Goal: Communication & Community: Share content

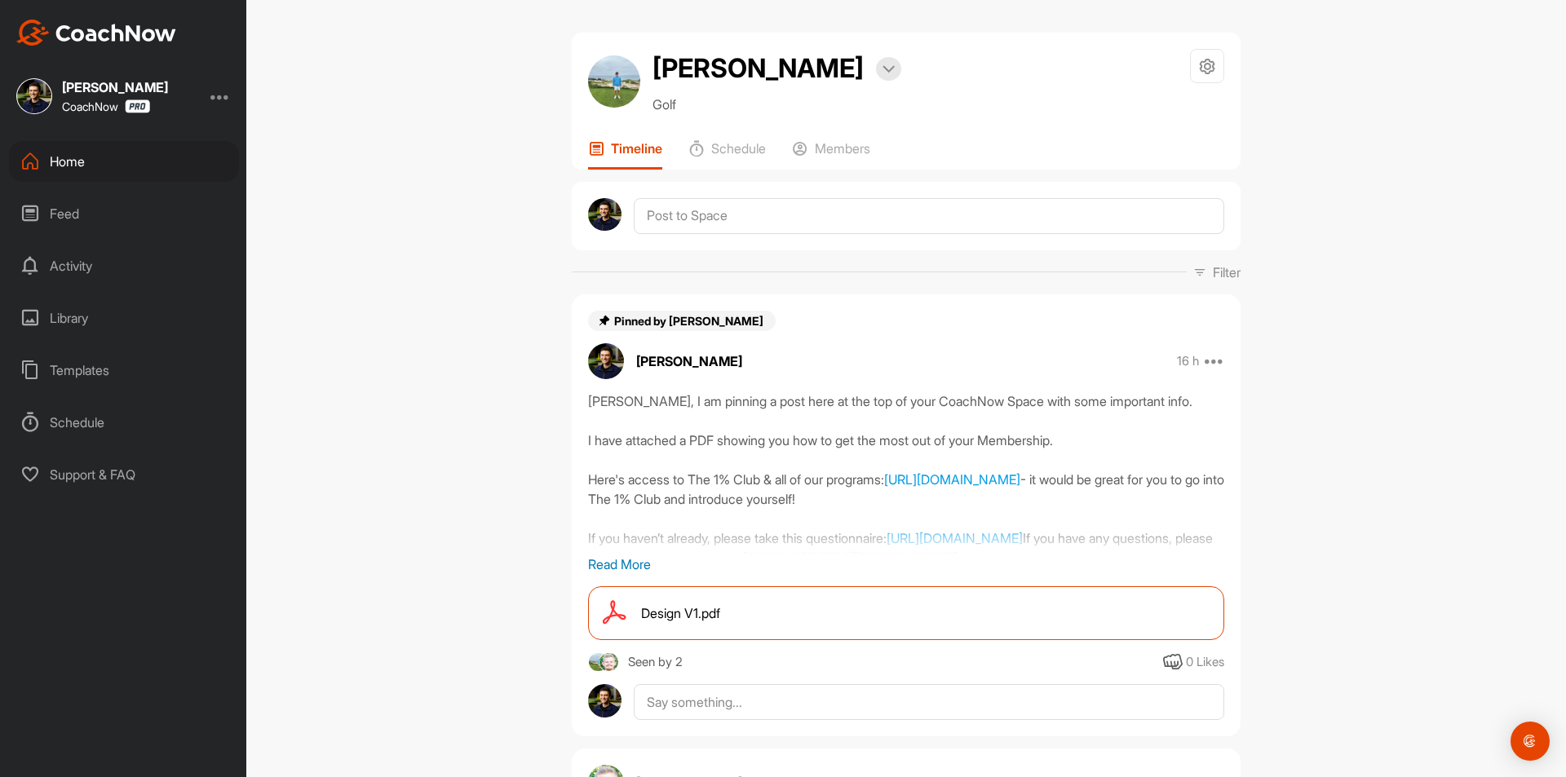
click at [116, 160] on div "Home" at bounding box center [124, 161] width 230 height 41
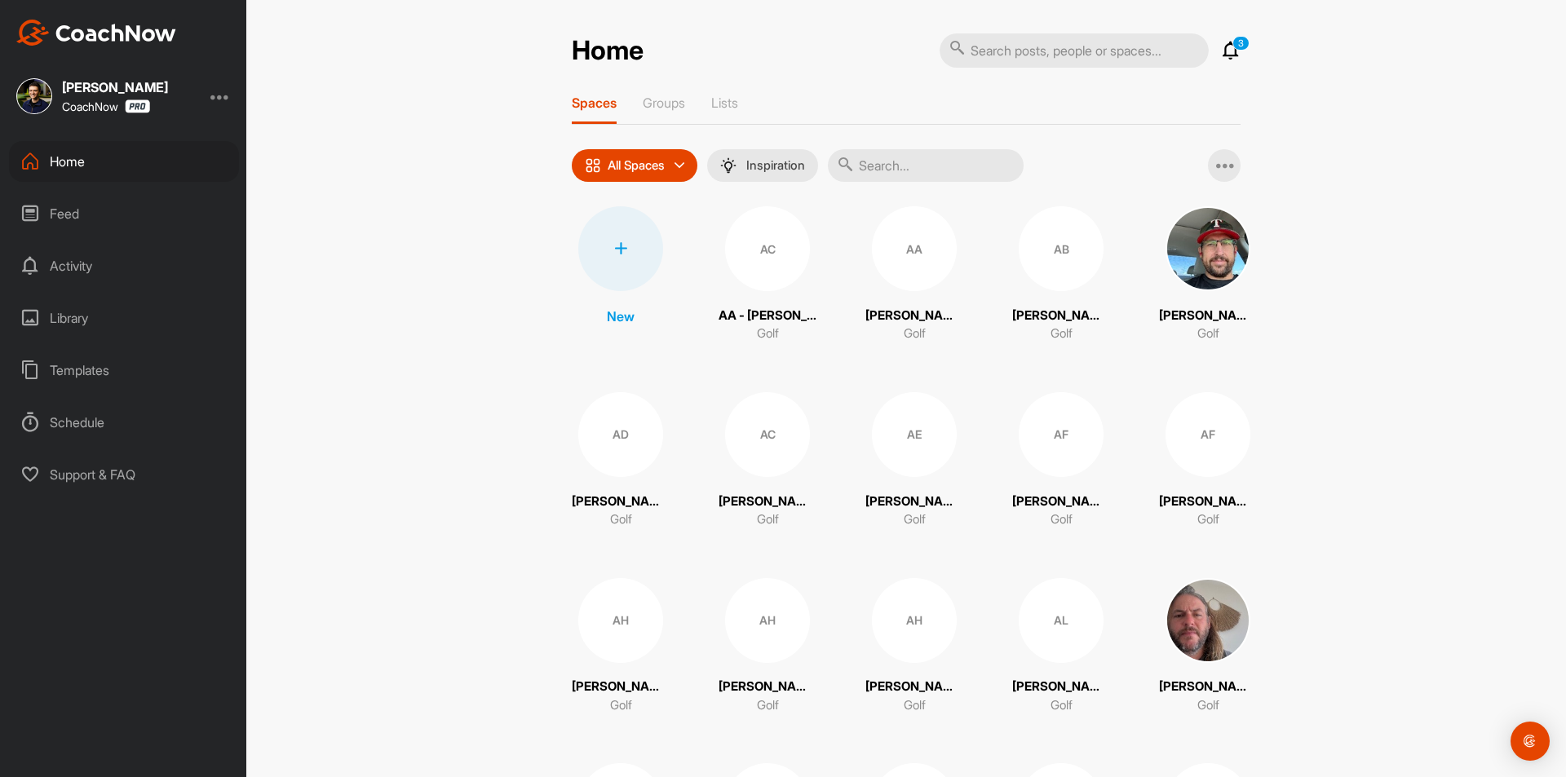
click at [618, 260] on div at bounding box center [620, 248] width 85 height 85
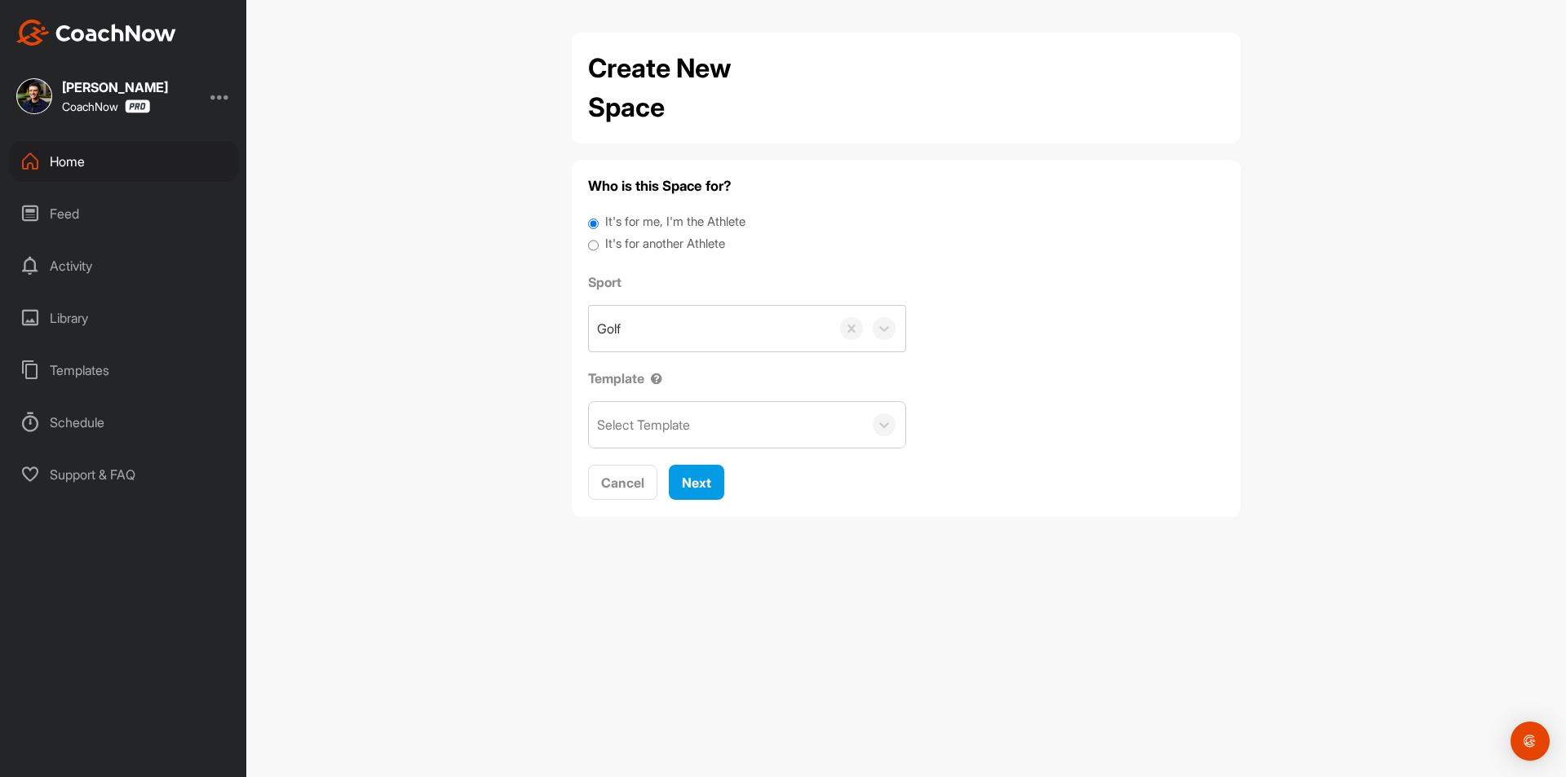
click at [642, 248] on label "It's for another Athlete" at bounding box center [665, 244] width 120 height 19
click at [599, 248] on input "It's for another Athlete" at bounding box center [593, 246] width 11 height 22
radio input "true"
click at [633, 244] on label "It's for another Athlete" at bounding box center [665, 244] width 120 height 19
click at [599, 244] on input "It's for another Athlete" at bounding box center [593, 246] width 11 height 22
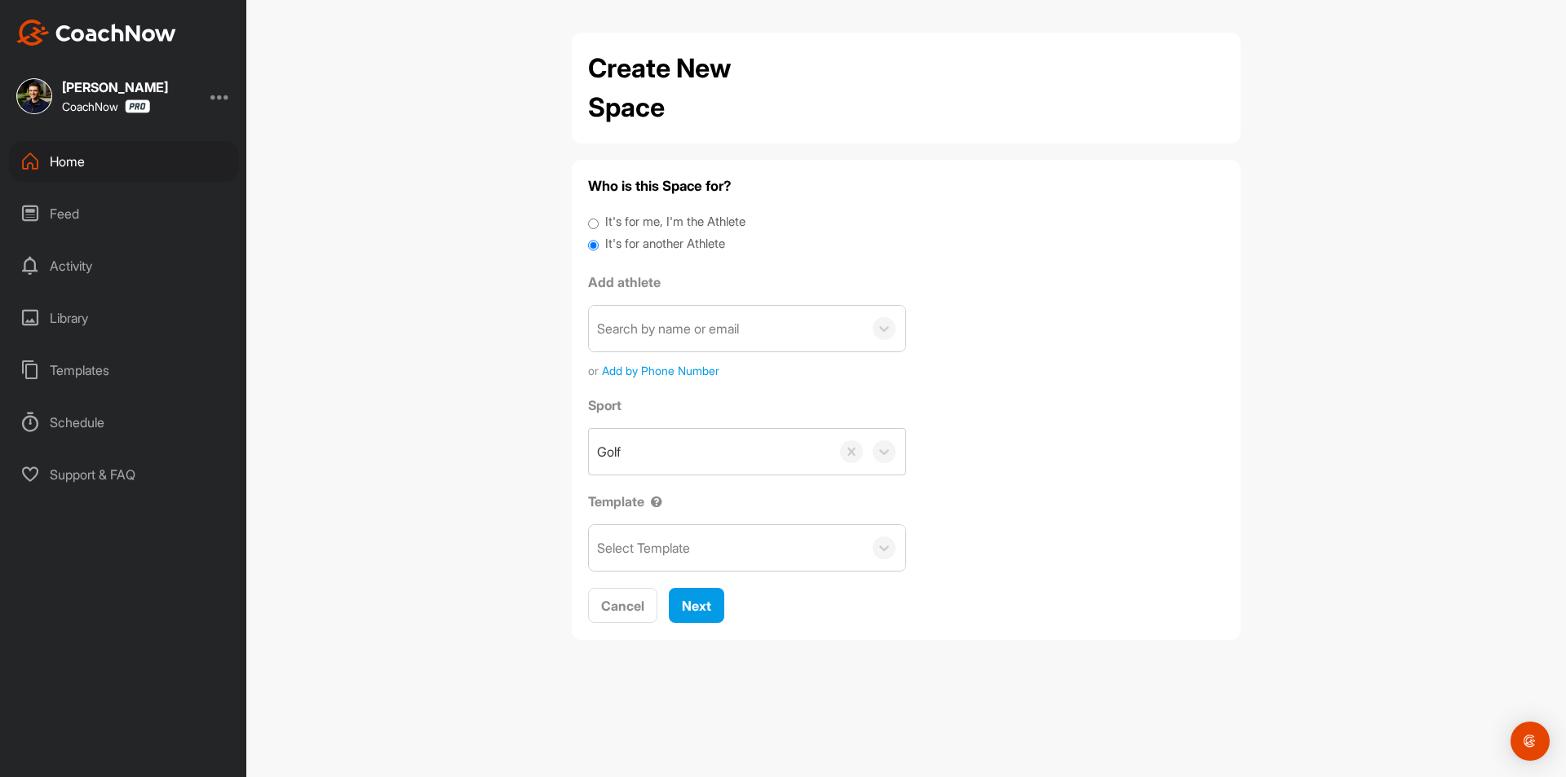
click at [635, 325] on div "Search by name or email" at bounding box center [668, 329] width 142 height 20
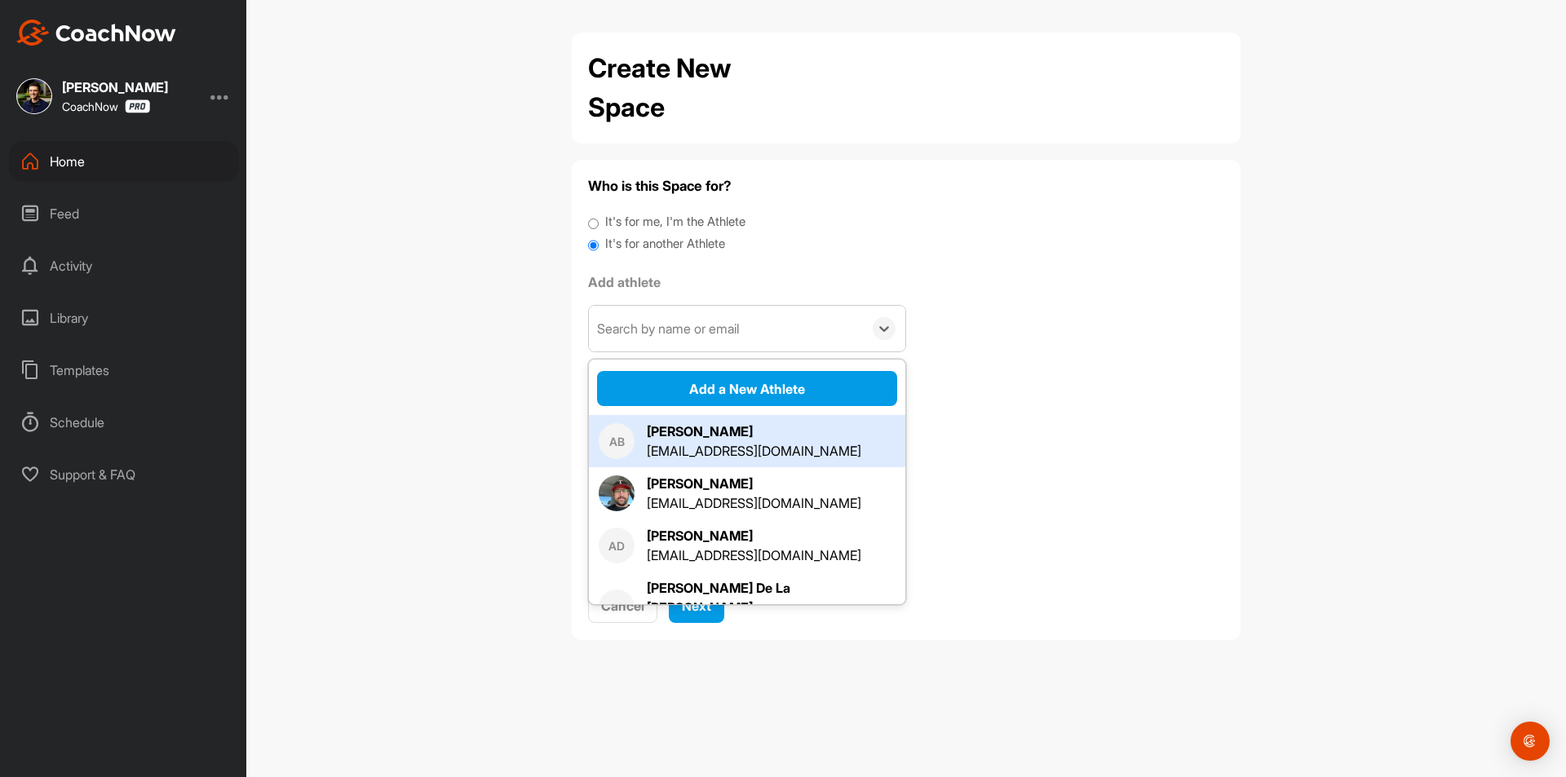
click at [706, 332] on div "Search by name or email" at bounding box center [668, 329] width 142 height 20
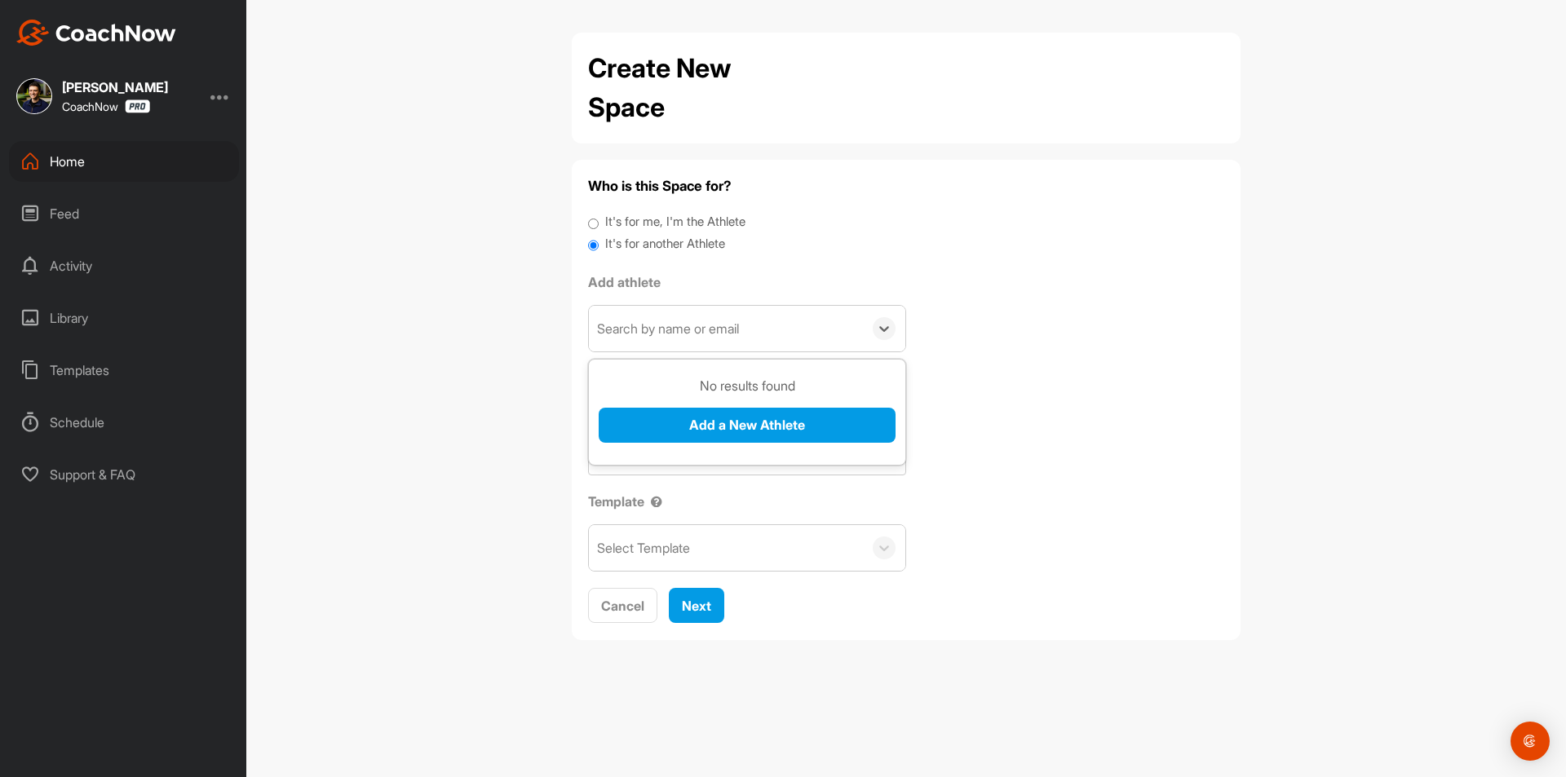
click at [706, 332] on div "Search by name or email" at bounding box center [668, 329] width 142 height 20
paste input "brandino_86@yahoo.com"
type input "brandino_86@yahoo.com"
click at [724, 428] on button "Add a New Athlete" at bounding box center [747, 425] width 297 height 35
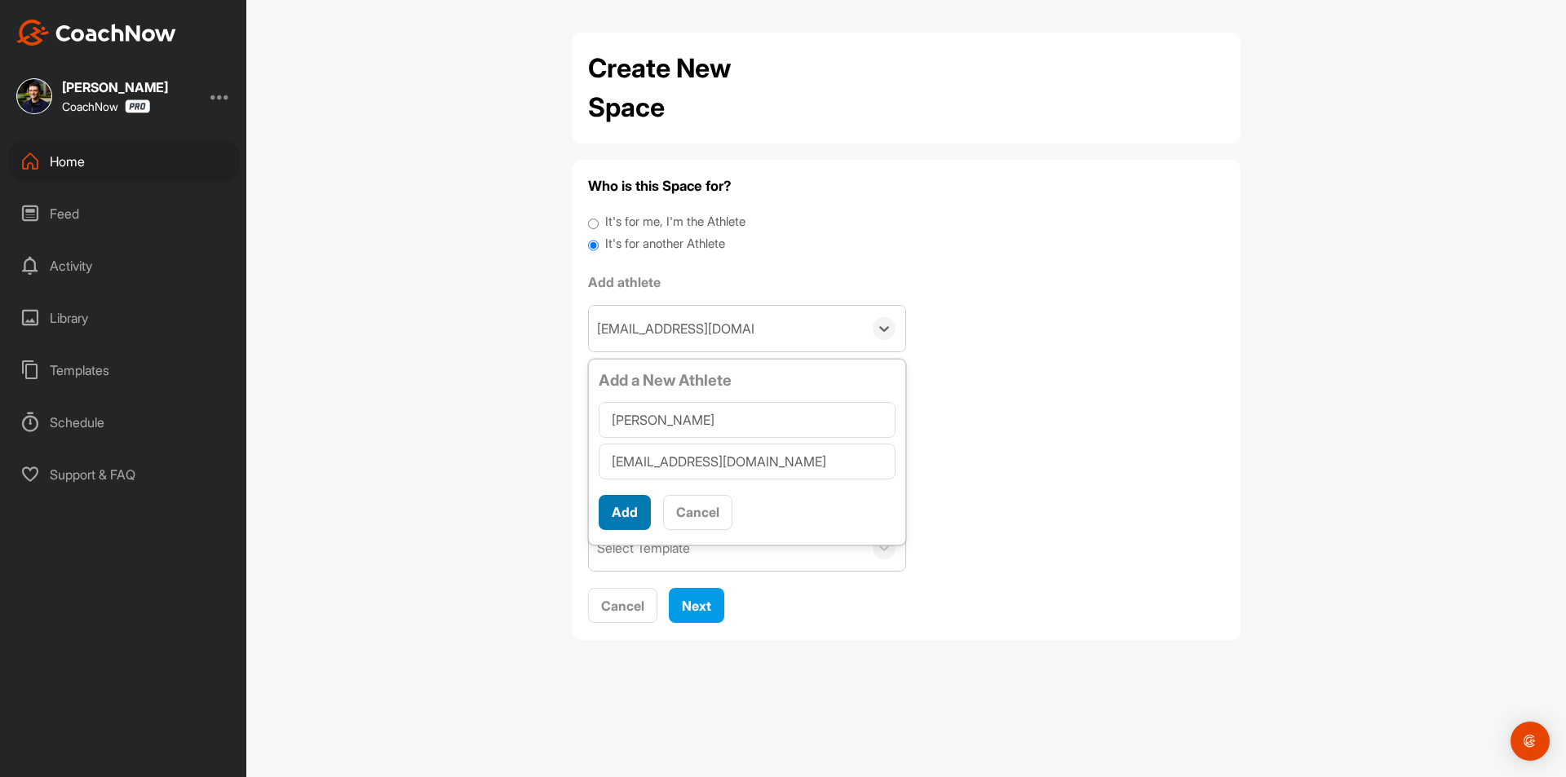
type input "Brandon OBrien"
click at [630, 516] on button "Add" at bounding box center [625, 512] width 52 height 35
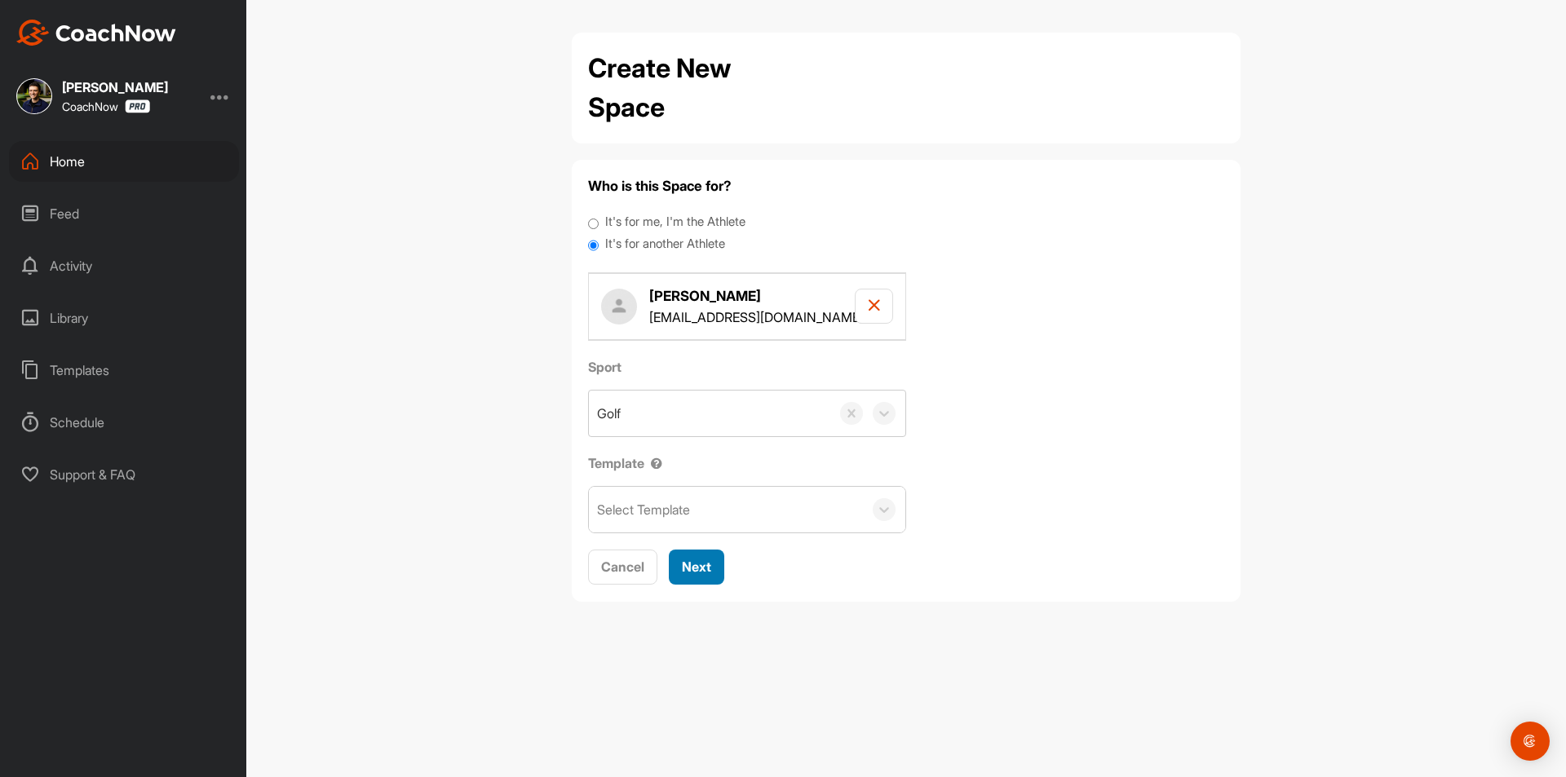
click at [708, 573] on span "Next" at bounding box center [696, 567] width 29 height 16
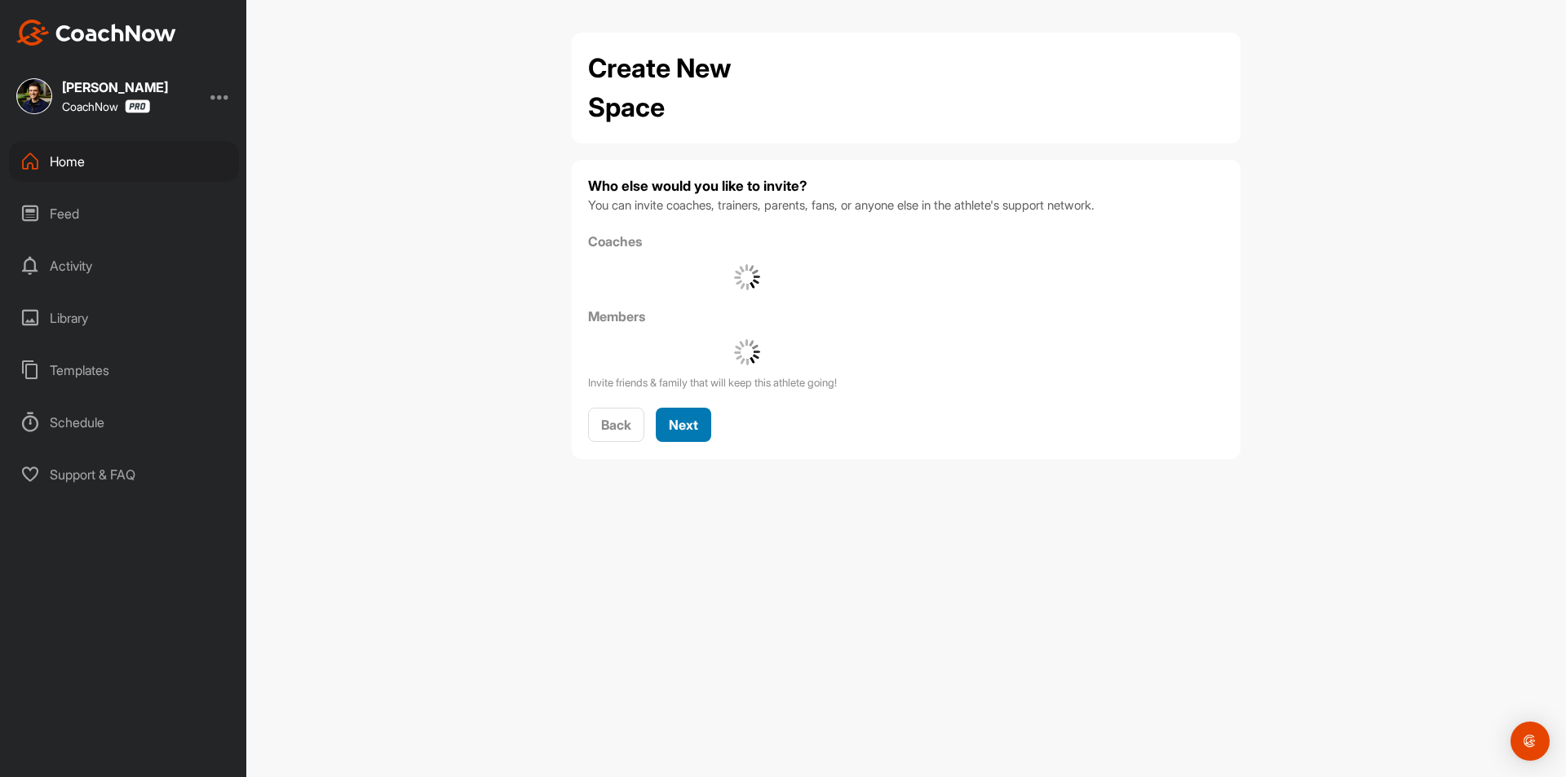
click at [699, 435] on button "Next" at bounding box center [683, 425] width 55 height 35
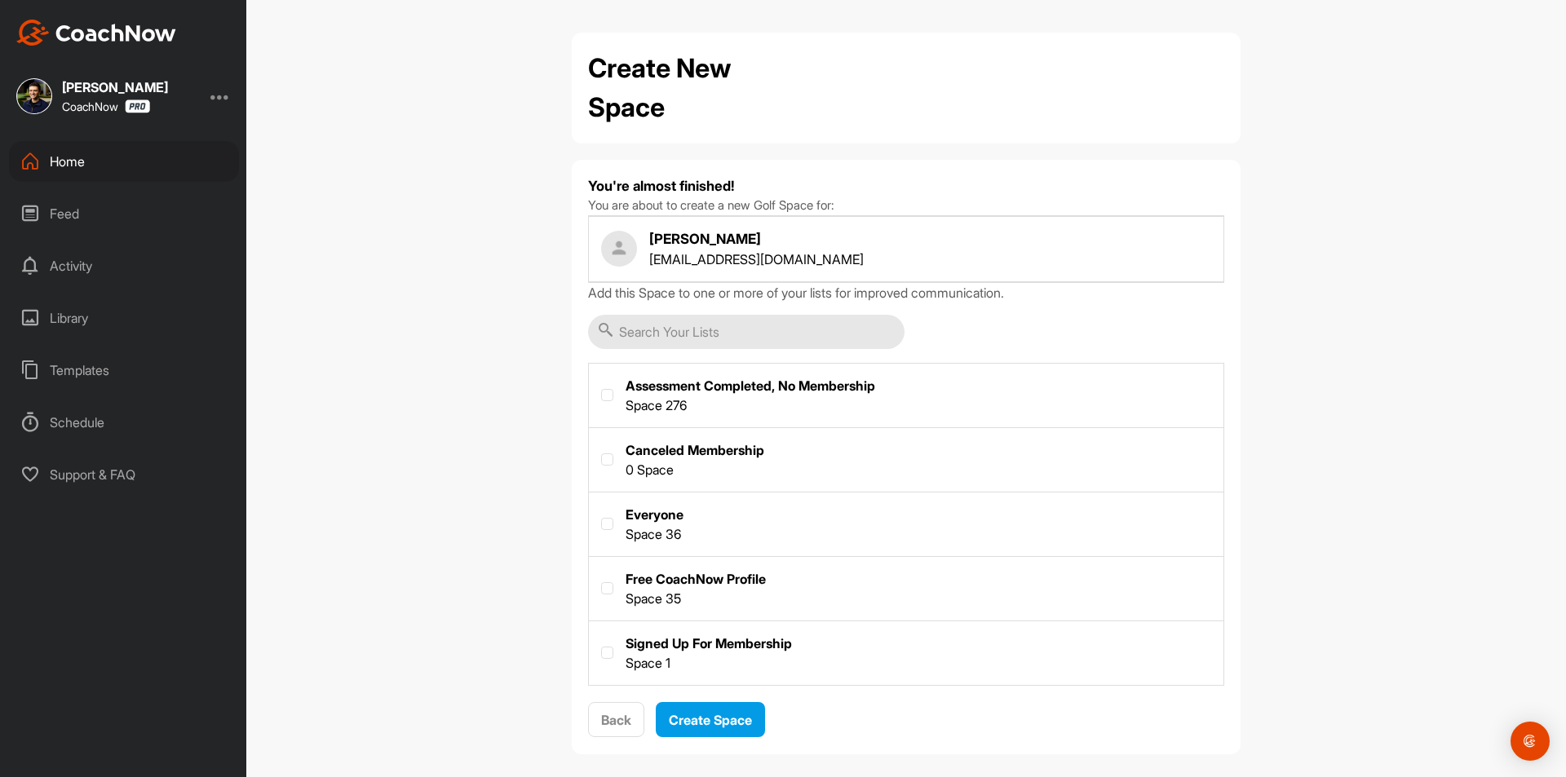
click at [699, 321] on input "text" at bounding box center [746, 332] width 316 height 34
drag, startPoint x: 962, startPoint y: 334, endPoint x: 950, endPoint y: 334, distance: 11.4
click at [962, 334] on div "Add this Space to one or more of your lists for improved communication. Assessm…" at bounding box center [906, 484] width 636 height 403
click at [709, 734] on button "Create Space" at bounding box center [710, 719] width 109 height 35
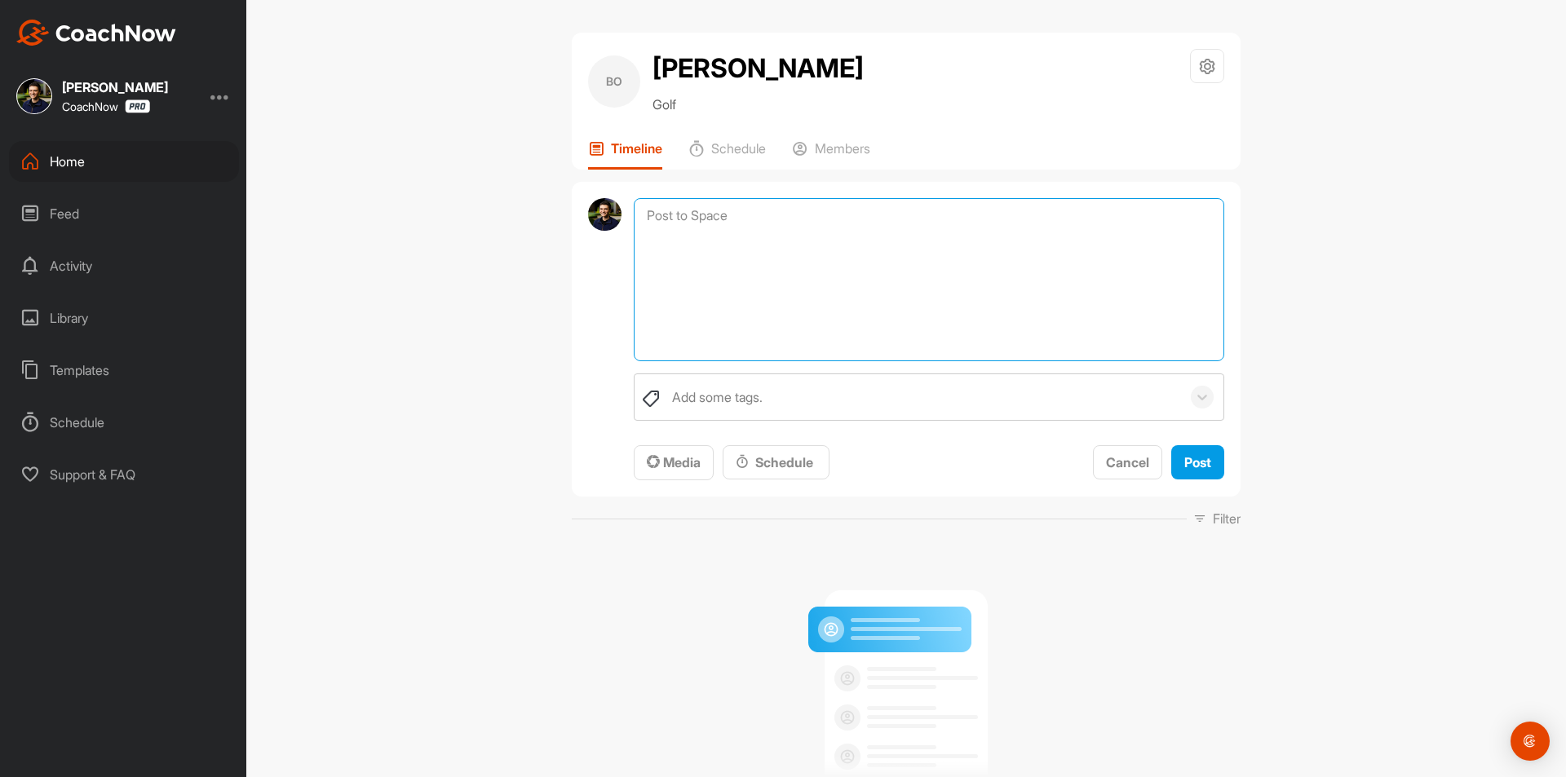
click at [767, 223] on textarea at bounding box center [929, 279] width 591 height 163
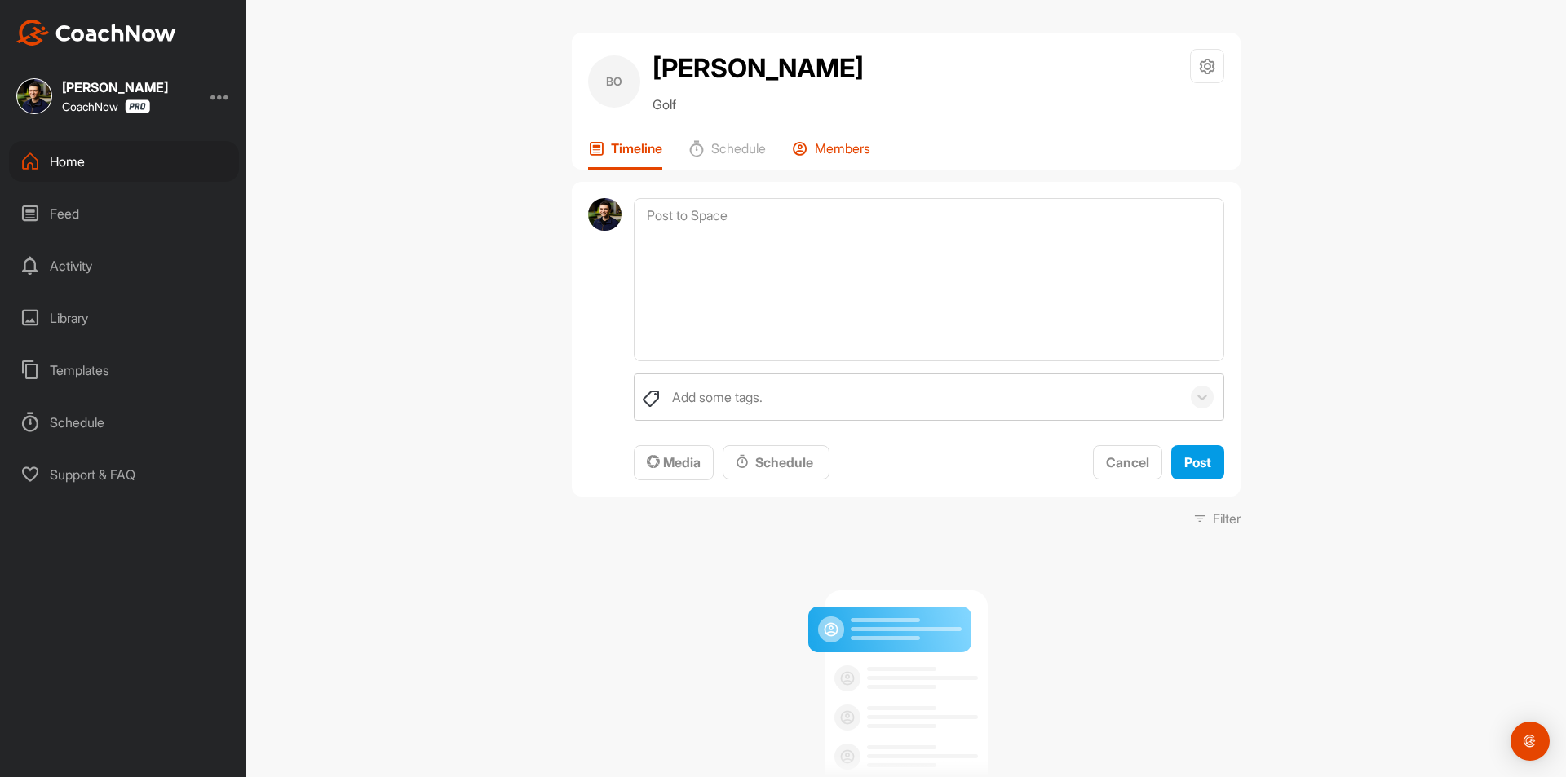
click at [864, 144] on p "Members" at bounding box center [842, 148] width 55 height 16
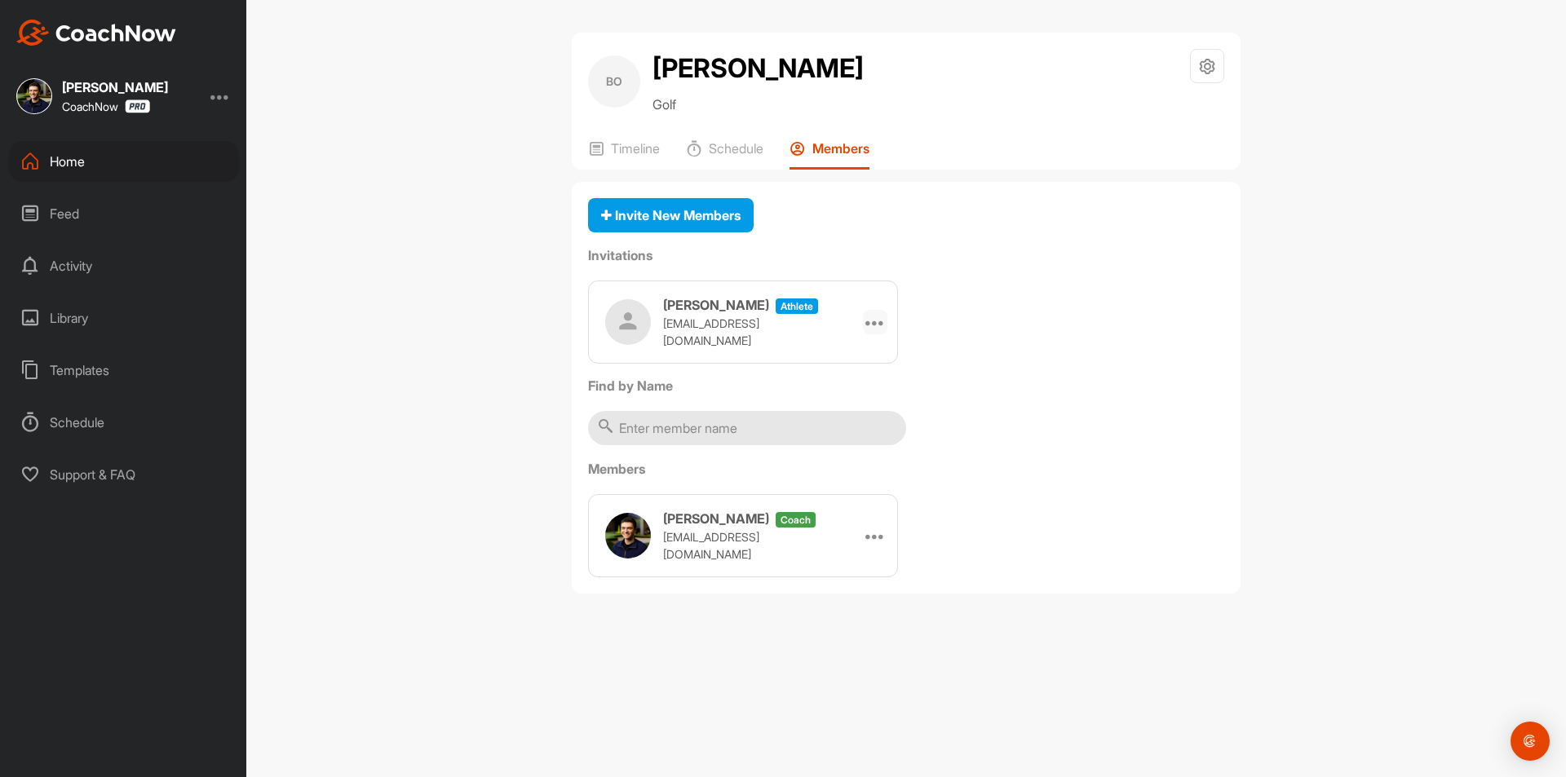
click at [876, 325] on icon at bounding box center [875, 322] width 20 height 20
click at [848, 469] on li "Copy Link" at bounding box center [843, 470] width 87 height 51
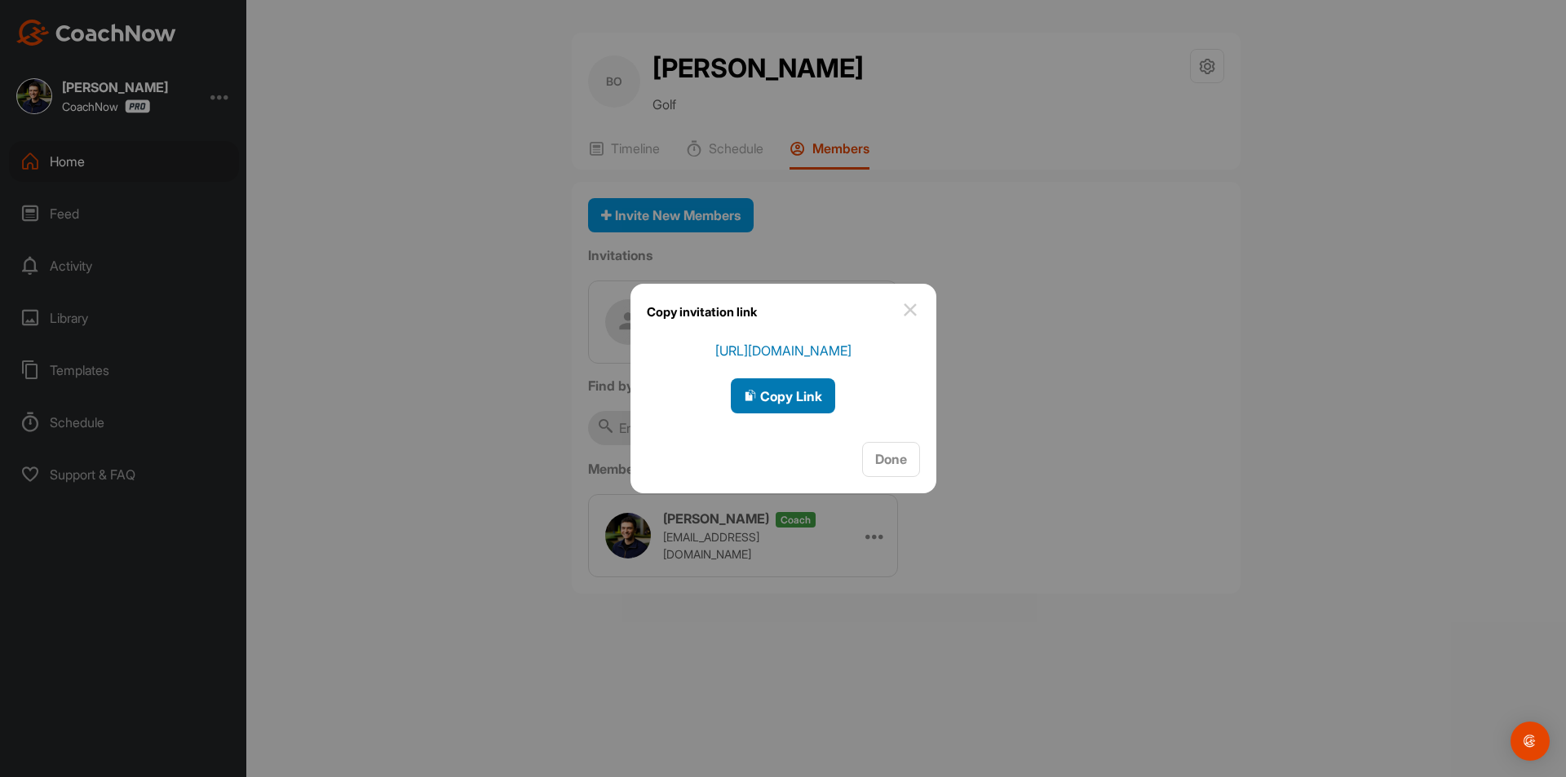
click at [812, 392] on span "Copy Link" at bounding box center [783, 396] width 78 height 16
click at [897, 469] on div "Done" at bounding box center [891, 459] width 32 height 20
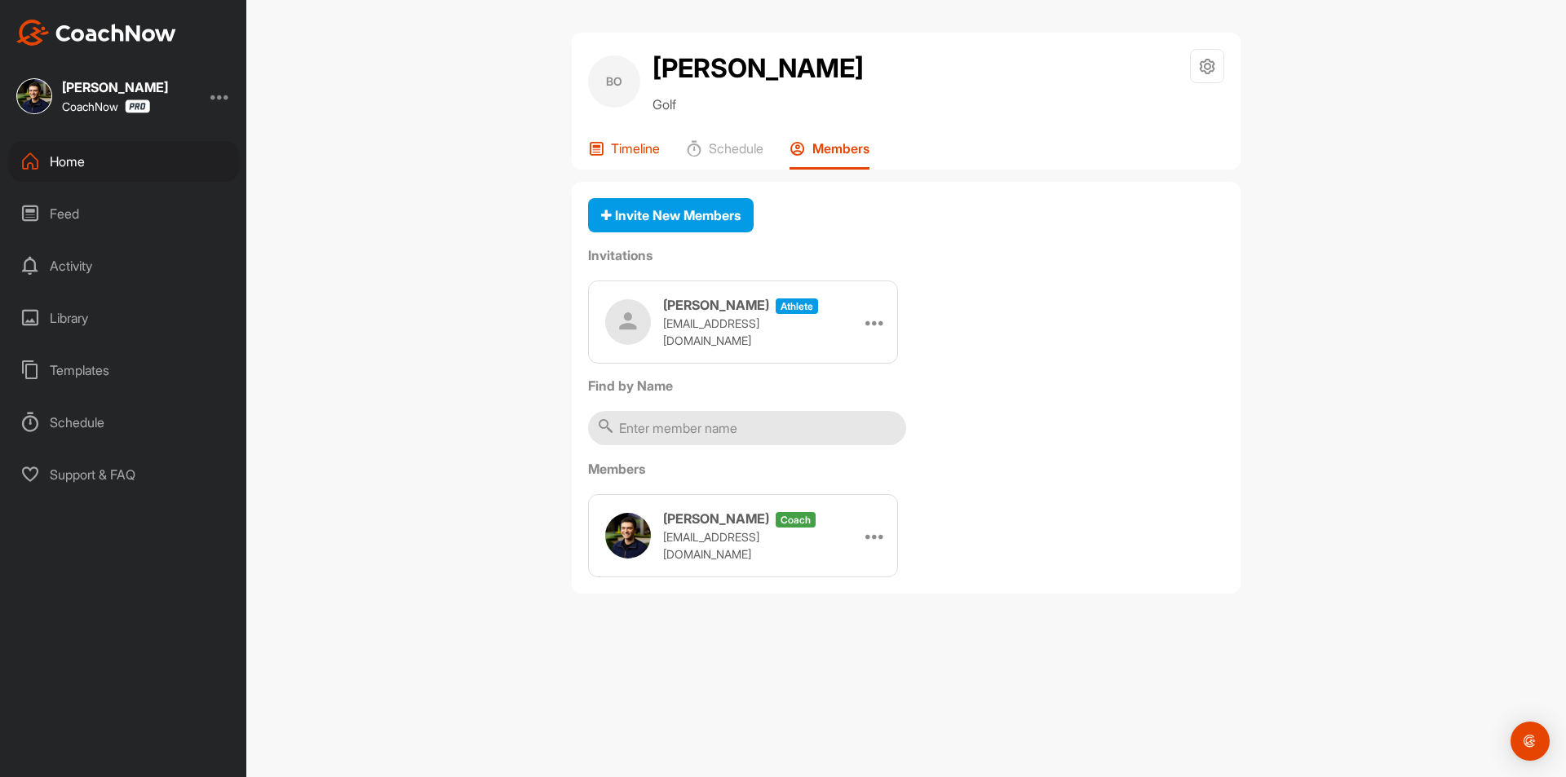
click at [633, 144] on p "Timeline" at bounding box center [635, 148] width 49 height 16
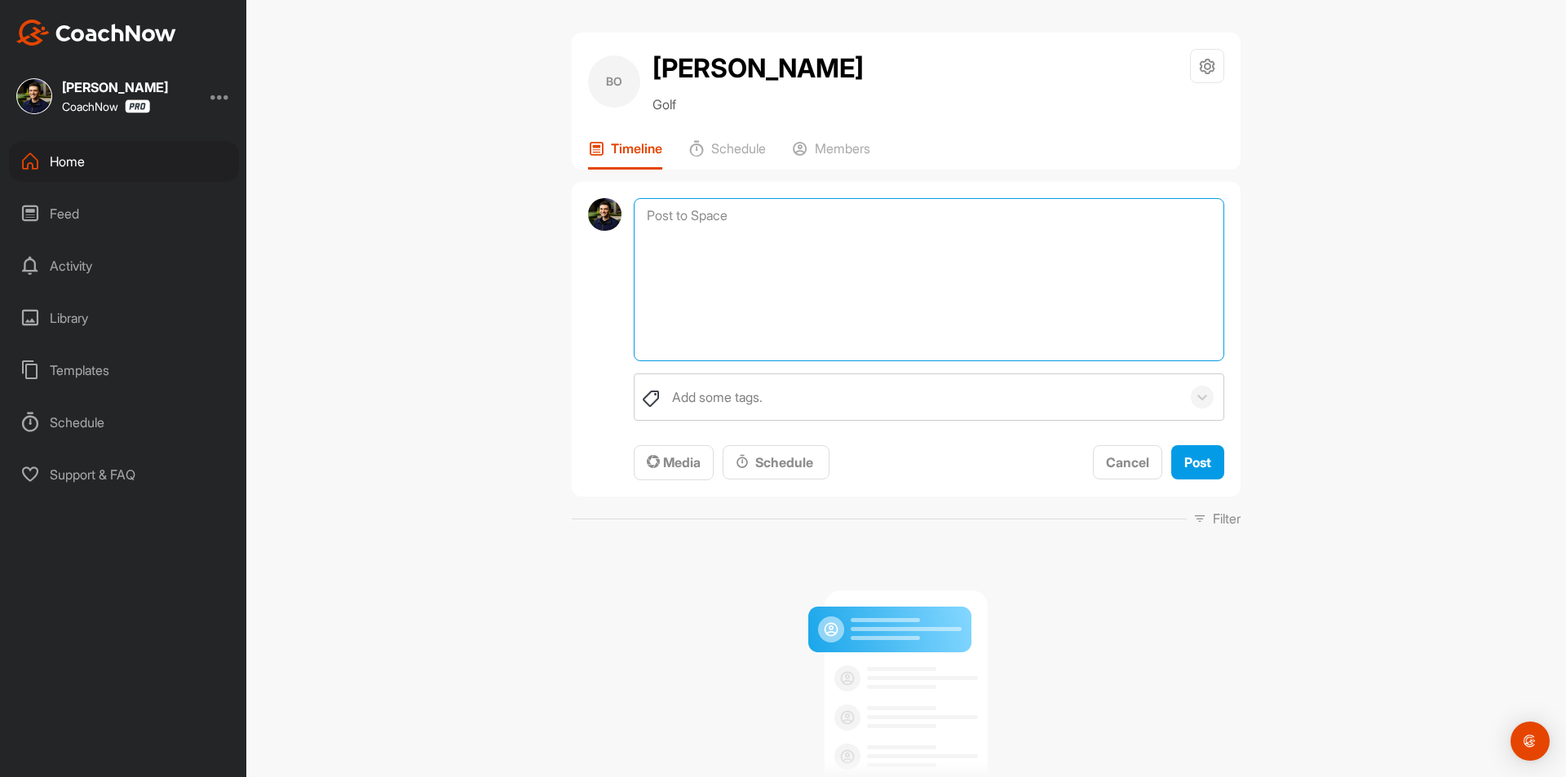
click at [773, 212] on textarea at bounding box center [929, 279] width 591 height 163
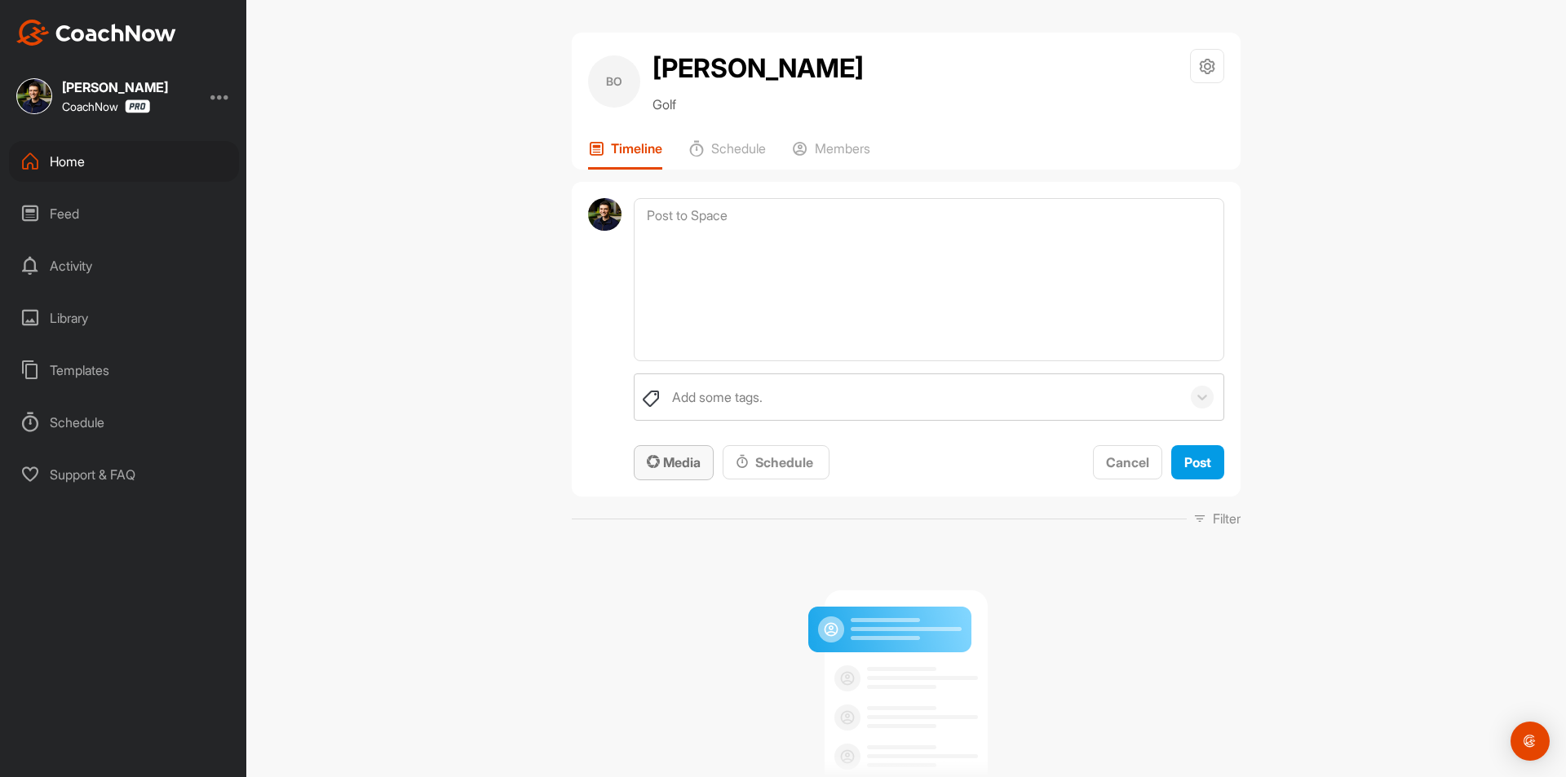
click at [685, 454] on div "Media" at bounding box center [674, 463] width 54 height 20
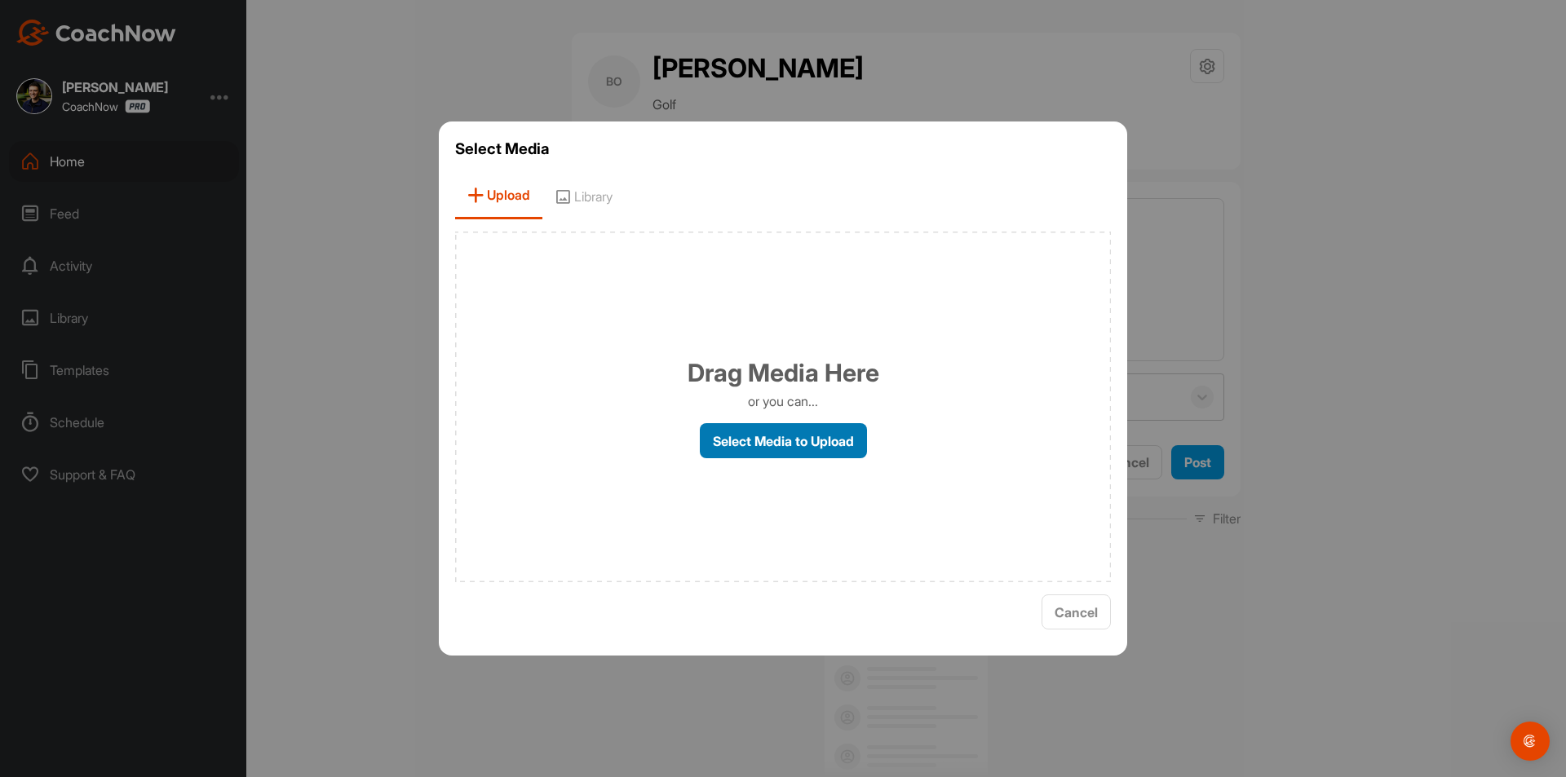
click at [809, 446] on label "Select Media to Upload" at bounding box center [783, 440] width 167 height 35
click at [0, 0] on input "Select Media to Upload" at bounding box center [0, 0] width 0 height 0
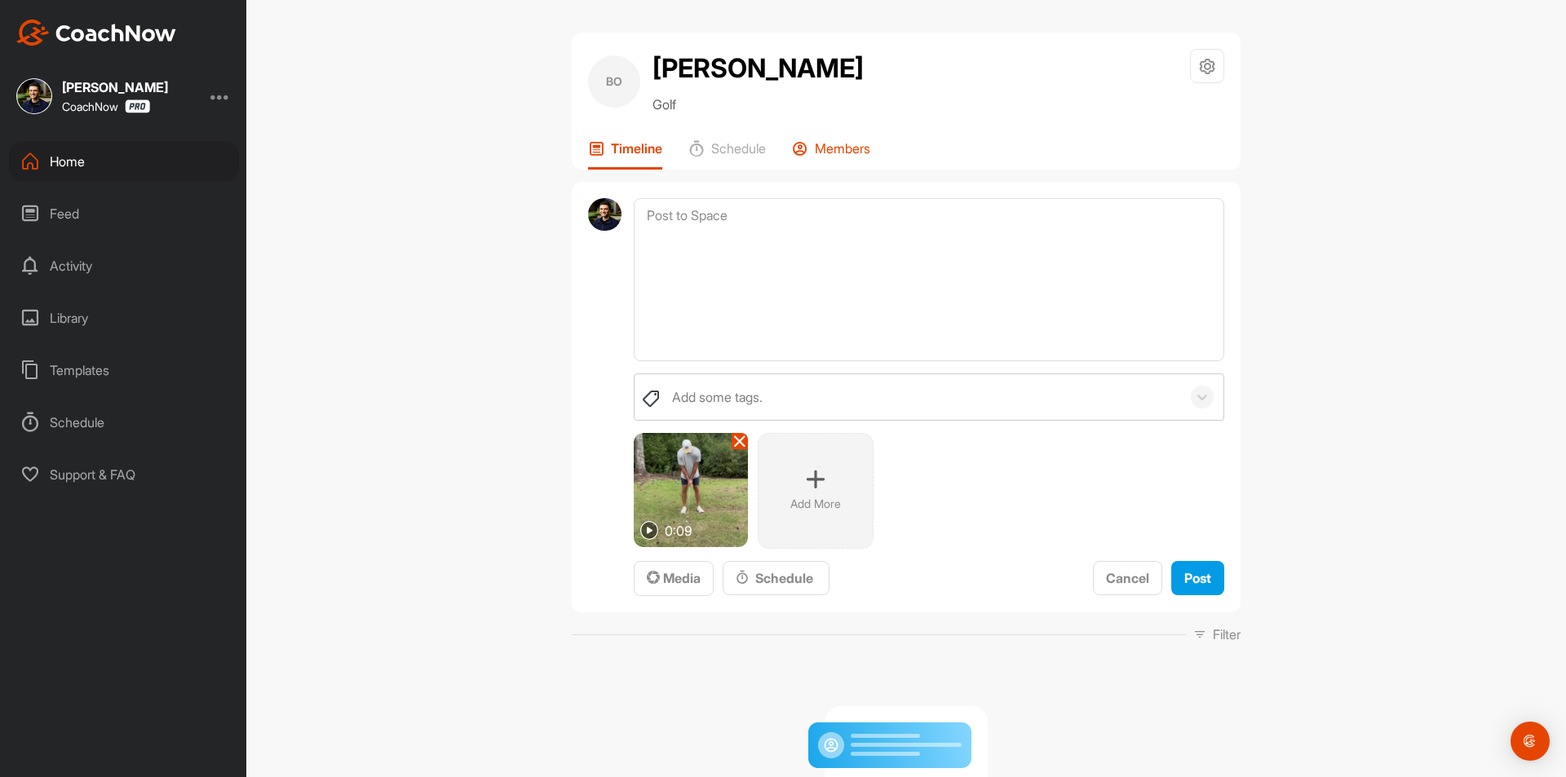
click at [824, 145] on p "Members" at bounding box center [842, 148] width 55 height 16
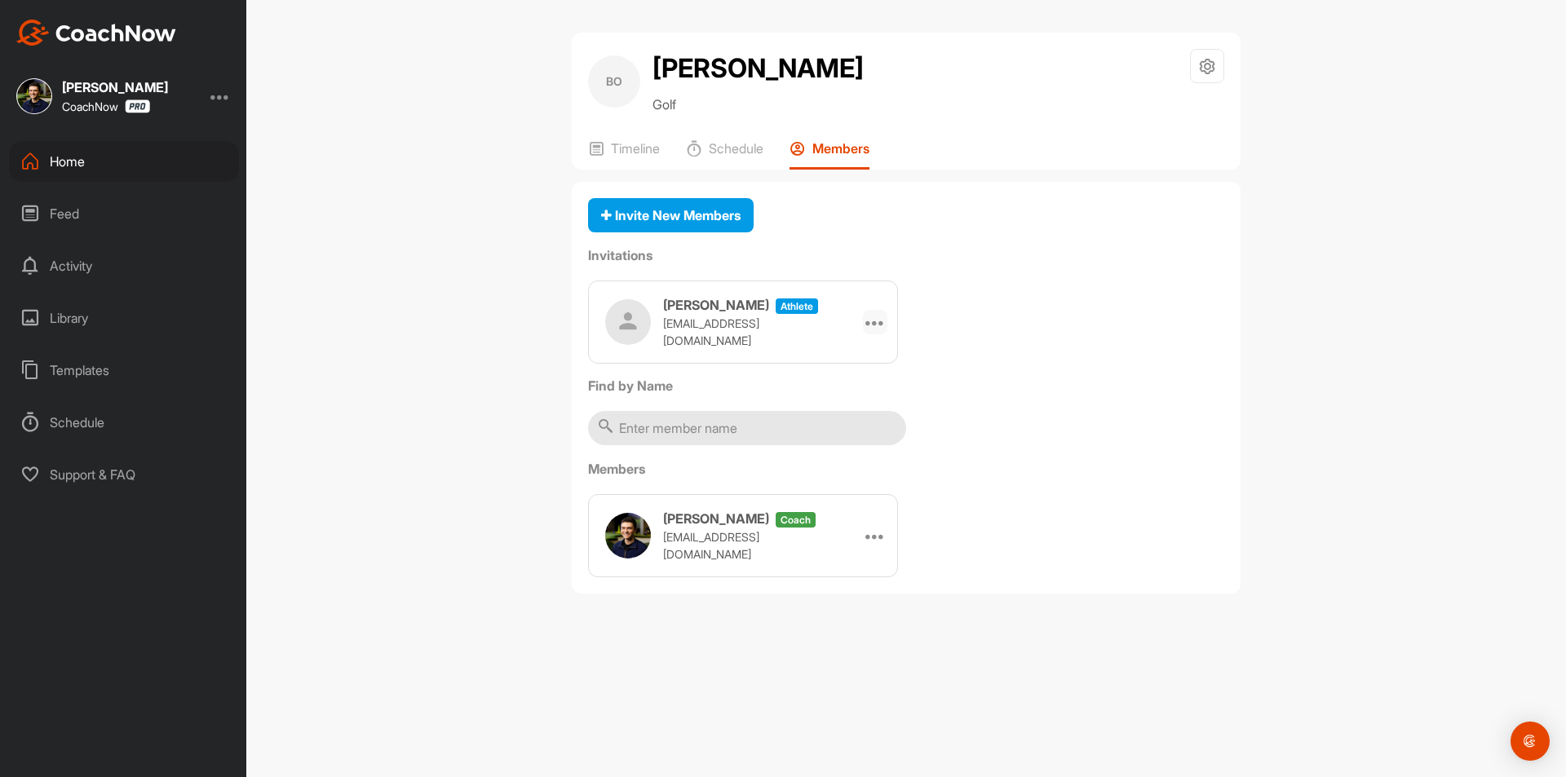
click at [876, 328] on icon at bounding box center [875, 322] width 20 height 20
click at [846, 476] on li "Copy Link" at bounding box center [843, 470] width 87 height 51
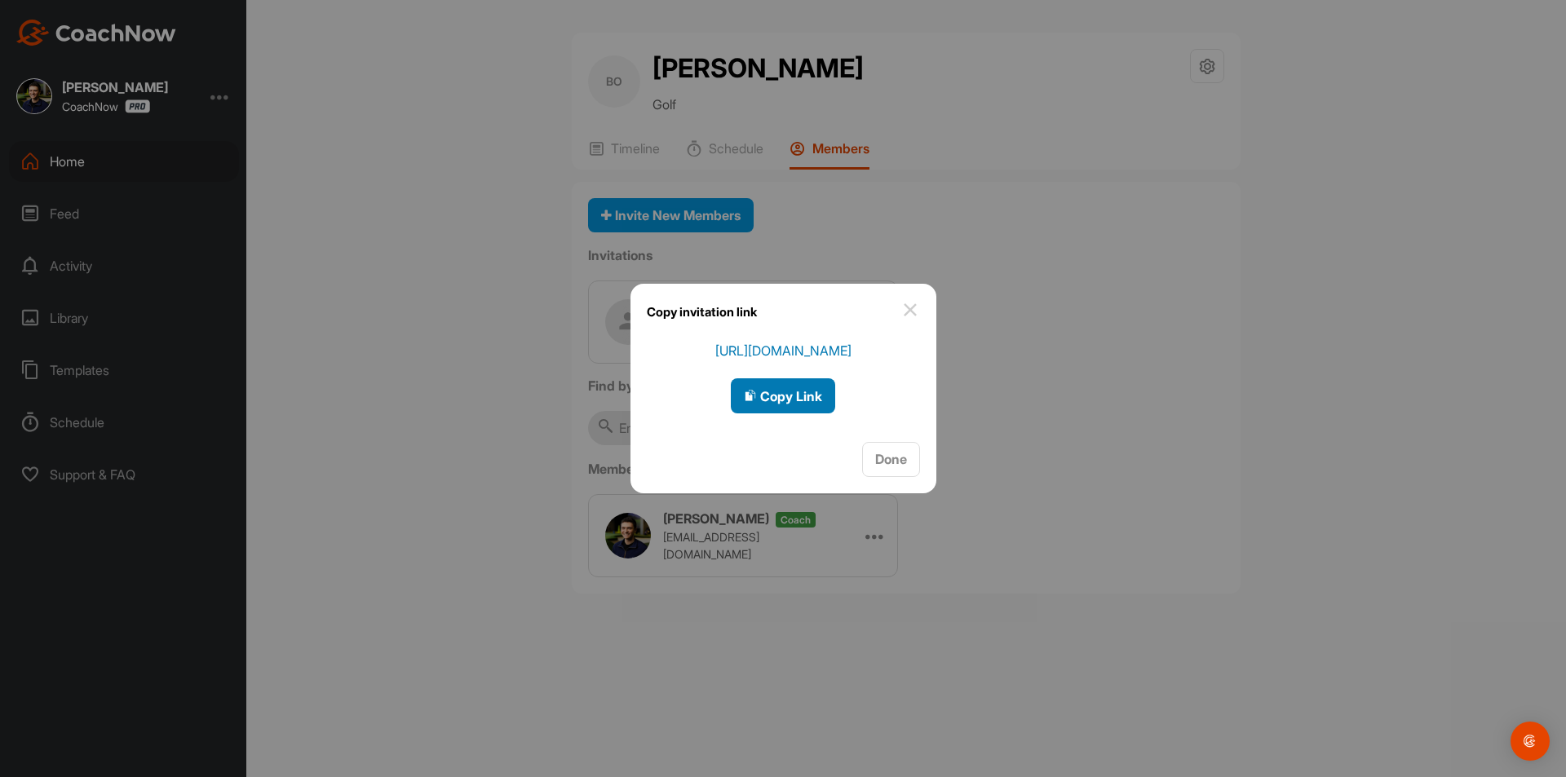
click at [799, 396] on span "Copy Link" at bounding box center [783, 396] width 78 height 16
click at [918, 458] on button "Done" at bounding box center [891, 459] width 58 height 35
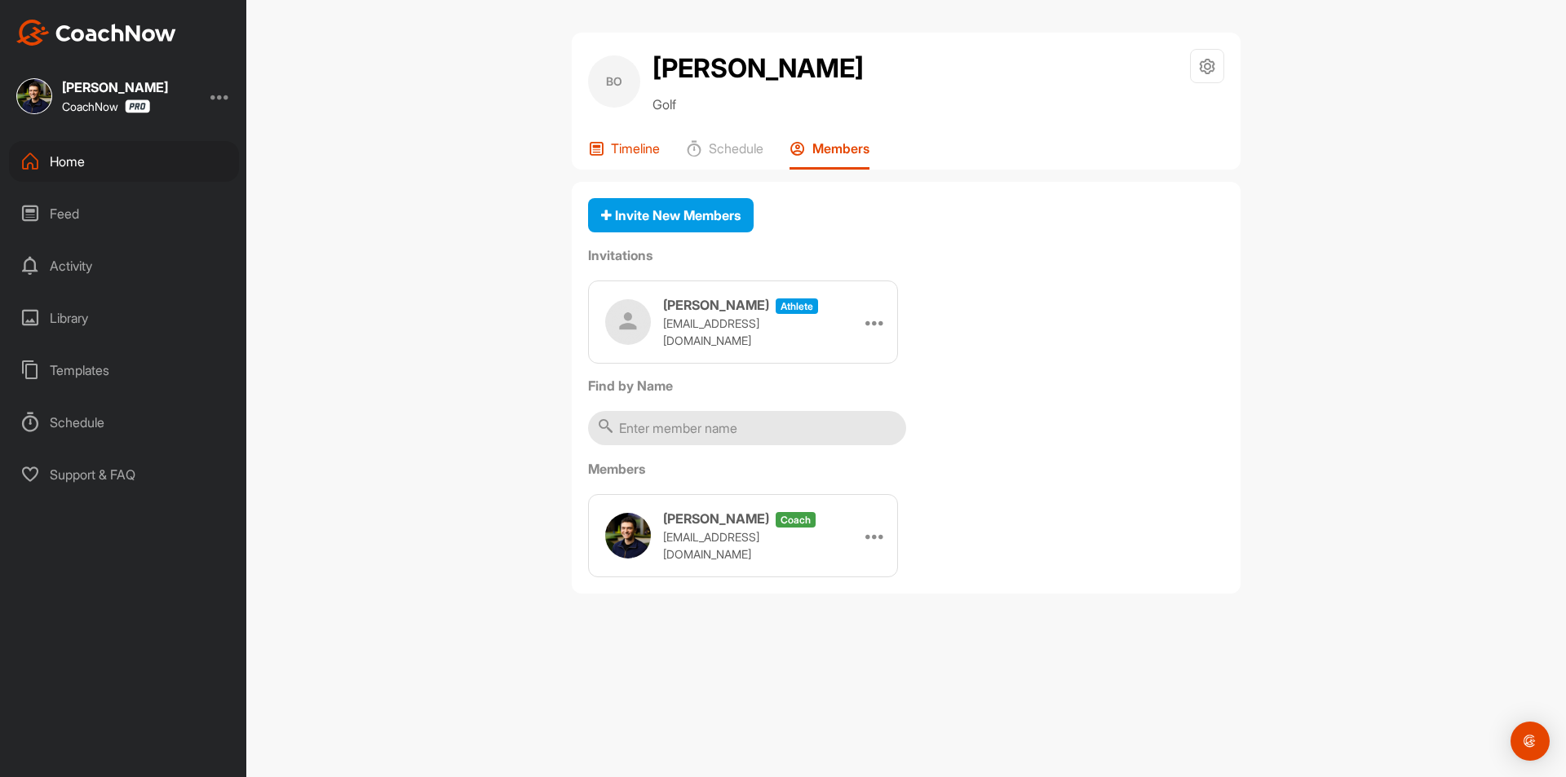
click at [648, 149] on p "Timeline" at bounding box center [635, 148] width 49 height 16
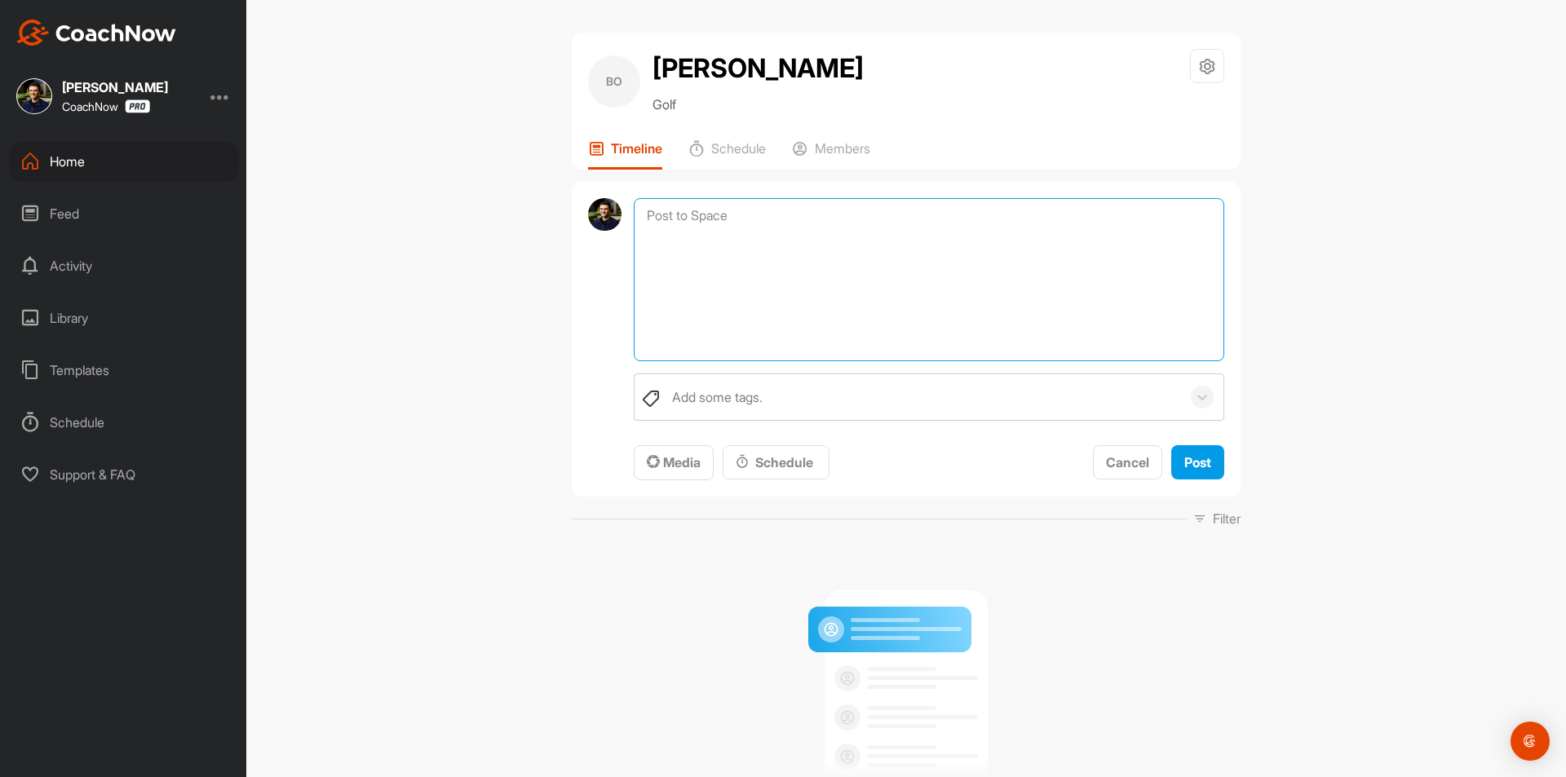
click at [811, 220] on textarea at bounding box center [929, 279] width 591 height 163
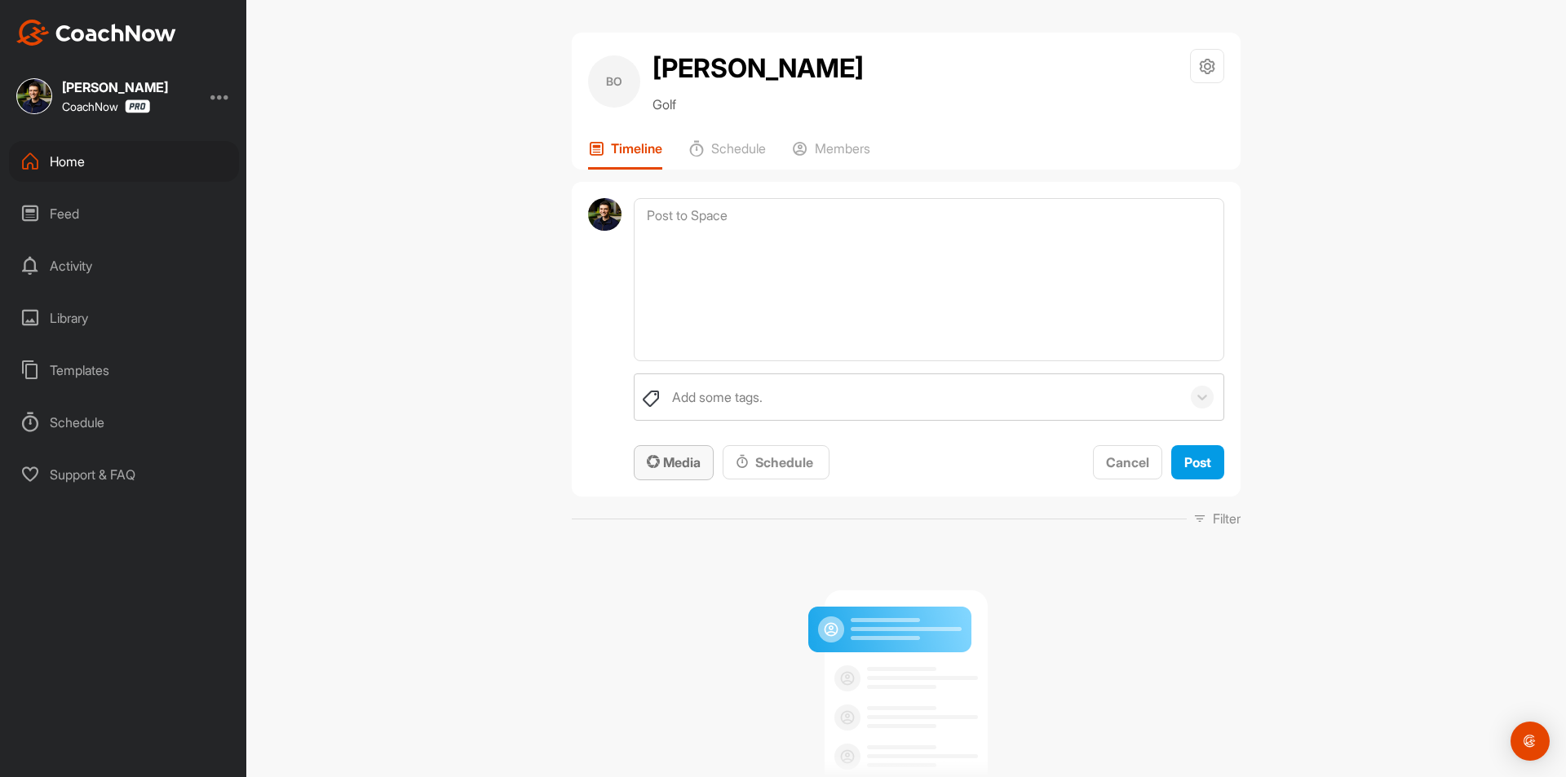
click at [658, 467] on span "Media" at bounding box center [674, 462] width 54 height 16
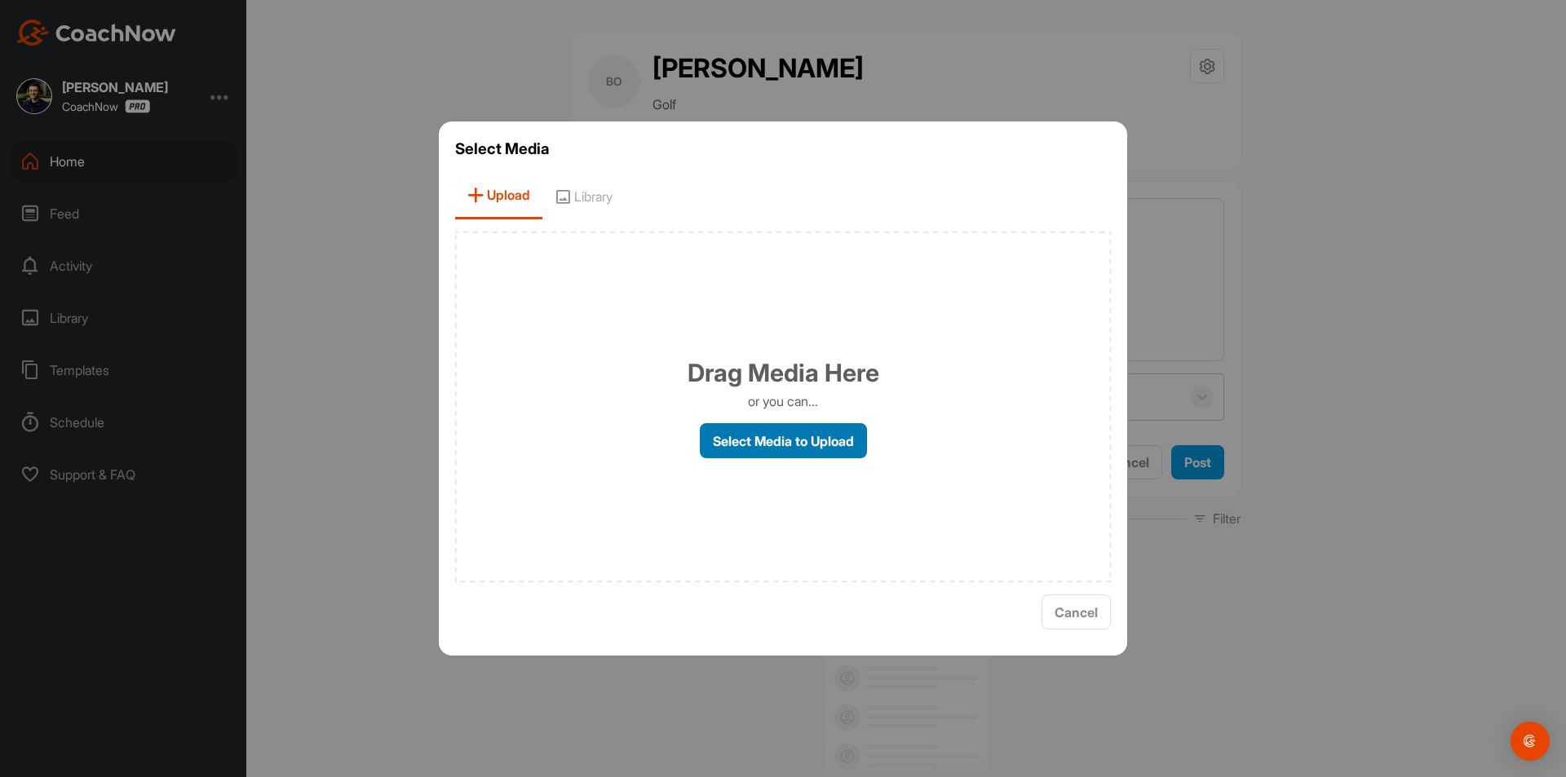
click at [746, 436] on label "Select Media to Upload" at bounding box center [783, 440] width 167 height 35
click at [0, 0] on input "Select Media to Upload" at bounding box center [0, 0] width 0 height 0
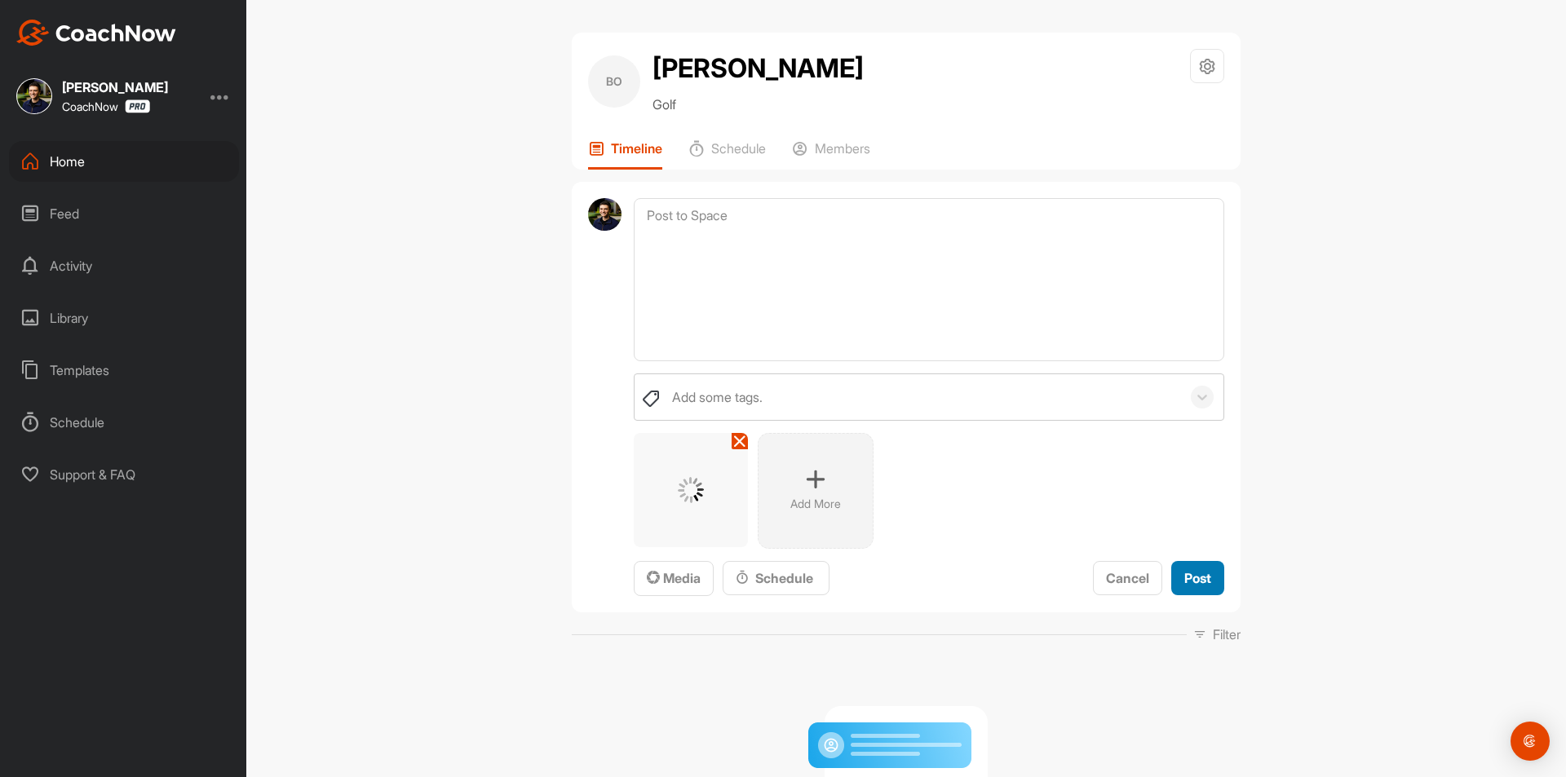
click at [1201, 585] on span "Post" at bounding box center [1197, 578] width 27 height 16
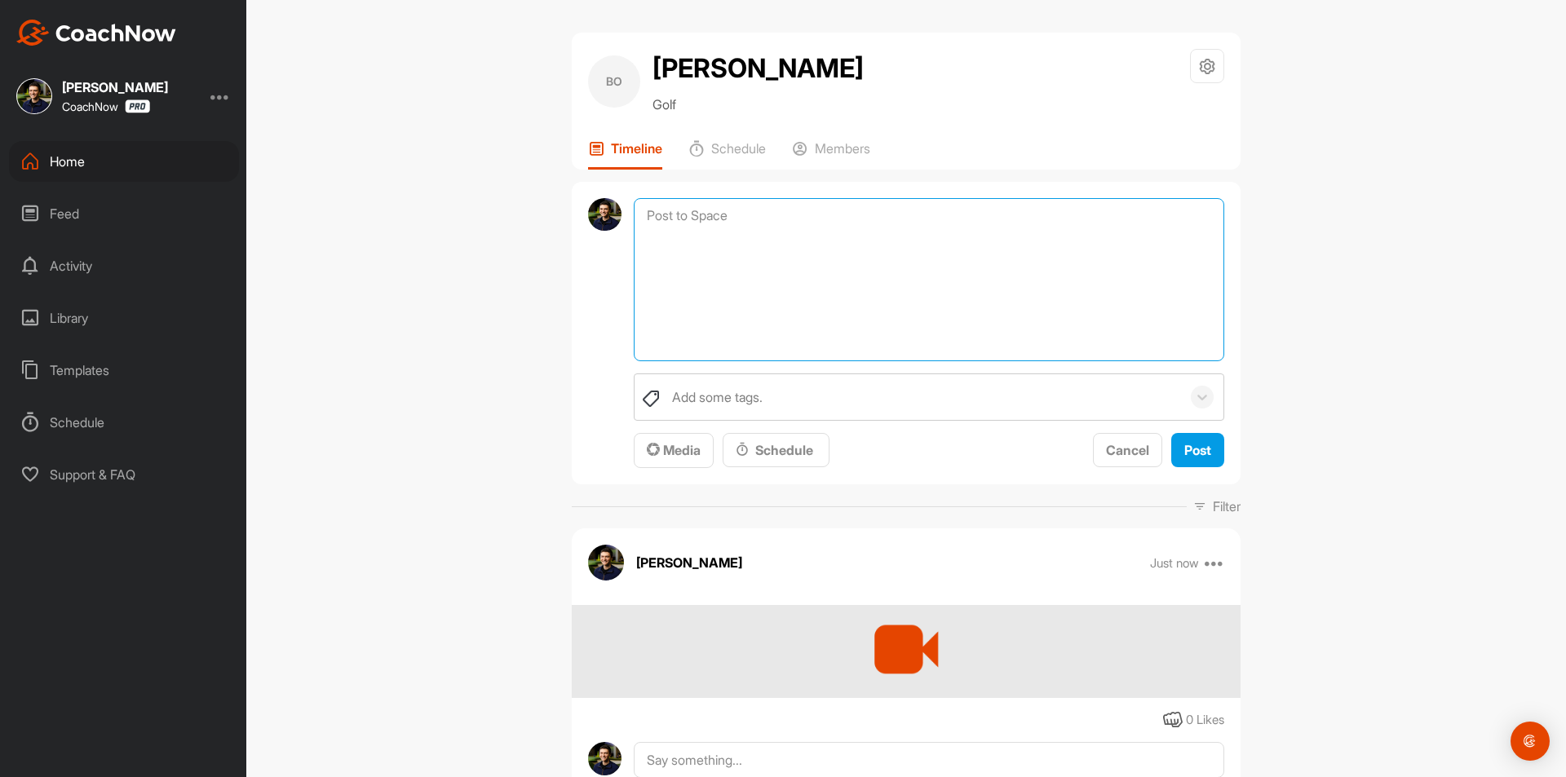
click at [799, 219] on textarea at bounding box center [929, 279] width 591 height 163
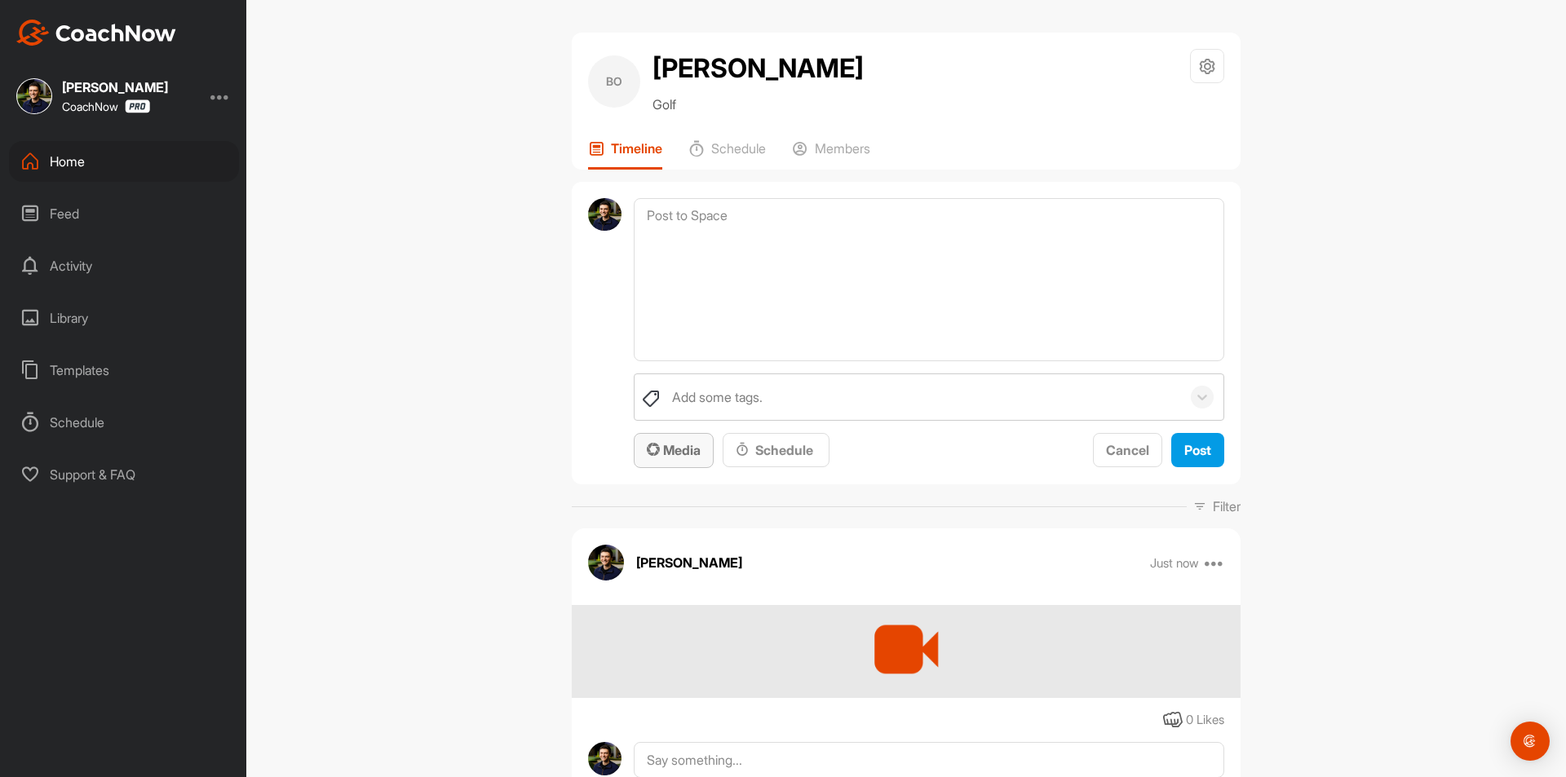
click at [671, 451] on span "Media" at bounding box center [674, 450] width 54 height 16
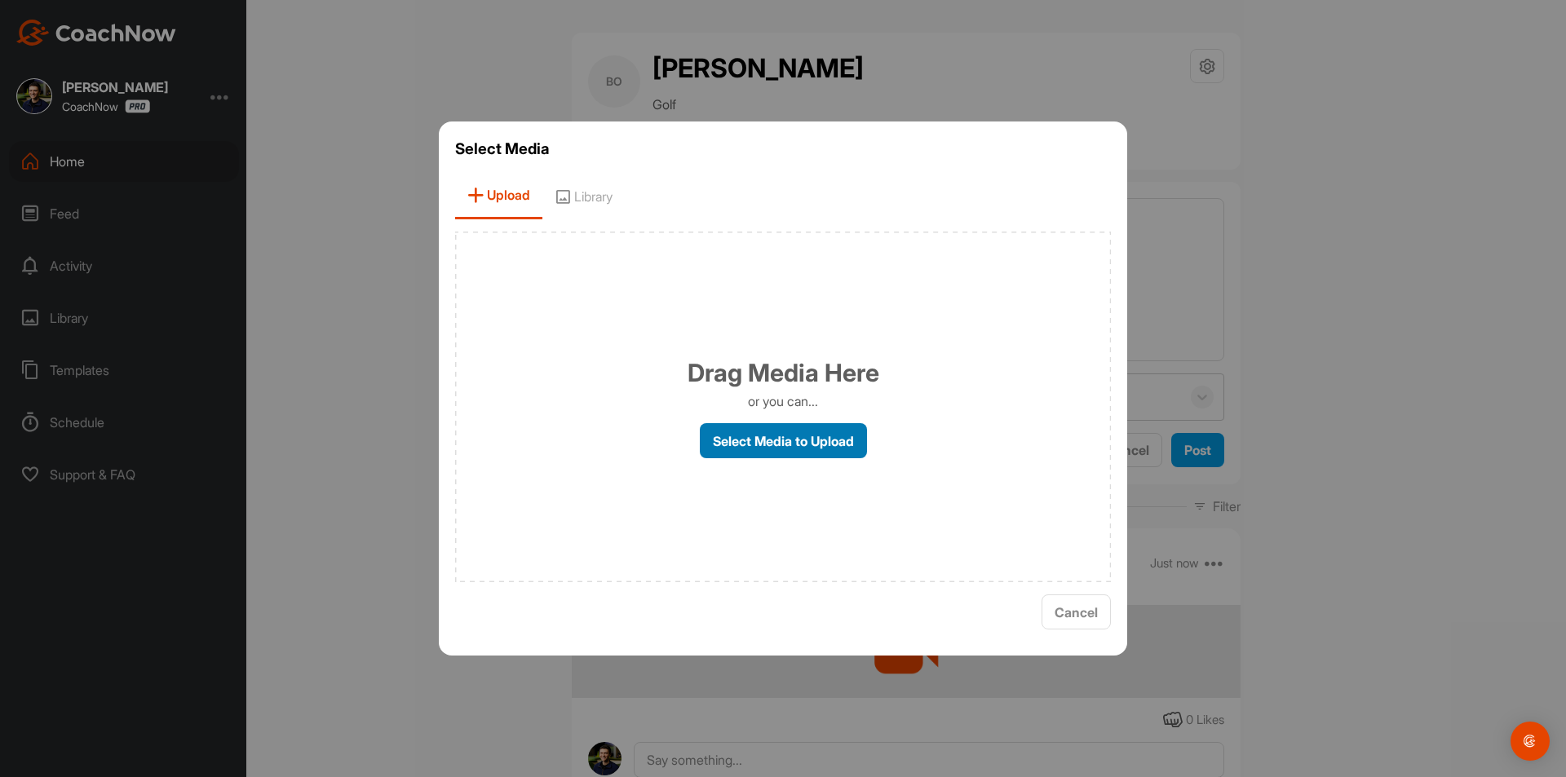
click at [784, 439] on label "Select Media to Upload" at bounding box center [783, 440] width 167 height 35
click at [0, 0] on input "Select Media to Upload" at bounding box center [0, 0] width 0 height 0
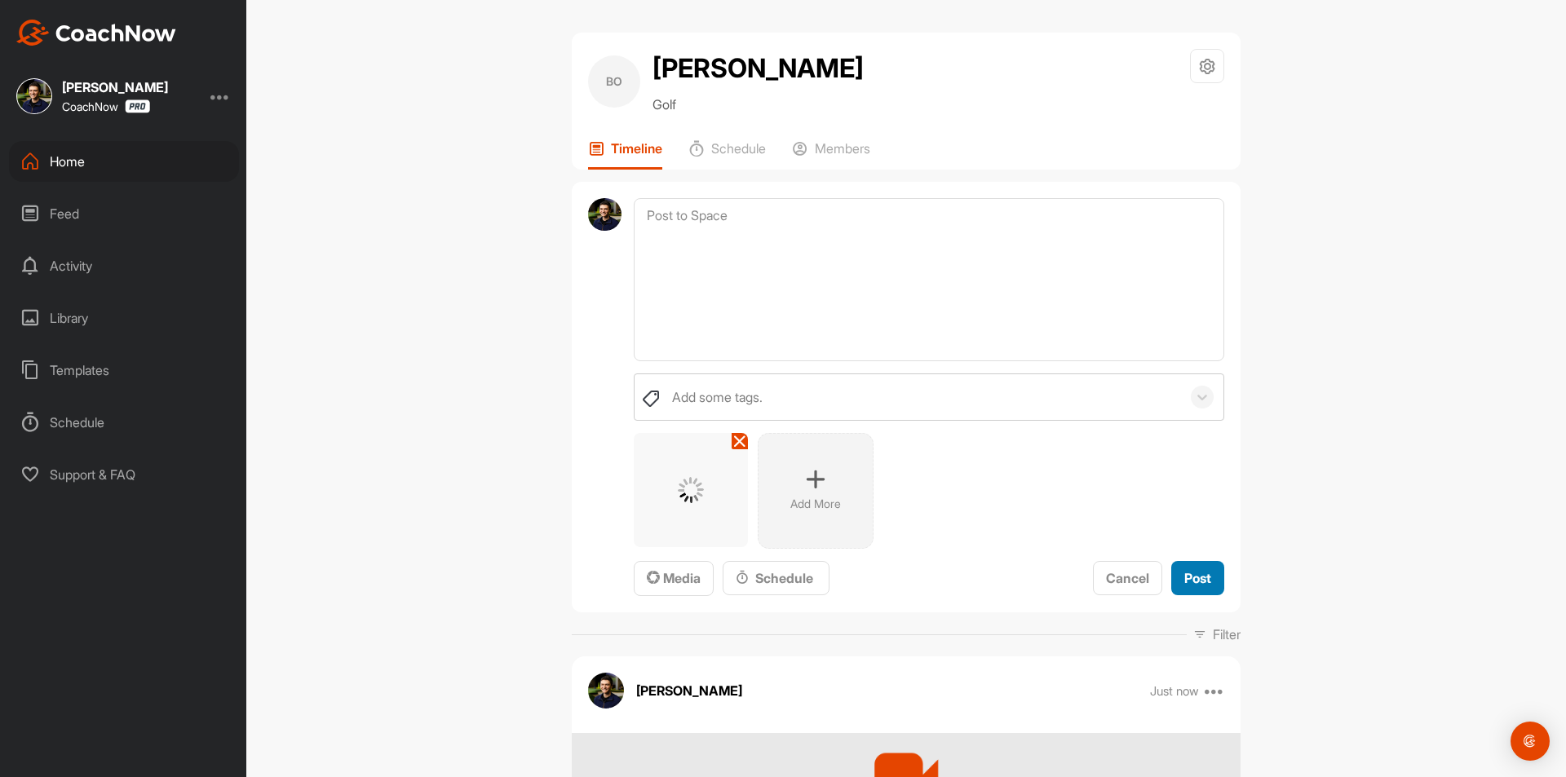
click at [1190, 574] on span "Post" at bounding box center [1197, 578] width 27 height 16
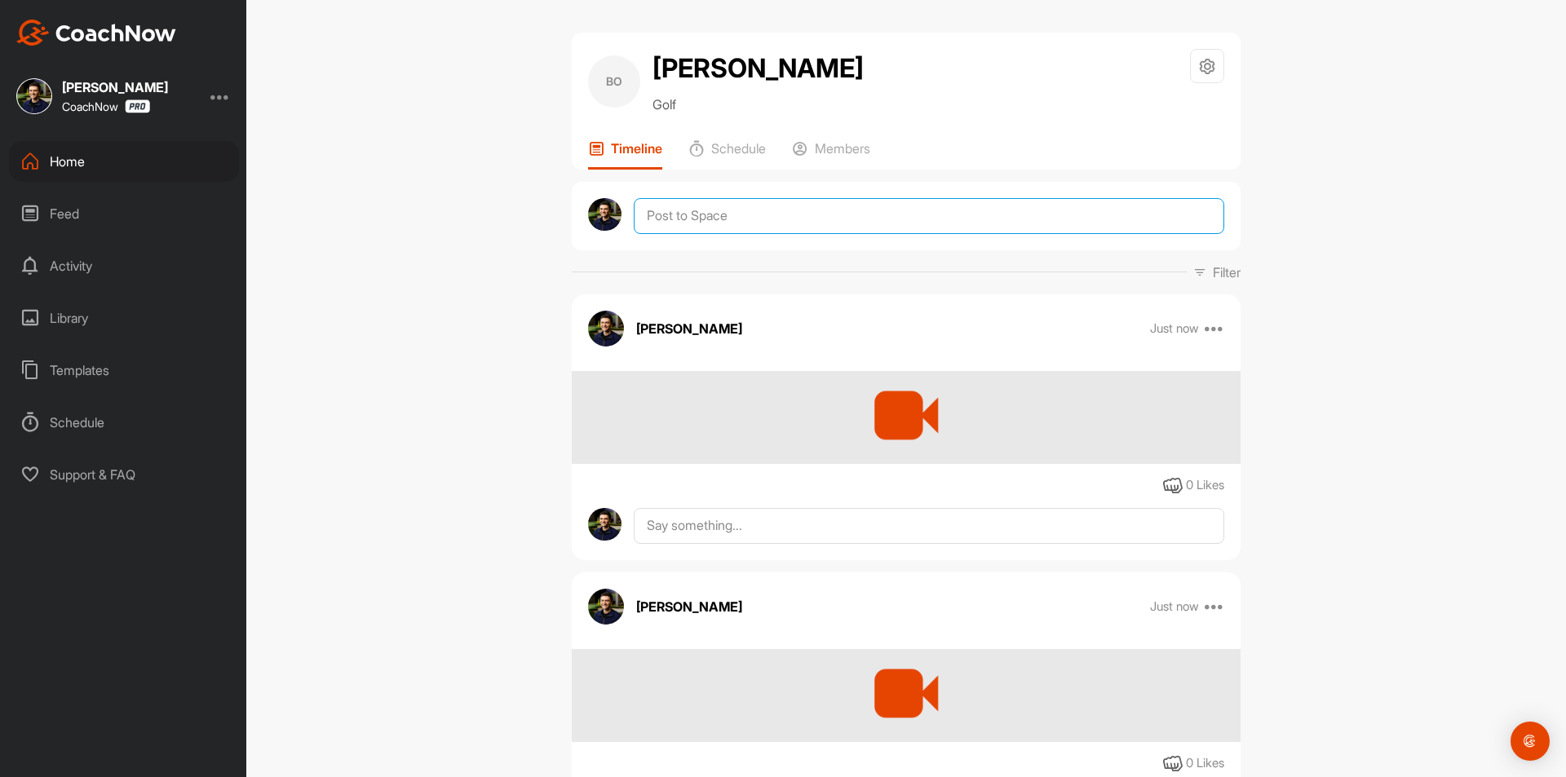
click at [745, 217] on textarea at bounding box center [929, 216] width 591 height 36
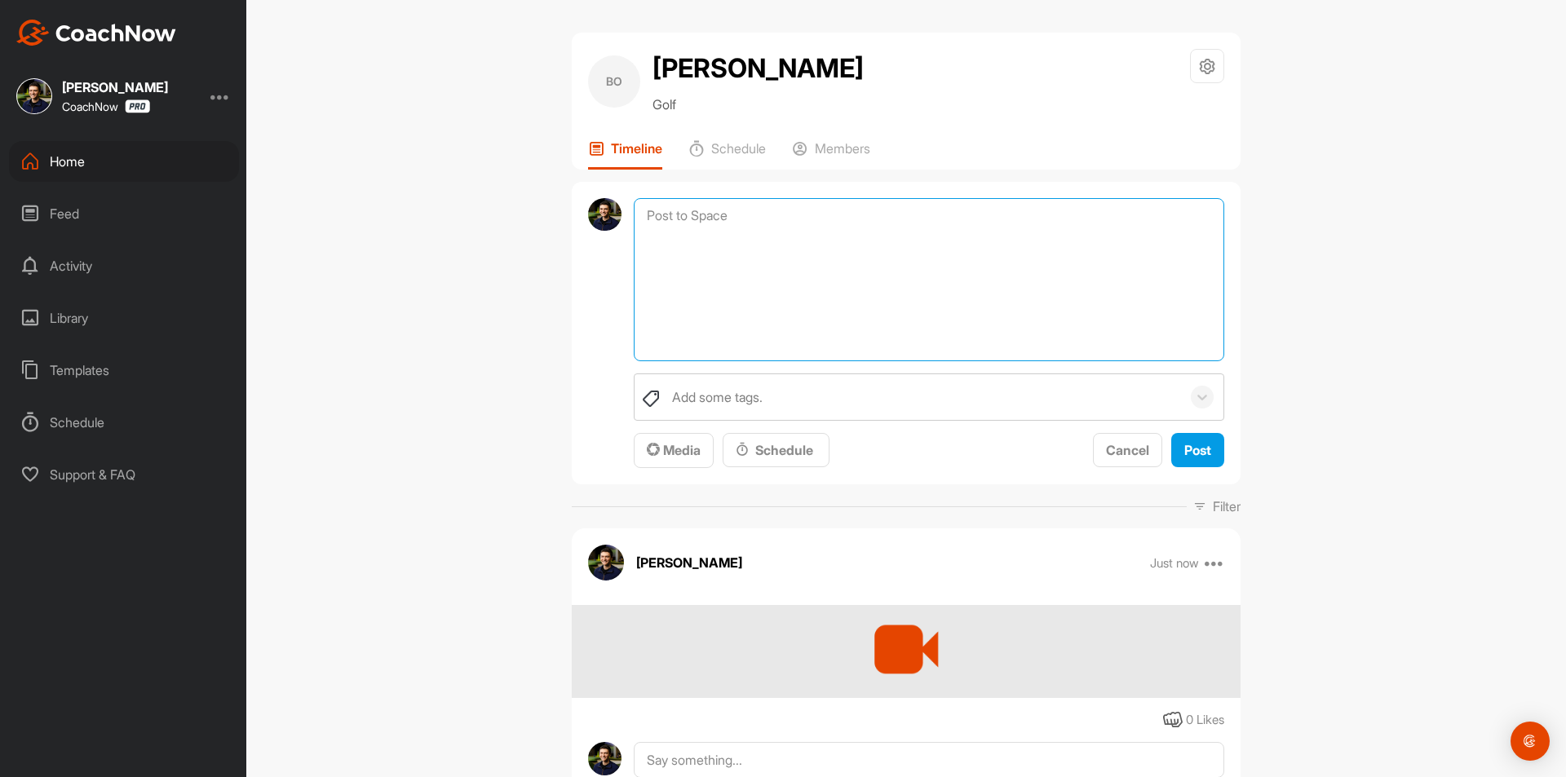
paste textarea "Thanks for sending in your video and signing up for a Swing Assessment! Your Sw…"
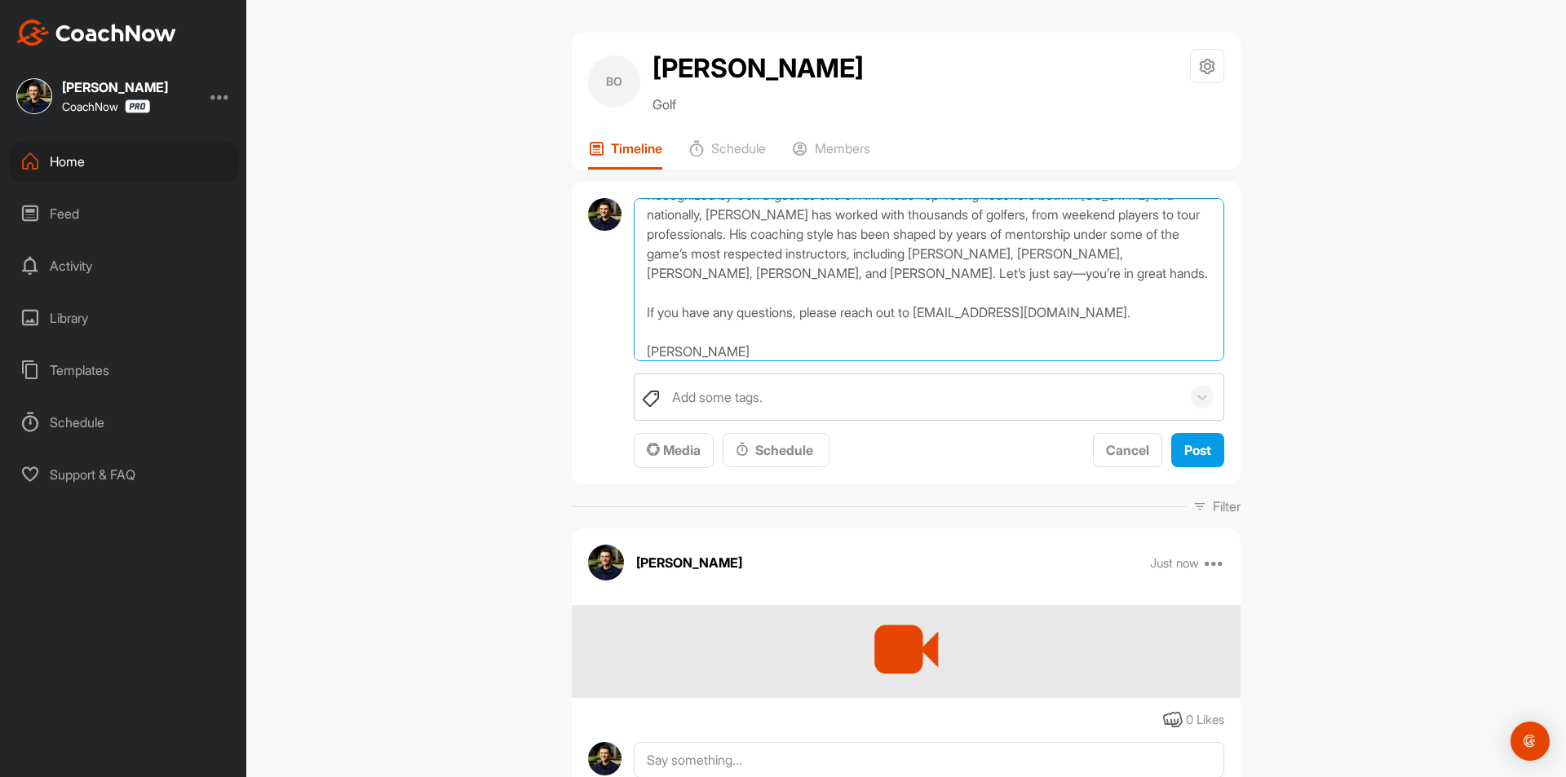
scroll to position [107, 0]
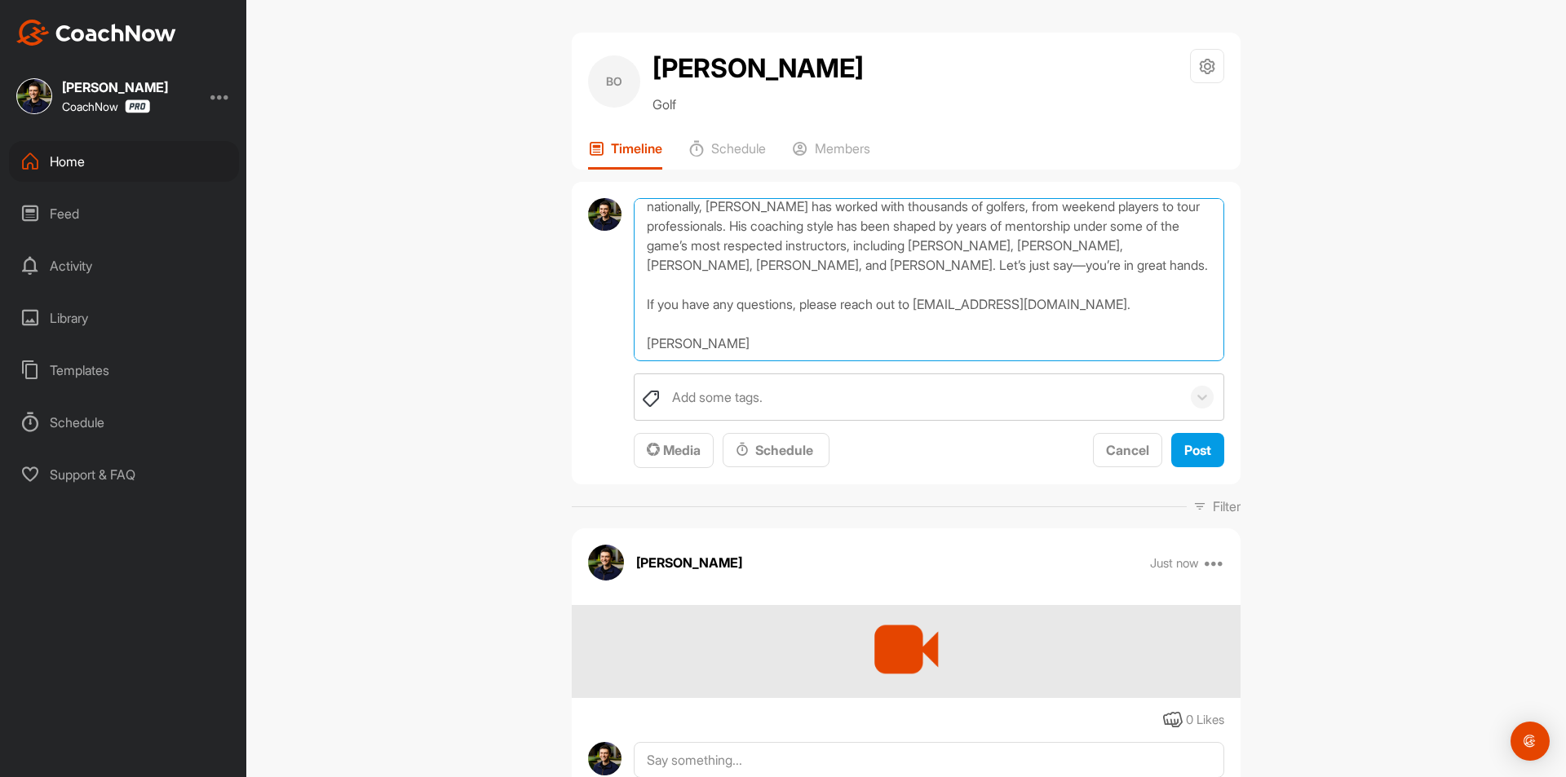
drag, startPoint x: 720, startPoint y: 348, endPoint x: 636, endPoint y: 350, distance: 84.0
click at [636, 350] on textarea "Thanks for sending in your video and signing up for a Swing Assessment! Your Sw…" at bounding box center [929, 279] width 591 height 163
type textarea "Thanks for sending in your video and signing up for a Swing Assessment! Your Sw…"
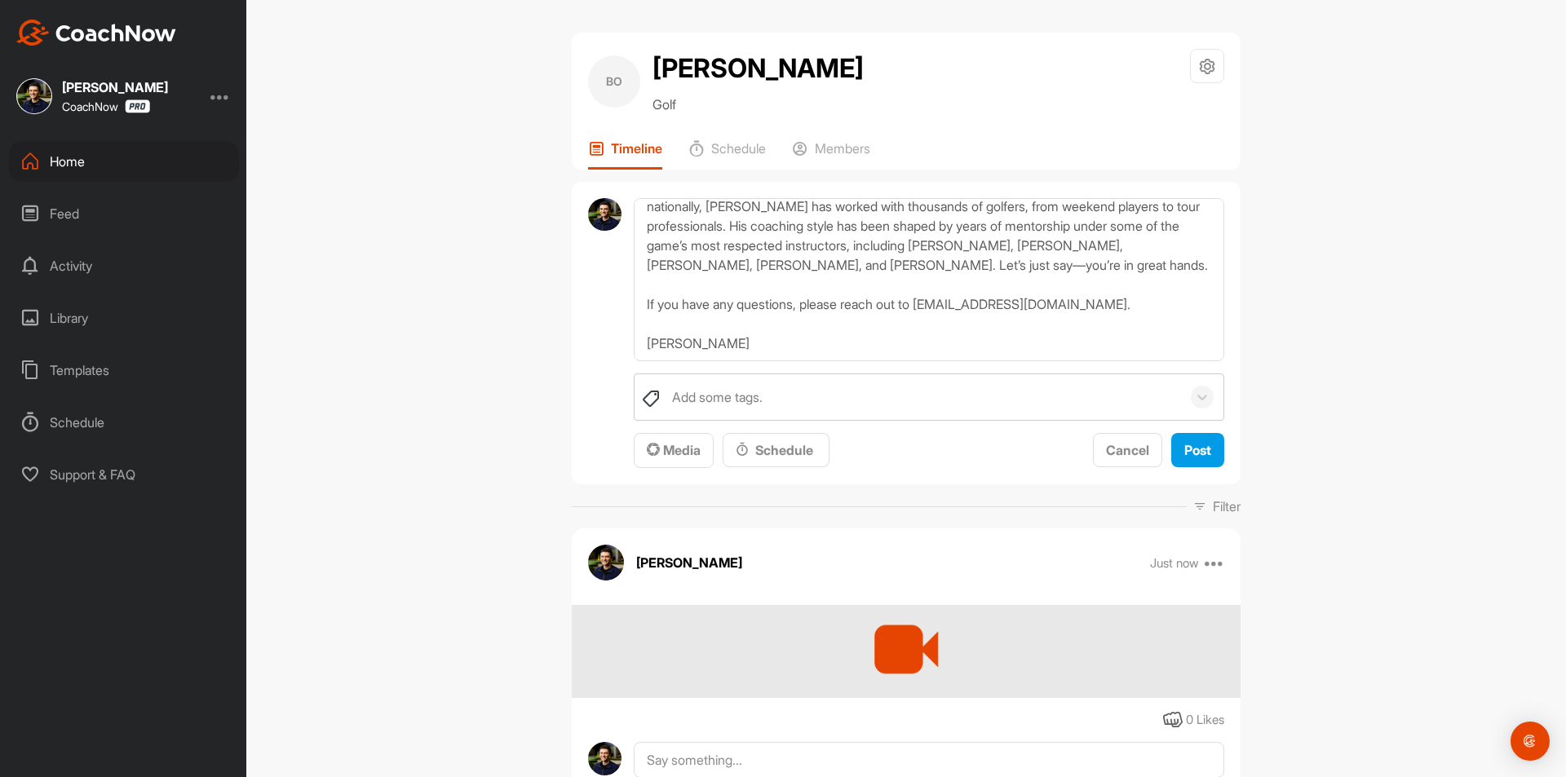
drag, startPoint x: 635, startPoint y: 351, endPoint x: 959, endPoint y: 362, distance: 324.9
click at [965, 361] on div "Thanks for sending in your video and signing up for a Swing Assessment! Your Sw…" at bounding box center [929, 333] width 591 height 271
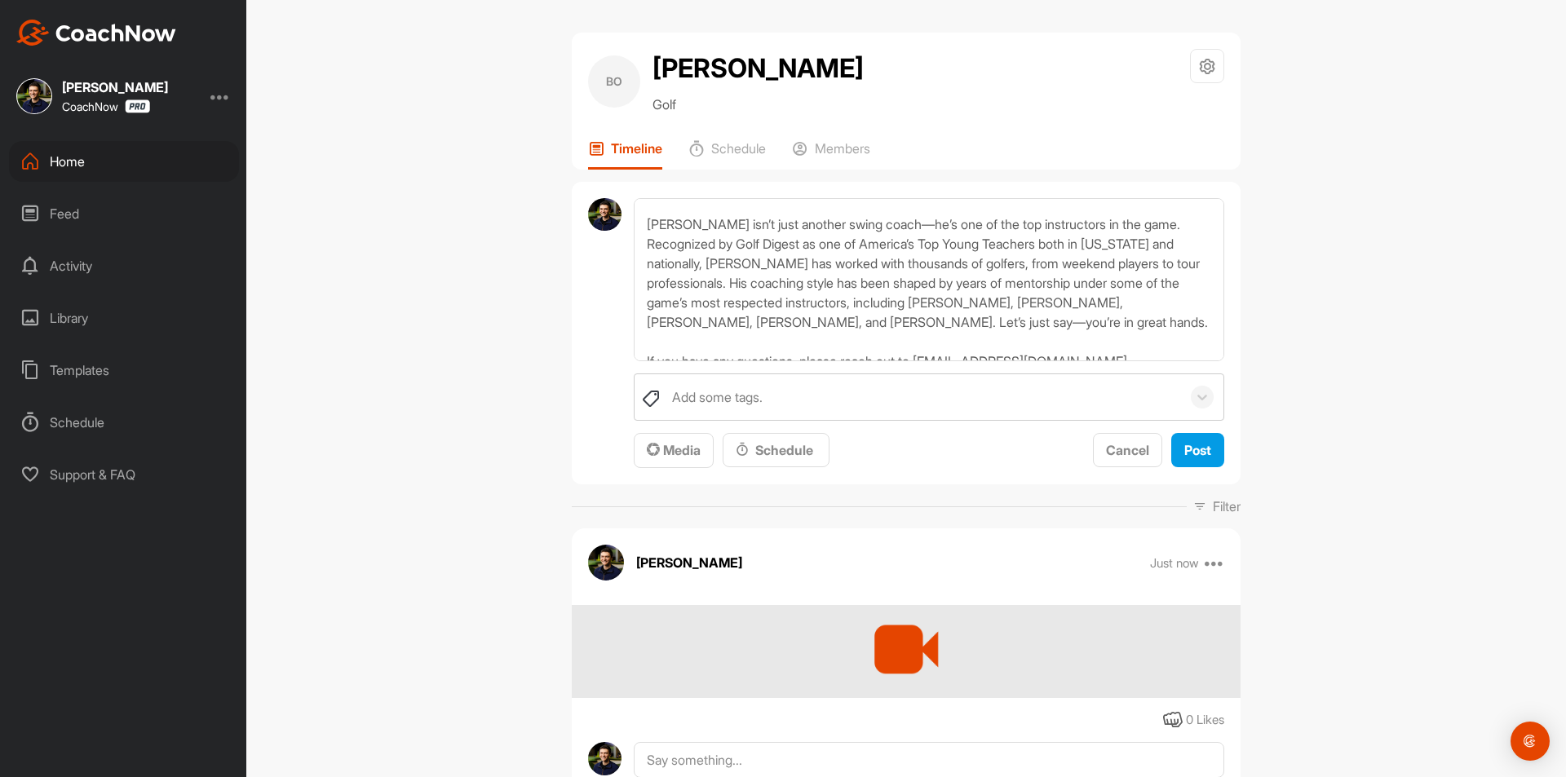
scroll to position [106, 0]
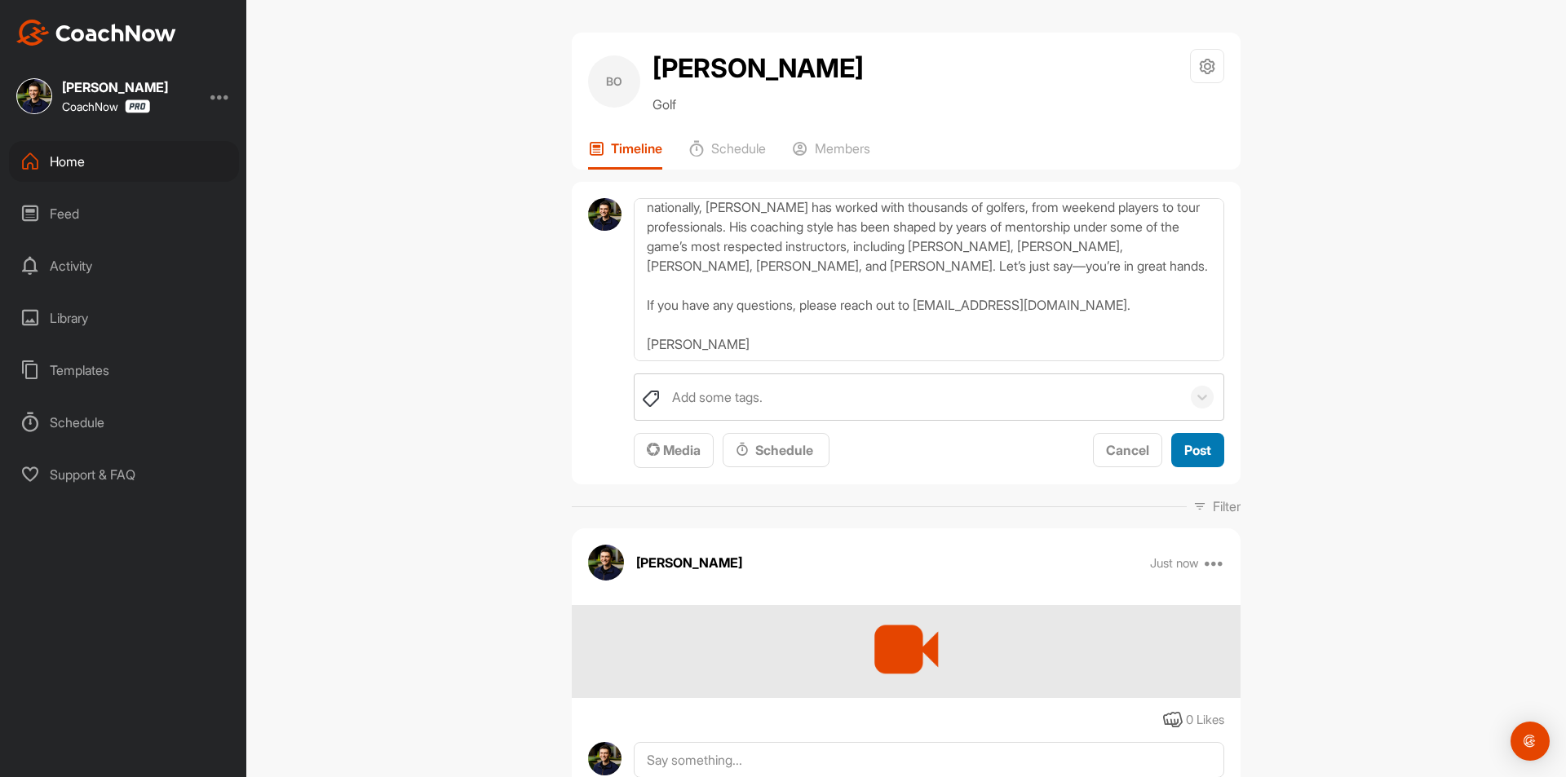
click at [1195, 450] on span "Post" at bounding box center [1197, 450] width 27 height 16
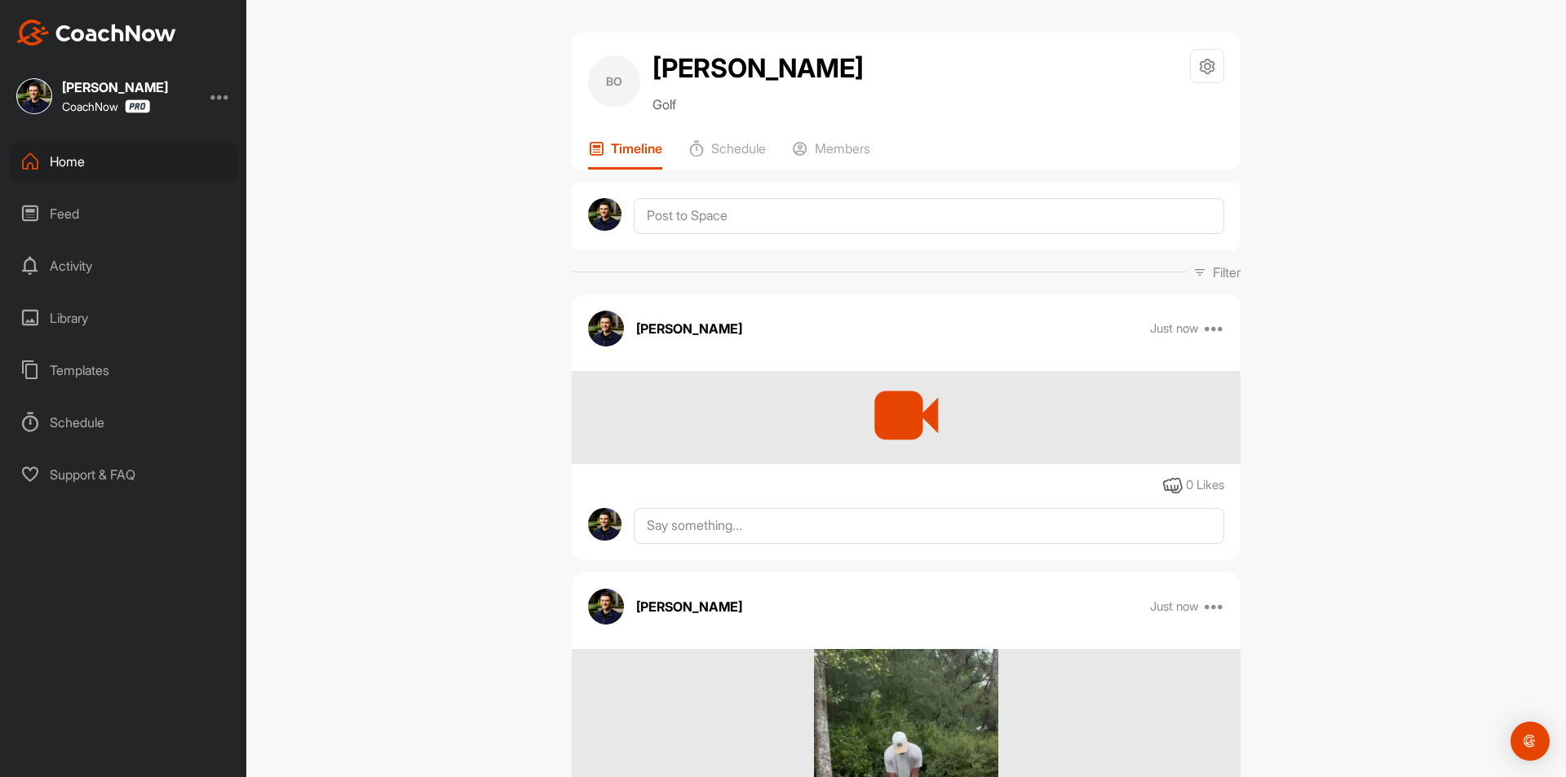
scroll to position [0, 0]
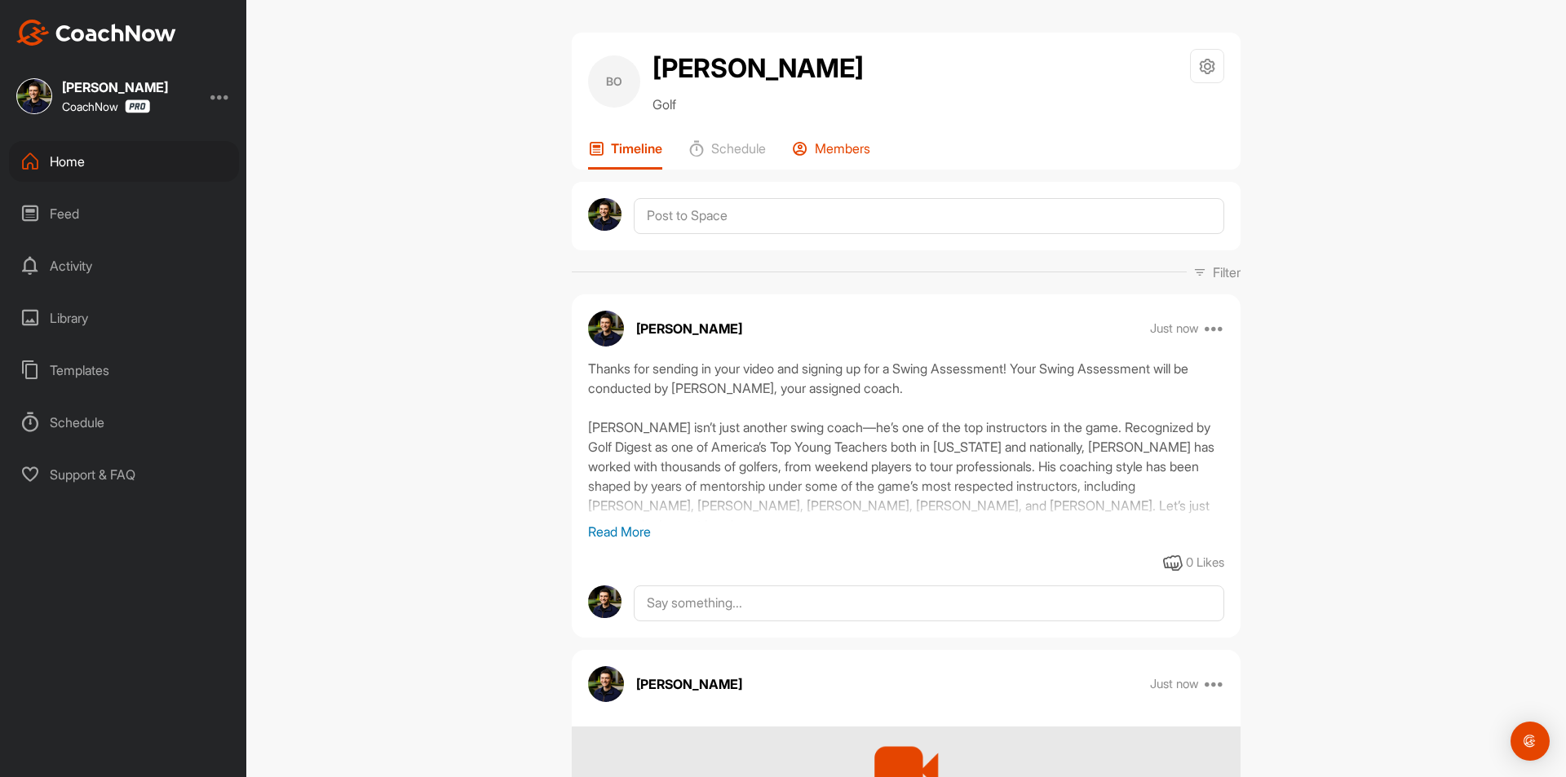
click at [850, 158] on div "Members" at bounding box center [831, 154] width 78 height 29
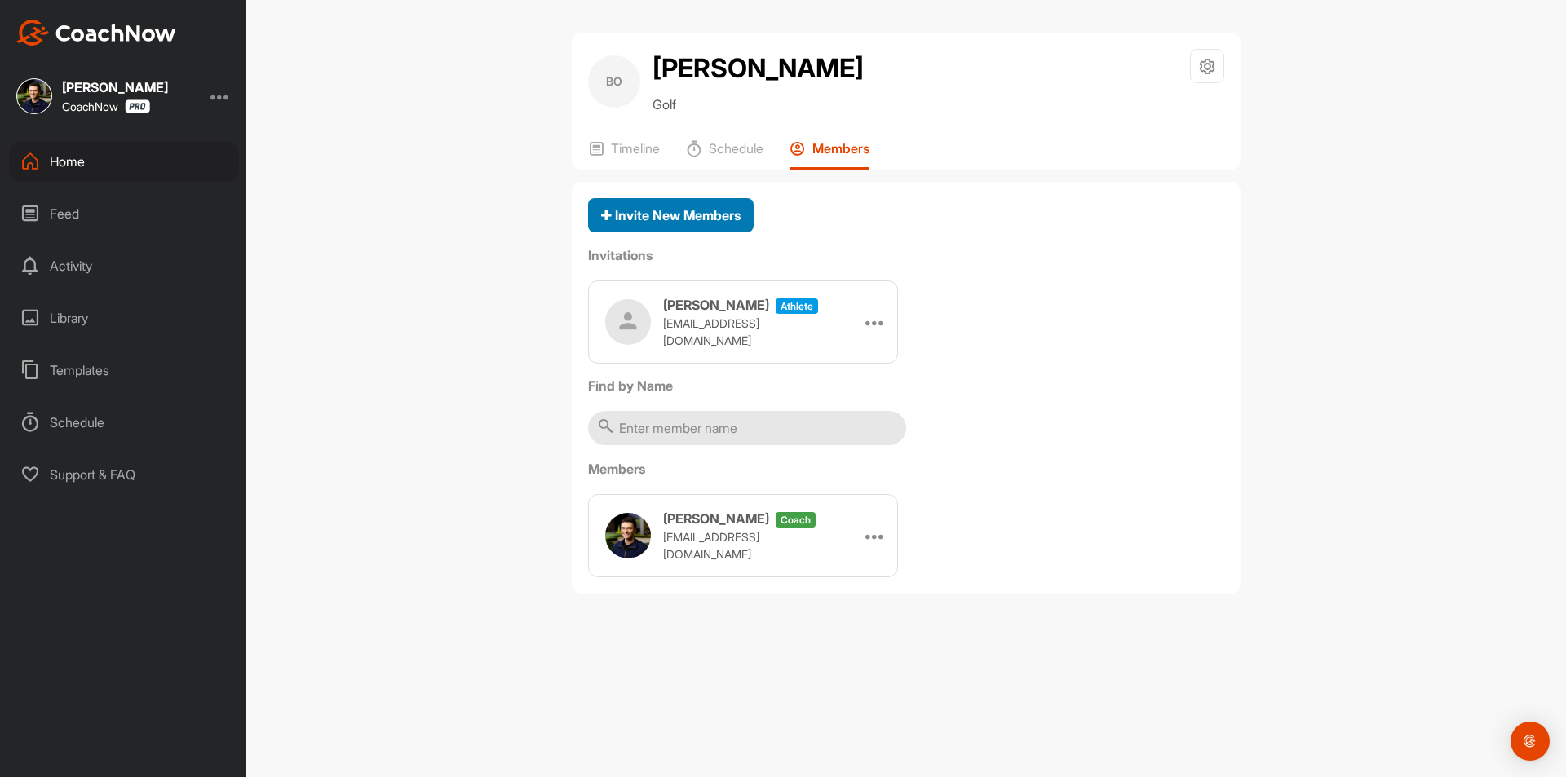
click at [687, 215] on span "Invite New Members" at bounding box center [670, 215] width 139 height 16
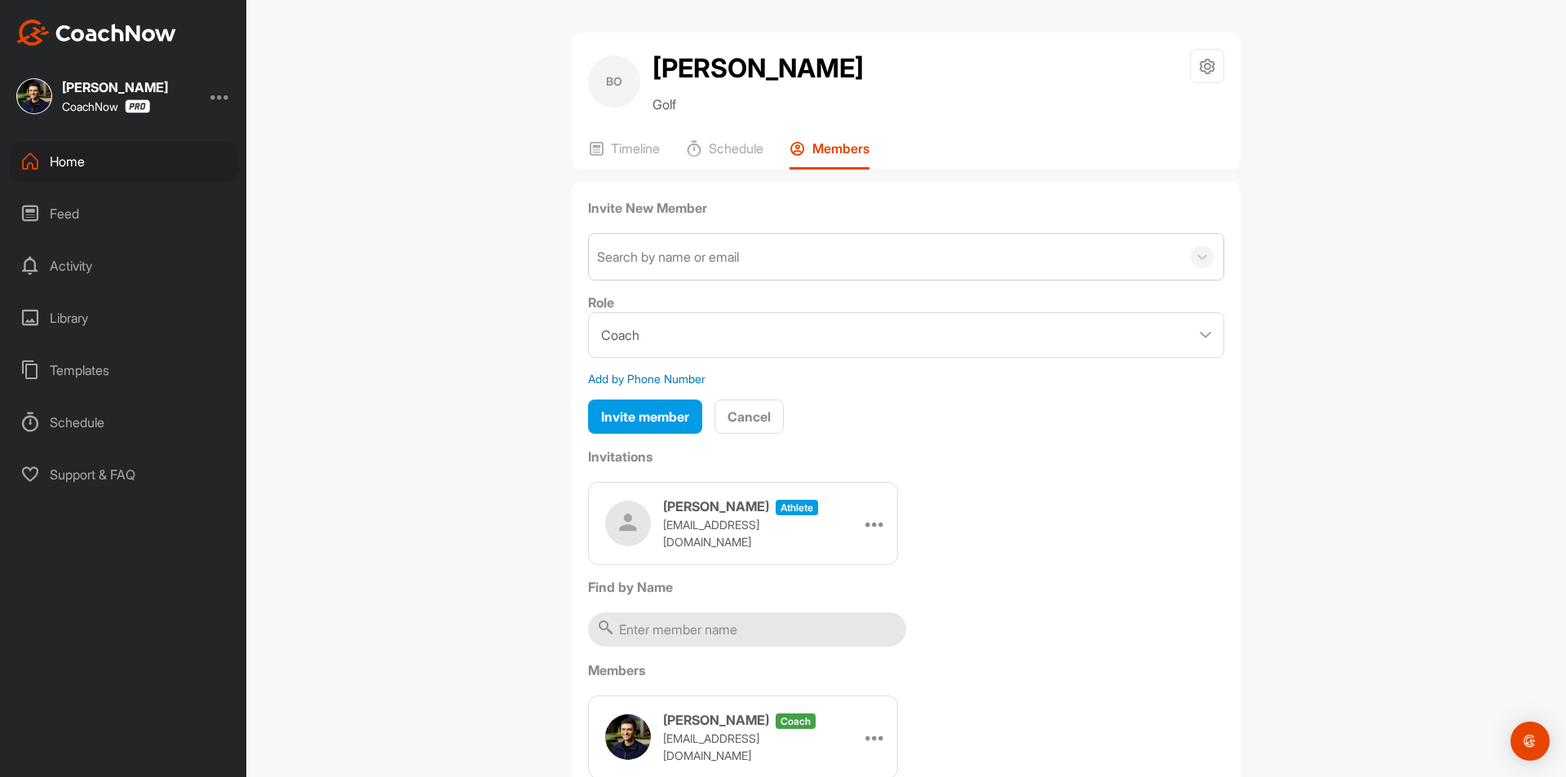
click at [687, 263] on div "Search by name or email" at bounding box center [668, 257] width 142 height 20
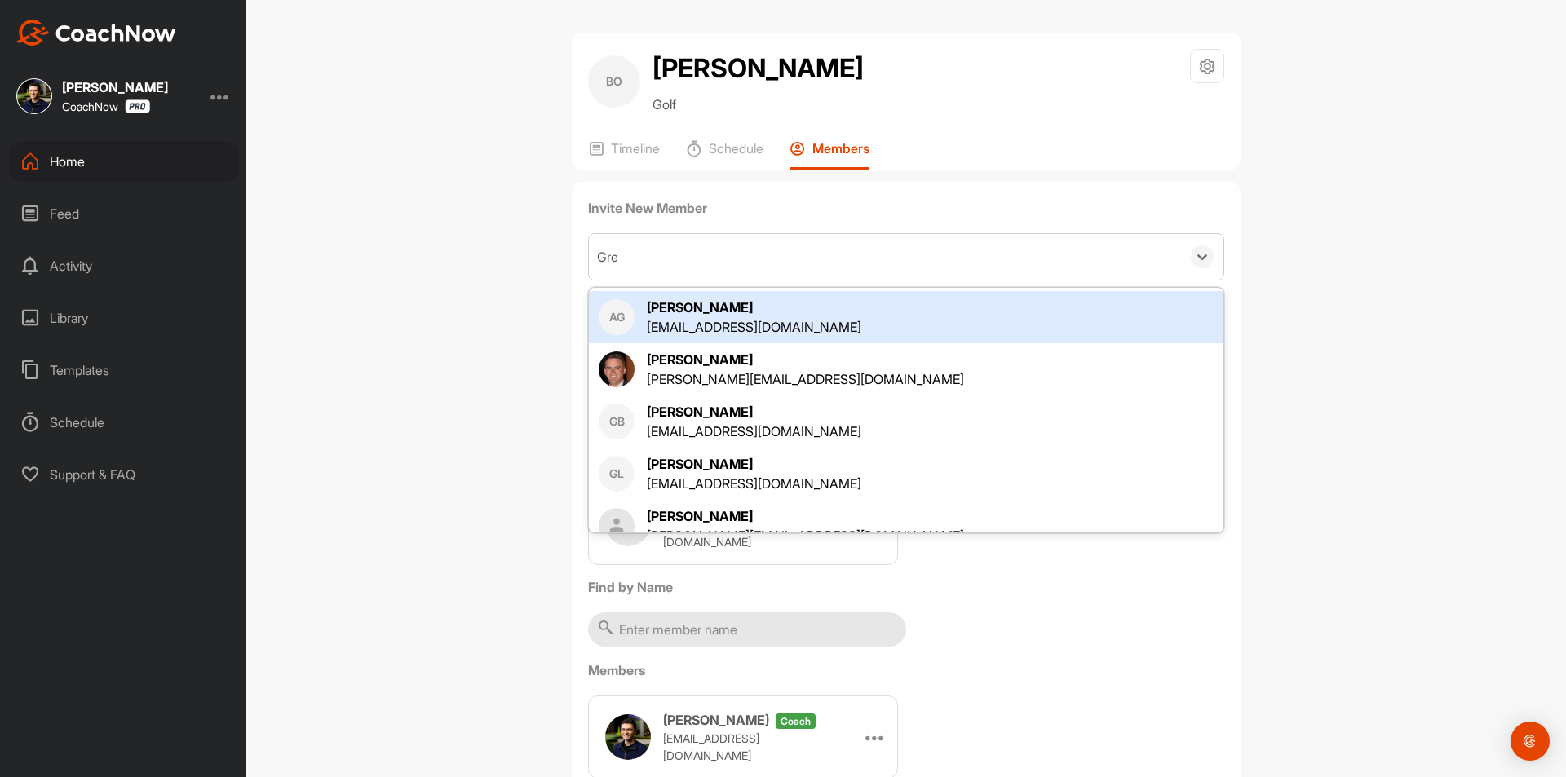
type input "Greg"
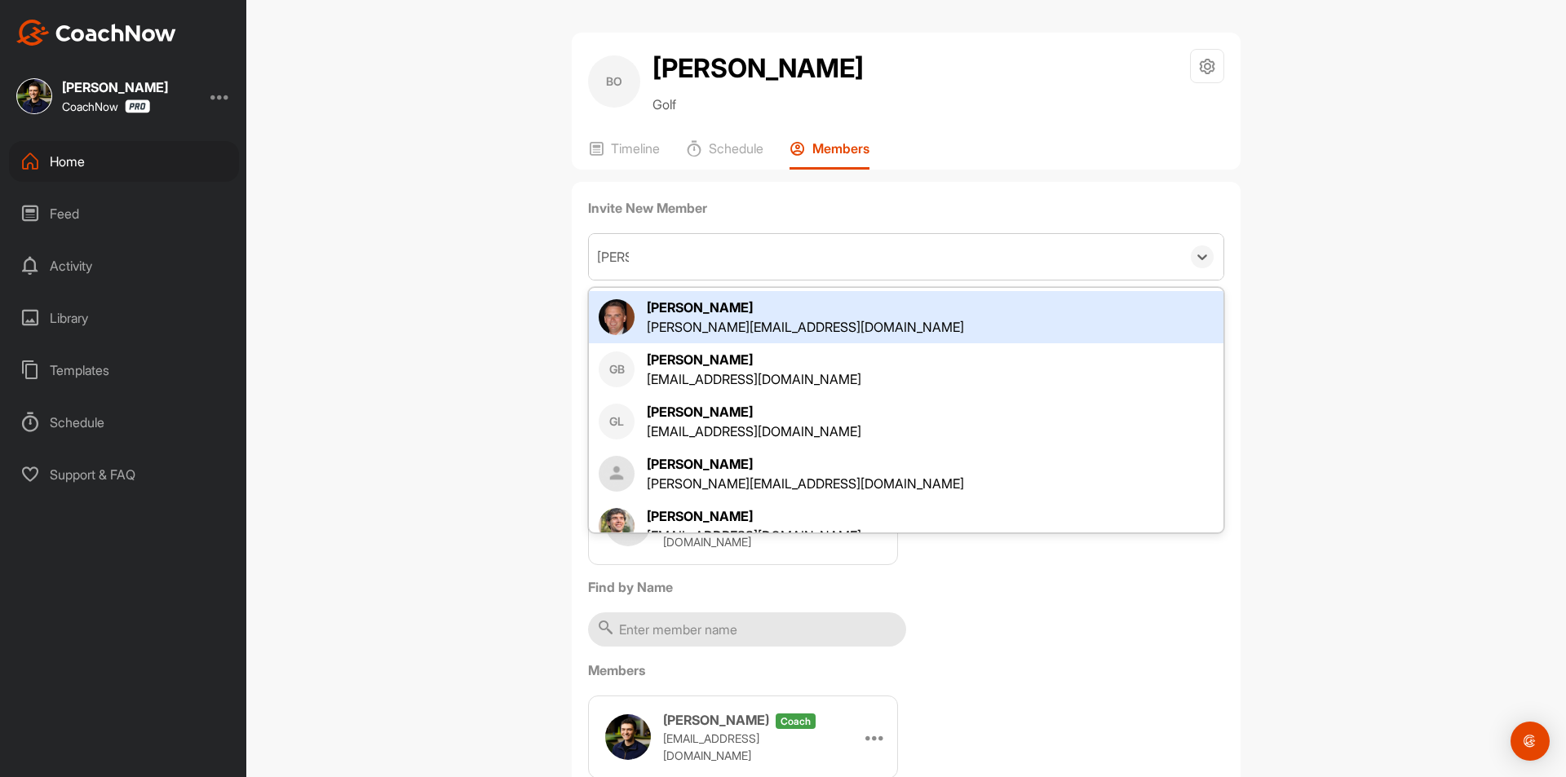
click at [739, 326] on div "[PERSON_NAME][EMAIL_ADDRESS][DOMAIN_NAME]" at bounding box center [805, 327] width 317 height 20
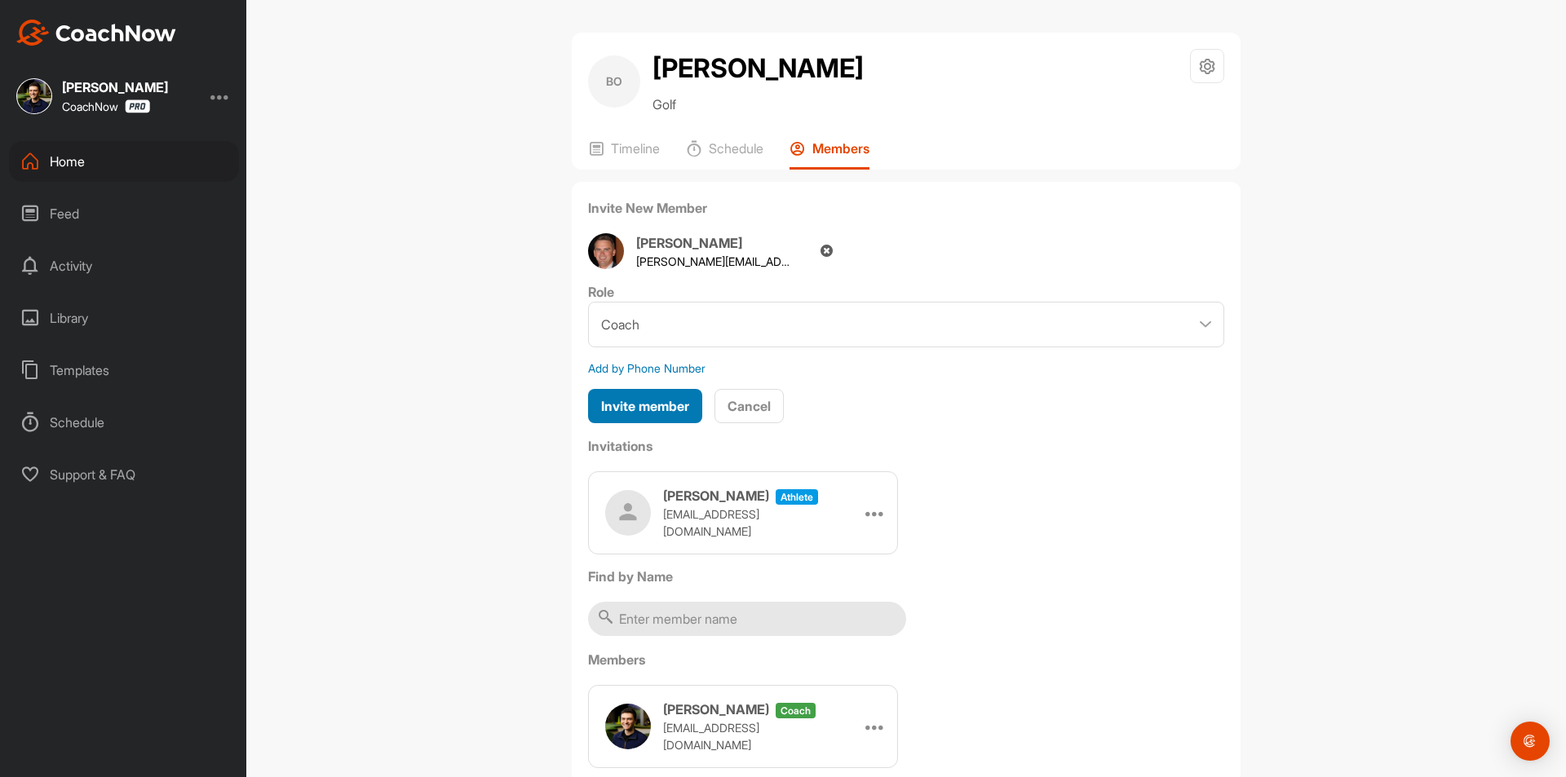
click at [661, 399] on span "Invite member" at bounding box center [645, 406] width 88 height 16
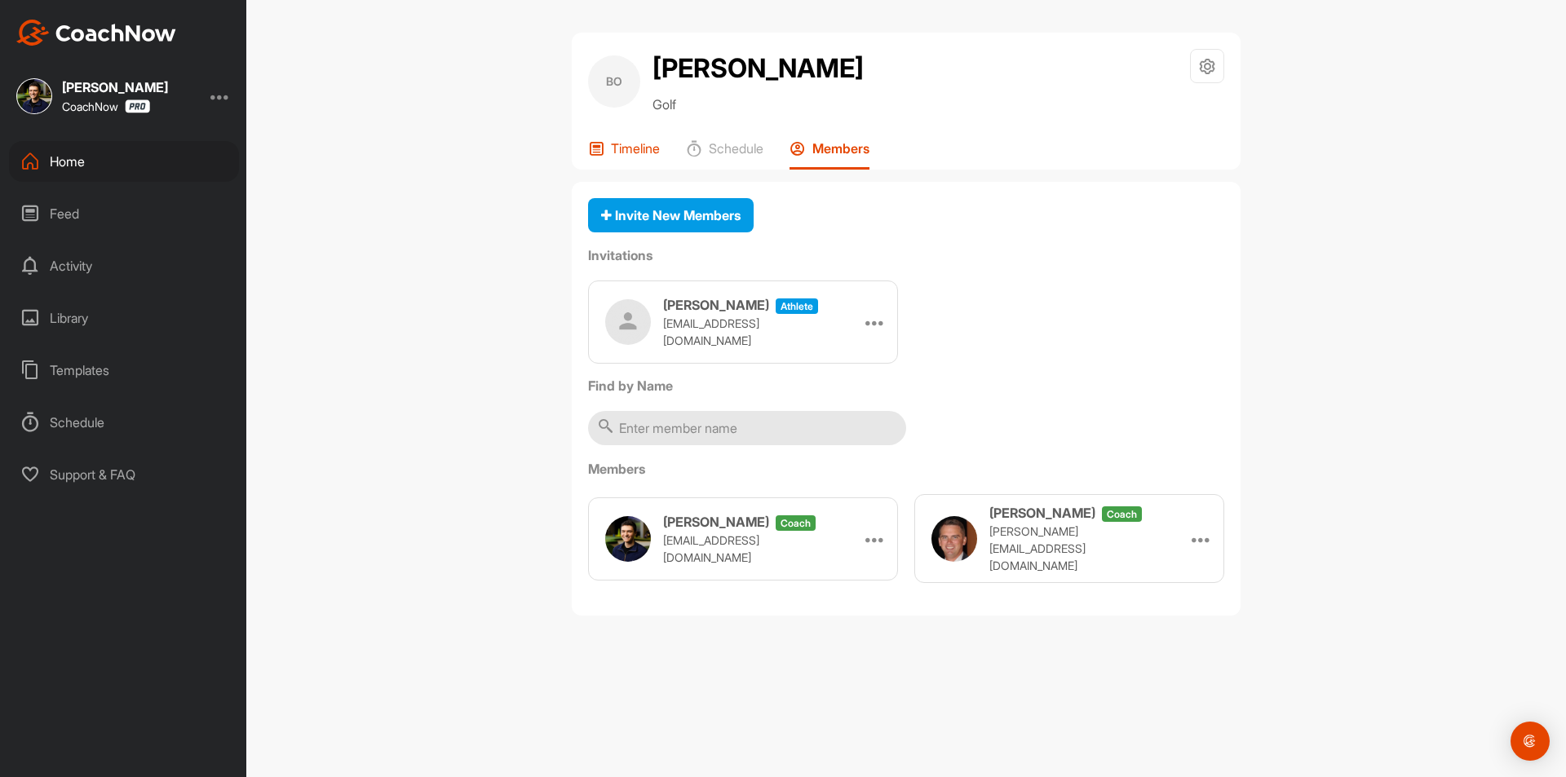
click at [633, 149] on p "Timeline" at bounding box center [635, 148] width 49 height 16
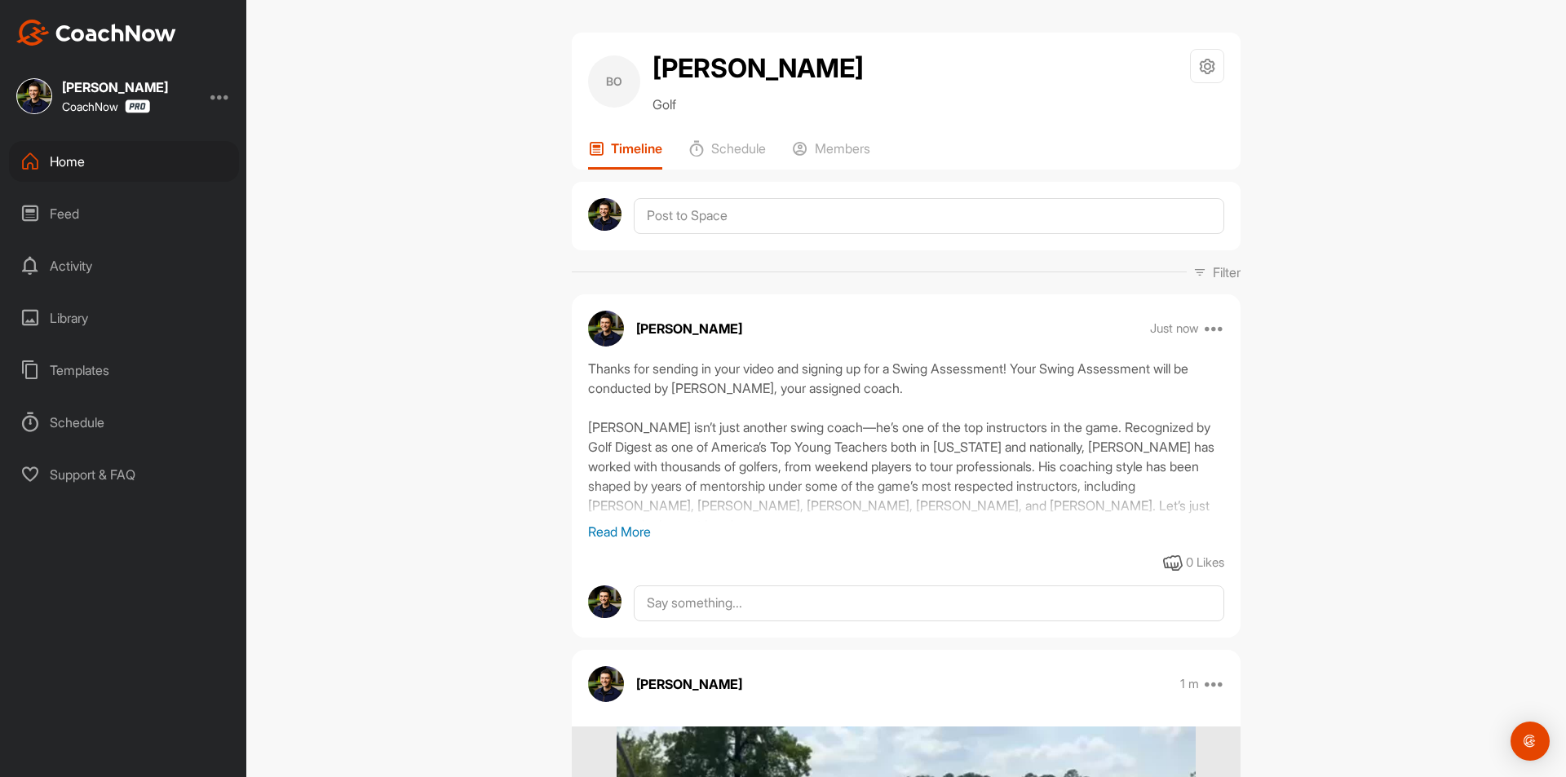
click at [84, 161] on div "Home" at bounding box center [124, 161] width 230 height 41
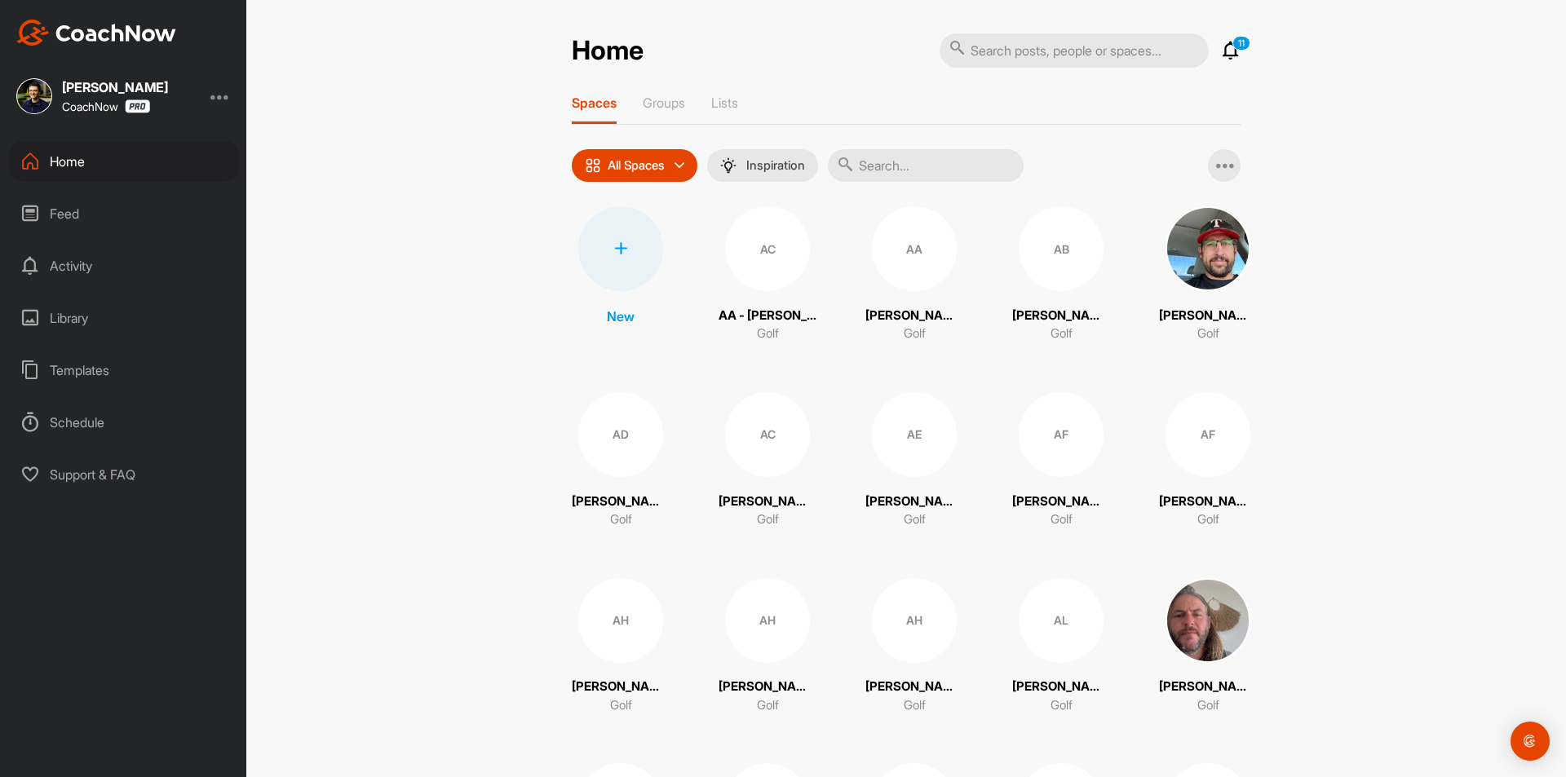
click at [622, 272] on div at bounding box center [620, 248] width 85 height 85
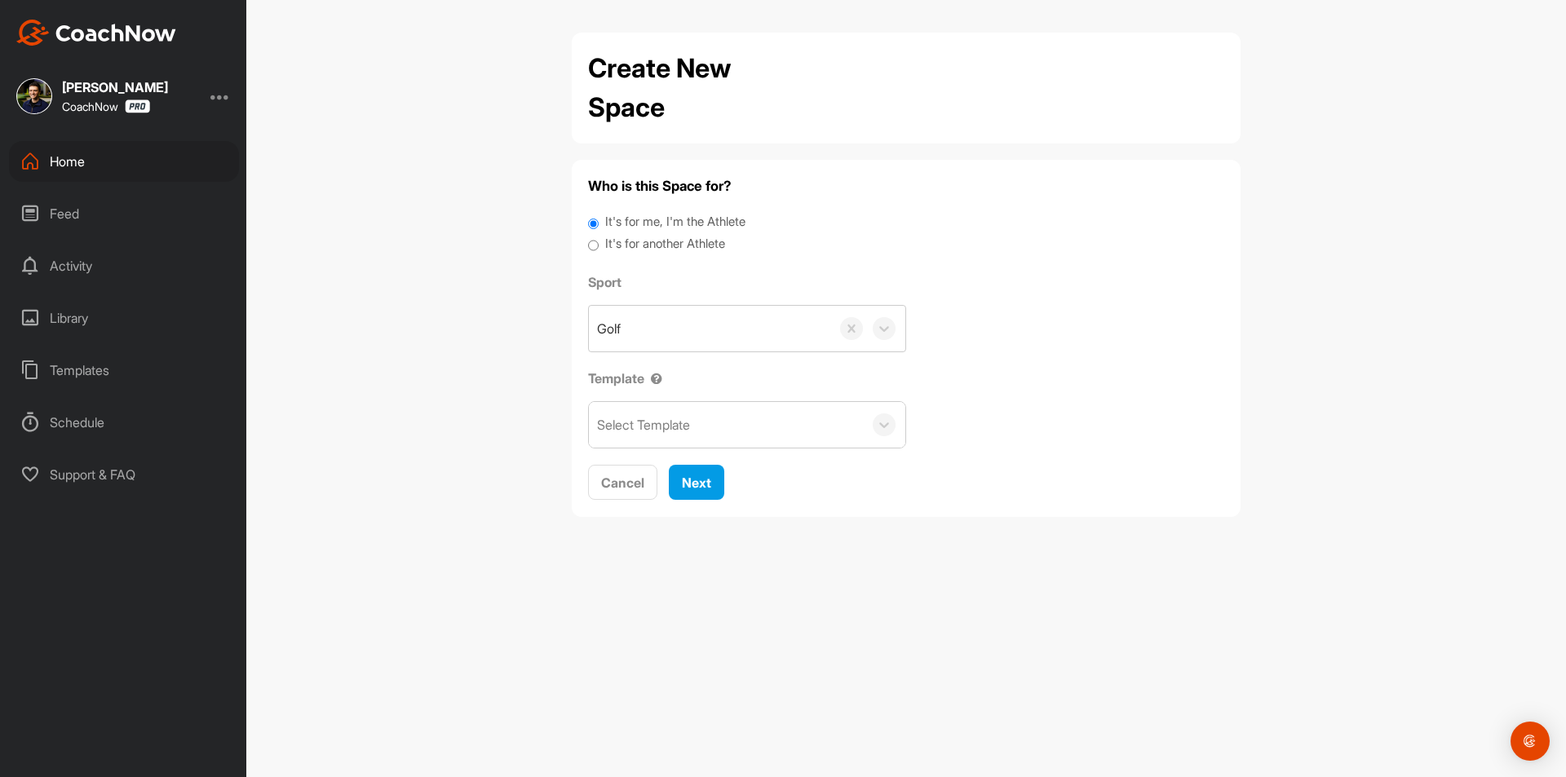
click at [623, 241] on label "It's for another Athlete" at bounding box center [665, 244] width 120 height 19
click at [599, 241] on input "It's for another Athlete" at bounding box center [593, 246] width 11 height 22
radio input "true"
click at [630, 245] on label "It's for another Athlete" at bounding box center [665, 244] width 120 height 19
click at [599, 245] on input "It's for another Athlete" at bounding box center [593, 246] width 11 height 22
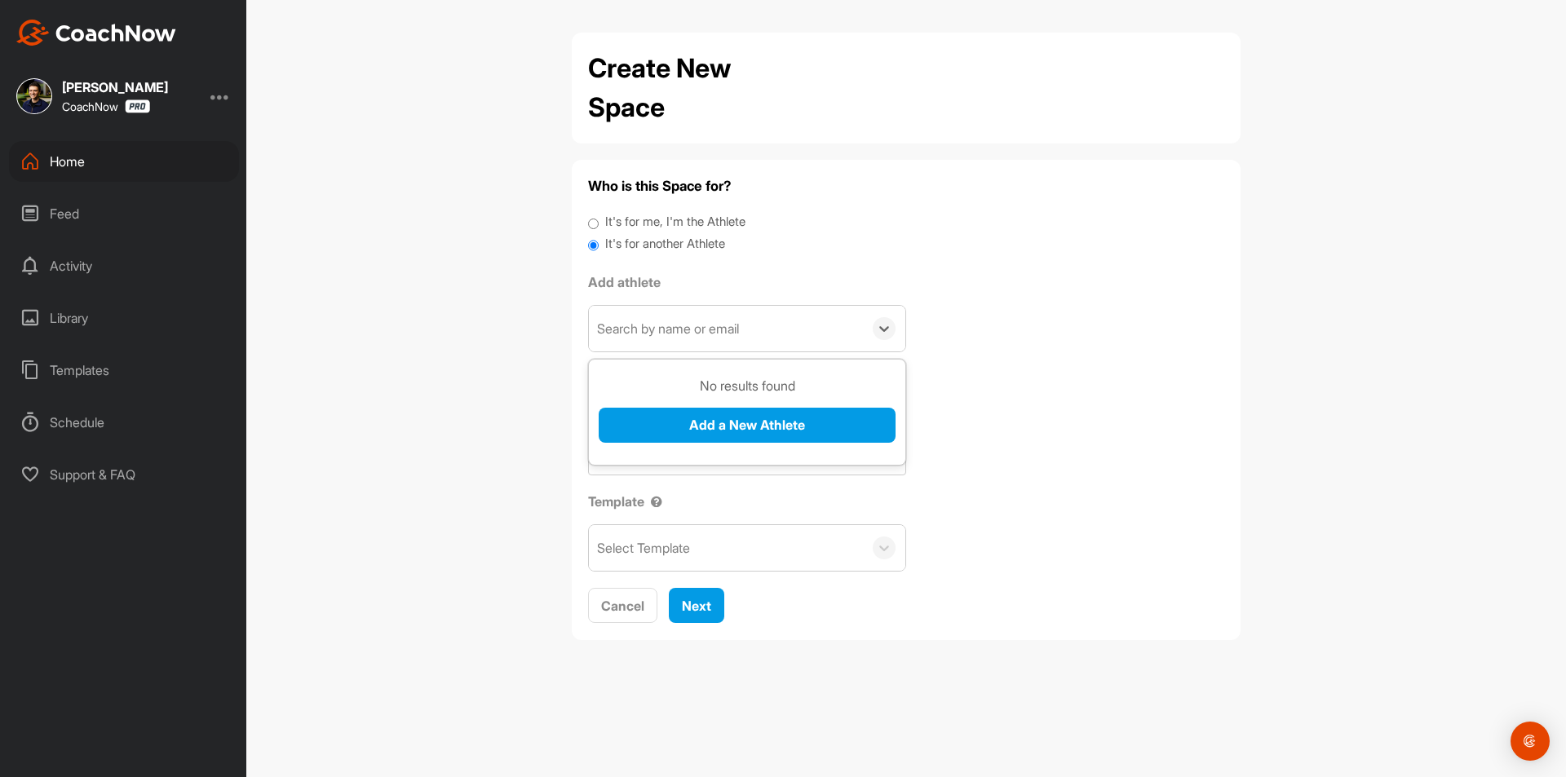
click at [653, 330] on div "Search by name or email" at bounding box center [668, 329] width 142 height 20
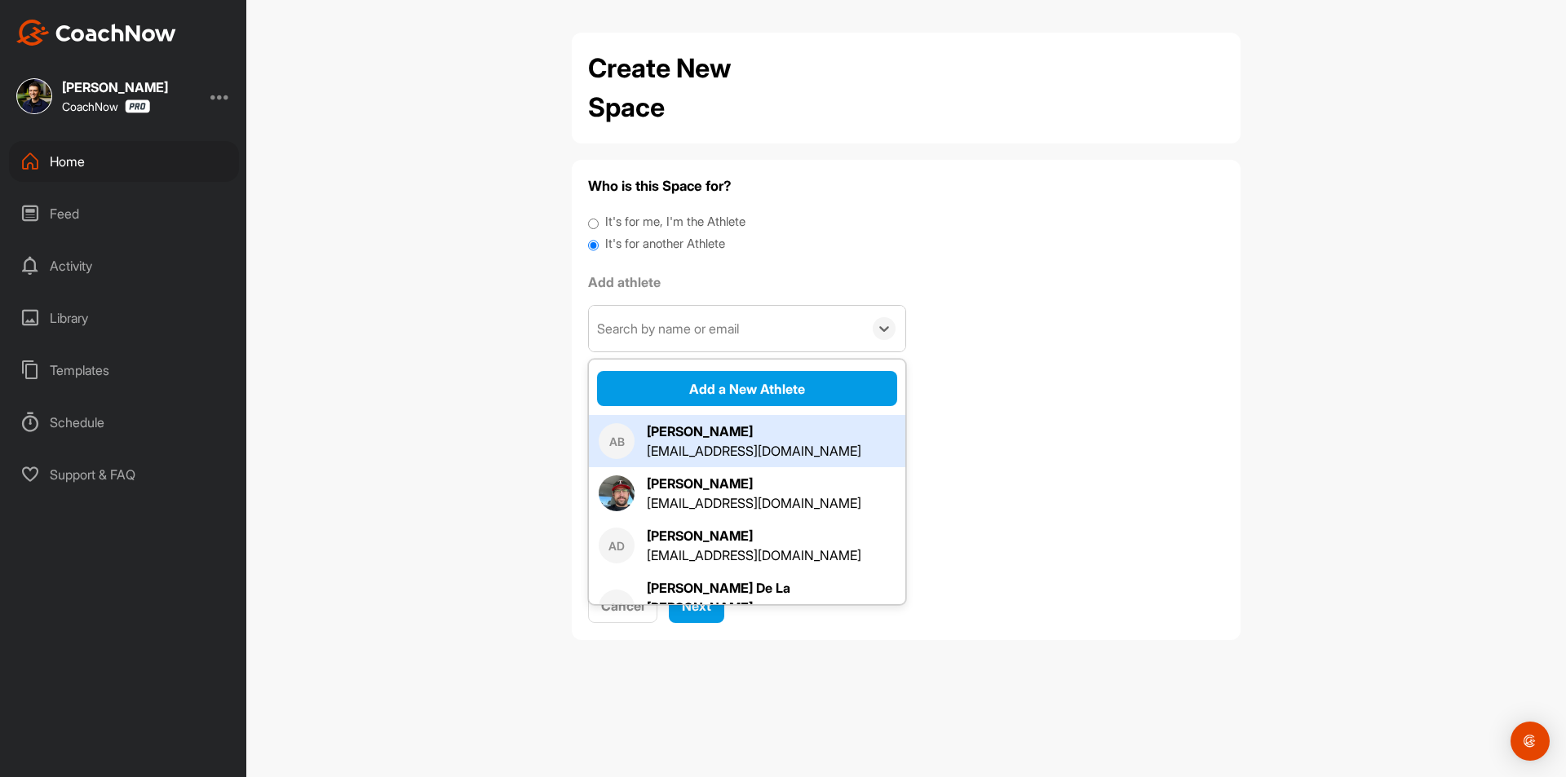
click at [706, 325] on div "Search by name or email" at bounding box center [668, 329] width 142 height 20
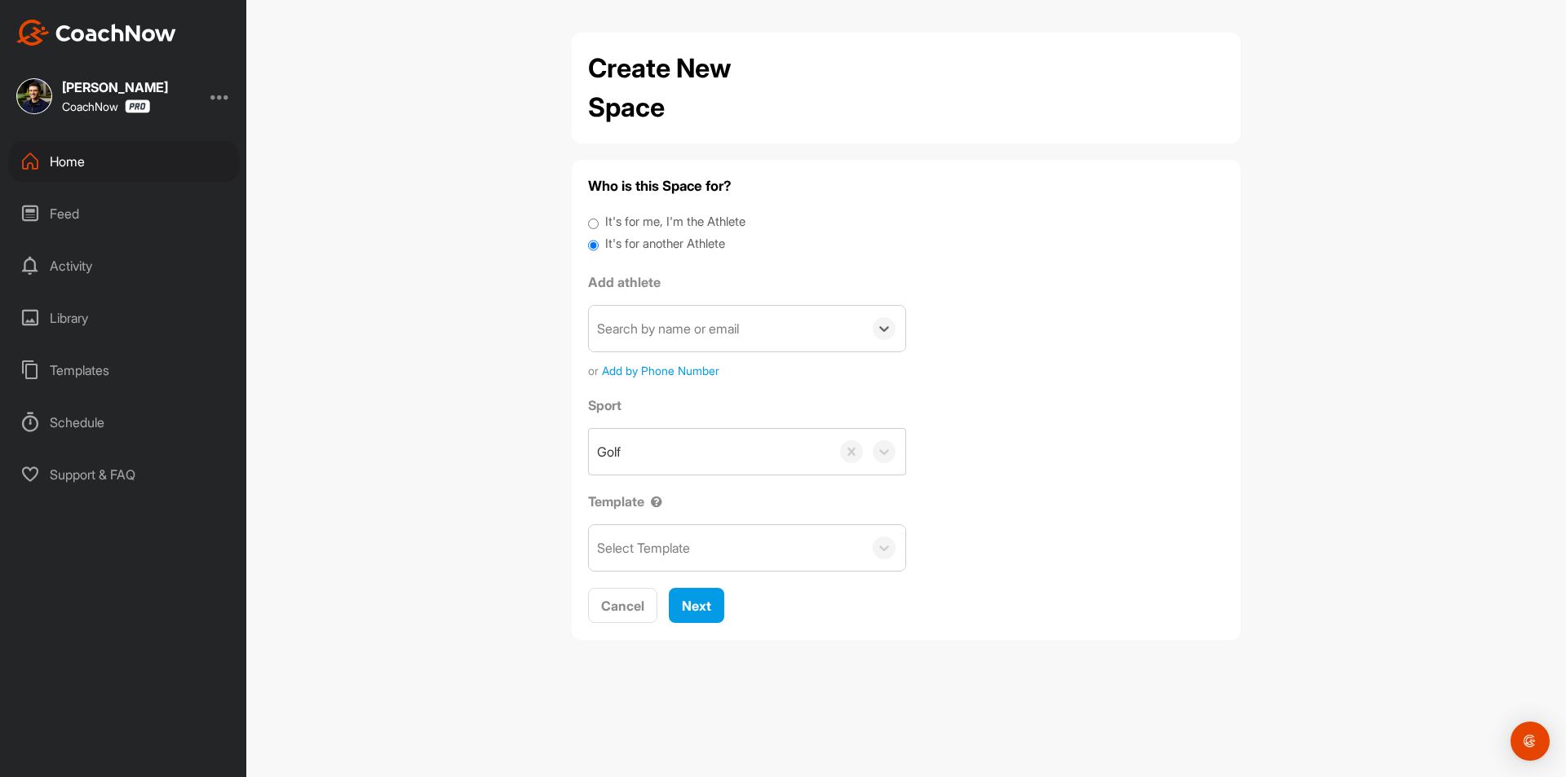
click at [706, 325] on div "Search by name or email" at bounding box center [668, 329] width 142 height 20
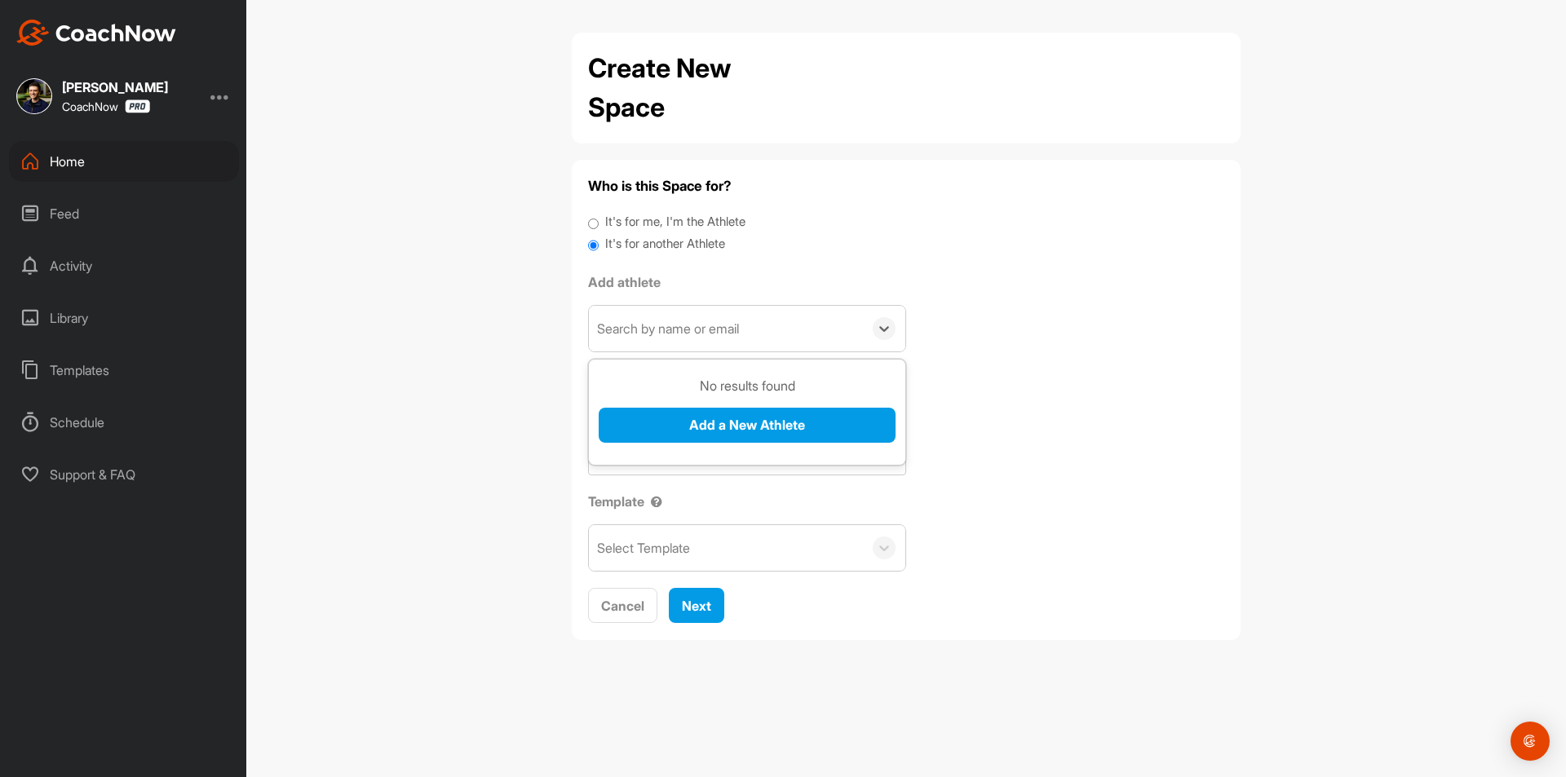
paste input "andreslop@hotmail.com"
type input "andreslop@hotmail.com"
click at [728, 421] on button "Add a New Athlete" at bounding box center [747, 425] width 297 height 35
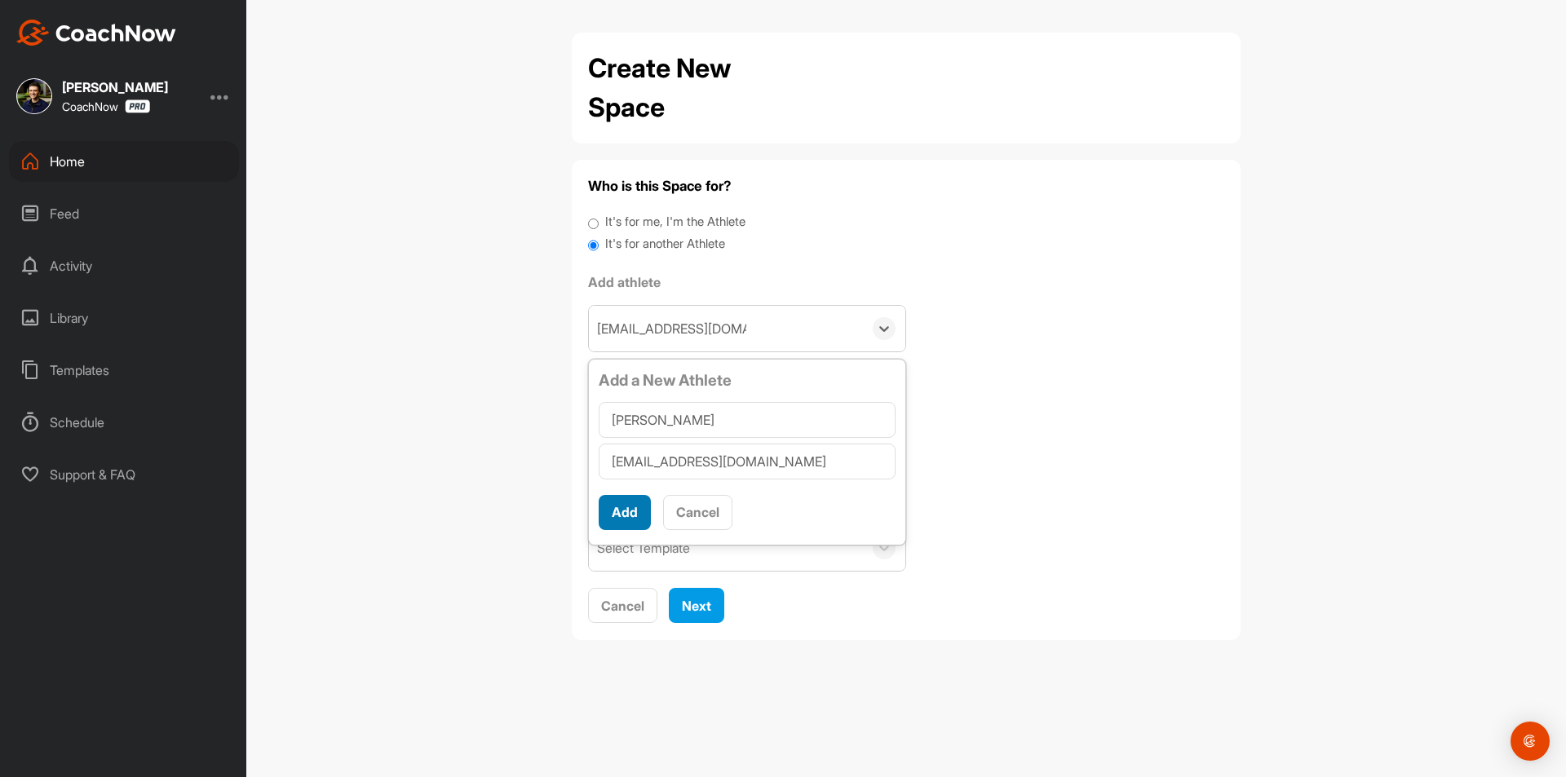
type input "Andres Lopez"
click at [640, 511] on button "Add" at bounding box center [625, 512] width 52 height 35
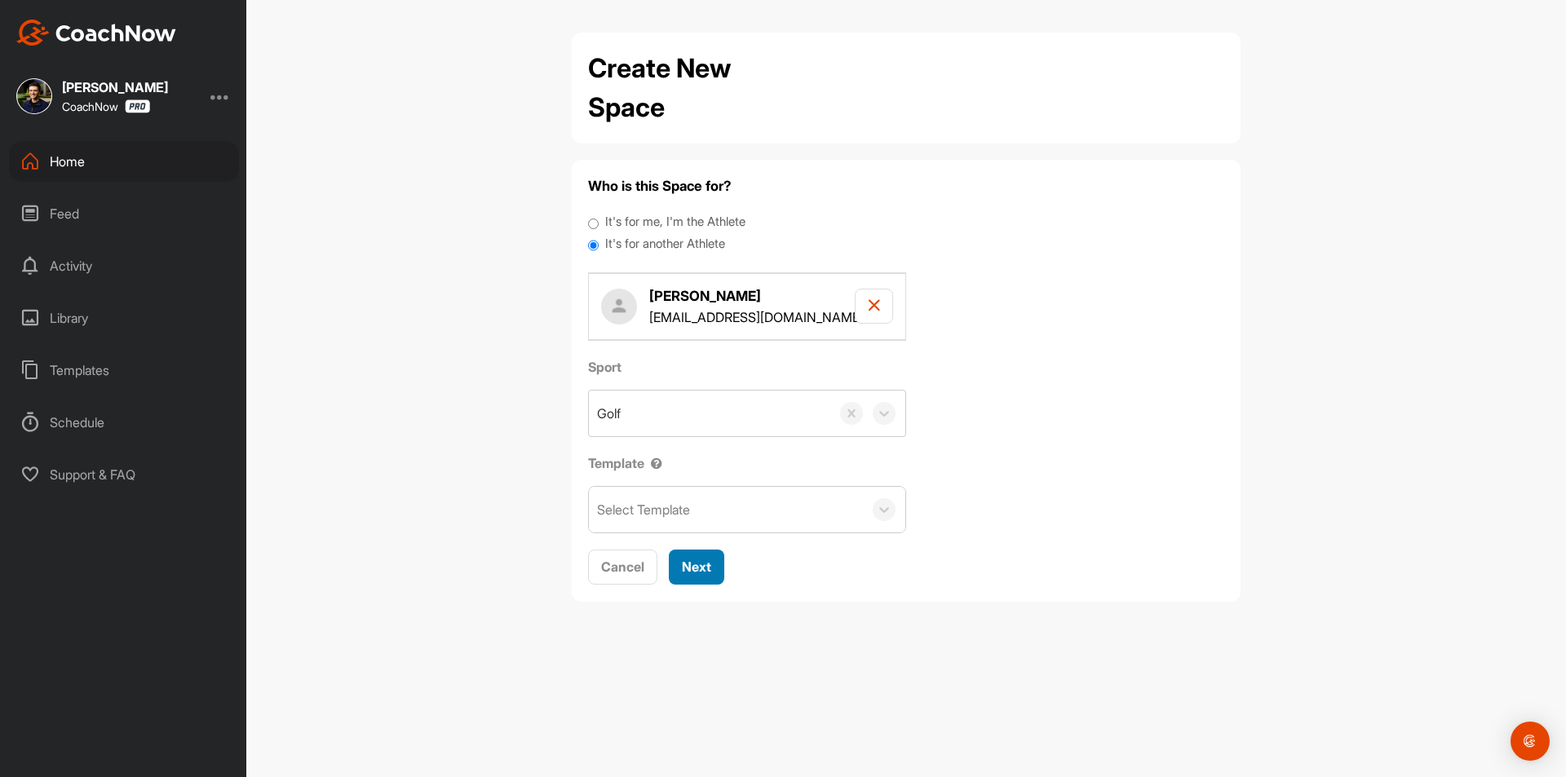
click at [686, 557] on div "Next" at bounding box center [696, 567] width 29 height 20
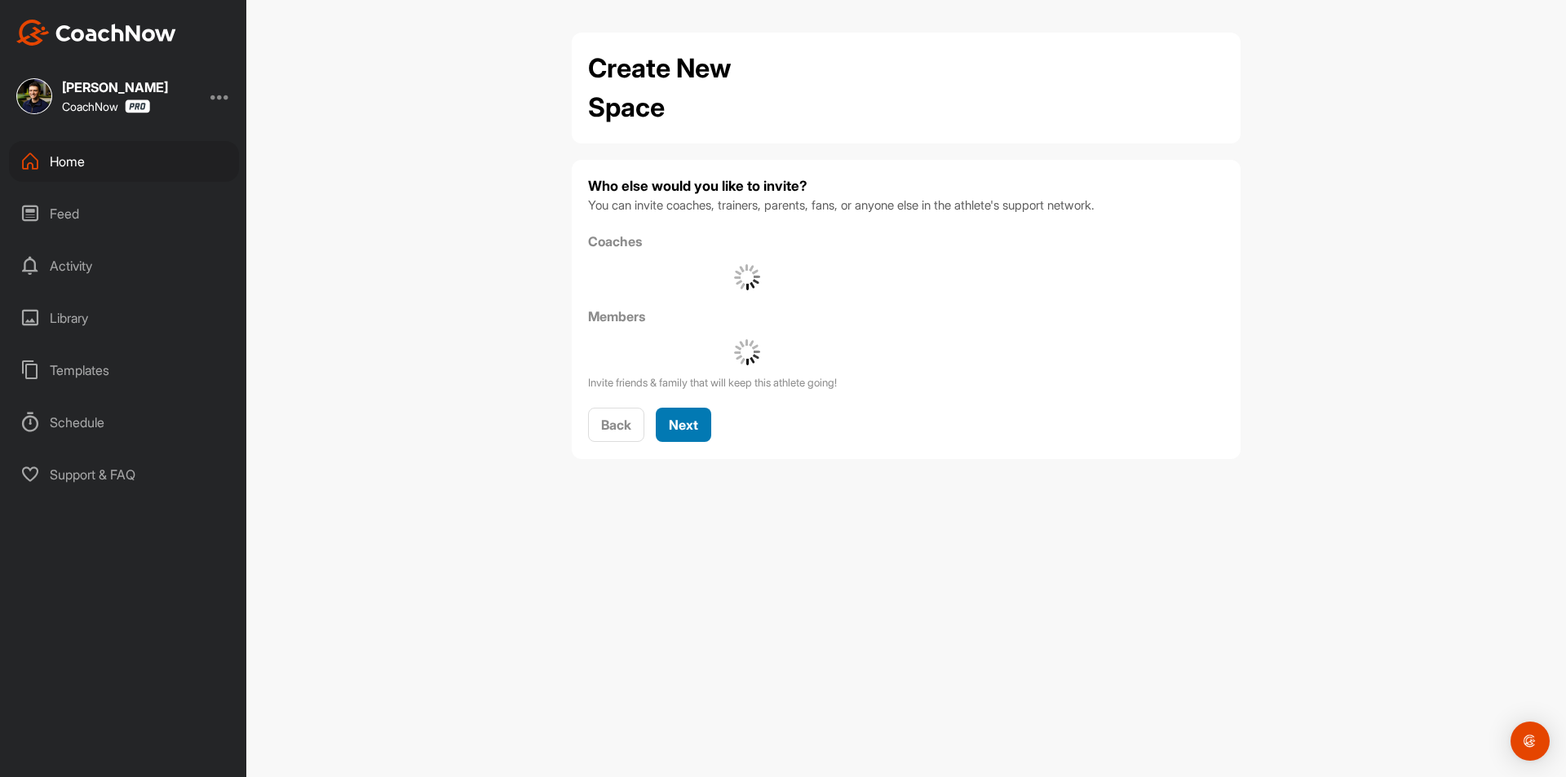
click at [702, 419] on button "Next" at bounding box center [683, 425] width 55 height 35
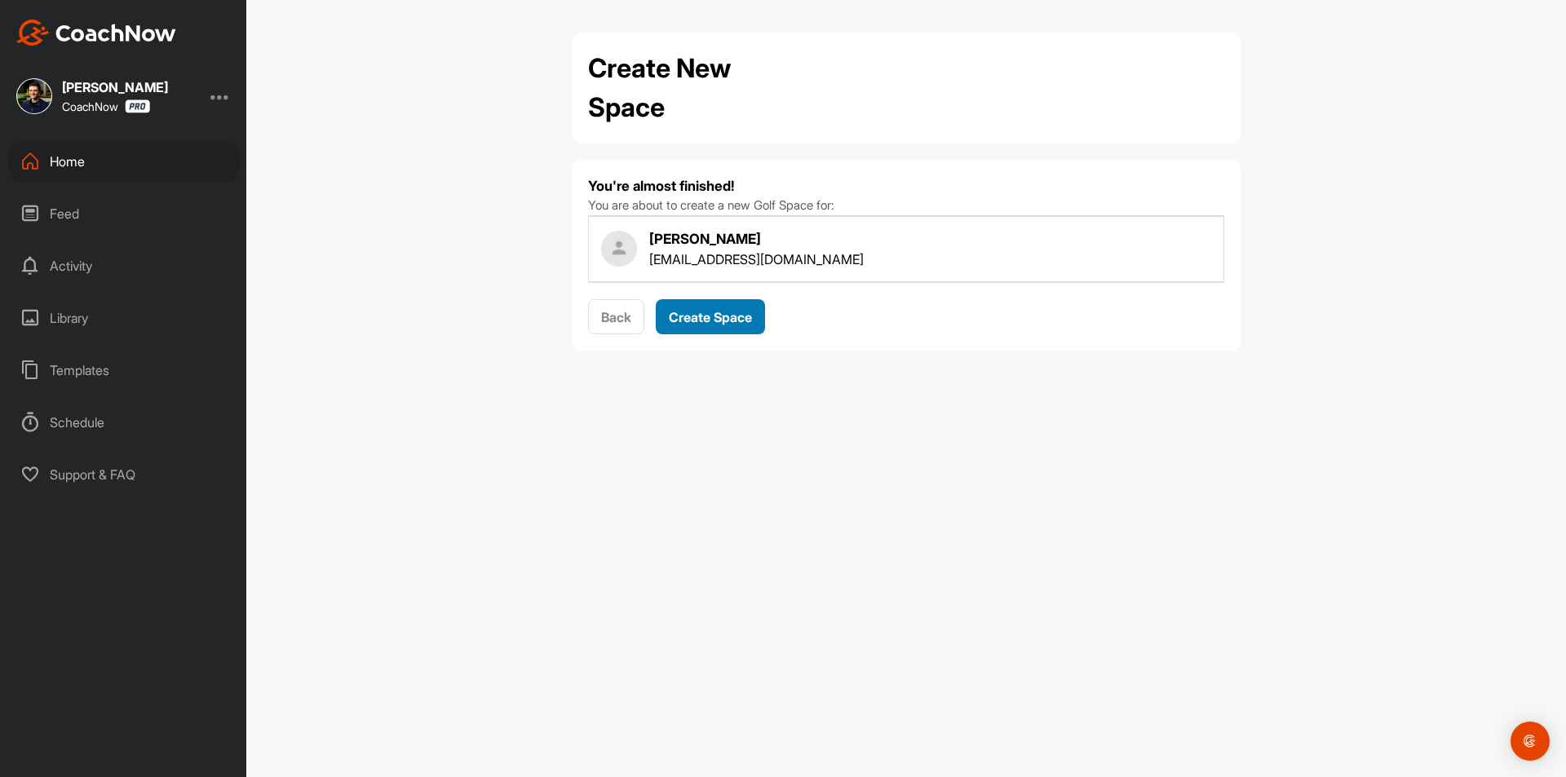
click at [733, 319] on span "Create Space" at bounding box center [710, 317] width 83 height 16
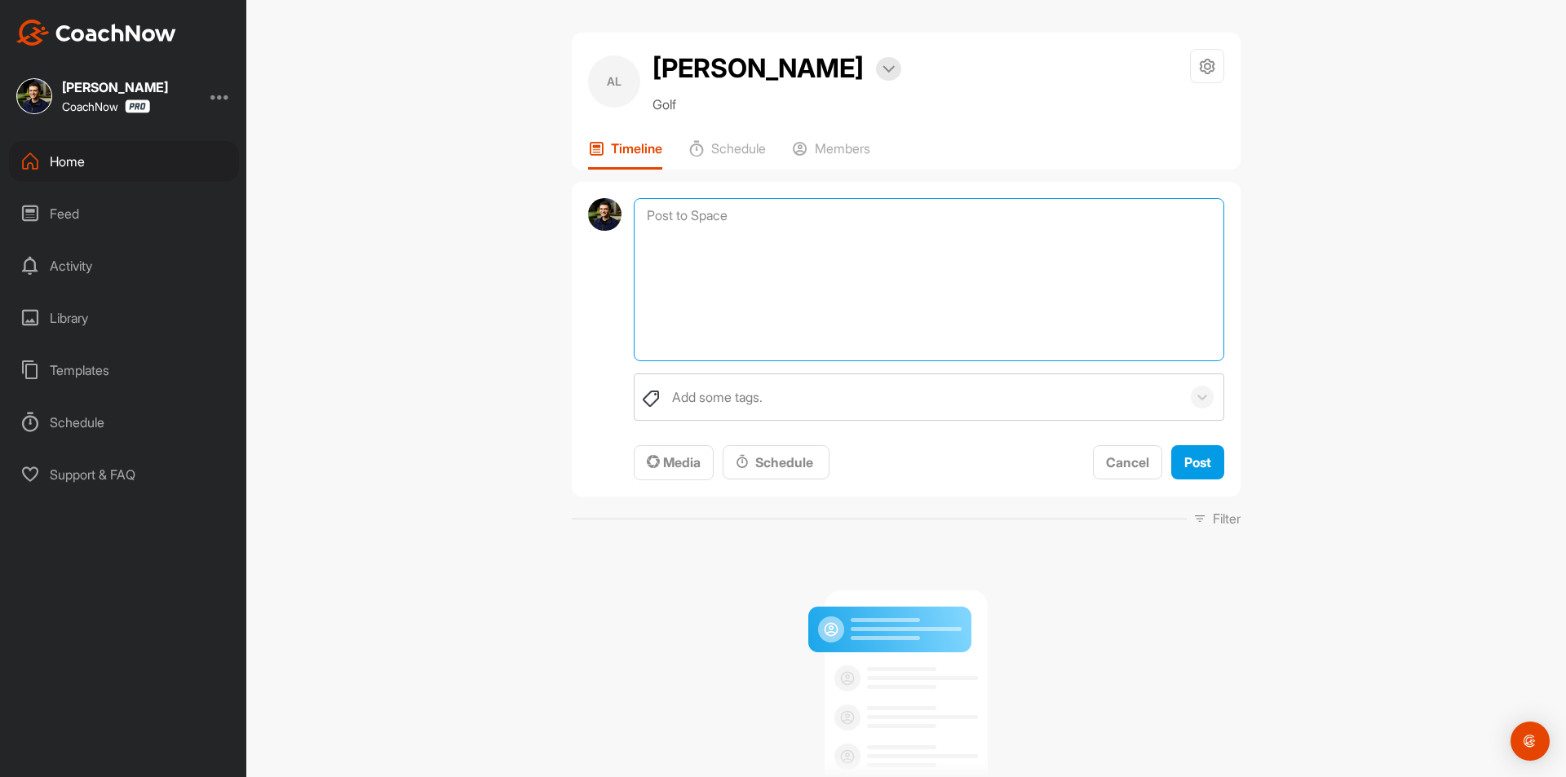
click at [734, 211] on textarea at bounding box center [929, 279] width 591 height 163
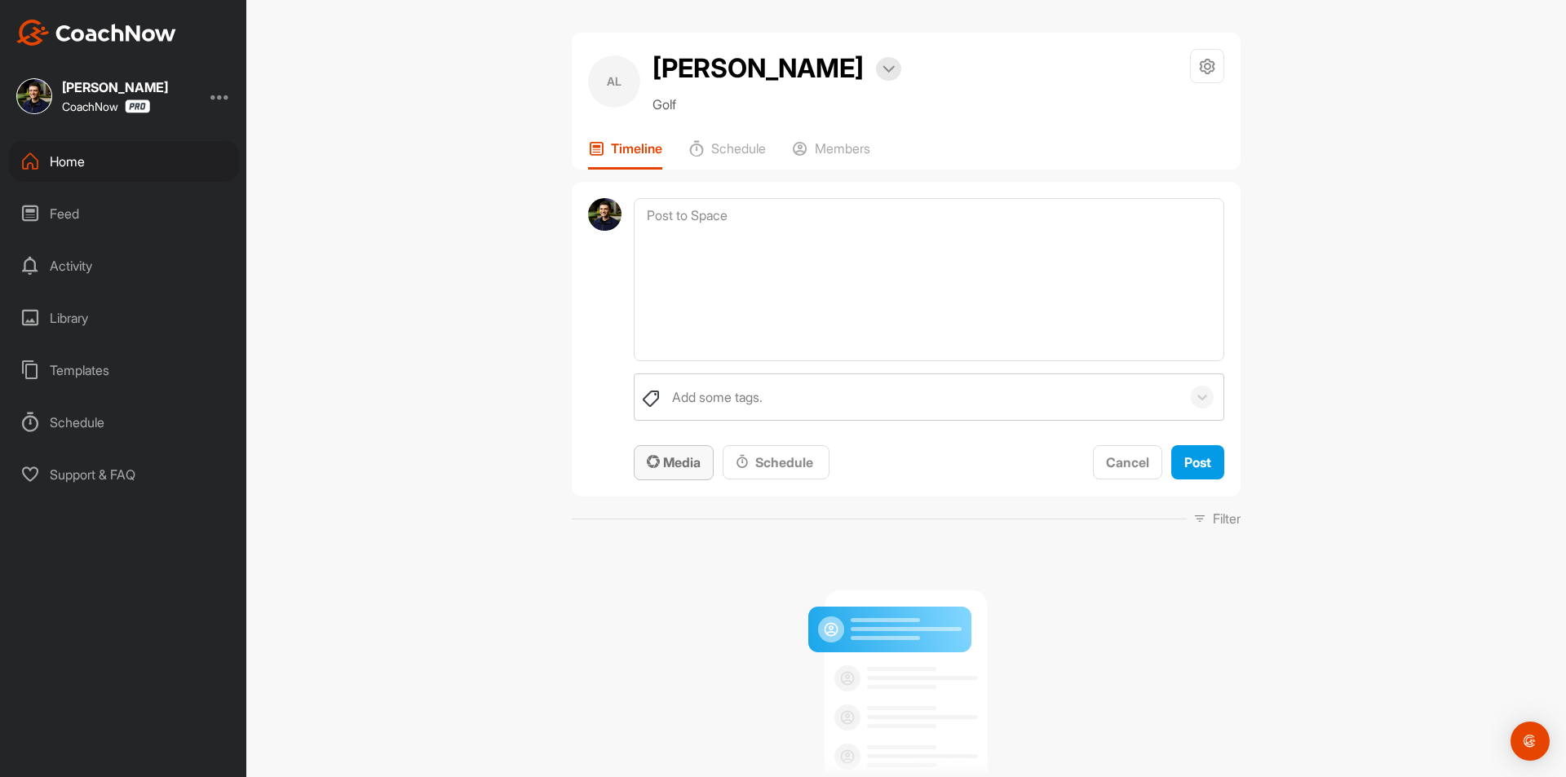
click at [684, 471] on div "Media" at bounding box center [674, 463] width 54 height 20
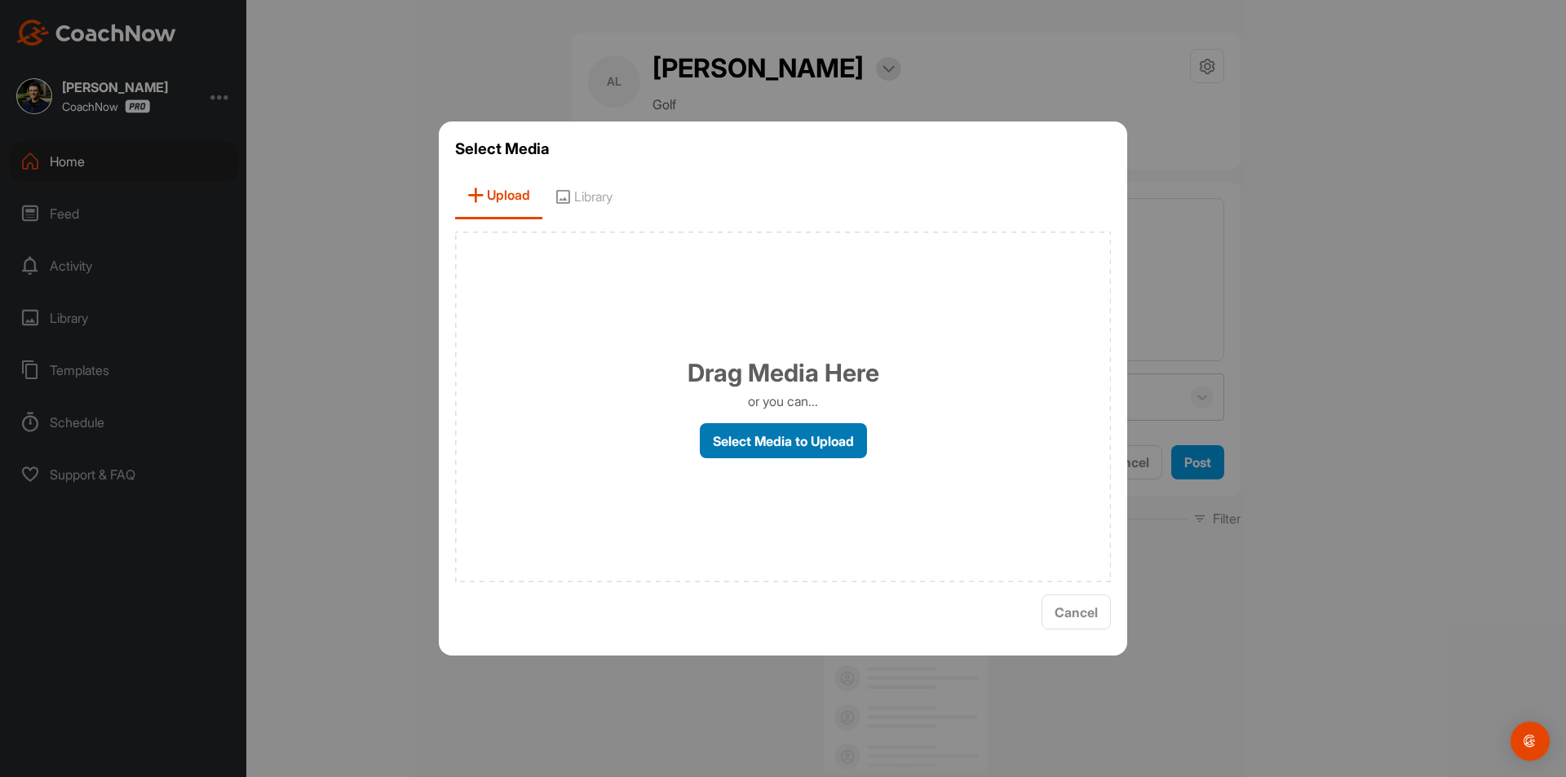
click at [798, 436] on label "Select Media to Upload" at bounding box center [783, 440] width 167 height 35
click at [0, 0] on input "Select Media to Upload" at bounding box center [0, 0] width 0 height 0
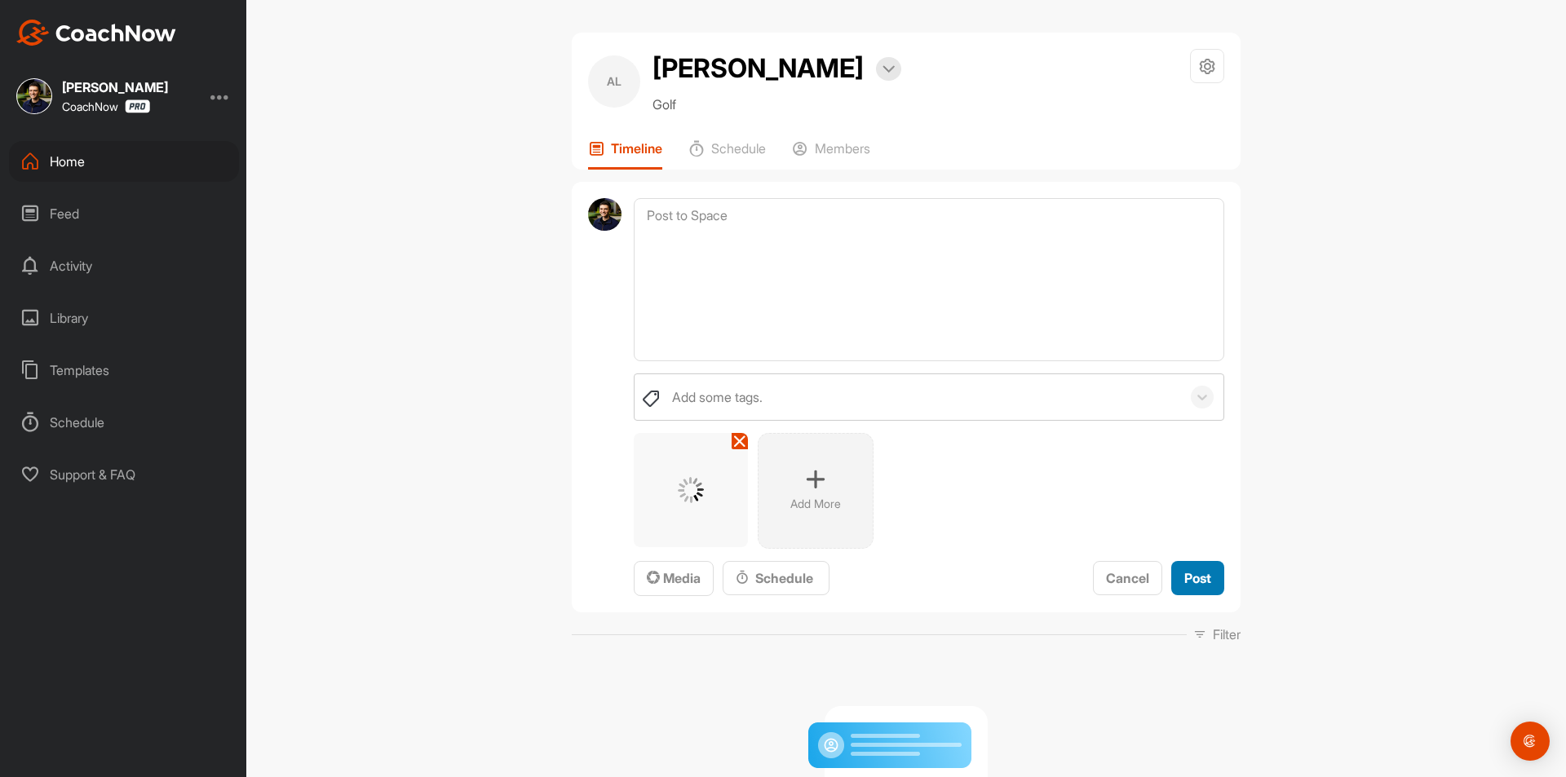
click at [1212, 580] on button "Post" at bounding box center [1197, 578] width 53 height 35
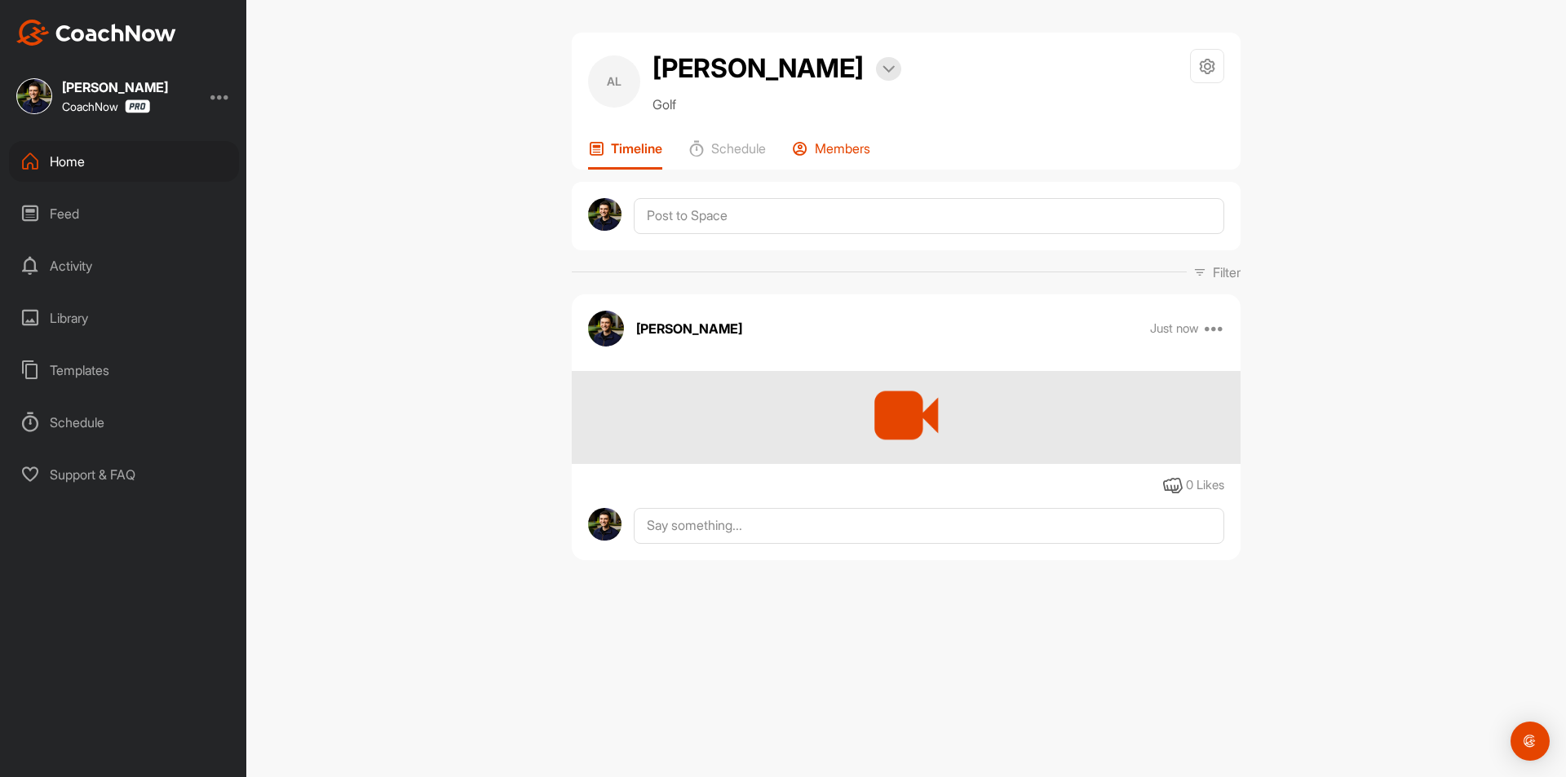
click at [862, 155] on p "Members" at bounding box center [842, 148] width 55 height 16
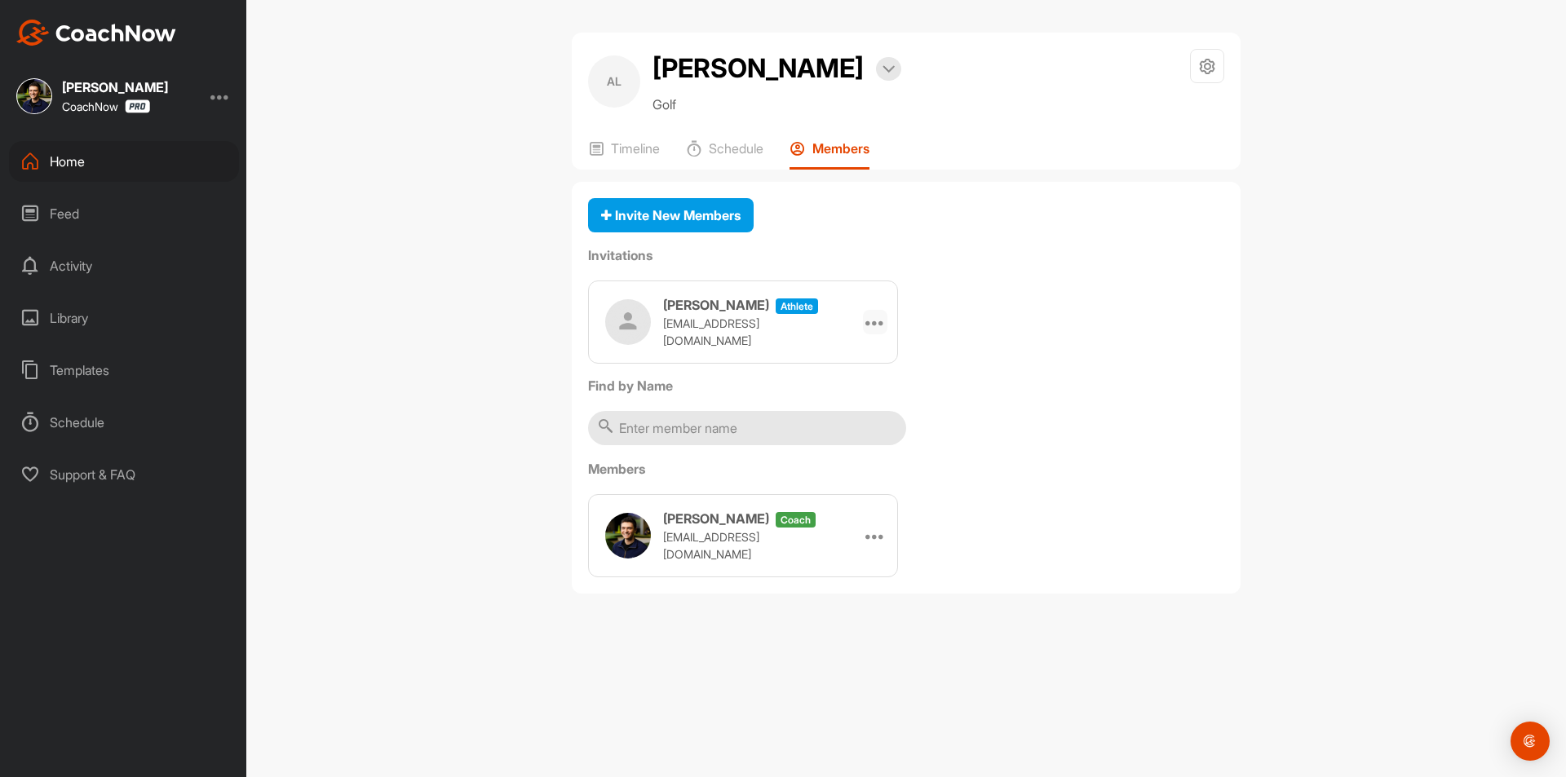
click at [874, 324] on icon at bounding box center [875, 322] width 20 height 20
click at [844, 464] on li "Copy Link" at bounding box center [843, 470] width 87 height 51
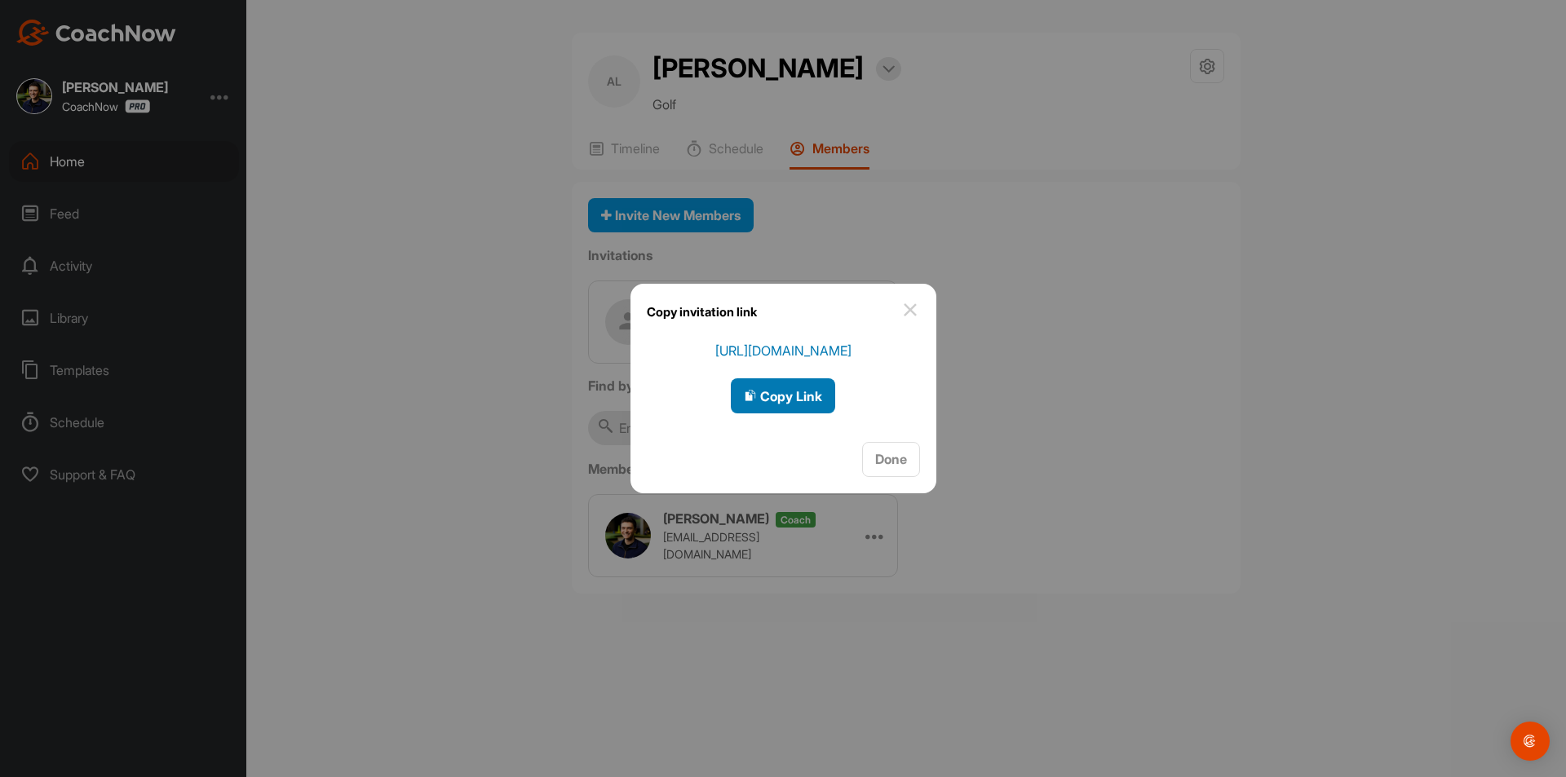
click at [811, 390] on span "Copy Link" at bounding box center [783, 396] width 78 height 16
click at [885, 468] on div "Done" at bounding box center [891, 459] width 32 height 20
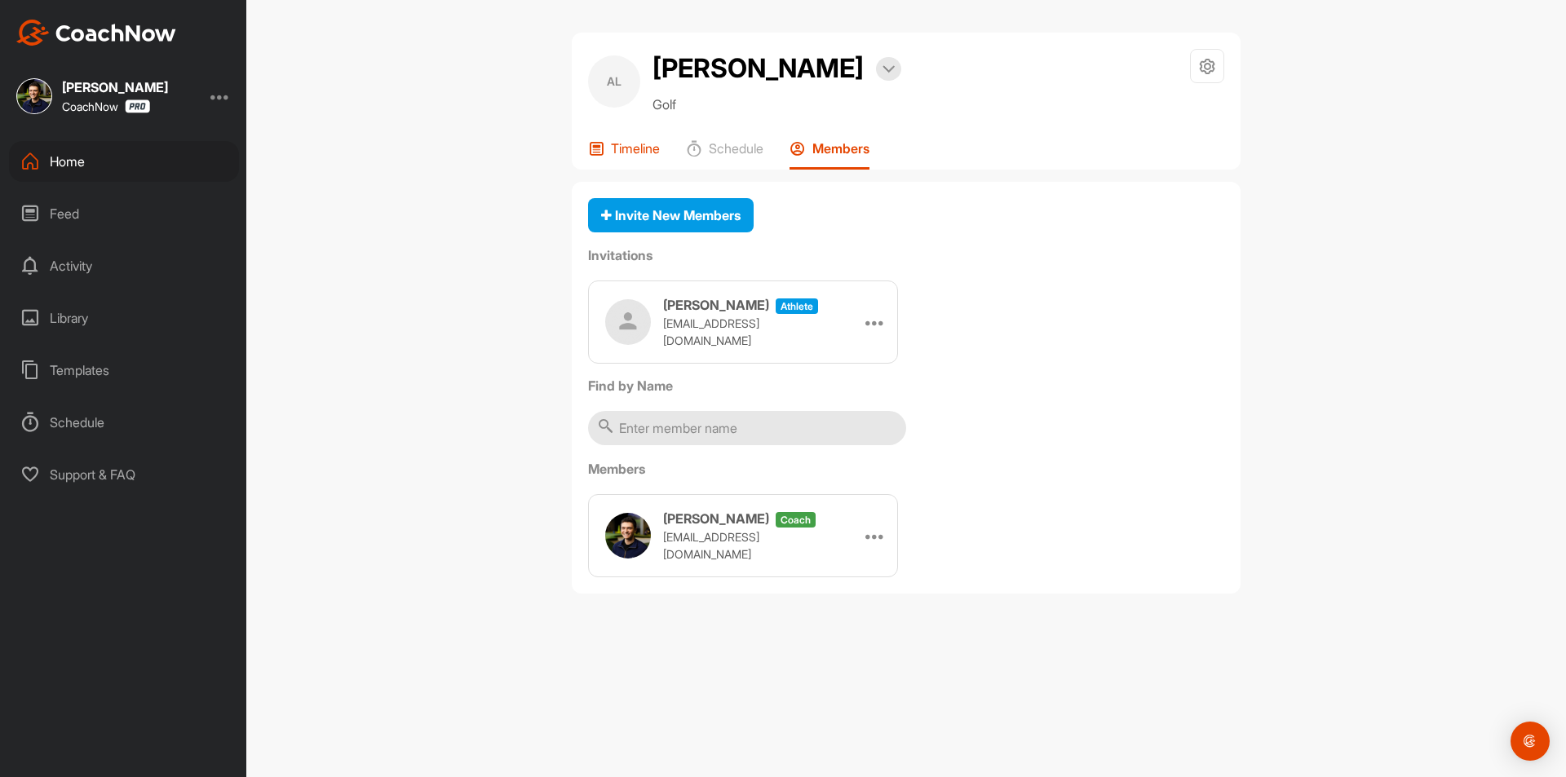
click at [640, 151] on p "Timeline" at bounding box center [635, 148] width 49 height 16
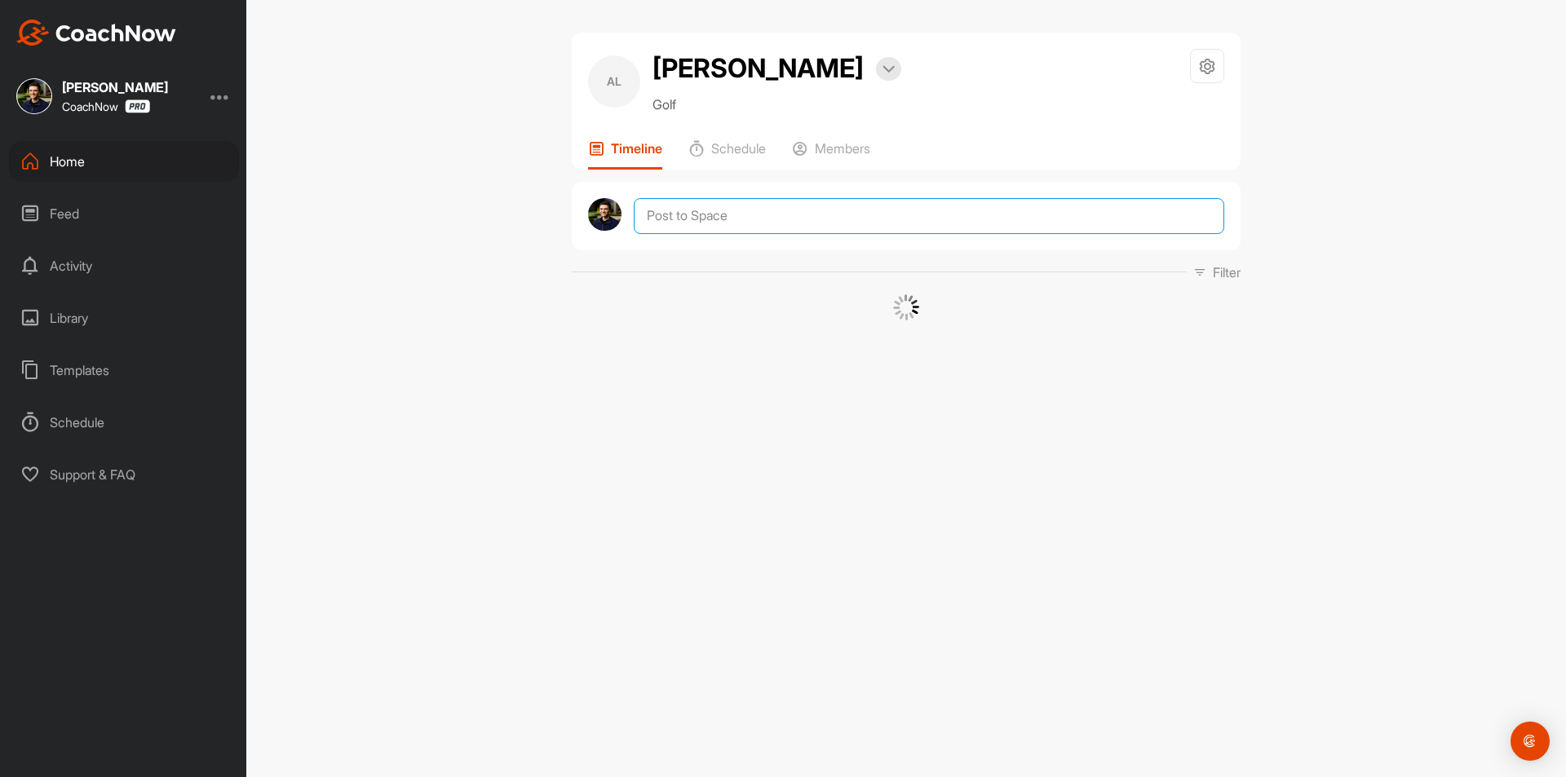
click at [703, 210] on textarea at bounding box center [929, 216] width 591 height 36
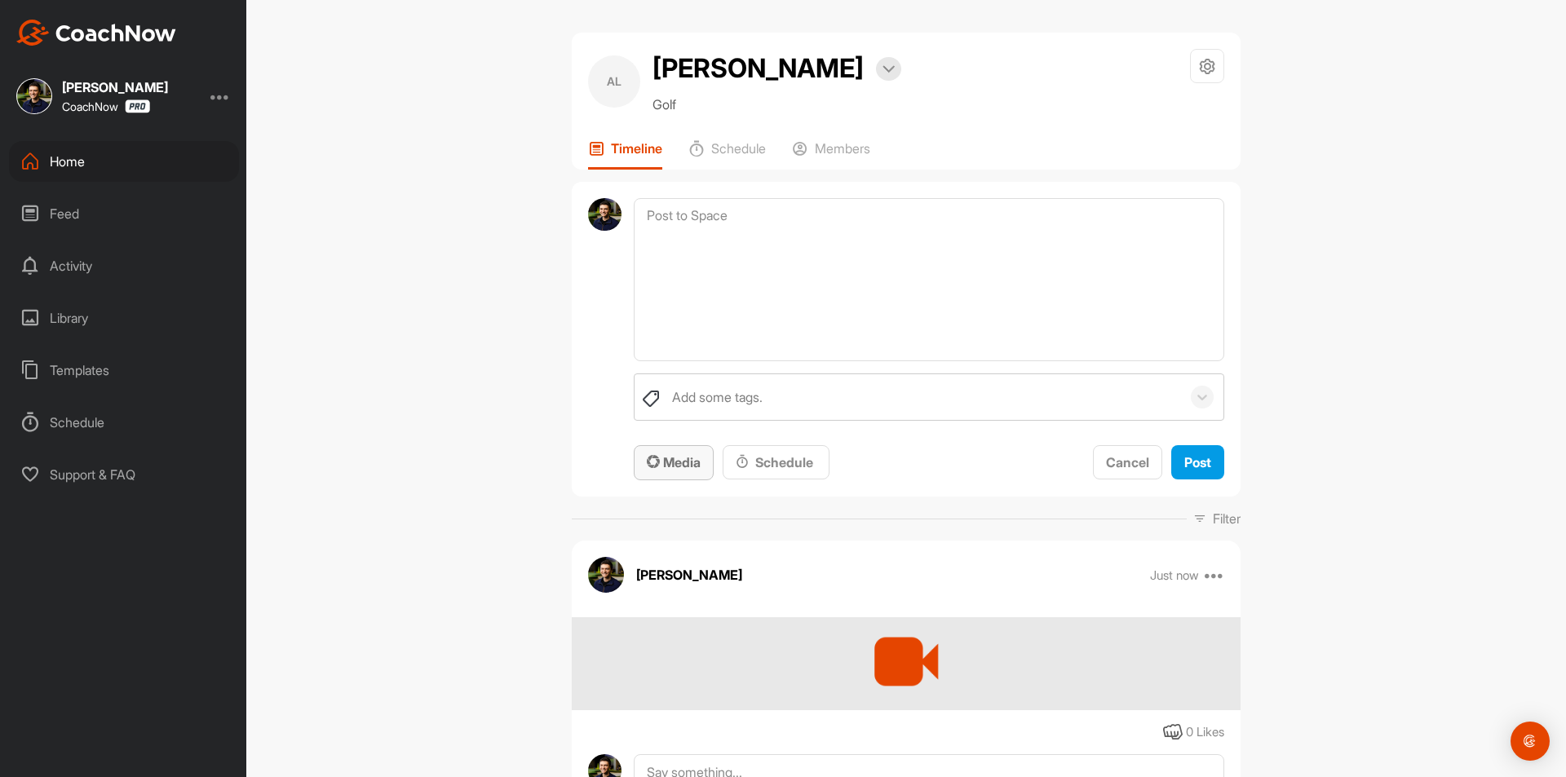
click at [682, 479] on button "Media" at bounding box center [674, 462] width 80 height 35
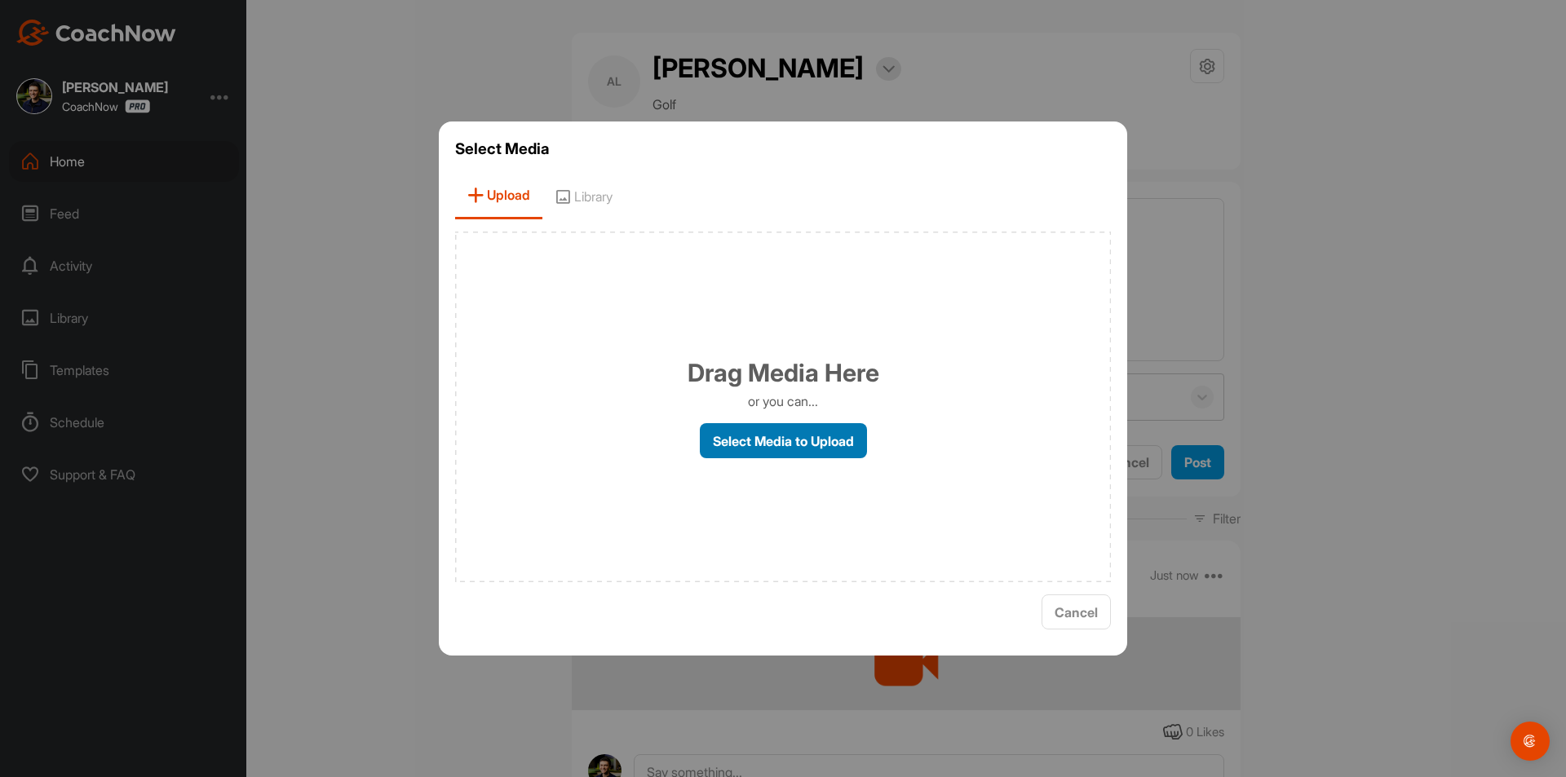
click at [782, 440] on label "Select Media to Upload" at bounding box center [783, 440] width 167 height 35
click at [0, 0] on input "Select Media to Upload" at bounding box center [0, 0] width 0 height 0
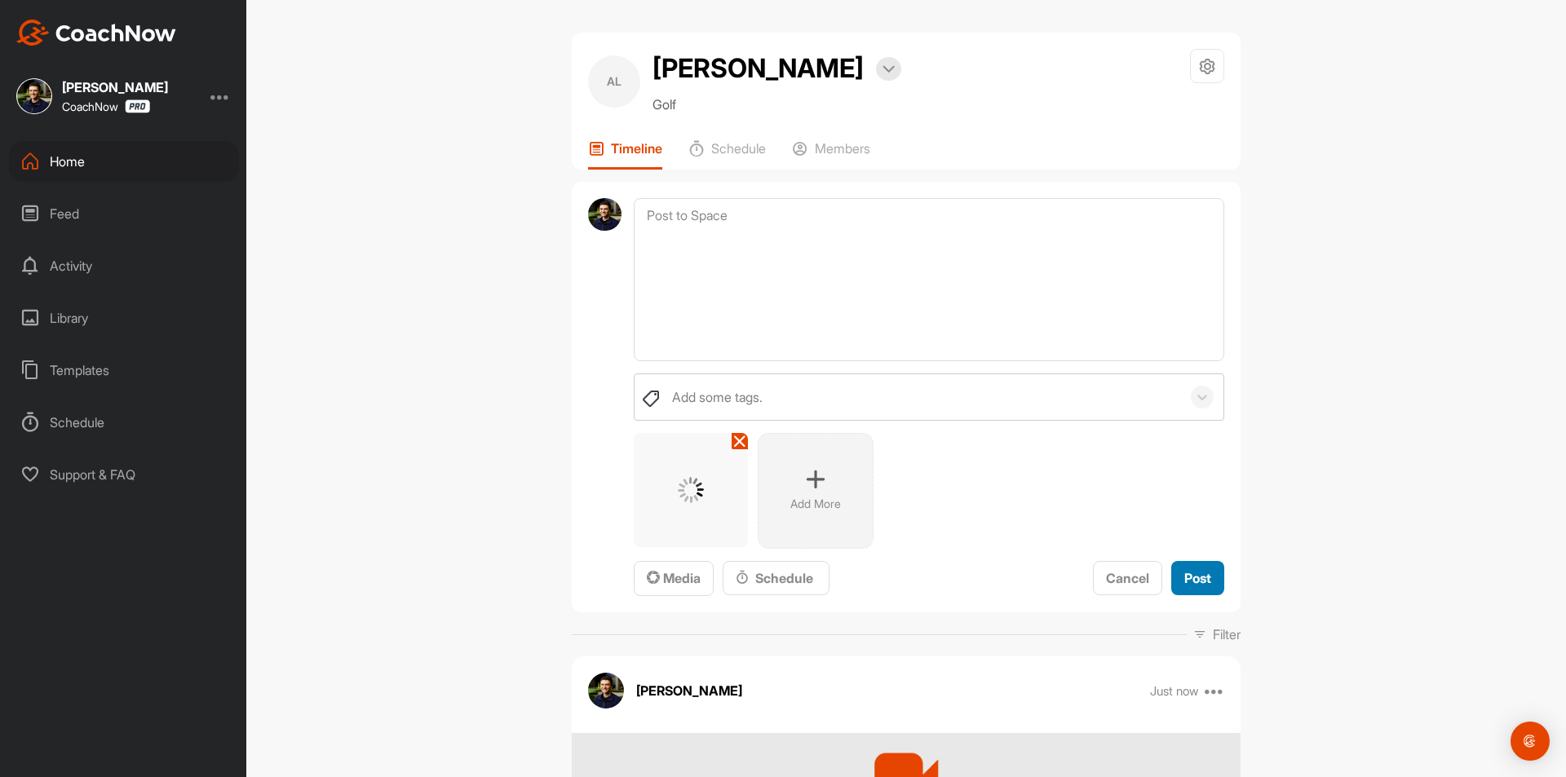
click at [1208, 576] on button "Post" at bounding box center [1197, 578] width 53 height 35
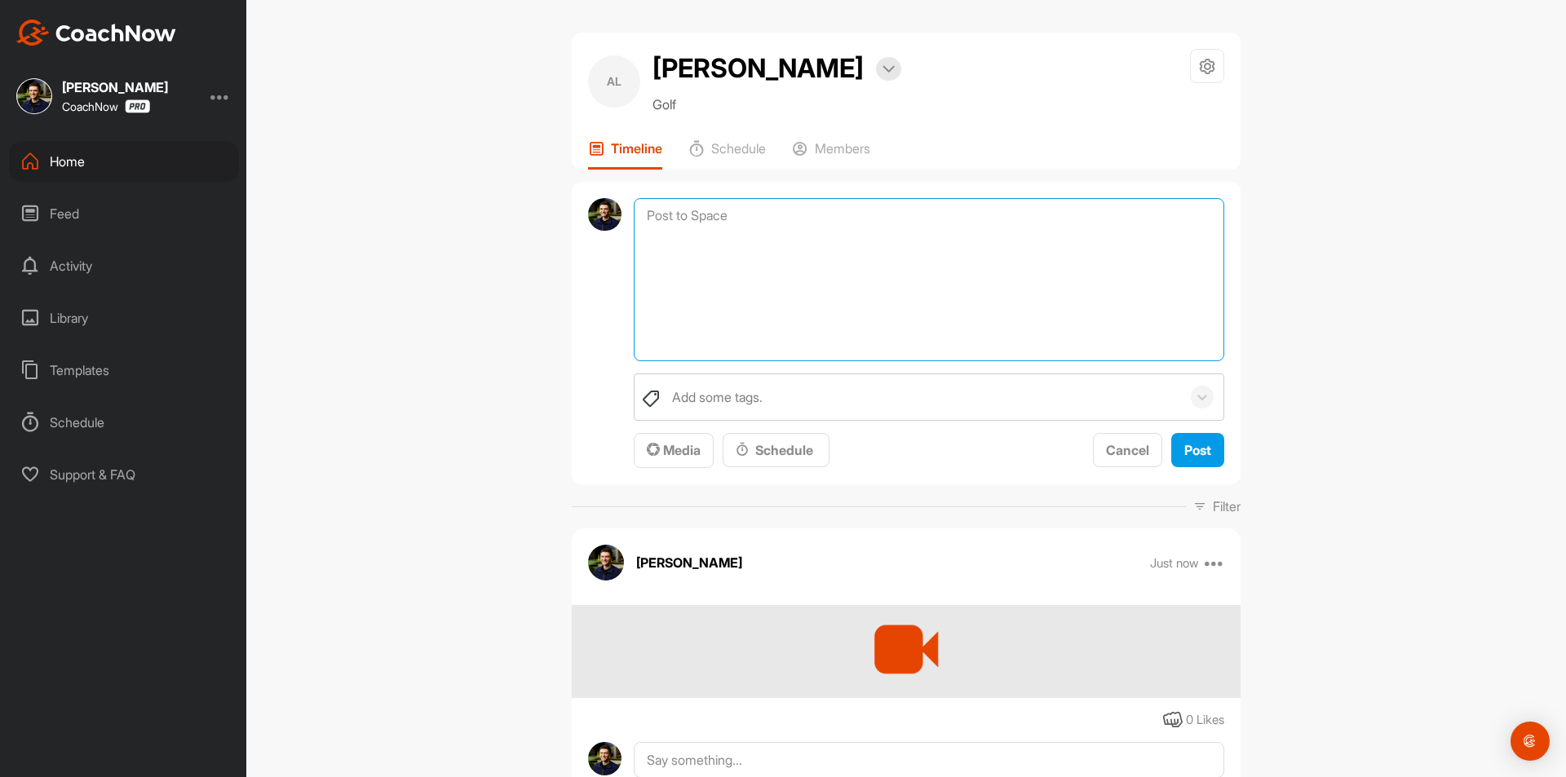
click at [788, 214] on textarea at bounding box center [929, 279] width 591 height 163
paste textarea "Thank you for sending in your video! You signed up for The Starter Package whic…"
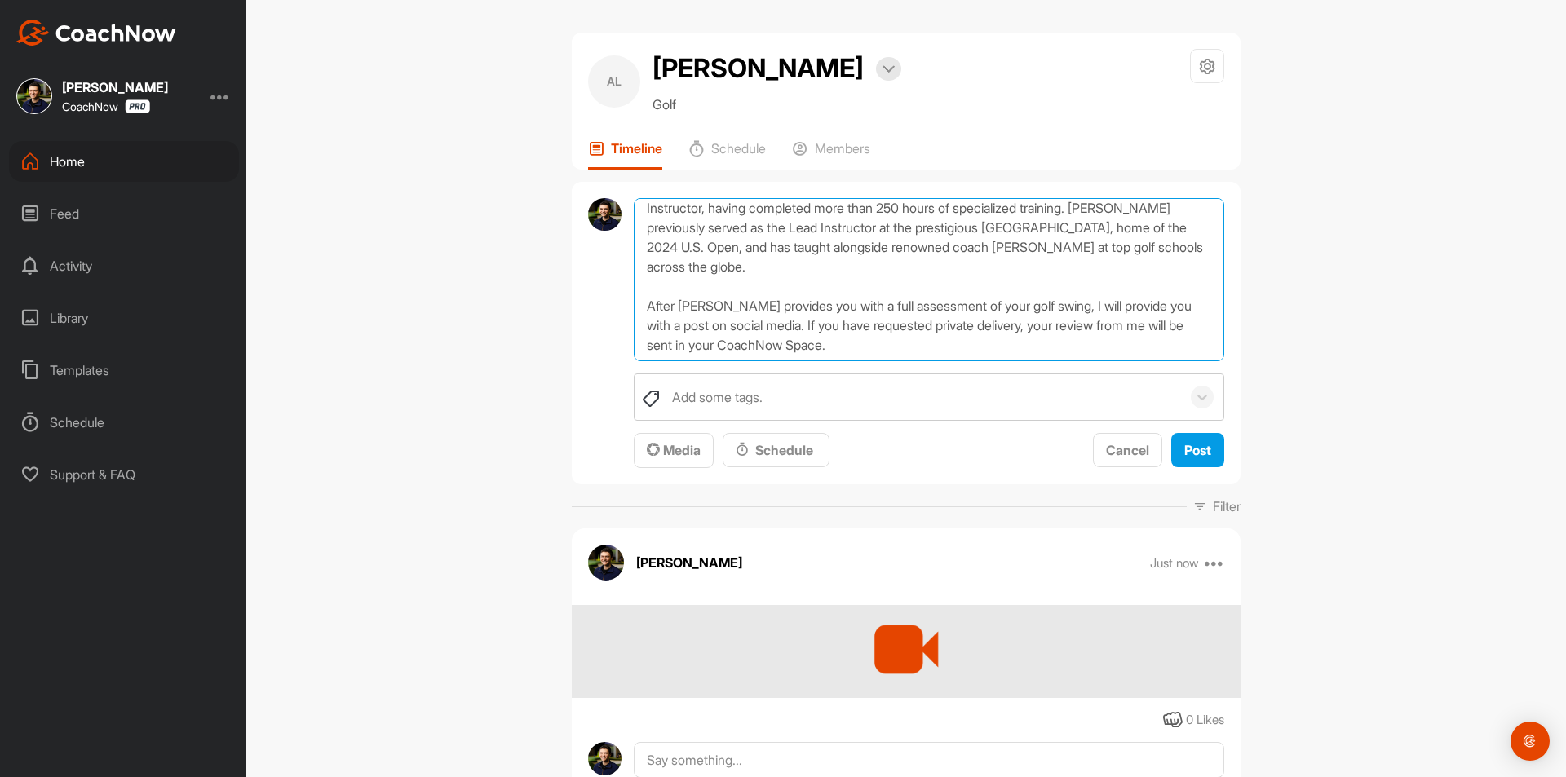
scroll to position [145, 0]
type textarea "Thank you for sending in your video! You signed up for The Starter Package whic…"
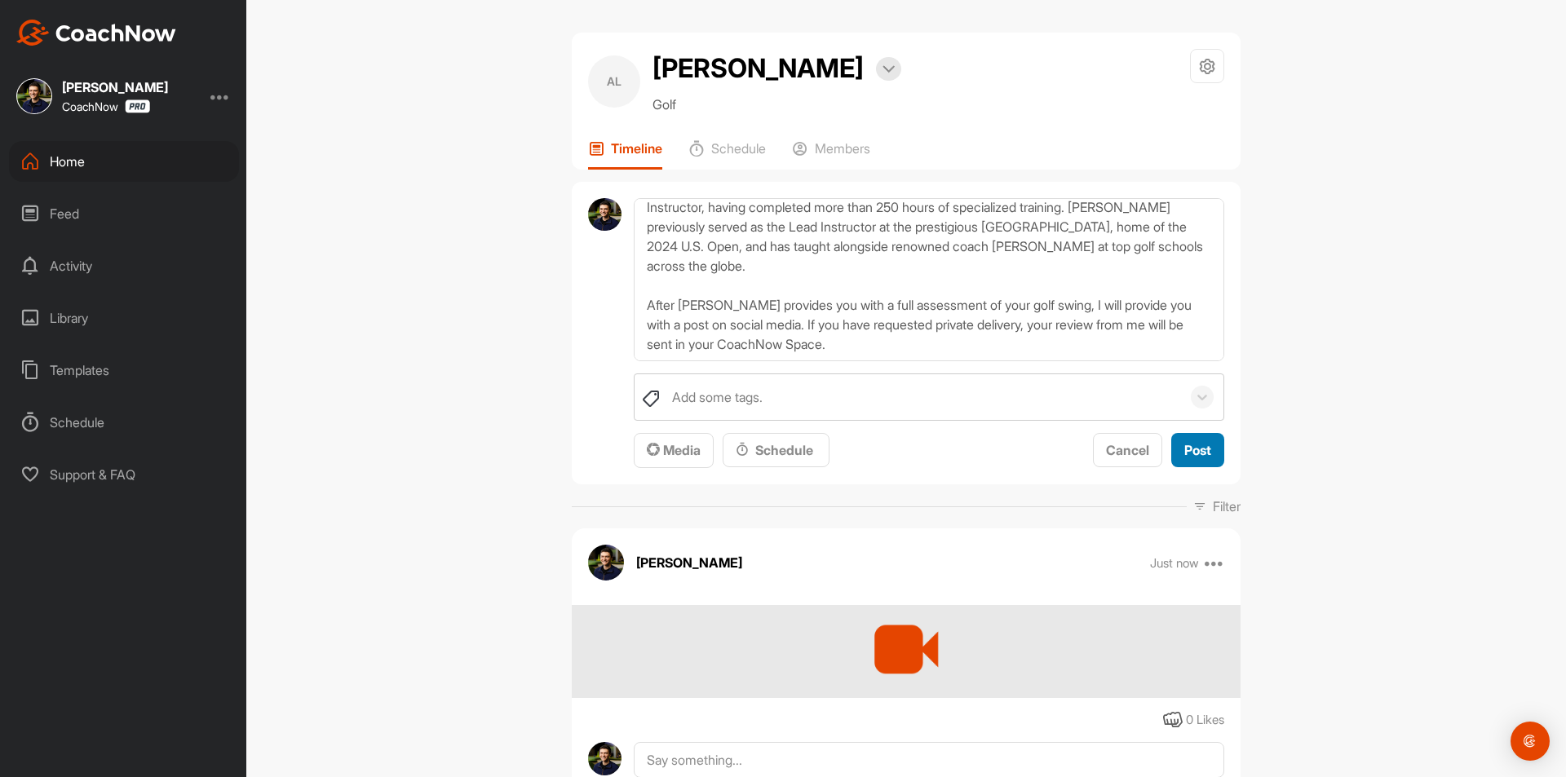
click at [1204, 452] on span "Post" at bounding box center [1197, 450] width 27 height 16
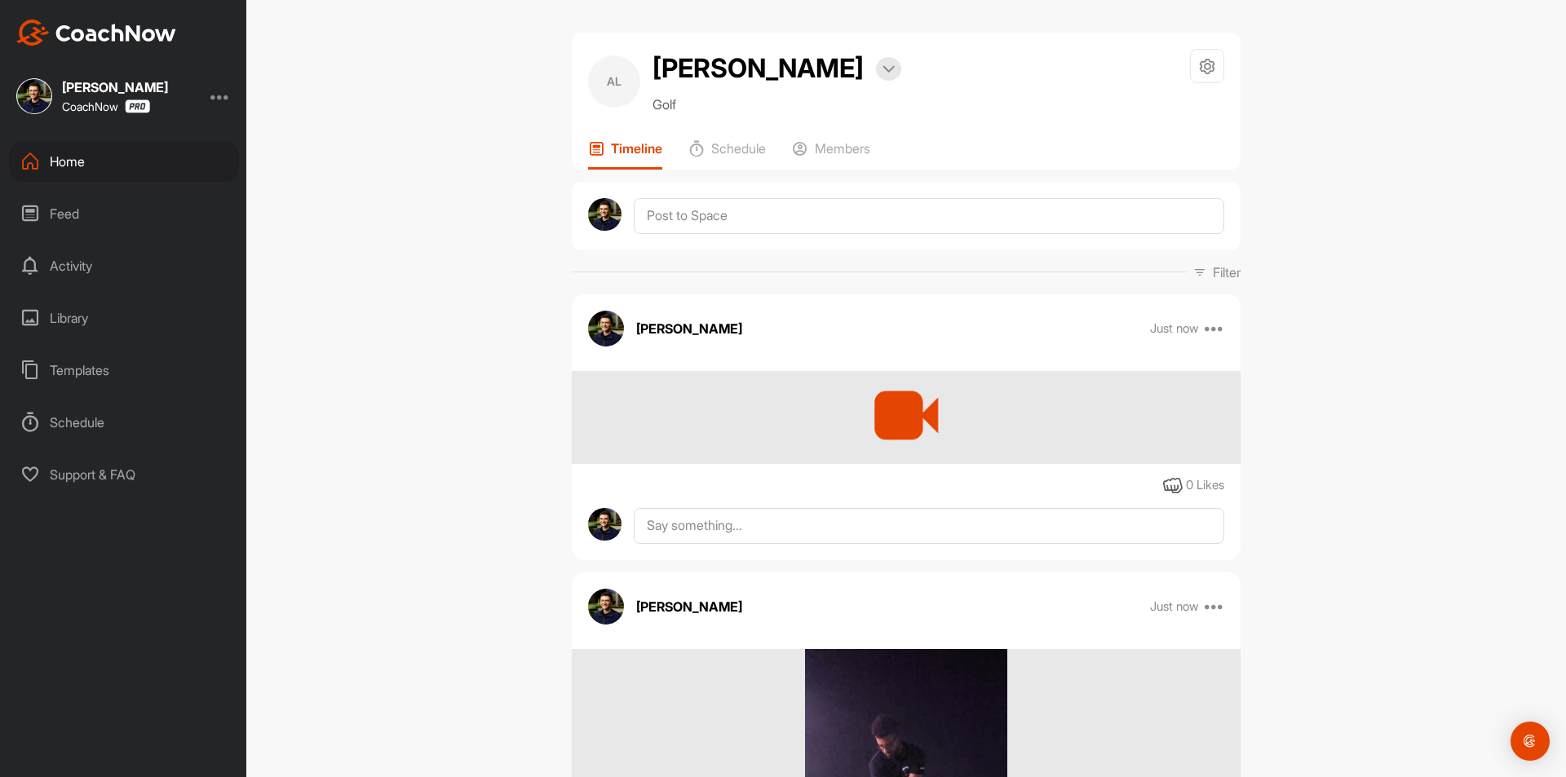
scroll to position [0, 0]
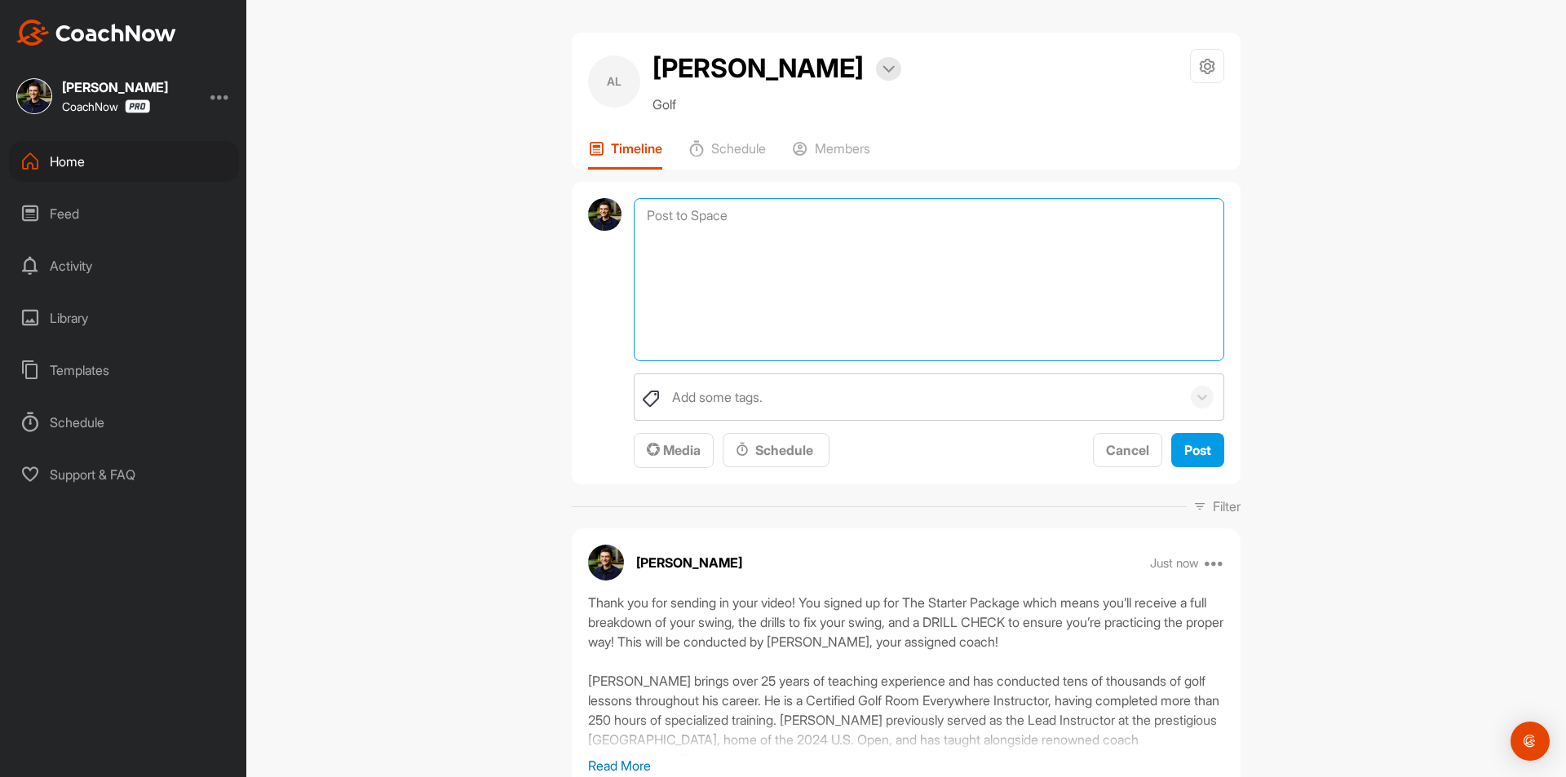
click at [675, 218] on textarea at bounding box center [929, 279] width 591 height 163
paste textarea "I have attached a PDF showing you how to get the most out of your Membership. H…"
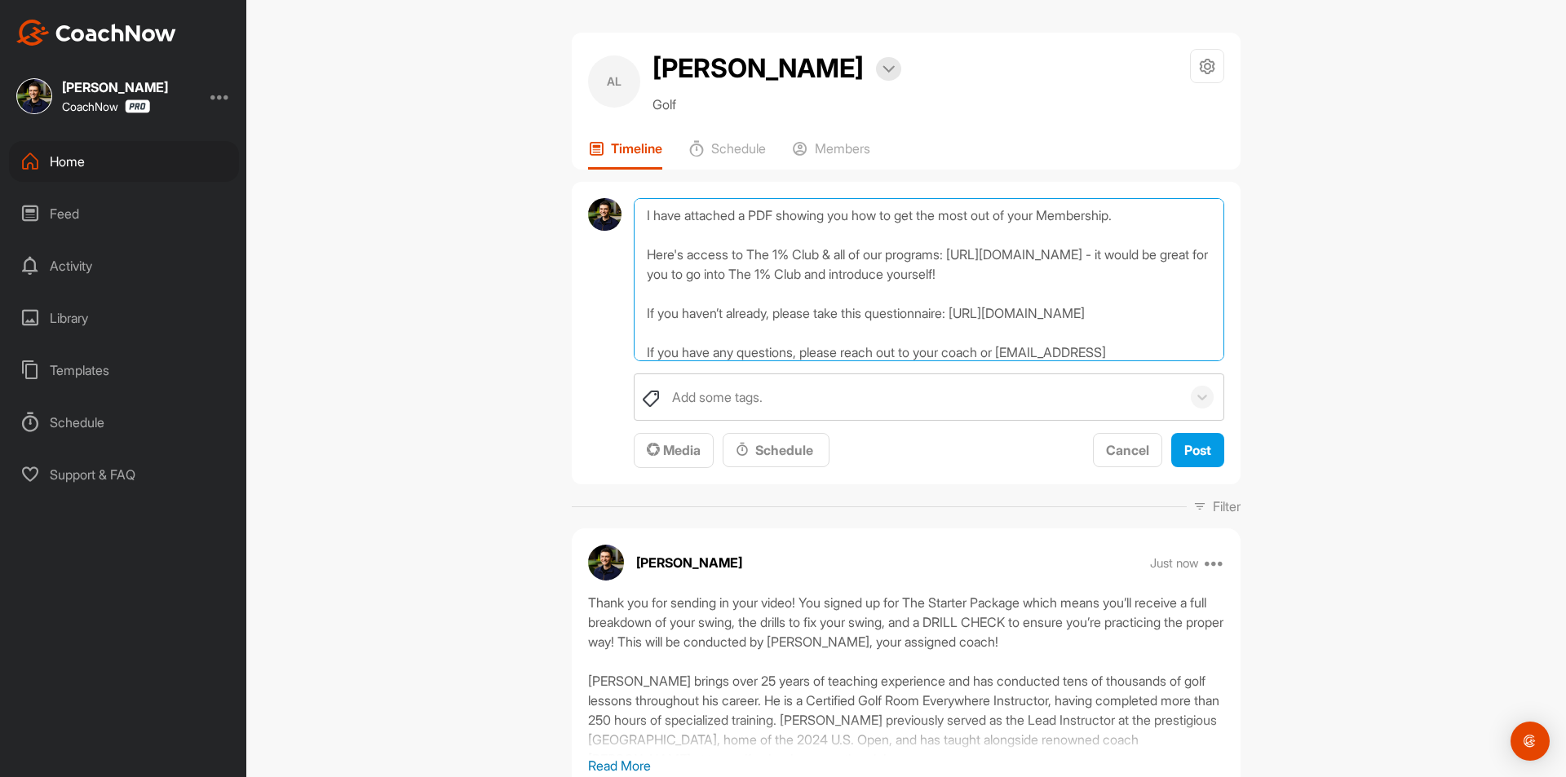
scroll to position [47, 0]
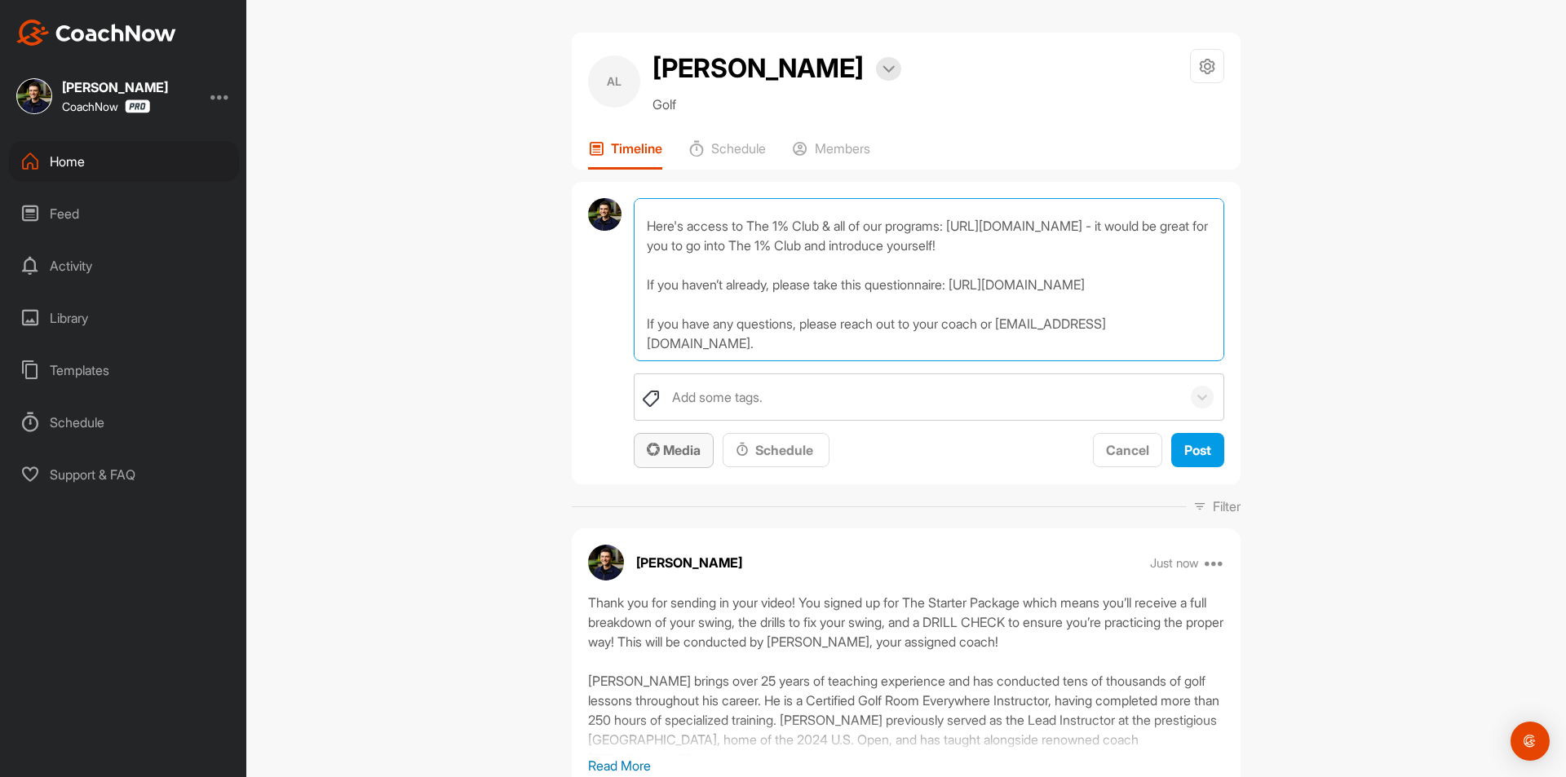
type textarea "I have attached a PDF showing you how to get the most out of your Membership. H…"
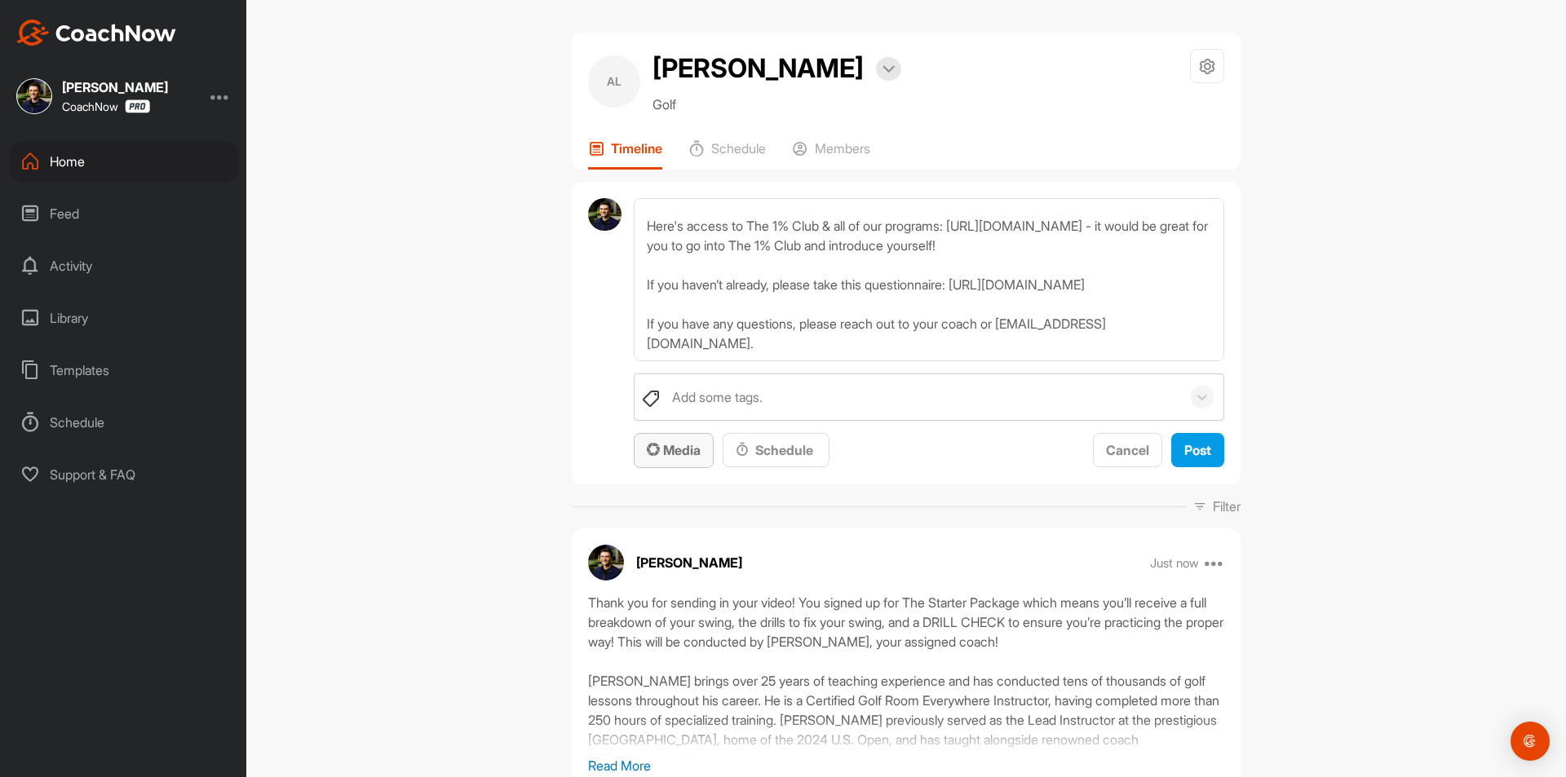
click at [672, 444] on span "Media" at bounding box center [674, 450] width 54 height 16
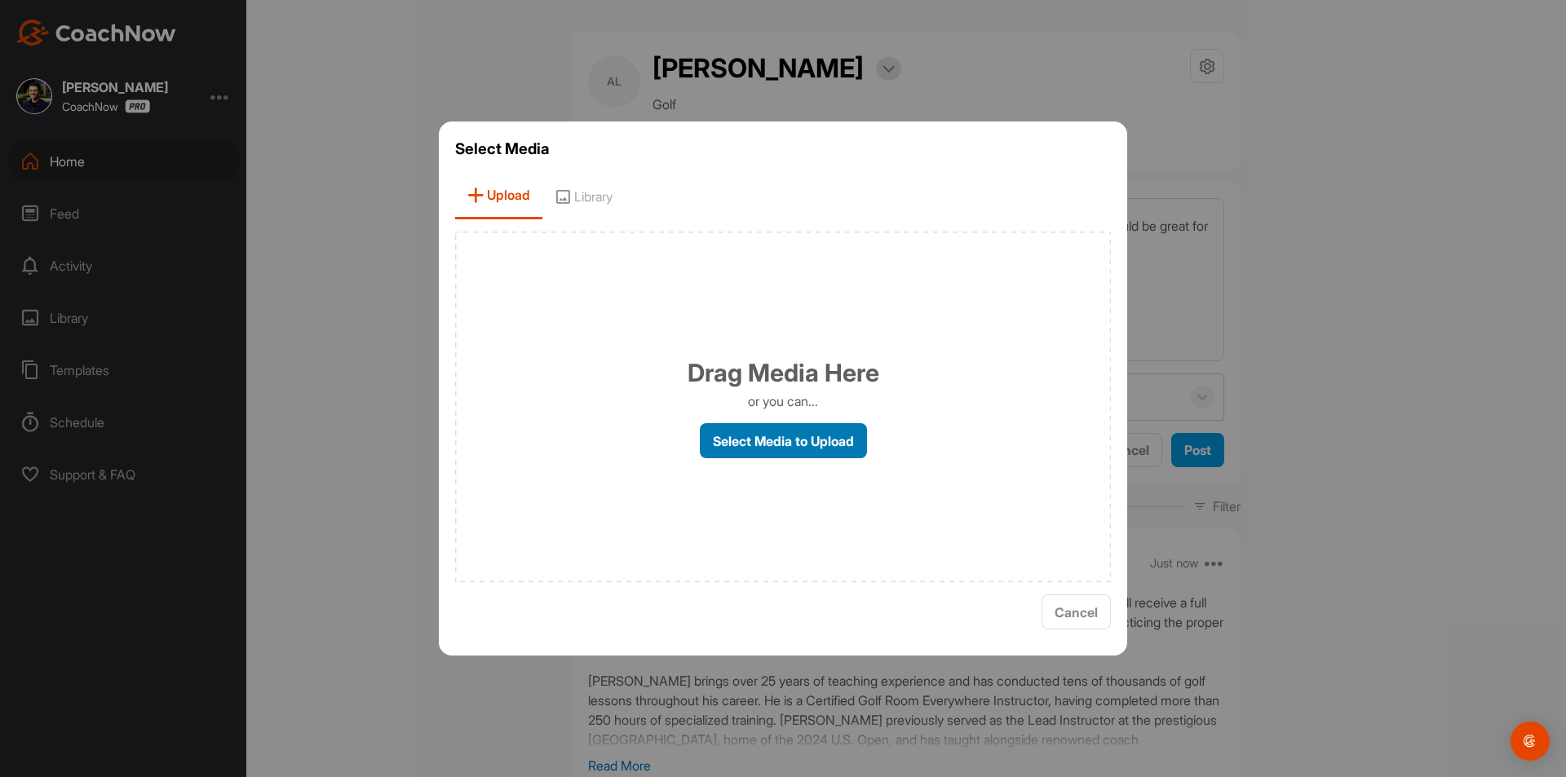
click at [801, 436] on label "Select Media to Upload" at bounding box center [783, 440] width 167 height 35
click at [0, 0] on input "Select Media to Upload" at bounding box center [0, 0] width 0 height 0
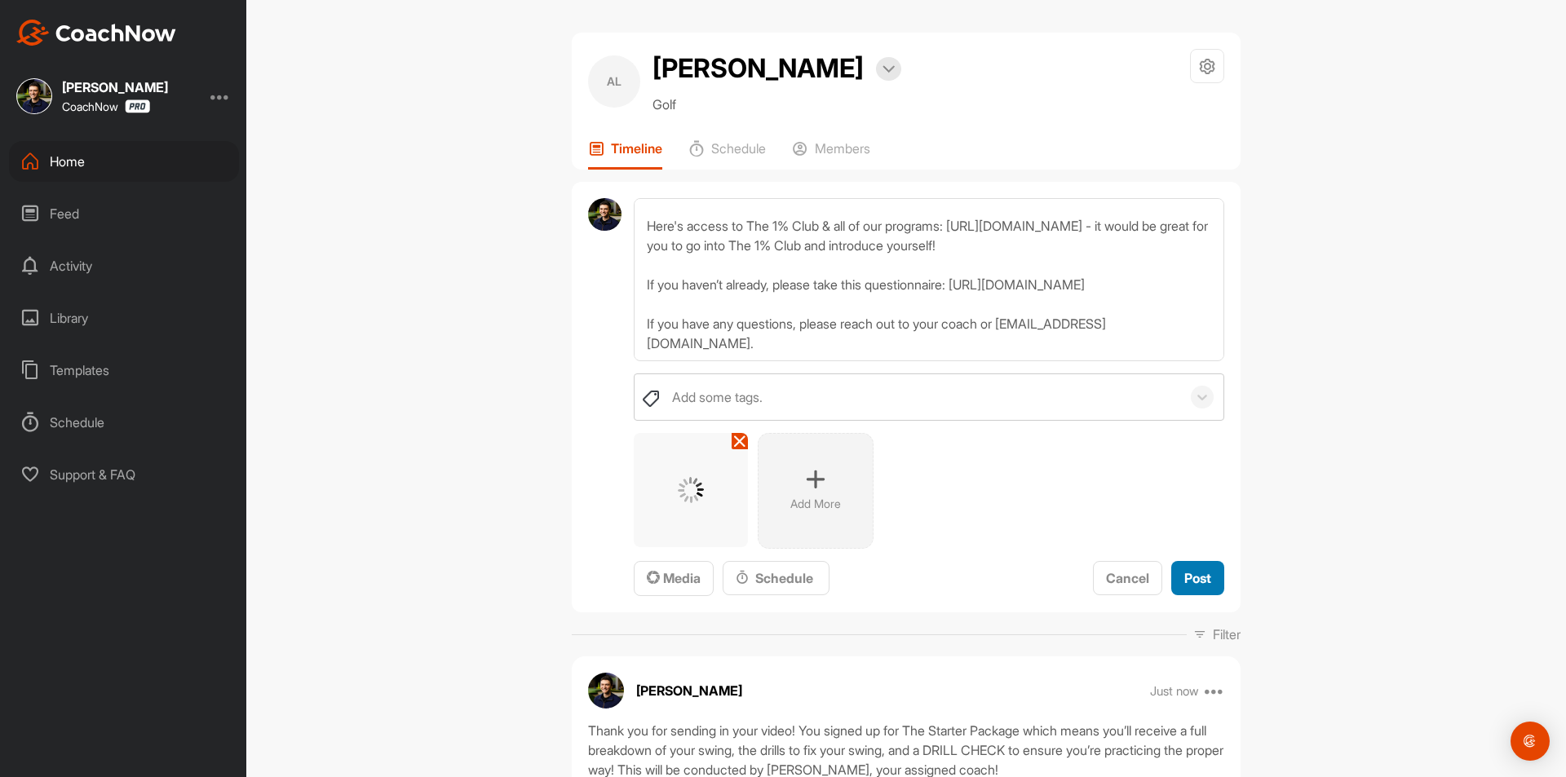
click at [1193, 573] on span "Post" at bounding box center [1197, 578] width 27 height 16
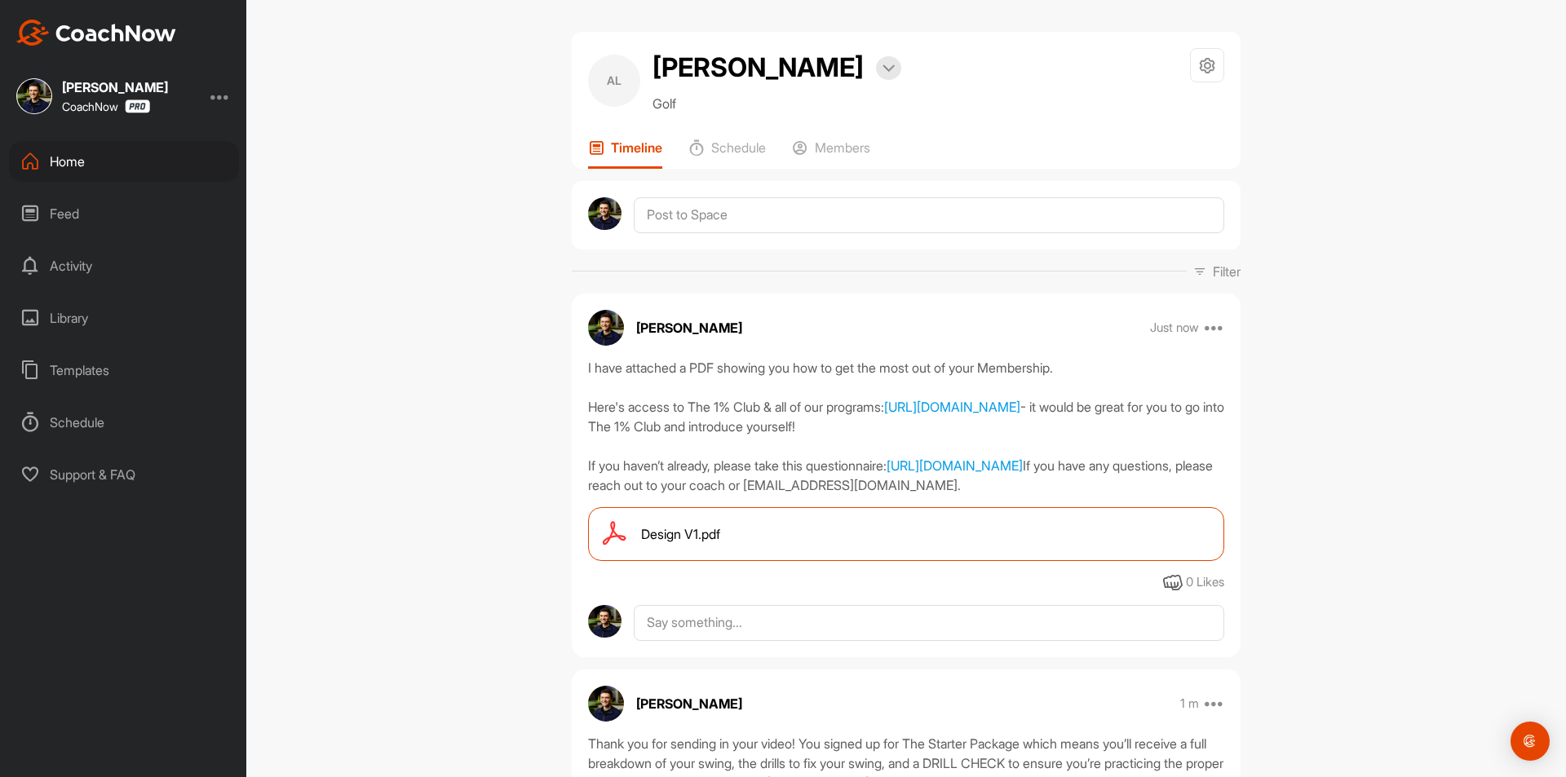
scroll to position [0, 0]
click at [810, 146] on div "Members" at bounding box center [831, 154] width 78 height 29
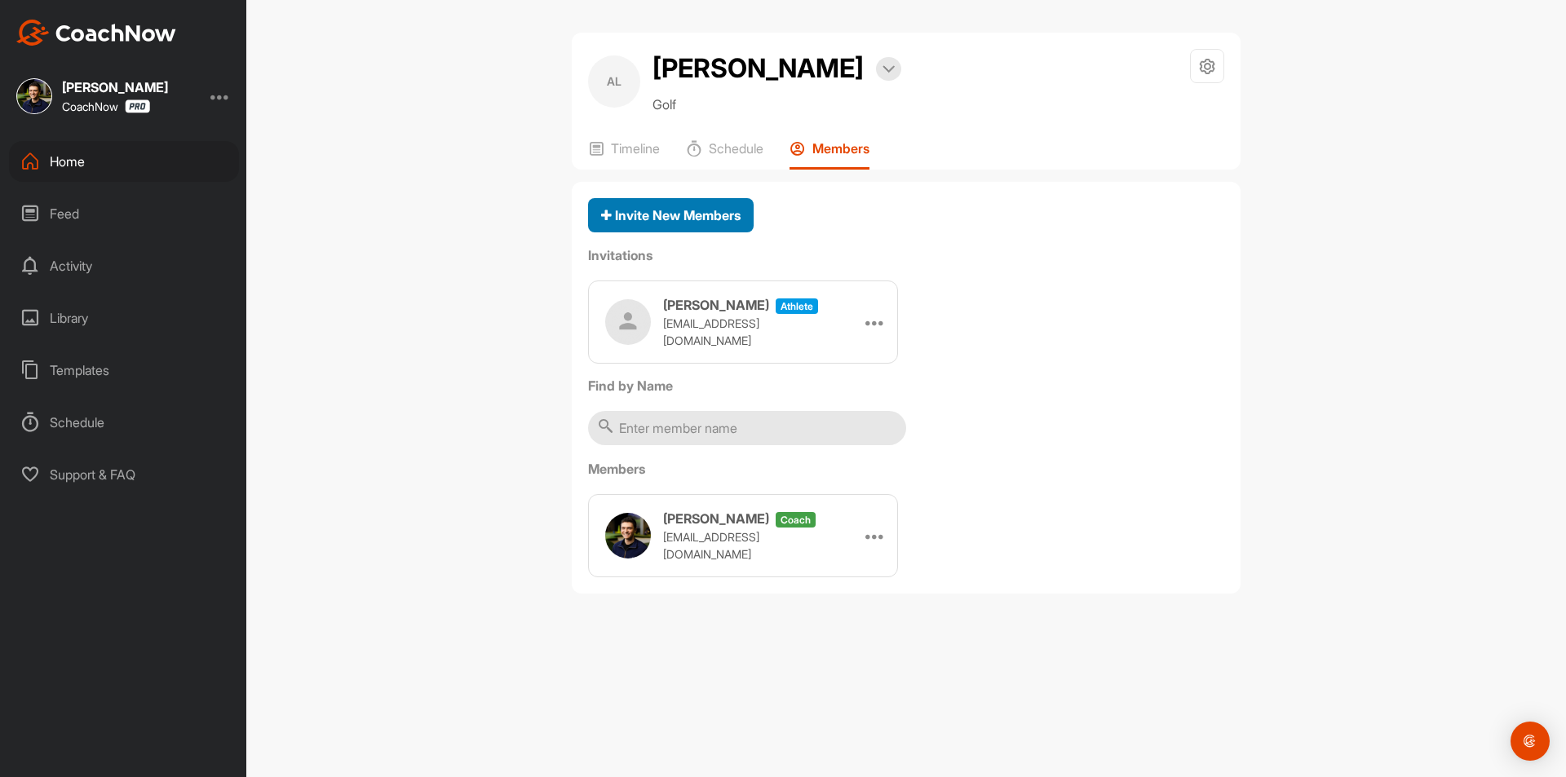
click at [686, 221] on span "Invite New Members" at bounding box center [670, 215] width 139 height 16
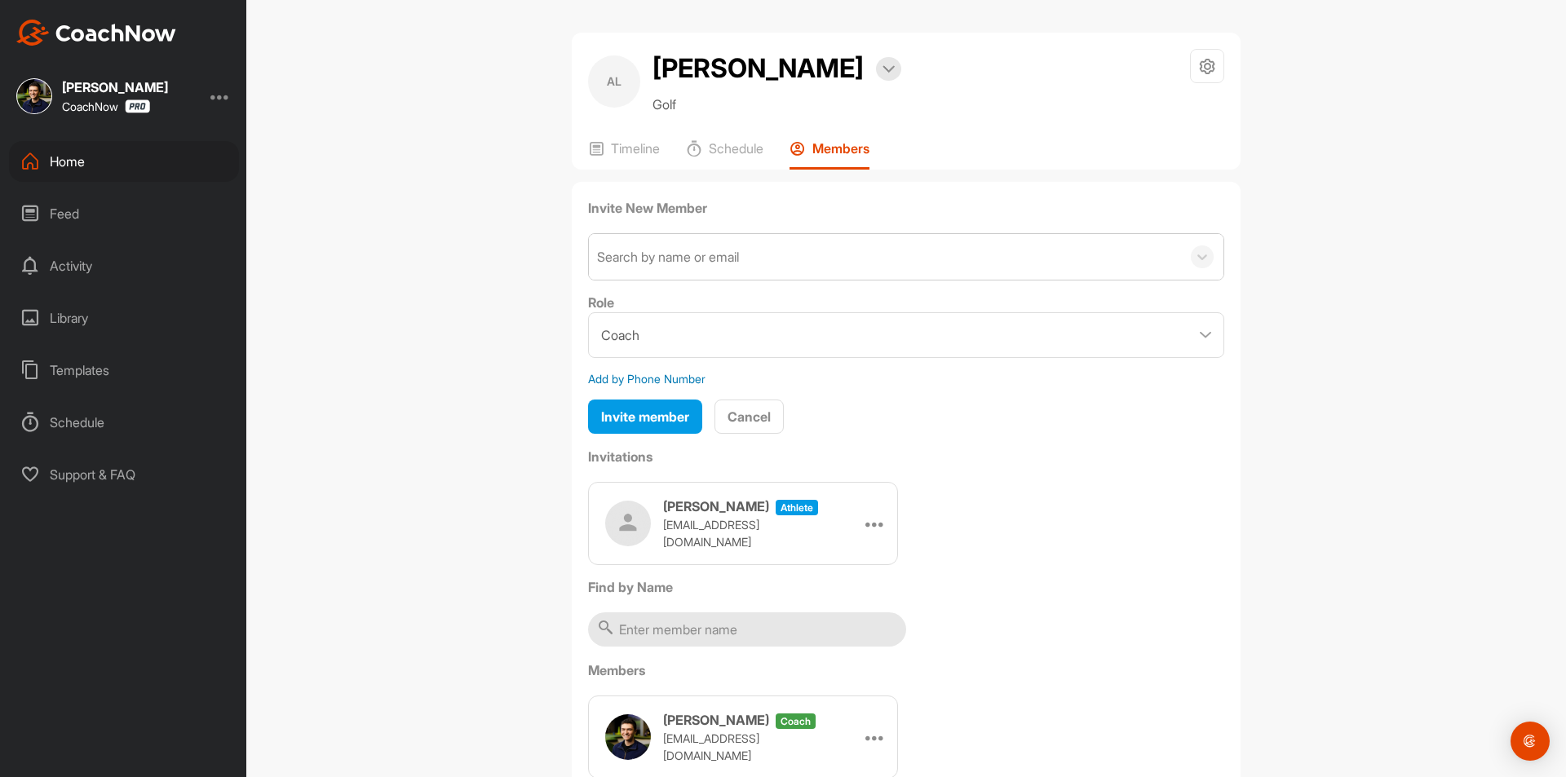
click at [688, 259] on div "Search by name or email" at bounding box center [668, 257] width 142 height 20
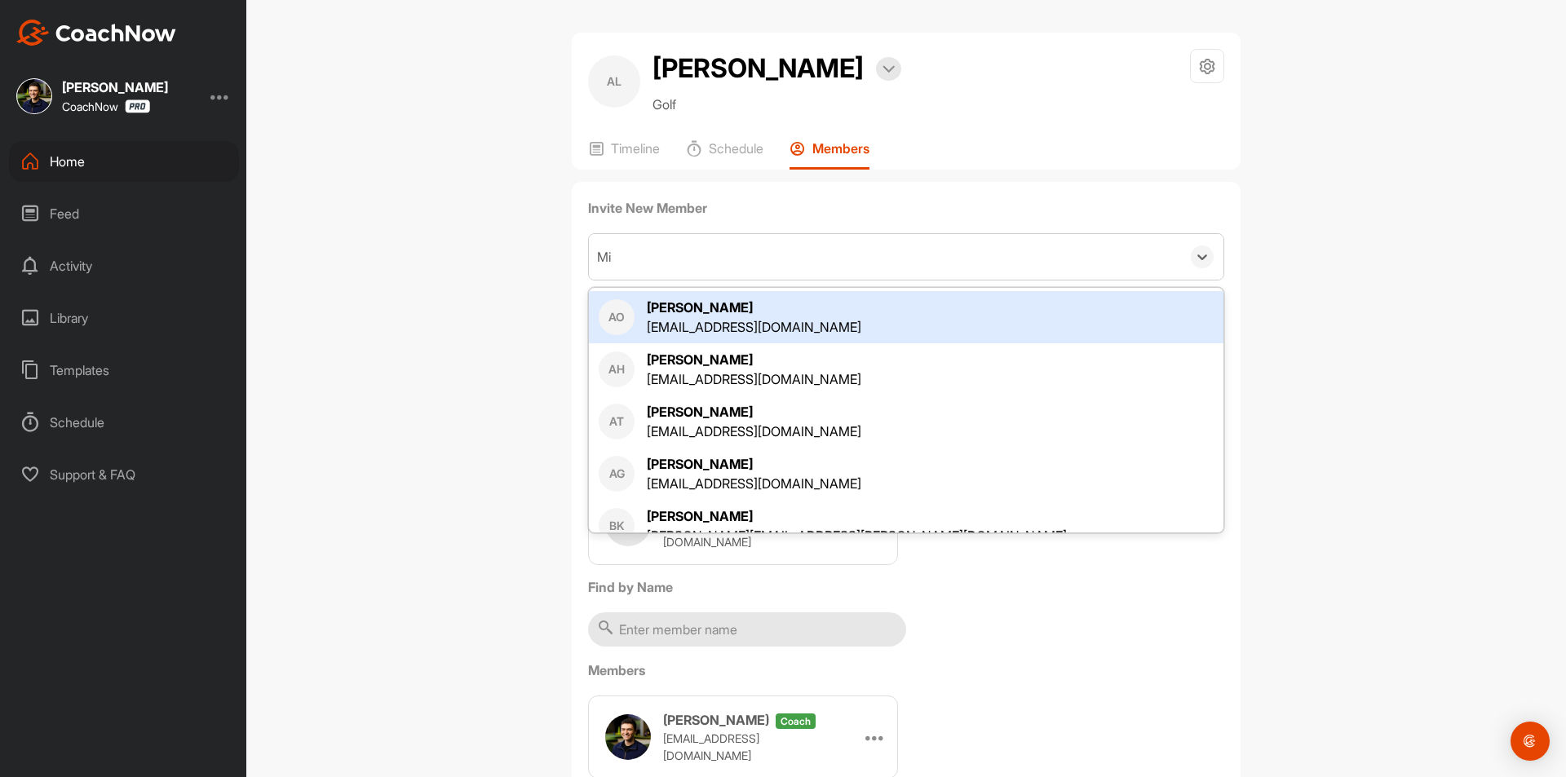
type input "Mic"
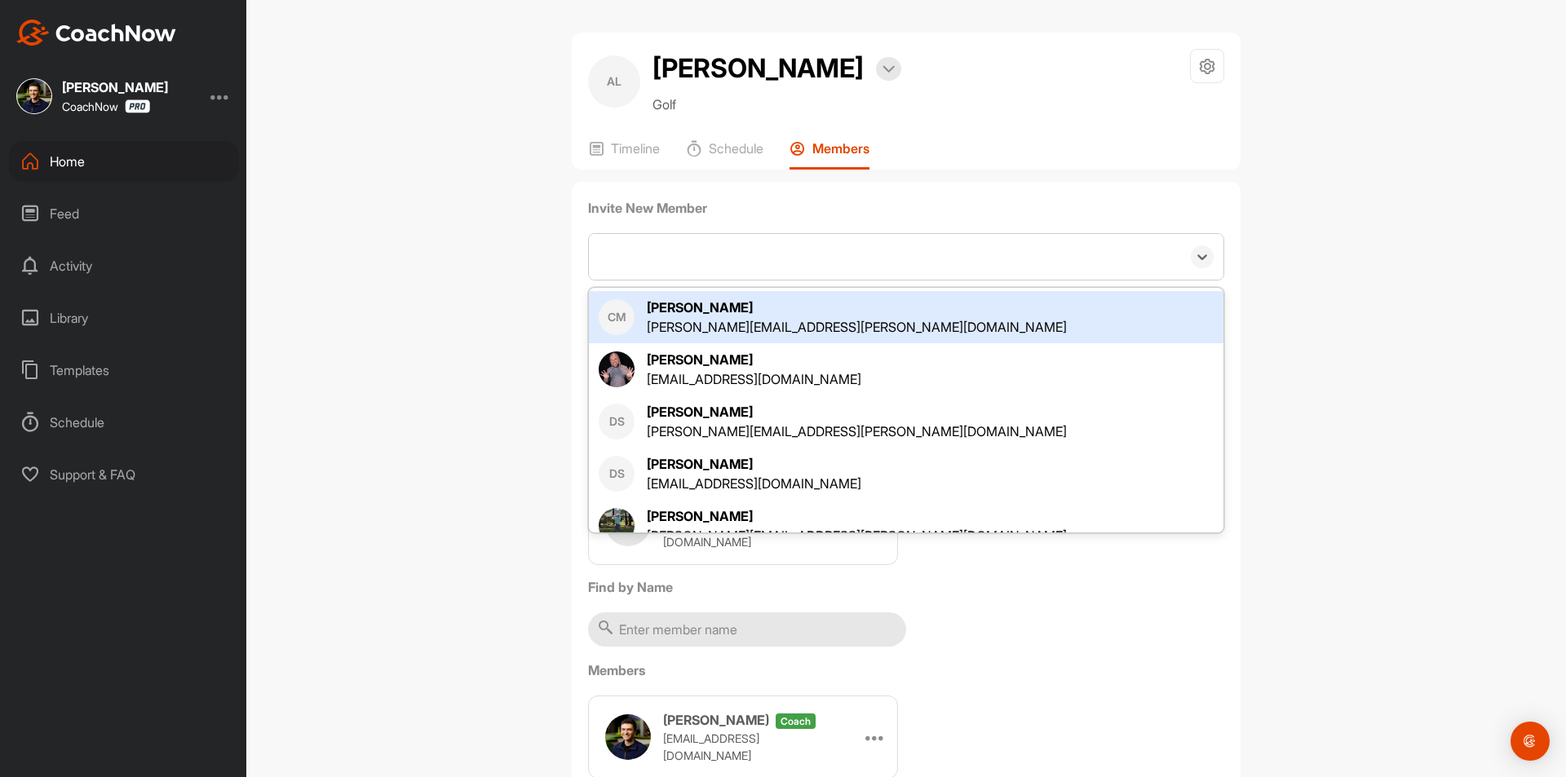
click at [689, 258] on div "Mic" at bounding box center [885, 257] width 592 height 46
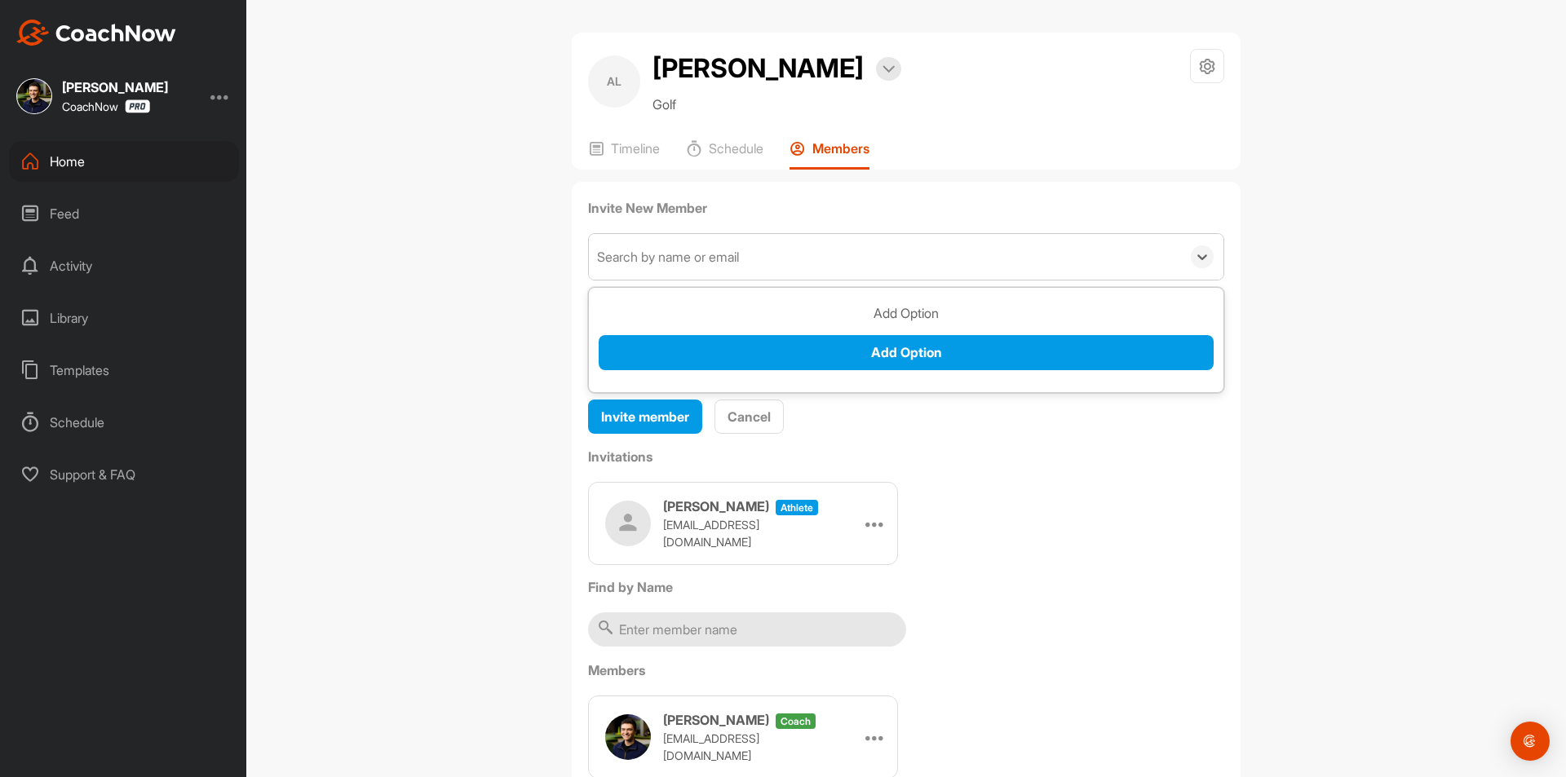
click at [689, 258] on div "Search by name or email" at bounding box center [668, 257] width 142 height 20
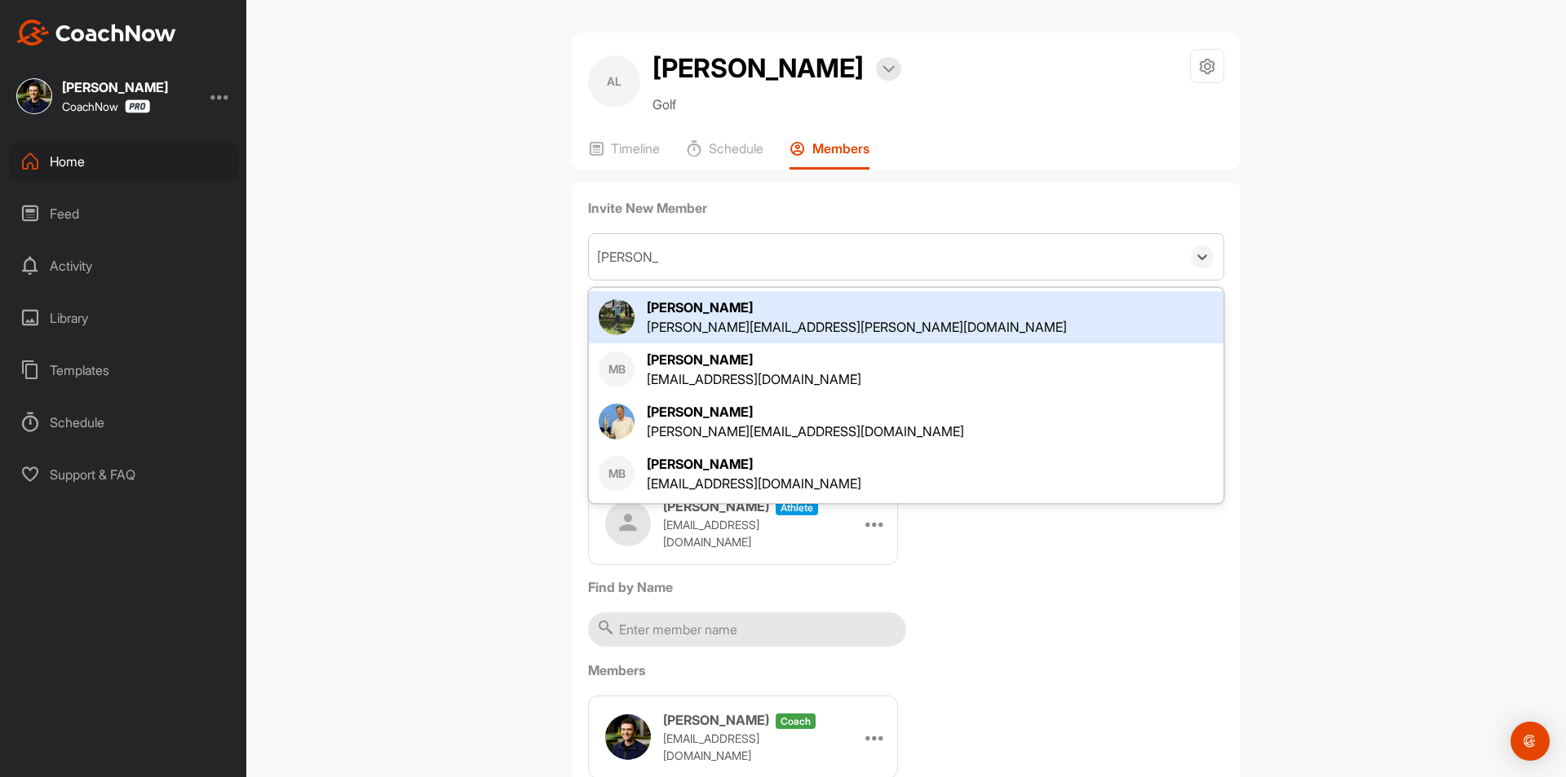
type input "Michael Bu"
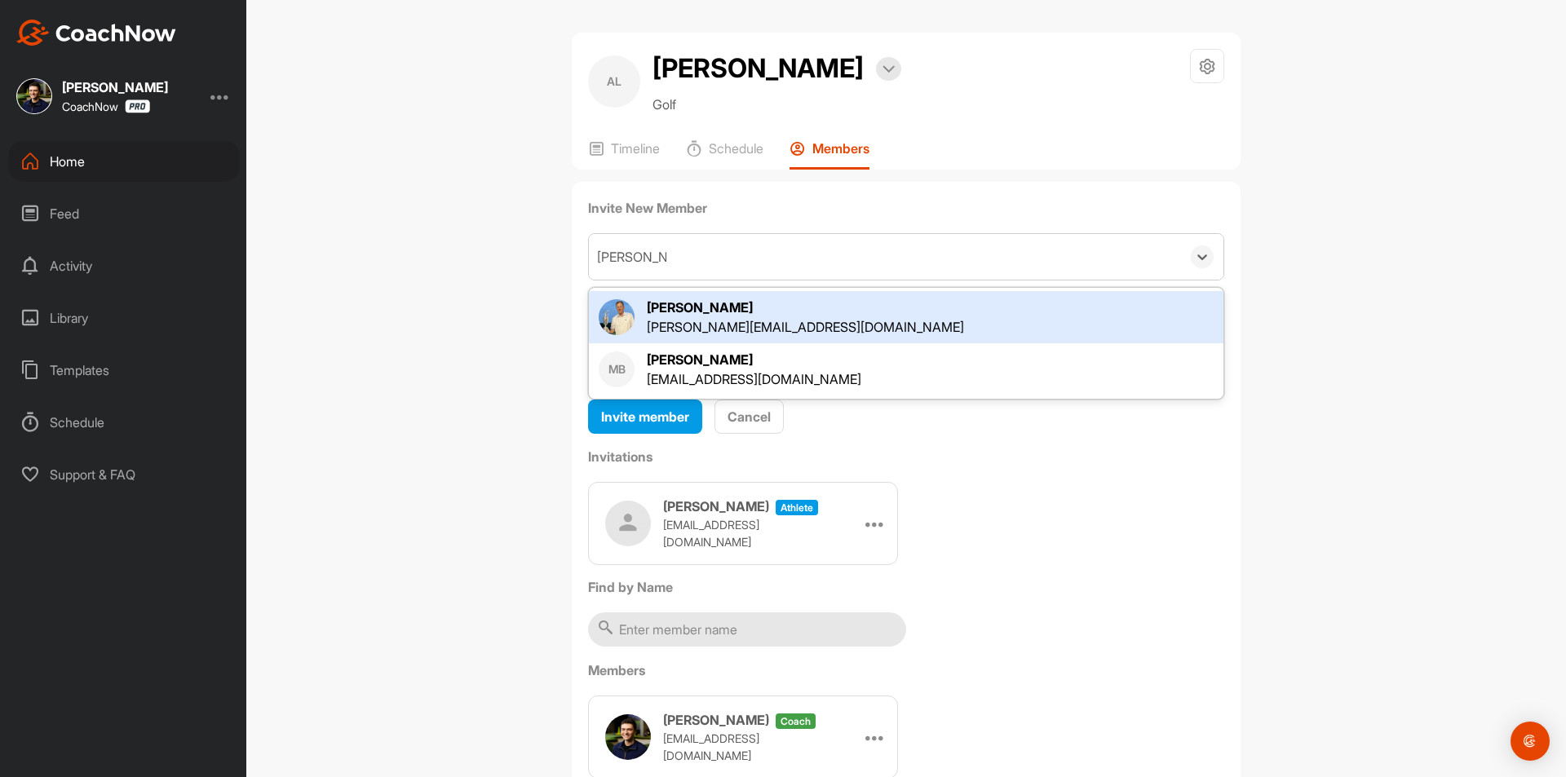
click at [684, 318] on div "[PERSON_NAME][EMAIL_ADDRESS][DOMAIN_NAME]" at bounding box center [805, 327] width 317 height 20
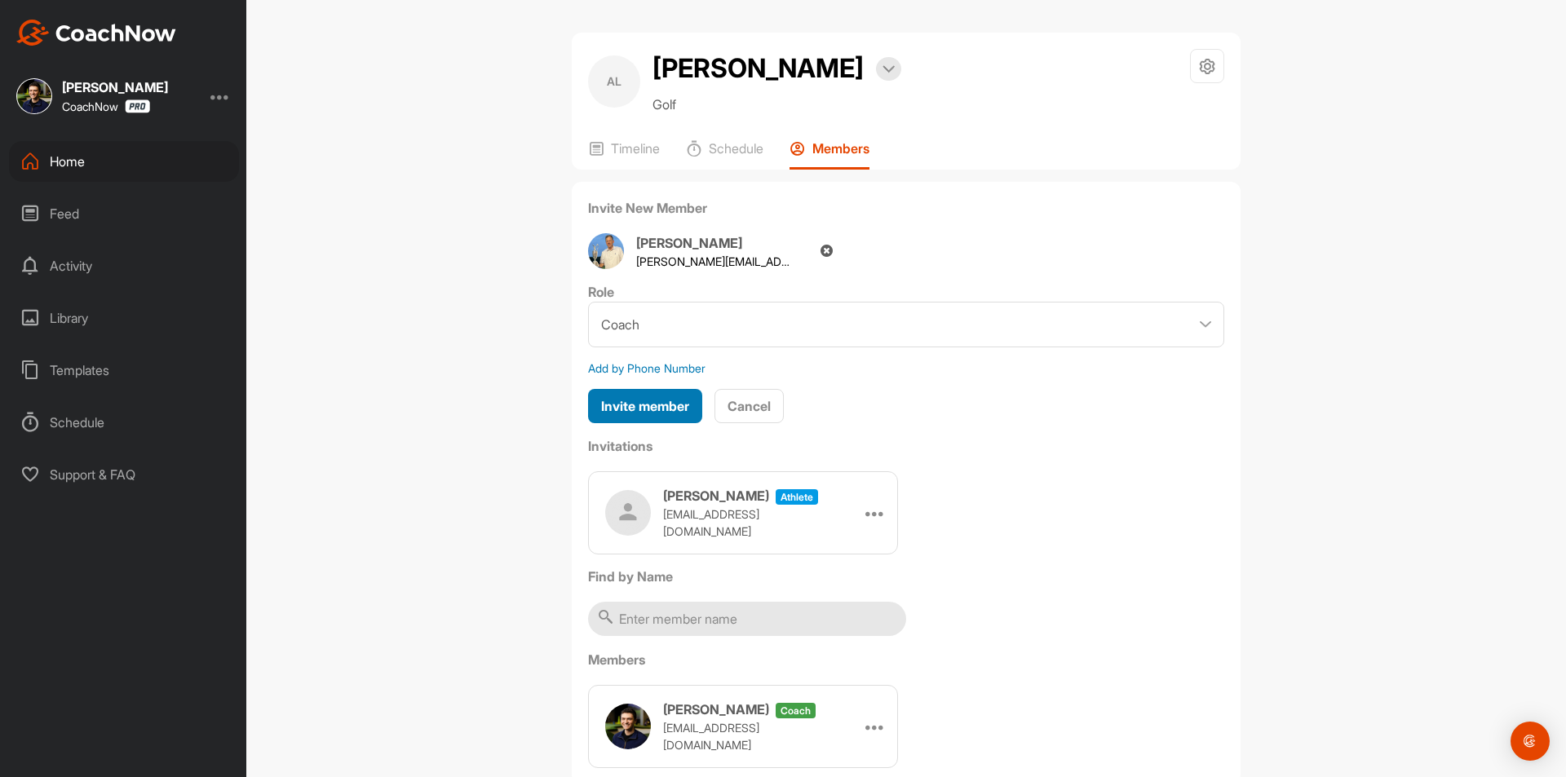
click at [644, 394] on button "Invite member" at bounding box center [645, 406] width 114 height 35
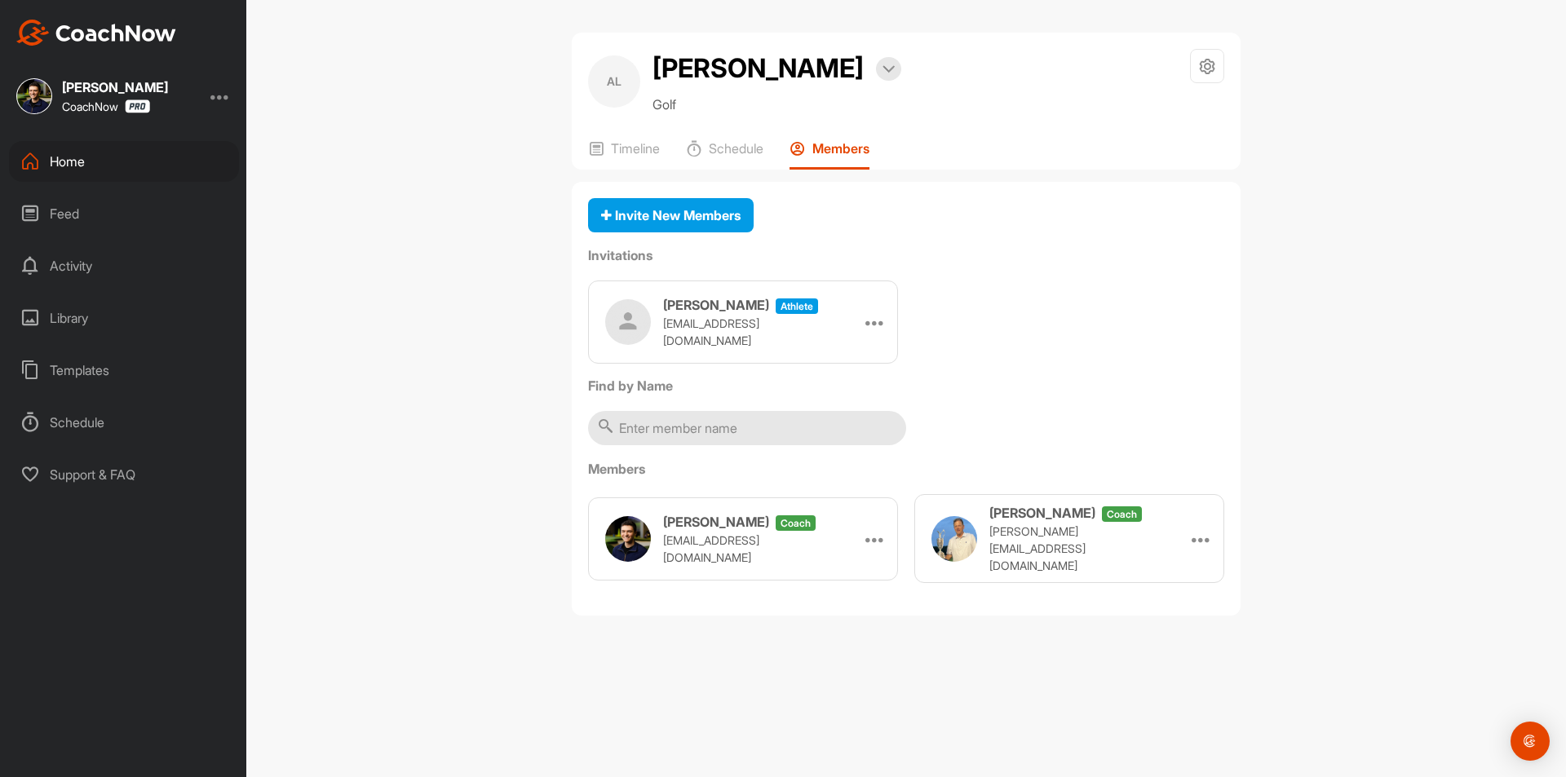
click at [175, 150] on div "Home" at bounding box center [124, 161] width 230 height 41
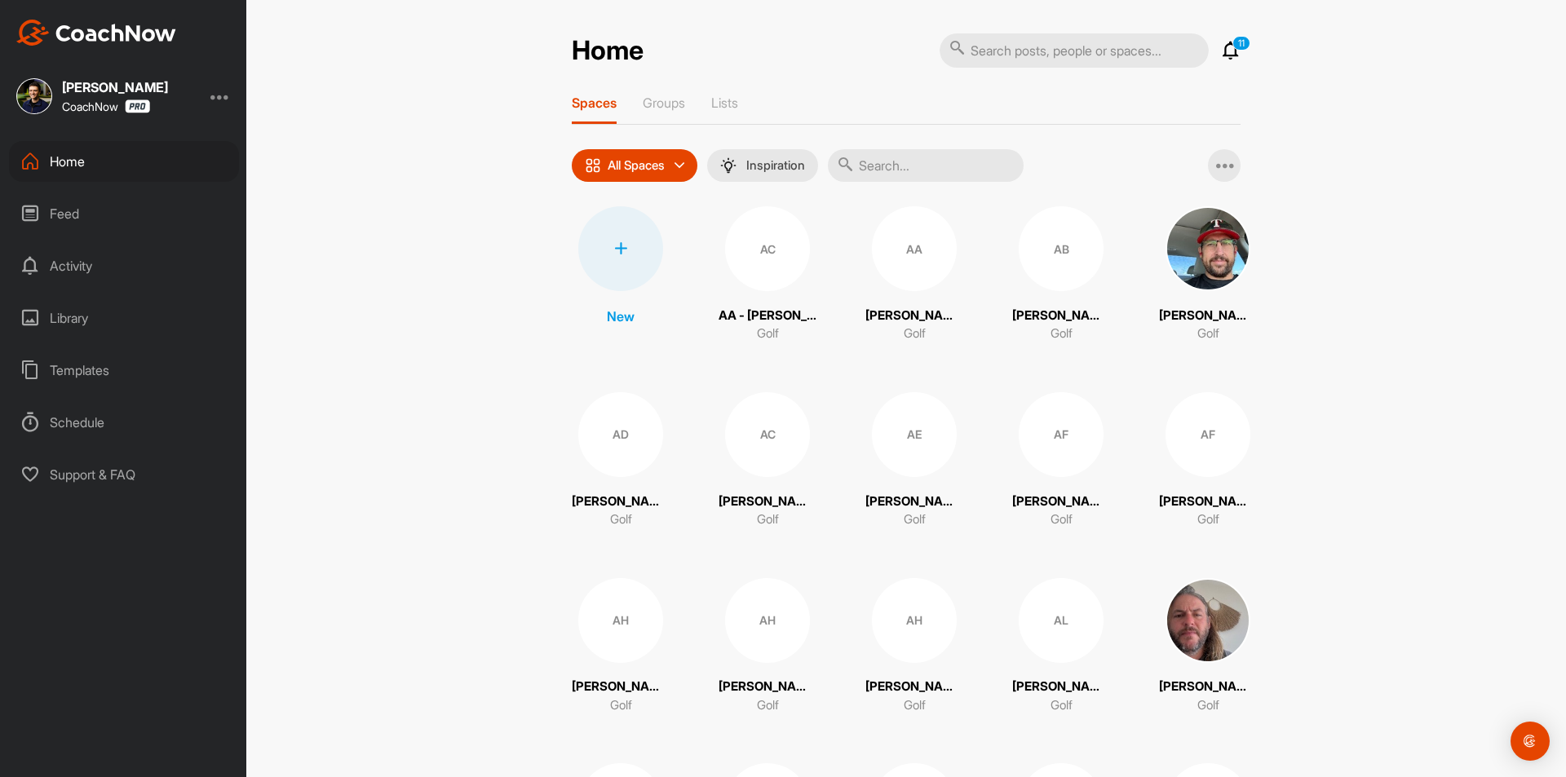
click at [893, 179] on input "text" at bounding box center [926, 165] width 196 height 33
paste input "[PERSON_NAME]"
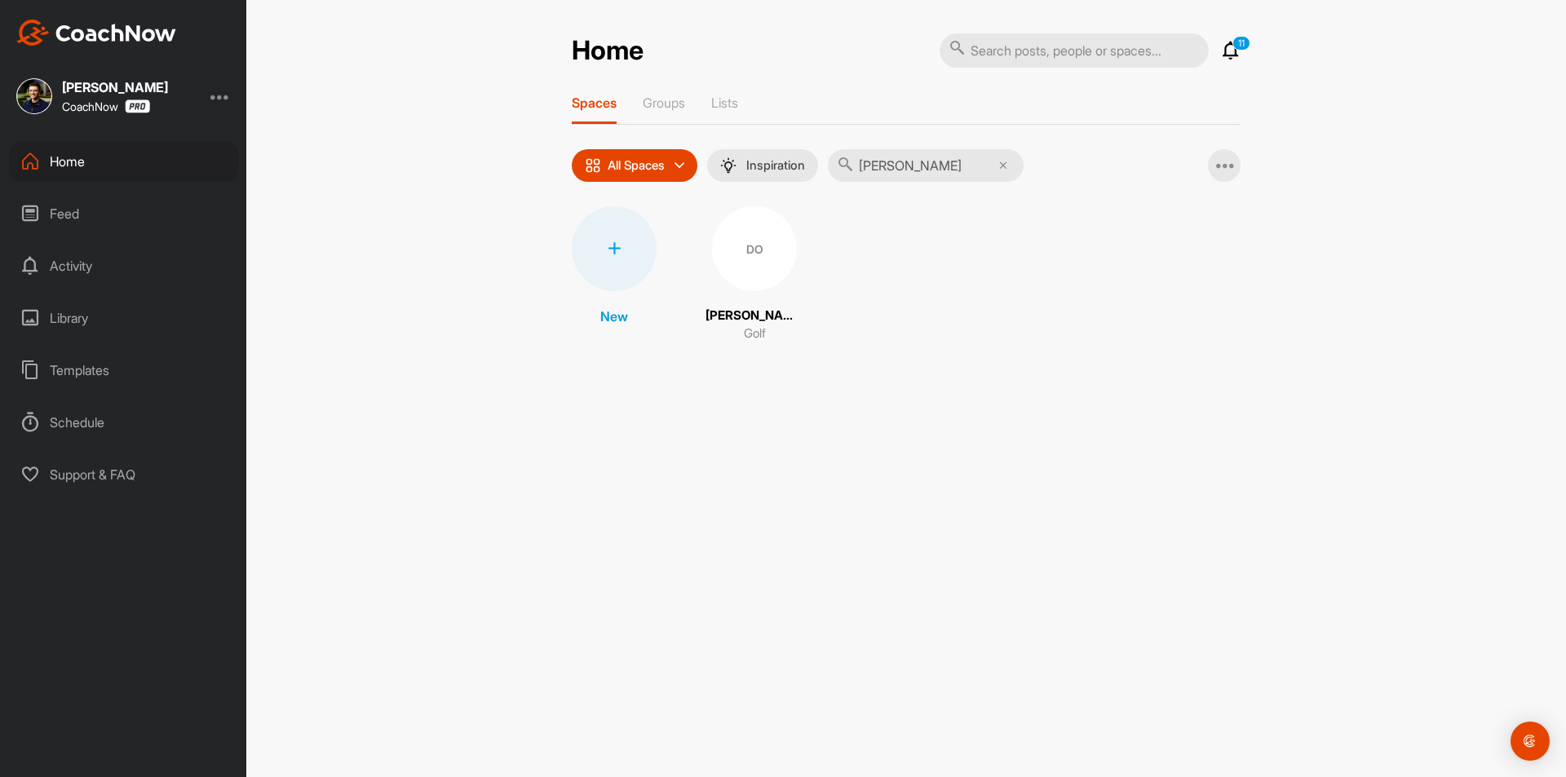
type input "[PERSON_NAME]"
click at [779, 255] on div "DO" at bounding box center [754, 248] width 85 height 85
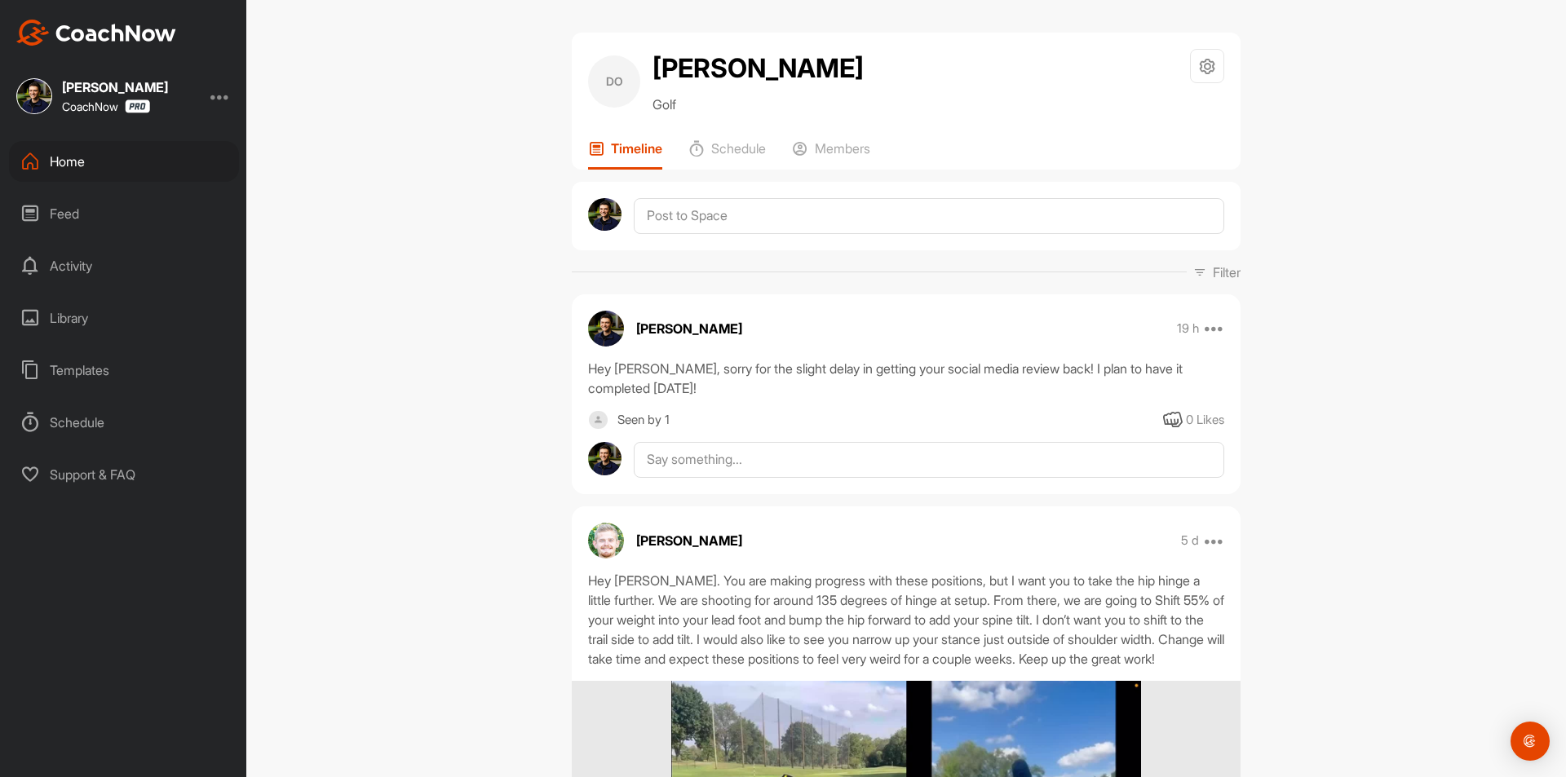
click at [123, 165] on div "Home" at bounding box center [124, 161] width 230 height 41
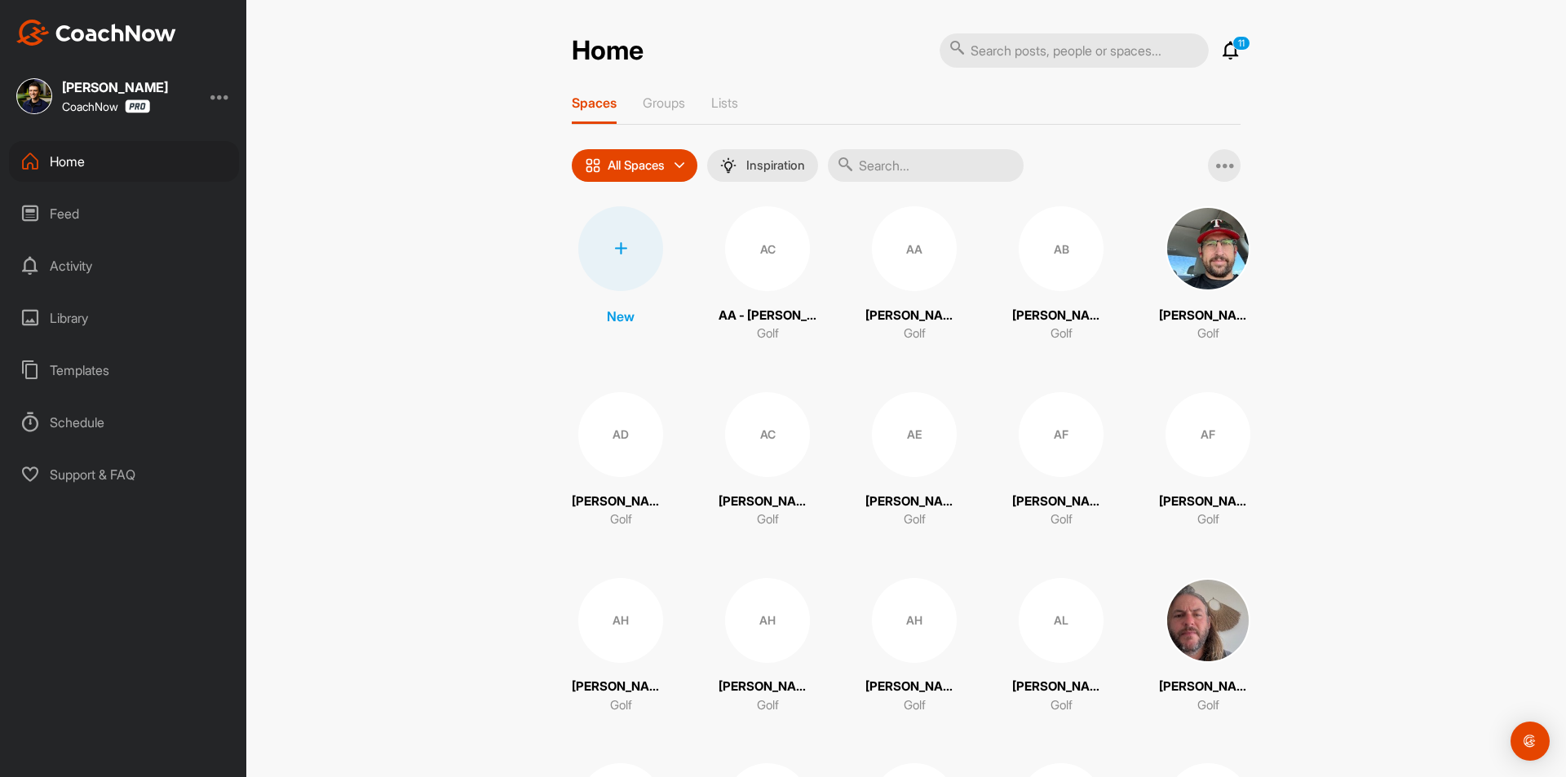
click at [622, 241] on div at bounding box center [620, 248] width 85 height 85
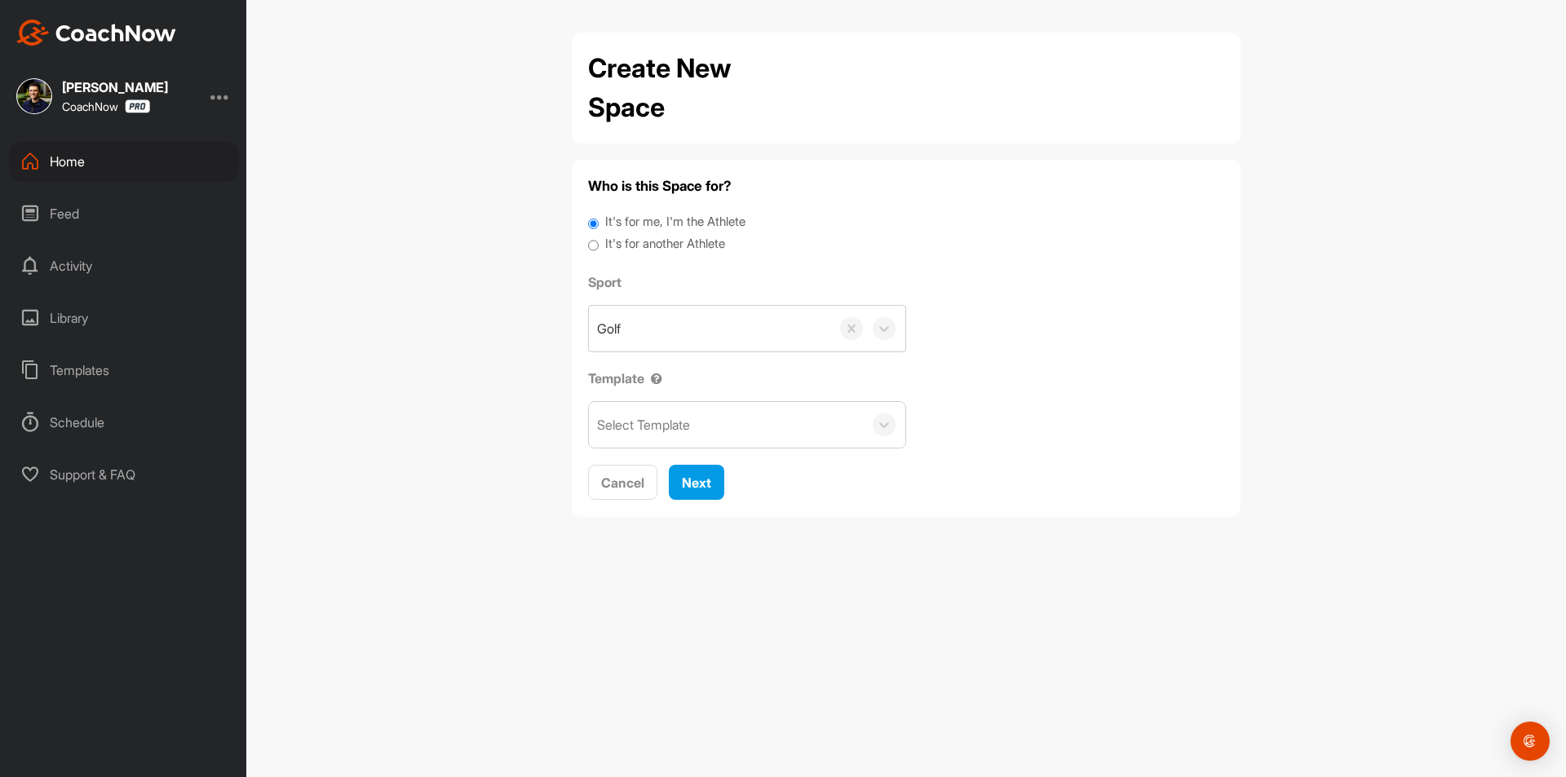
click at [640, 244] on label "It's for another Athlete" at bounding box center [665, 244] width 120 height 19
click at [599, 244] on input "It's for another Athlete" at bounding box center [593, 246] width 11 height 22
radio input "true"
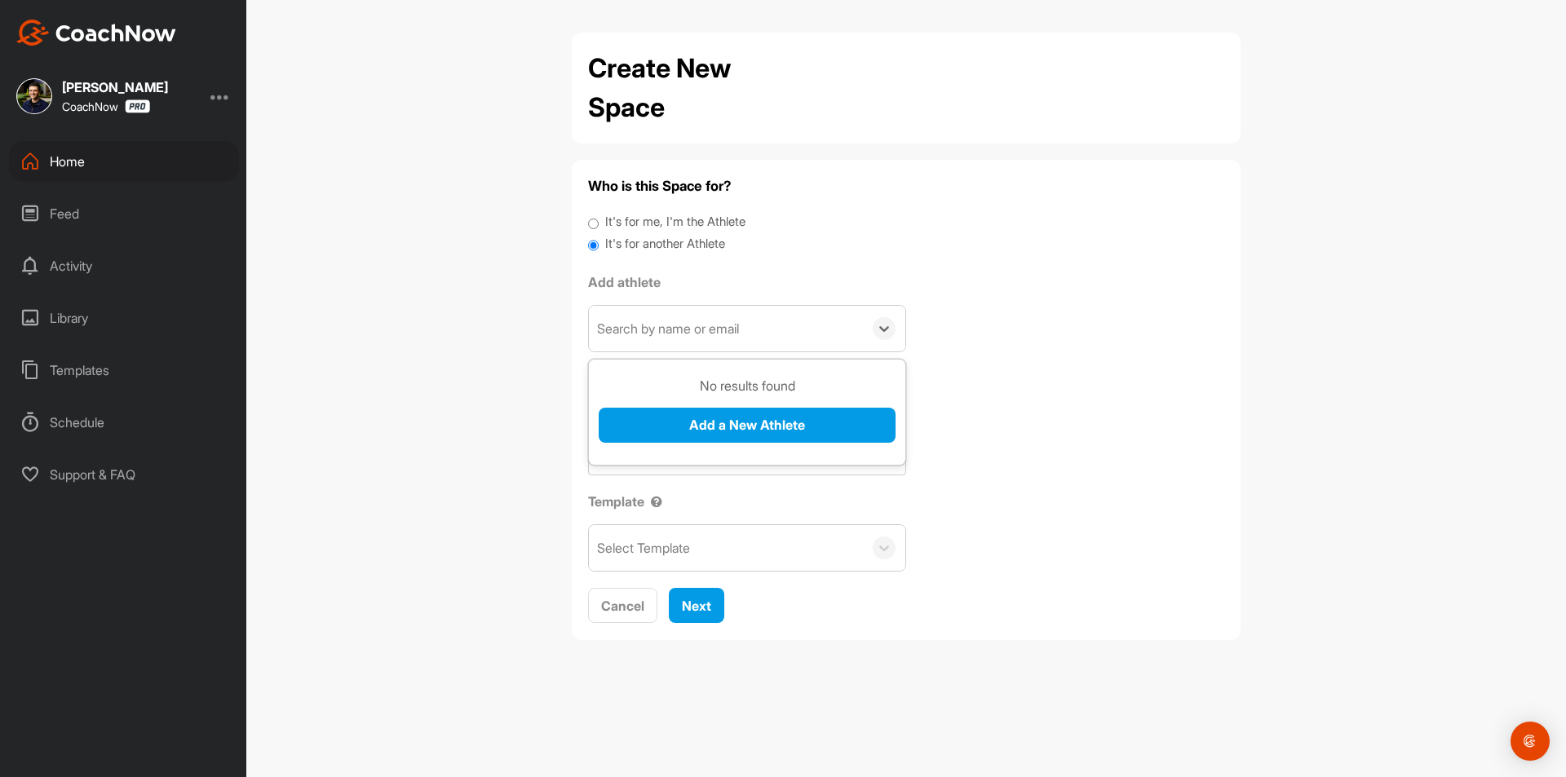
click at [653, 332] on div "Search by name or email" at bounding box center [668, 329] width 142 height 20
paste input "[PERSON_NAME][EMAIL_ADDRESS][DOMAIN_NAME]"
type input "[PERSON_NAME][EMAIL_ADDRESS][DOMAIN_NAME]"
click at [662, 412] on button "Add a New Athlete" at bounding box center [747, 425] width 297 height 35
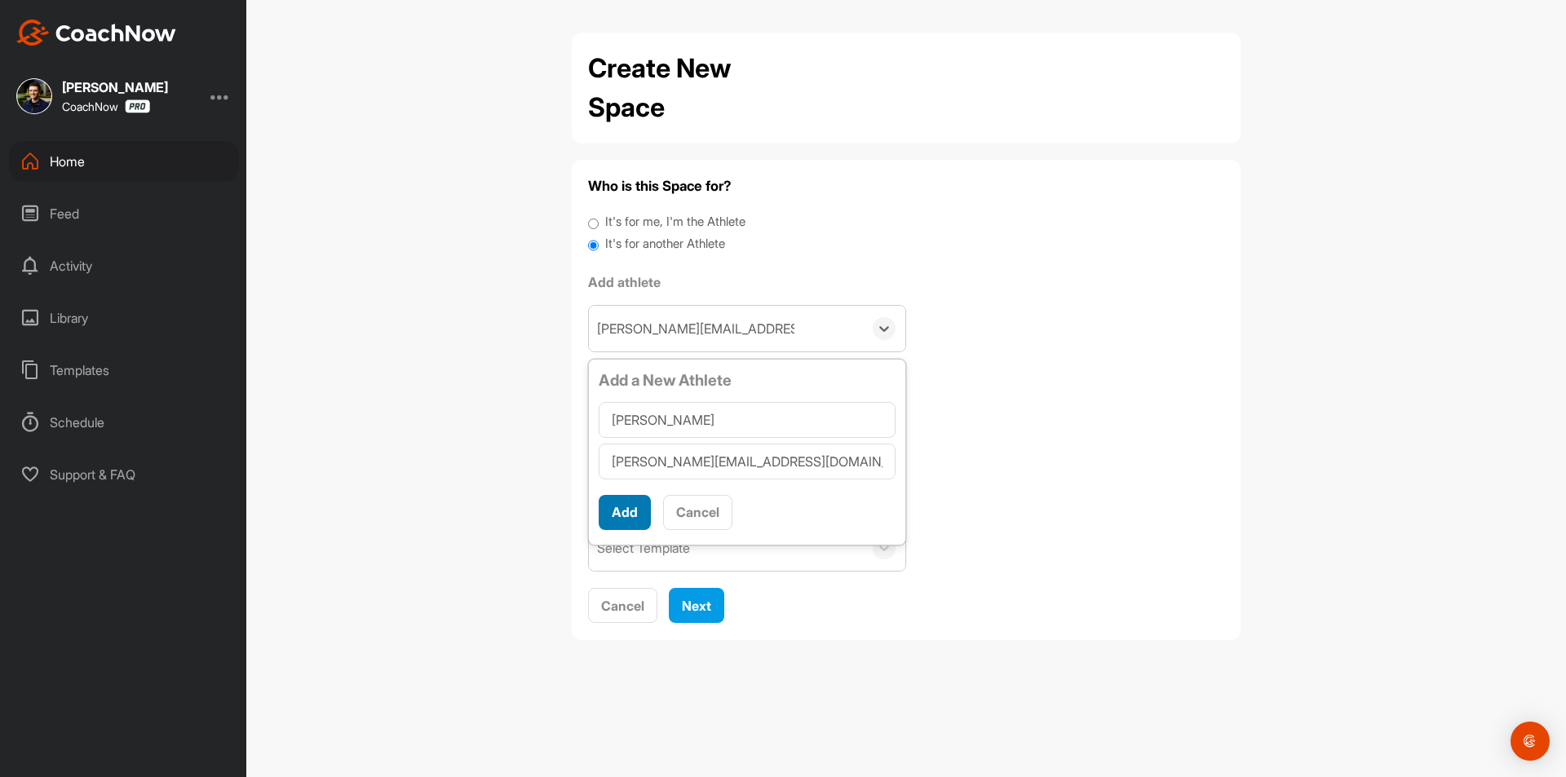
type input "[PERSON_NAME]"
click at [620, 511] on button "Add" at bounding box center [625, 512] width 52 height 35
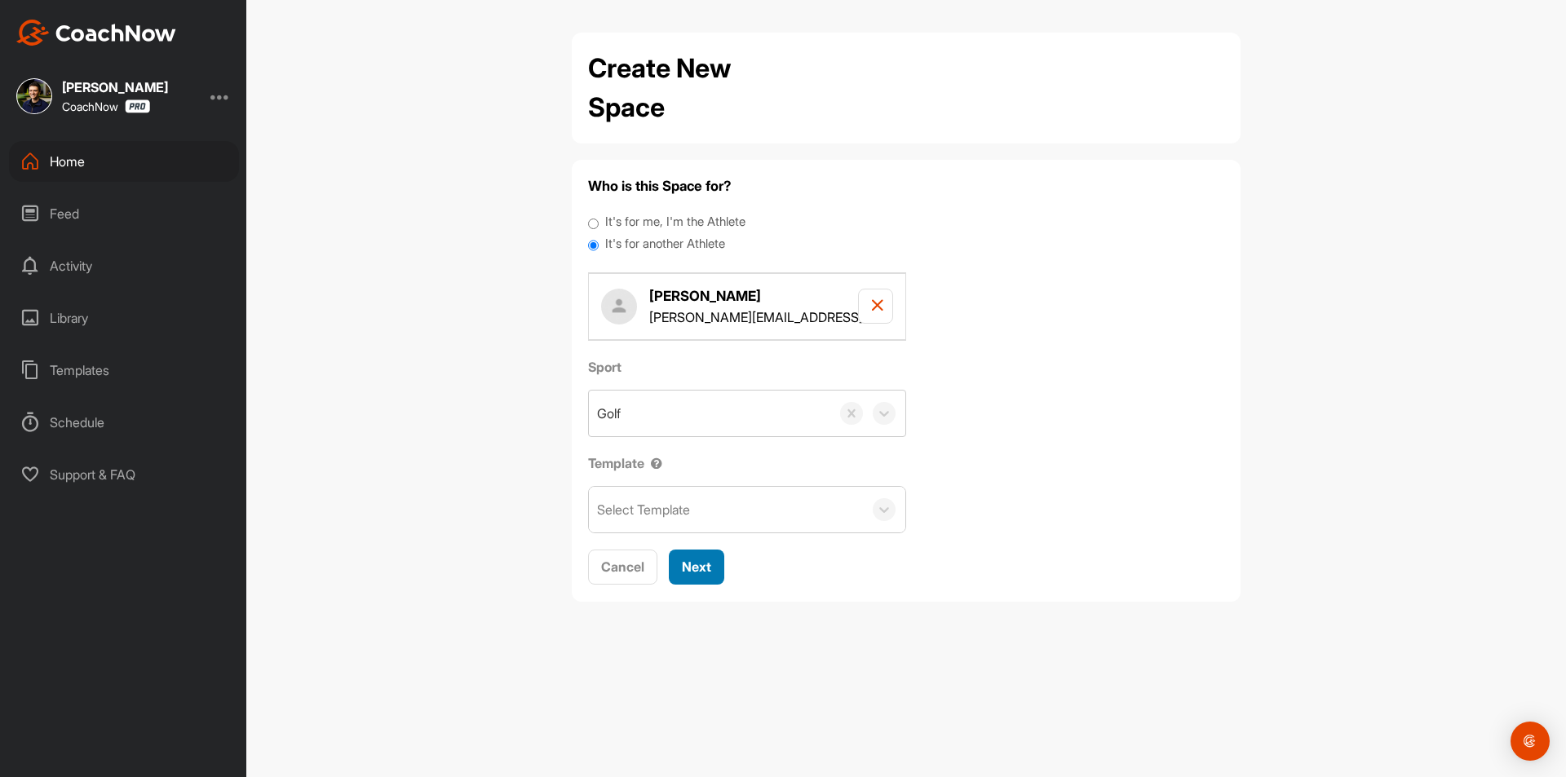
click at [702, 565] on span "Next" at bounding box center [696, 567] width 29 height 16
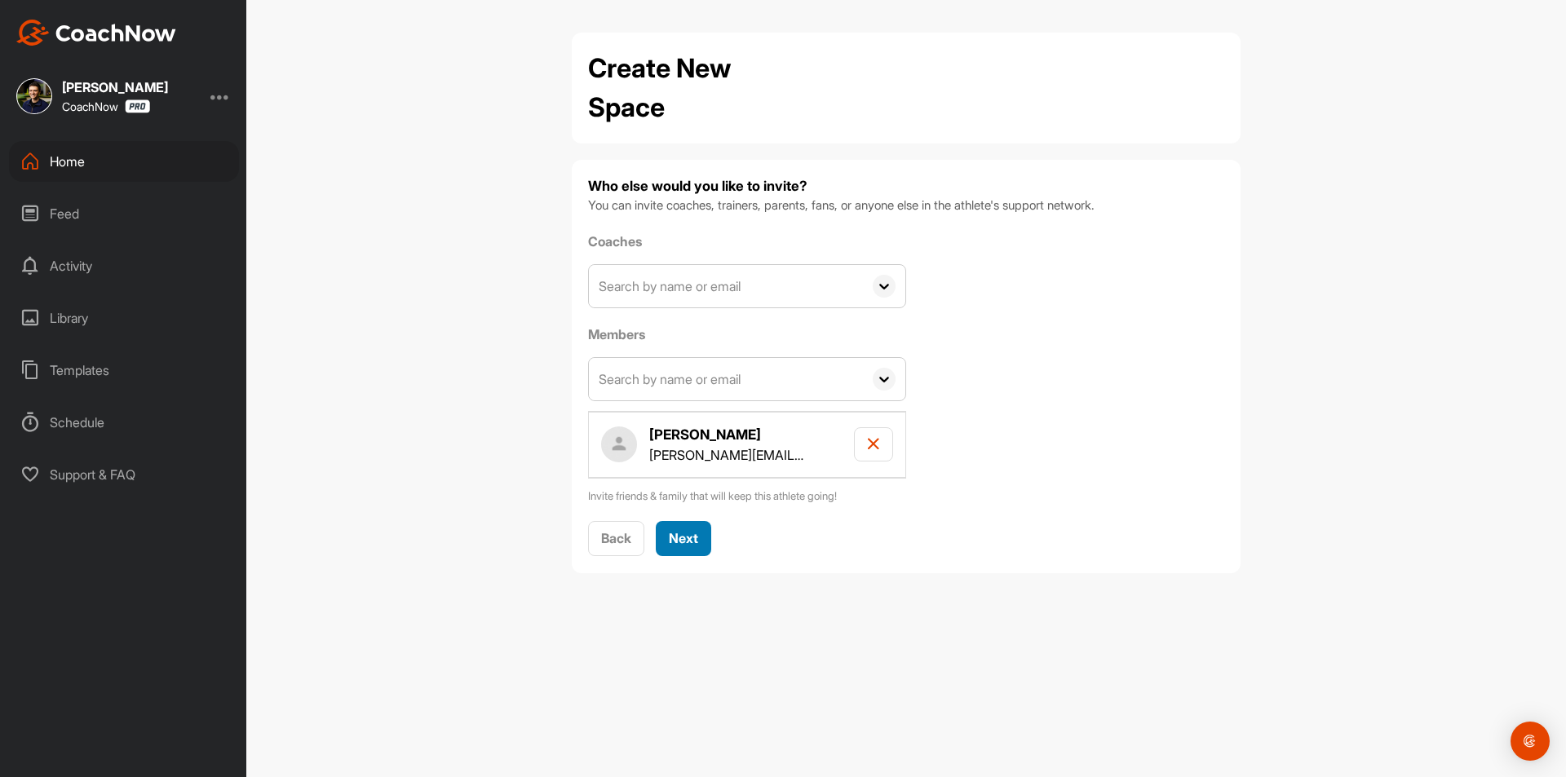
click at [691, 531] on span "Next" at bounding box center [683, 538] width 29 height 16
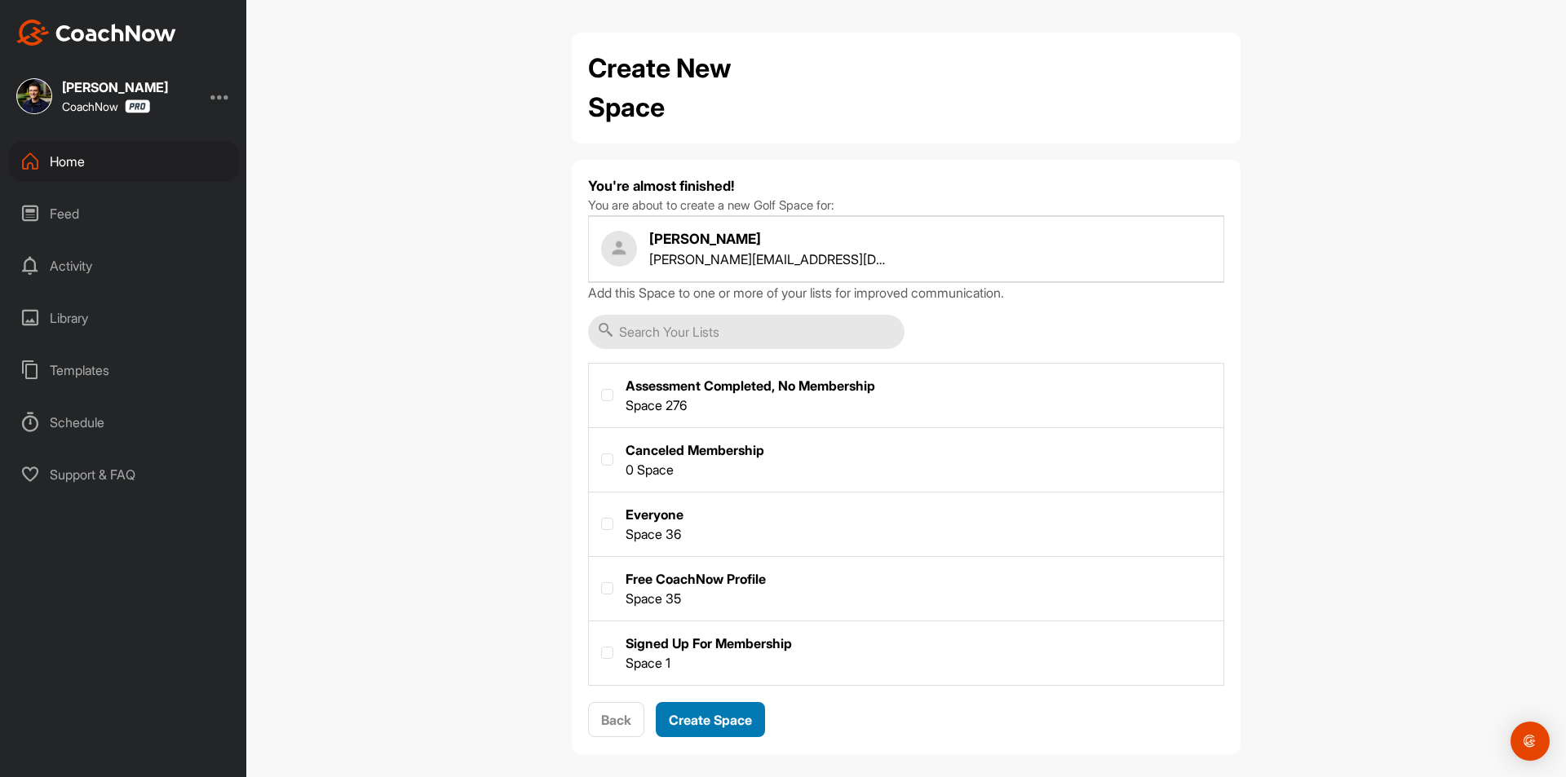
click at [725, 327] on input "text" at bounding box center [746, 332] width 316 height 34
click at [954, 327] on div "Add this Space to one or more of your lists for improved communication. Assessm…" at bounding box center [906, 484] width 636 height 403
click at [686, 721] on span "Create Space" at bounding box center [710, 720] width 83 height 16
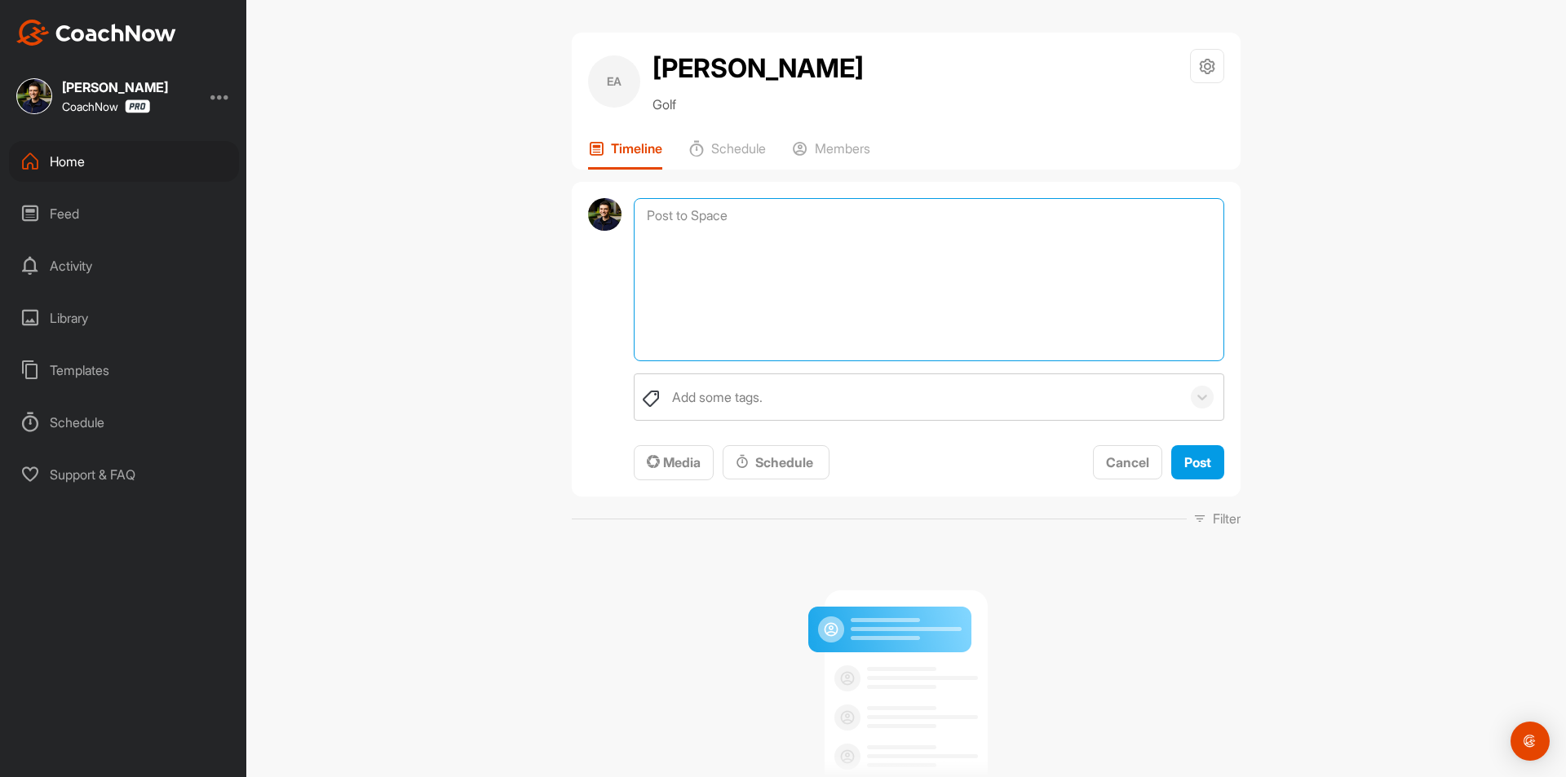
click at [712, 215] on textarea at bounding box center [929, 279] width 591 height 163
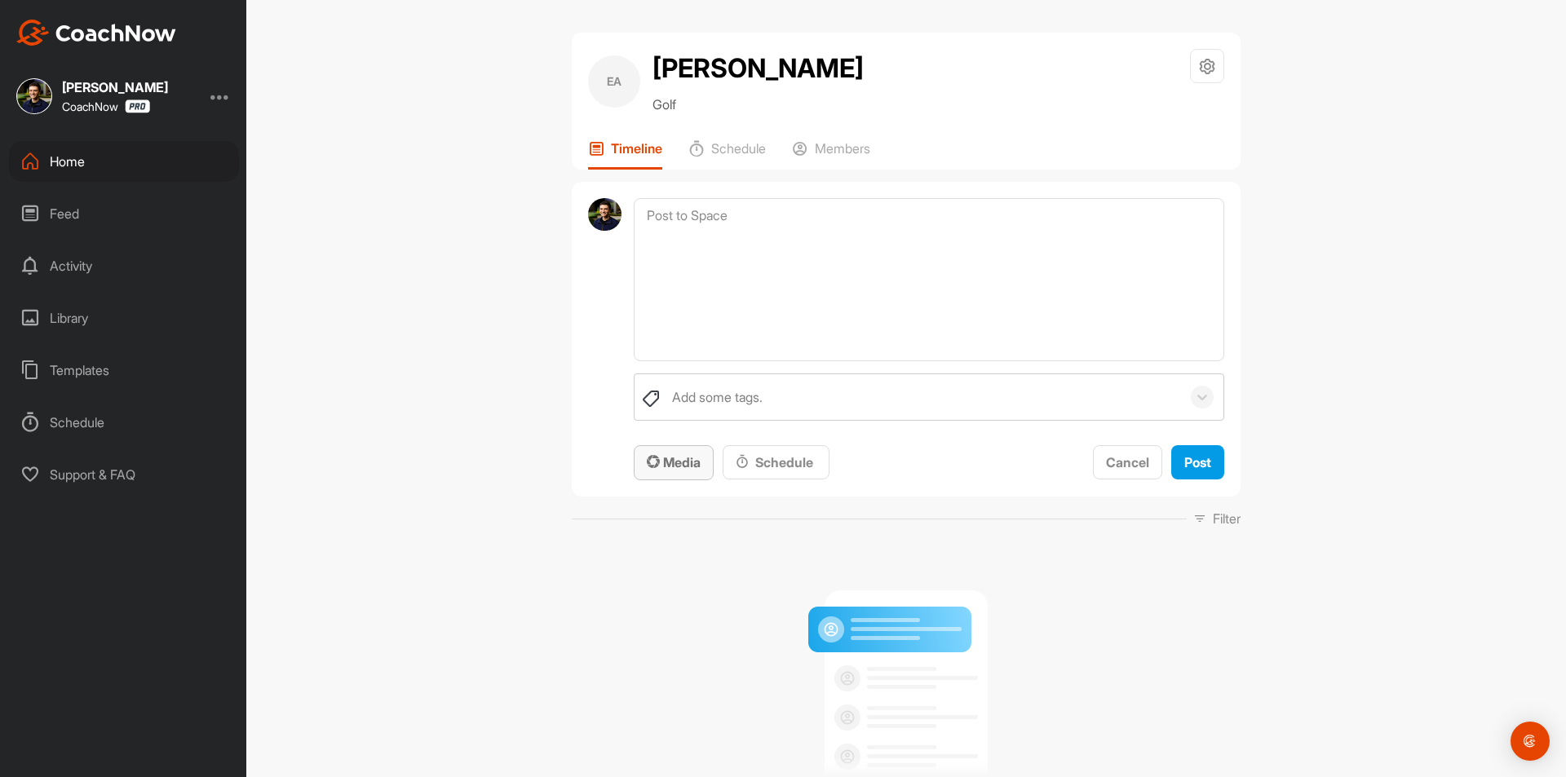
click at [666, 461] on span "Media" at bounding box center [674, 462] width 54 height 16
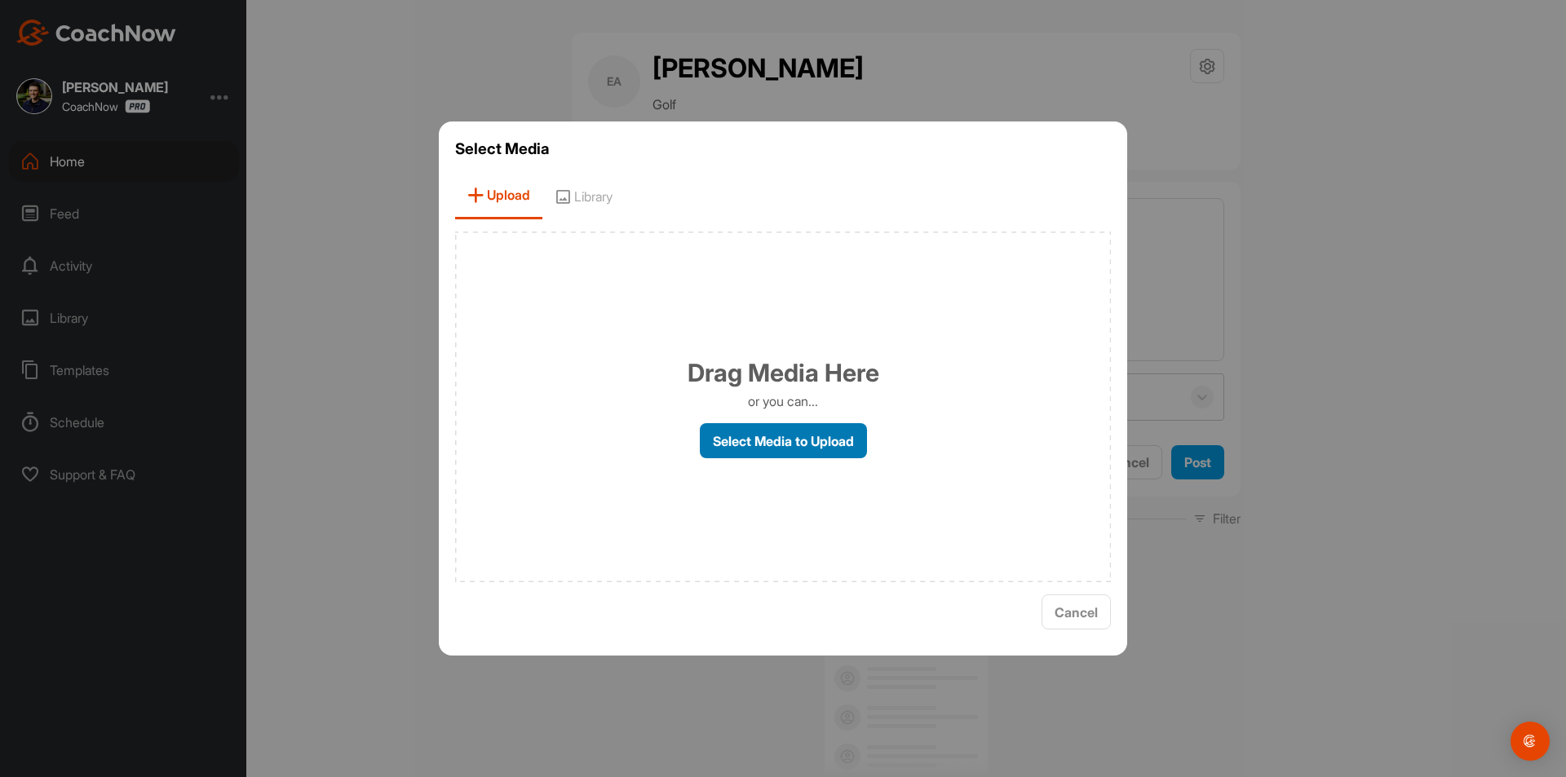
click at [818, 450] on label "Select Media to Upload" at bounding box center [783, 440] width 167 height 35
click at [0, 0] on input "Select Media to Upload" at bounding box center [0, 0] width 0 height 0
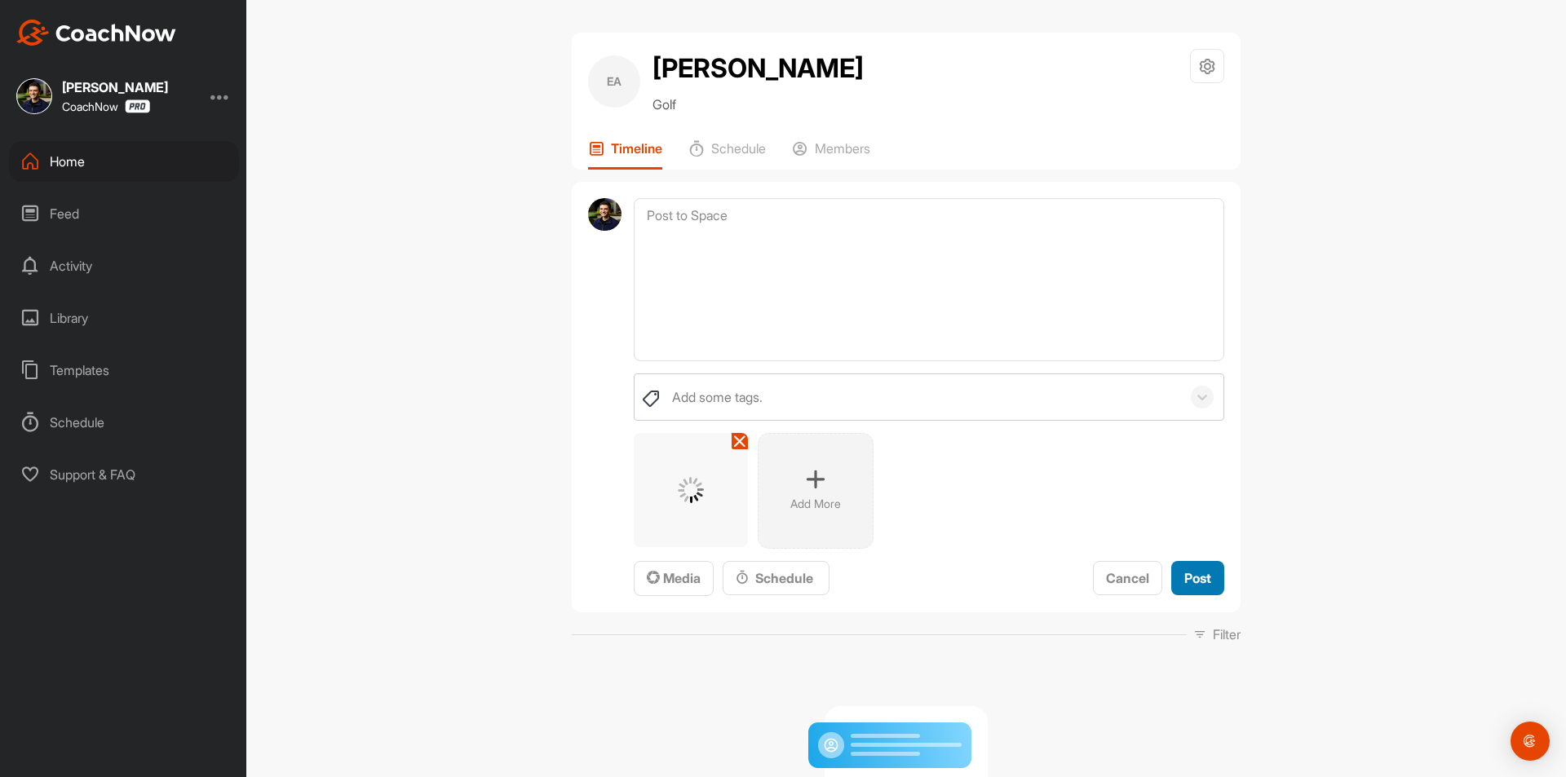
click at [1207, 586] on button "Post" at bounding box center [1197, 578] width 53 height 35
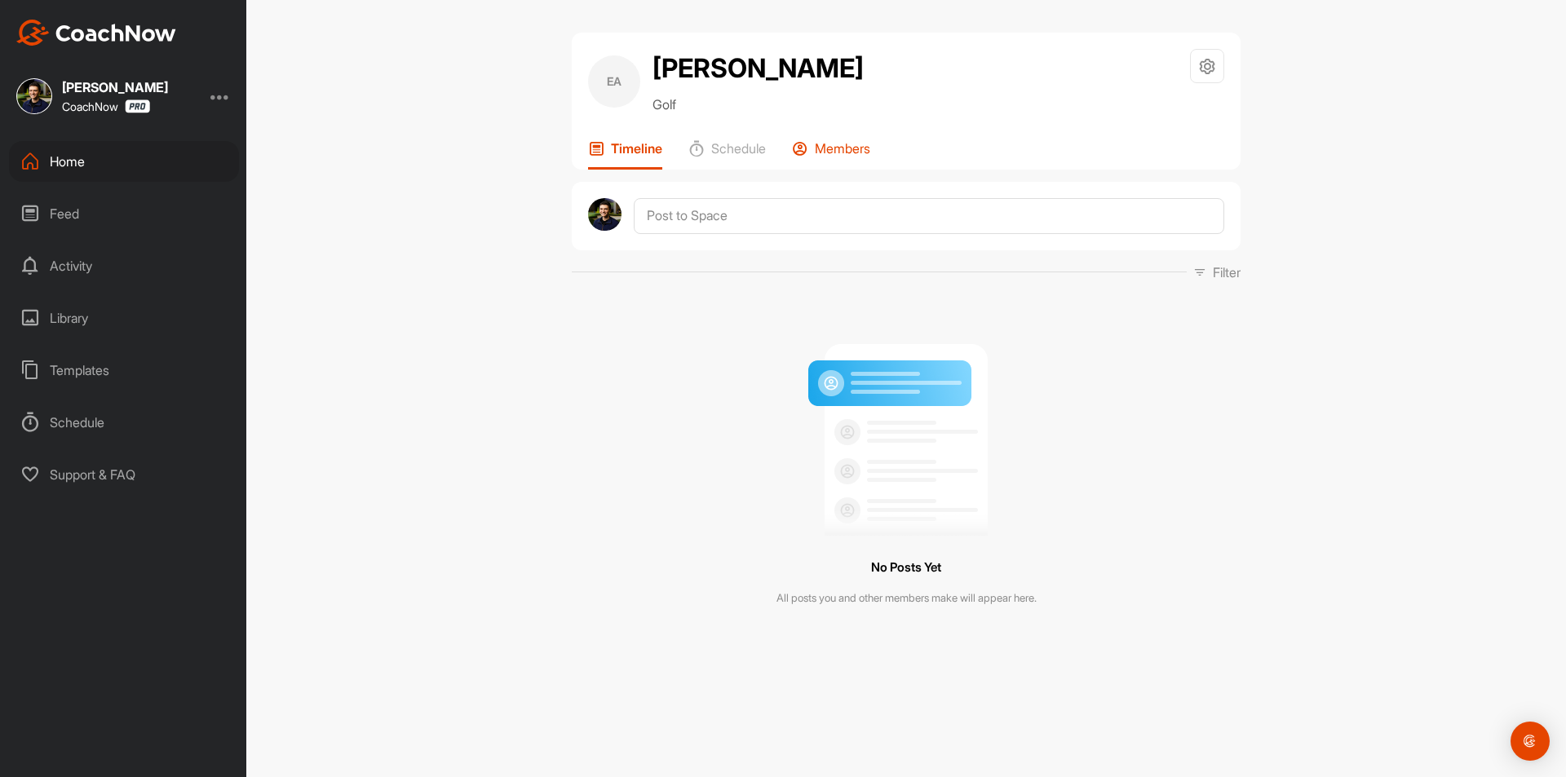
click at [833, 152] on p "Members" at bounding box center [842, 148] width 55 height 16
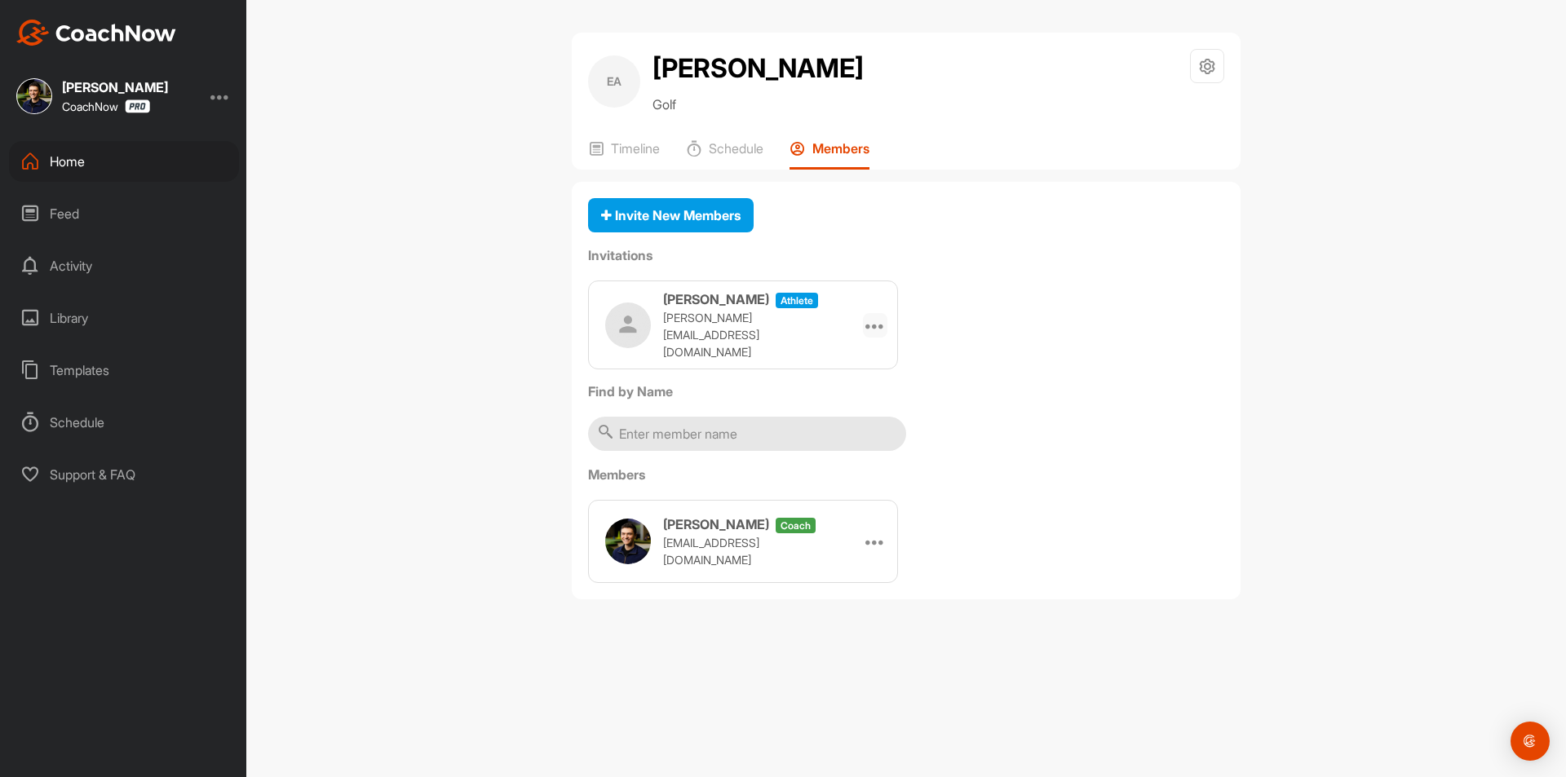
click at [879, 325] on icon at bounding box center [875, 326] width 20 height 20
click at [856, 467] on li "Copy Link" at bounding box center [843, 473] width 87 height 51
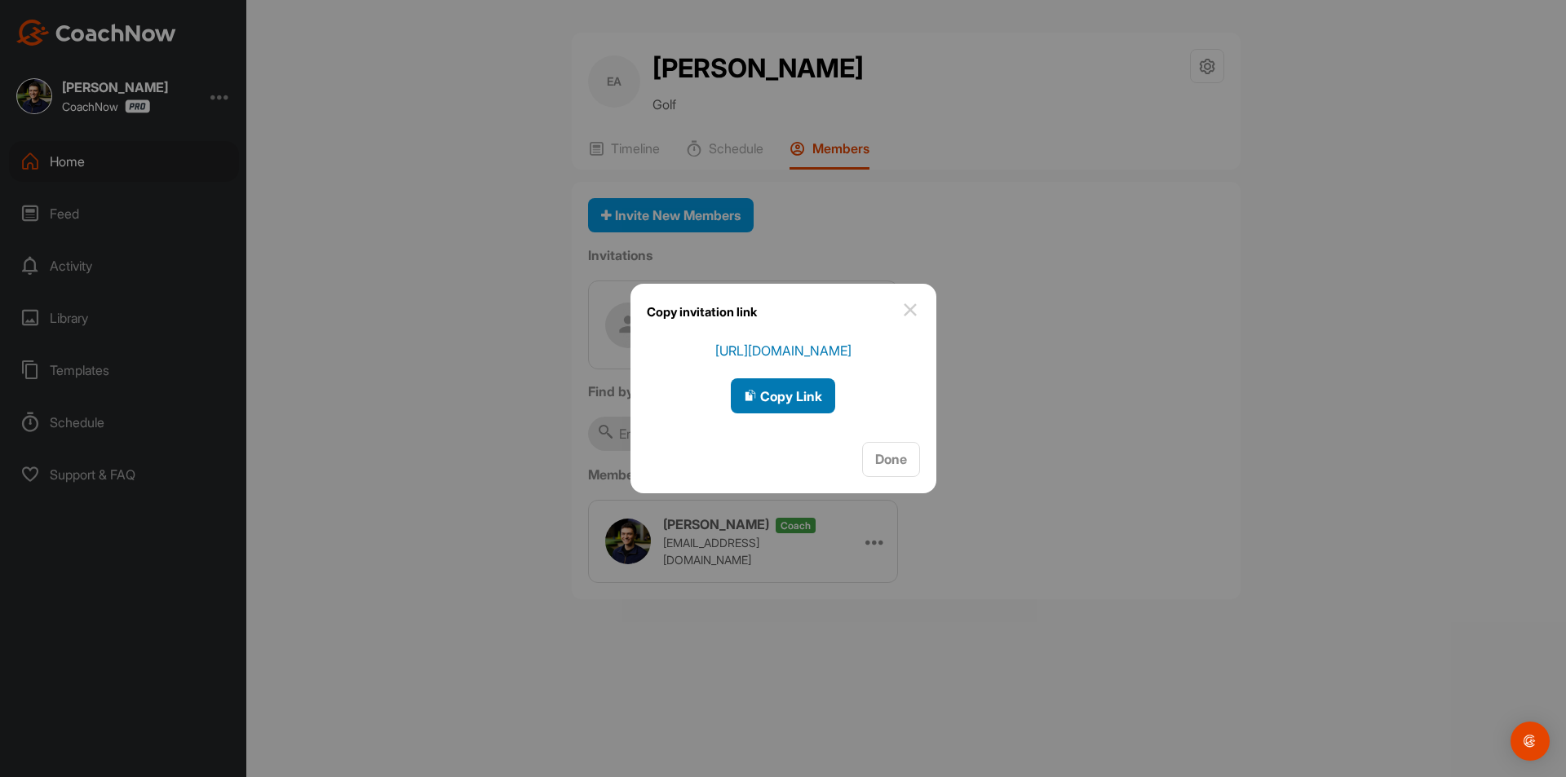
click at [803, 393] on span "Copy Link" at bounding box center [783, 396] width 78 height 16
click at [890, 463] on span "Done" at bounding box center [891, 459] width 32 height 16
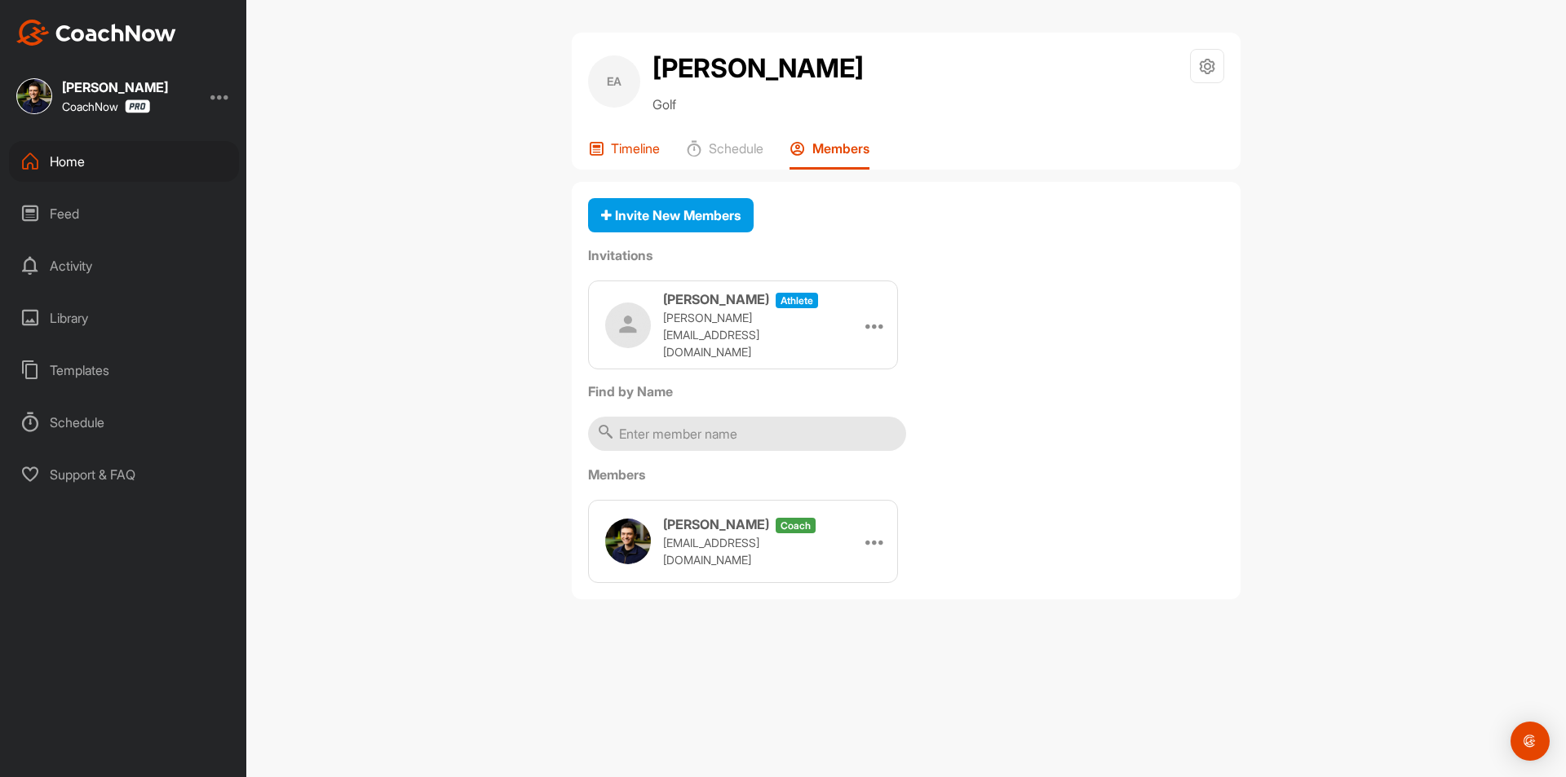
click at [645, 156] on p "Timeline" at bounding box center [635, 148] width 49 height 16
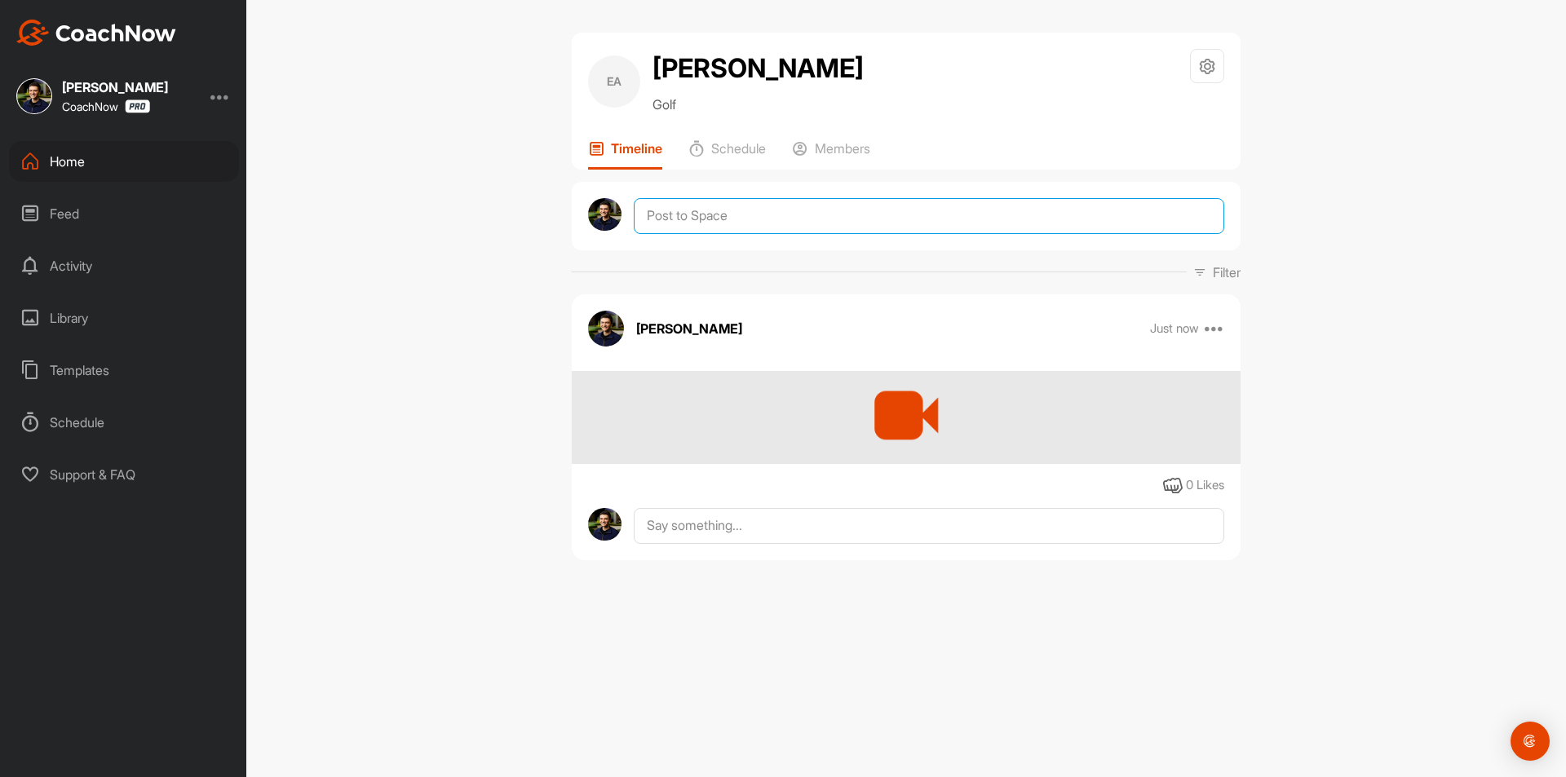
click at [759, 206] on textarea at bounding box center [929, 216] width 591 height 36
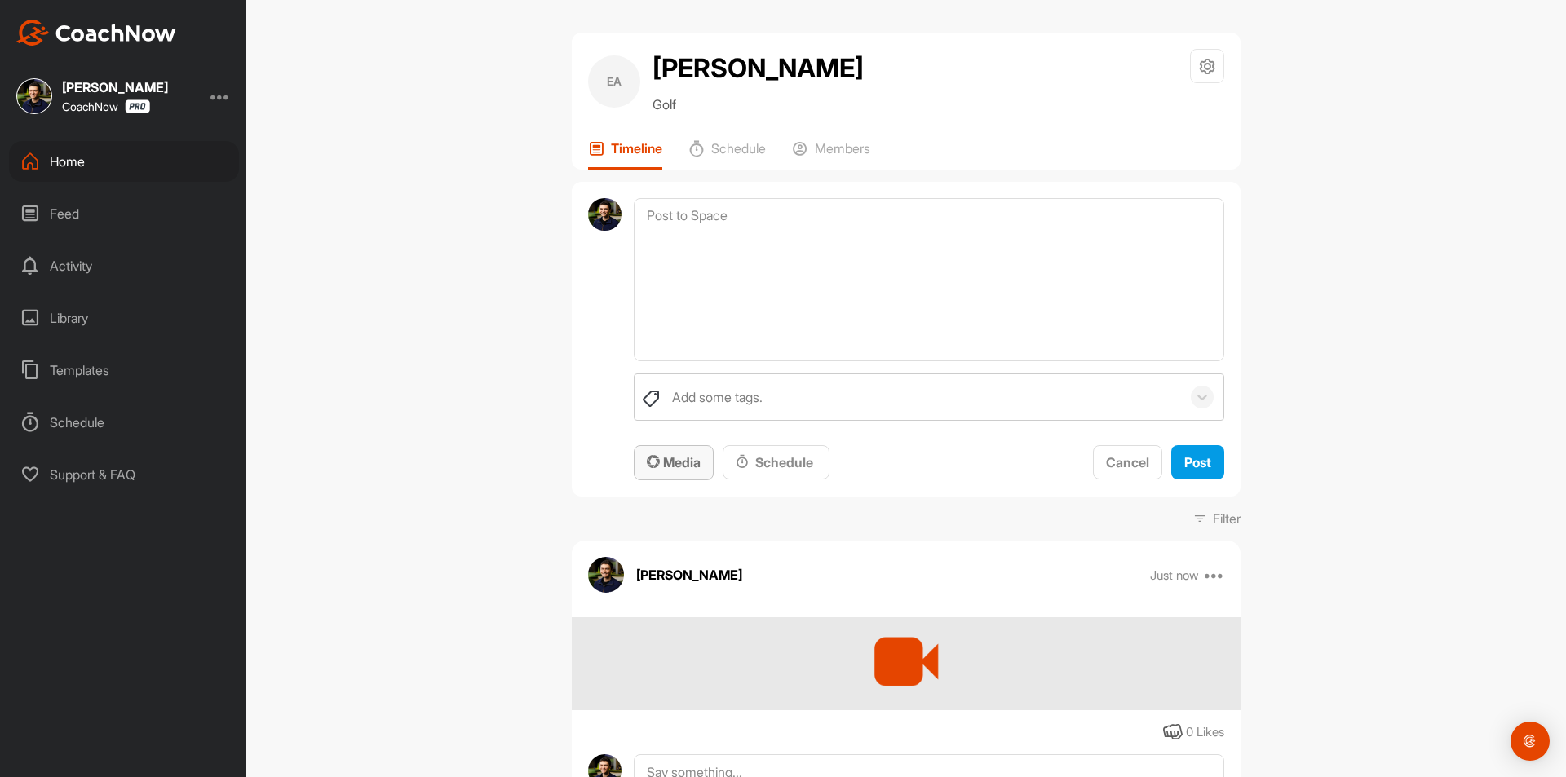
click at [657, 454] on div "Media" at bounding box center [674, 463] width 54 height 20
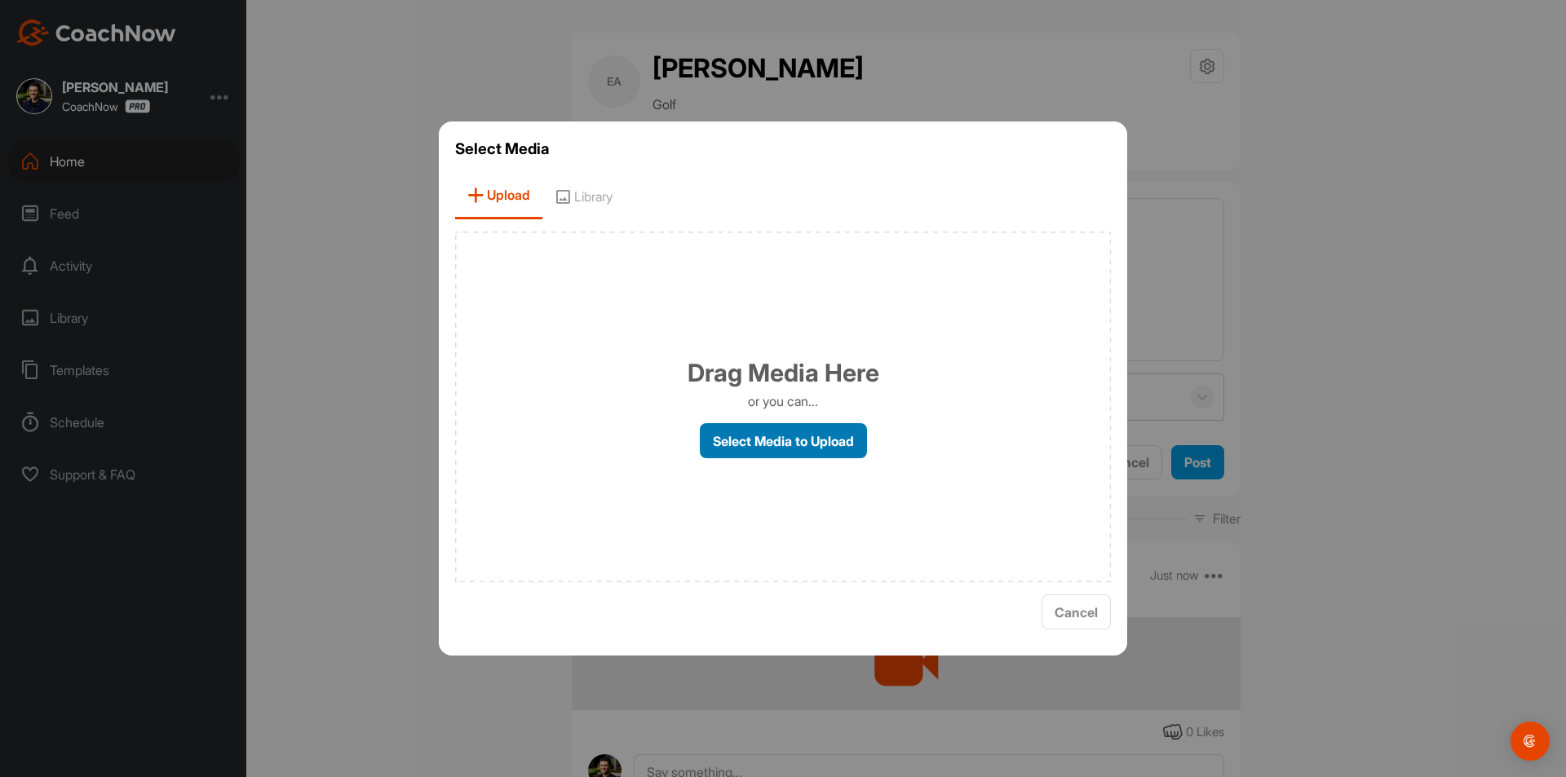
click at [764, 441] on label "Select Media to Upload" at bounding box center [783, 440] width 167 height 35
click at [0, 0] on input "Select Media to Upload" at bounding box center [0, 0] width 0 height 0
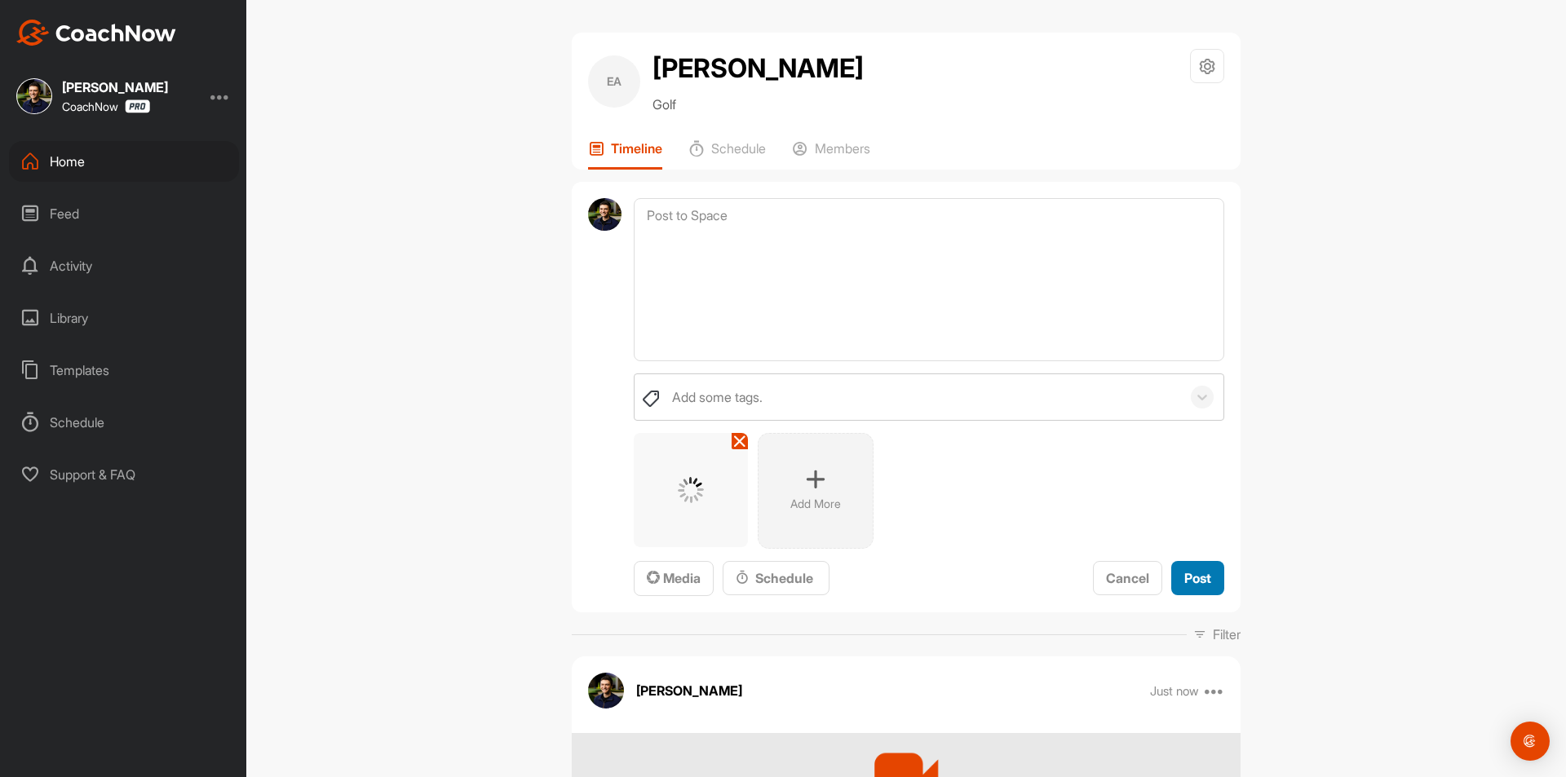
drag, startPoint x: 1200, startPoint y: 577, endPoint x: 1190, endPoint y: 579, distance: 10.1
click at [1199, 577] on span "Post" at bounding box center [1197, 578] width 27 height 16
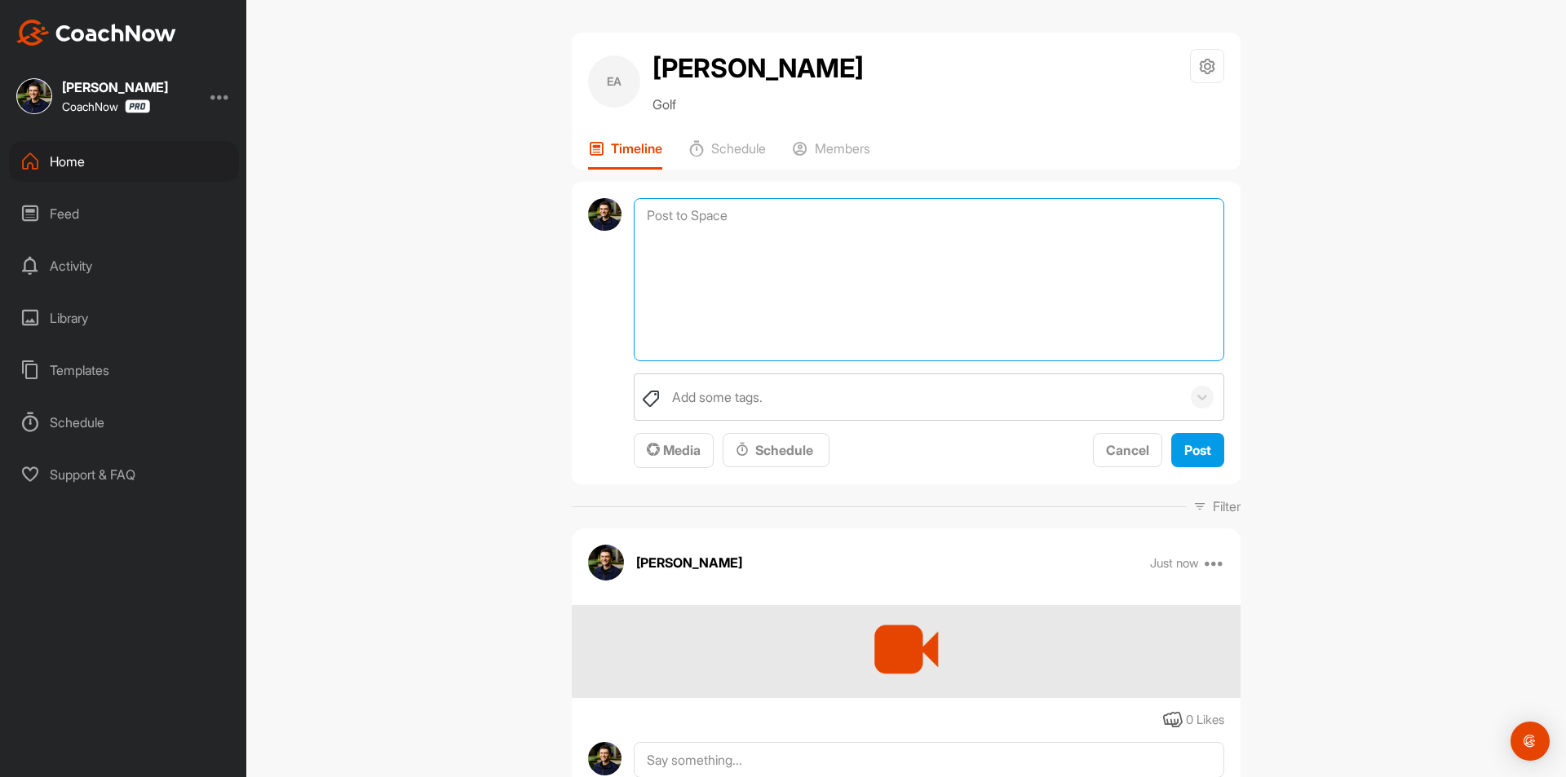
click at [796, 210] on textarea at bounding box center [929, 279] width 591 height 163
paste textarea "Thanks for sending in your video and signing up for a Swing Assessment! Your Sw…"
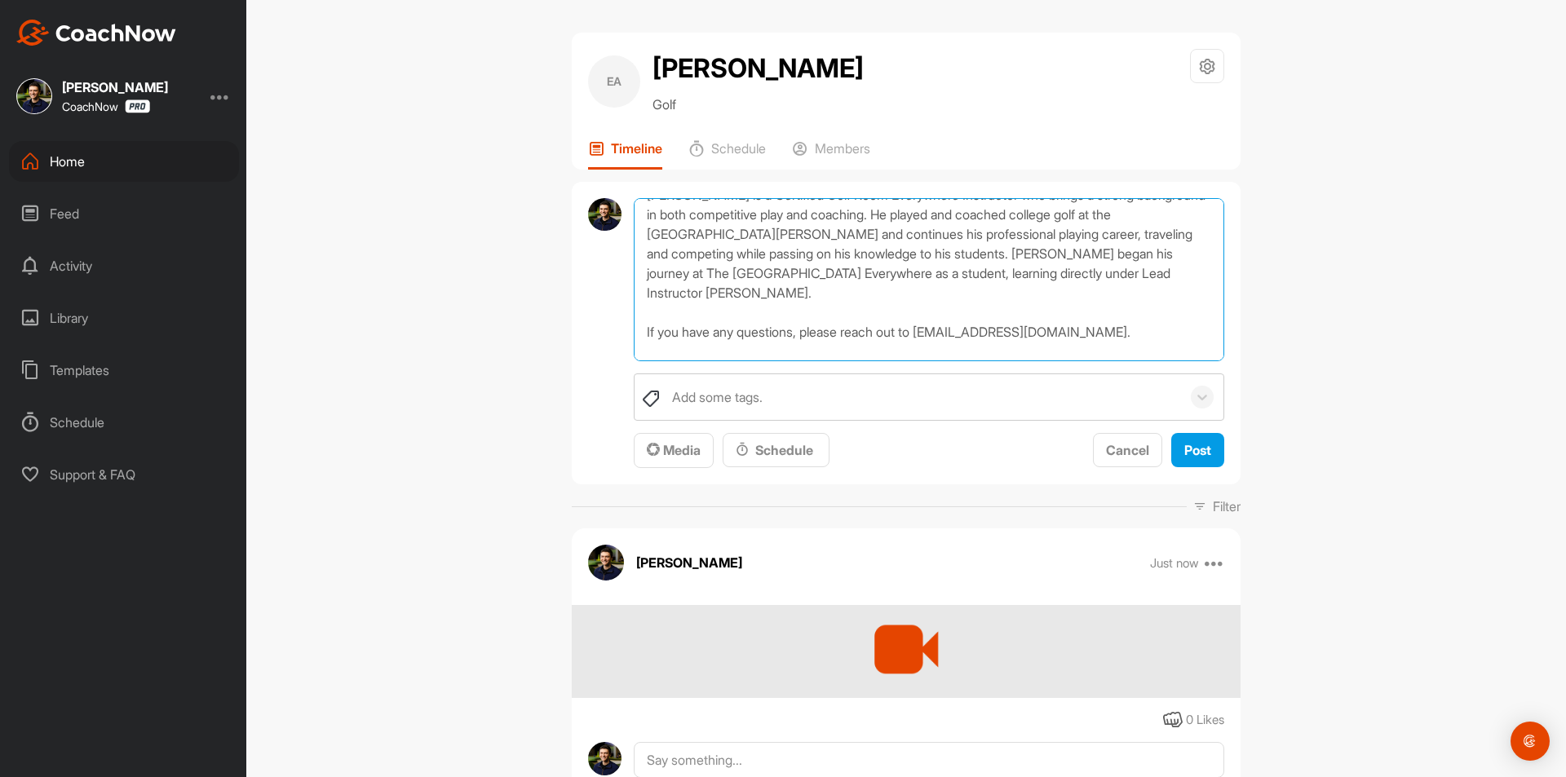
scroll to position [87, 0]
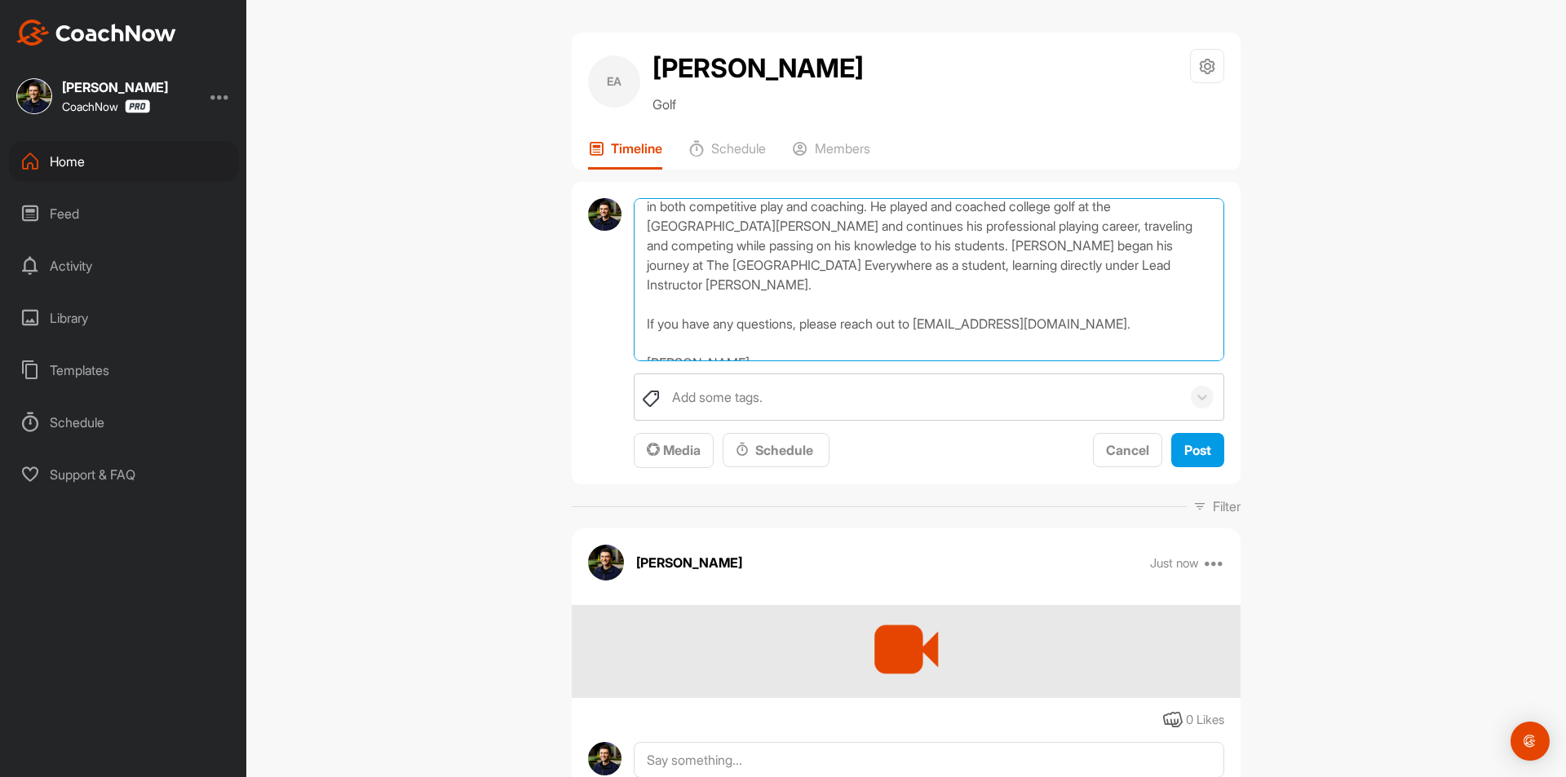
drag, startPoint x: 725, startPoint y: 356, endPoint x: 584, endPoint y: 353, distance: 141.1
click at [584, 353] on div "Thanks for sending in your video and signing up for a Swing Assessment! Your Sw…" at bounding box center [906, 333] width 669 height 303
type textarea "Thanks for sending in your video and signing up for a Swing Assessment! Your Sw…"
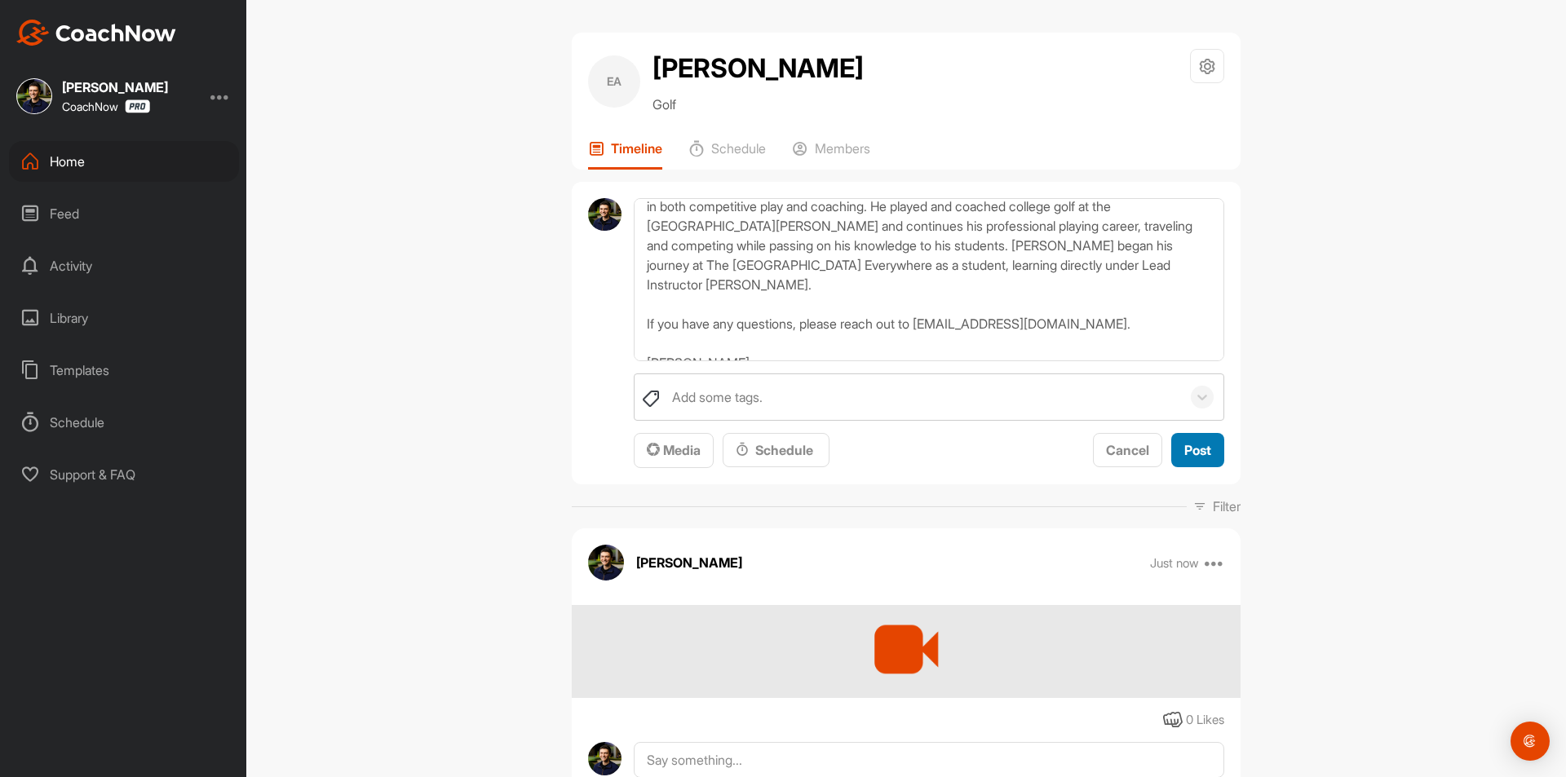
click at [1201, 449] on span "Post" at bounding box center [1197, 450] width 27 height 16
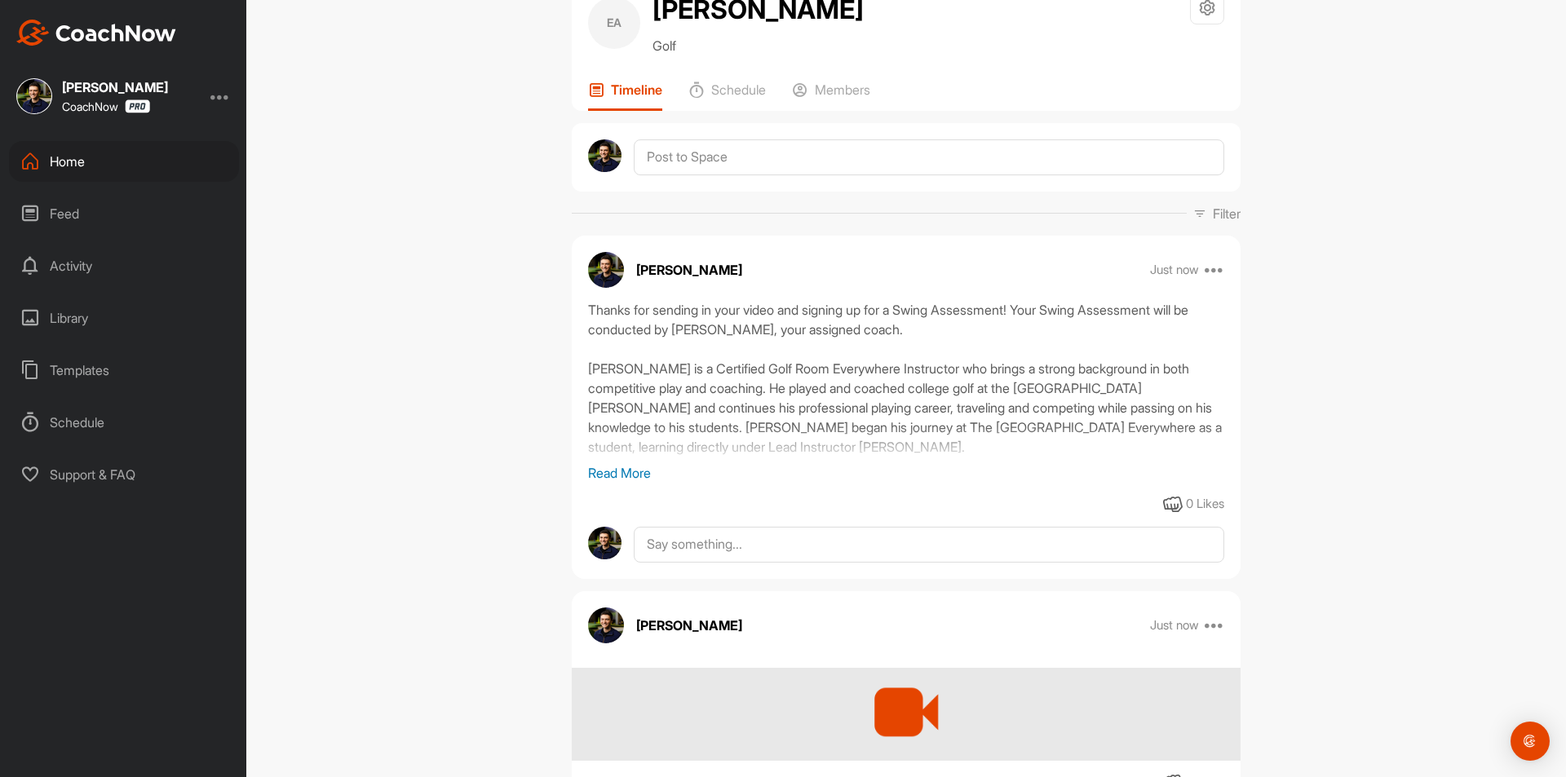
scroll to position [0, 0]
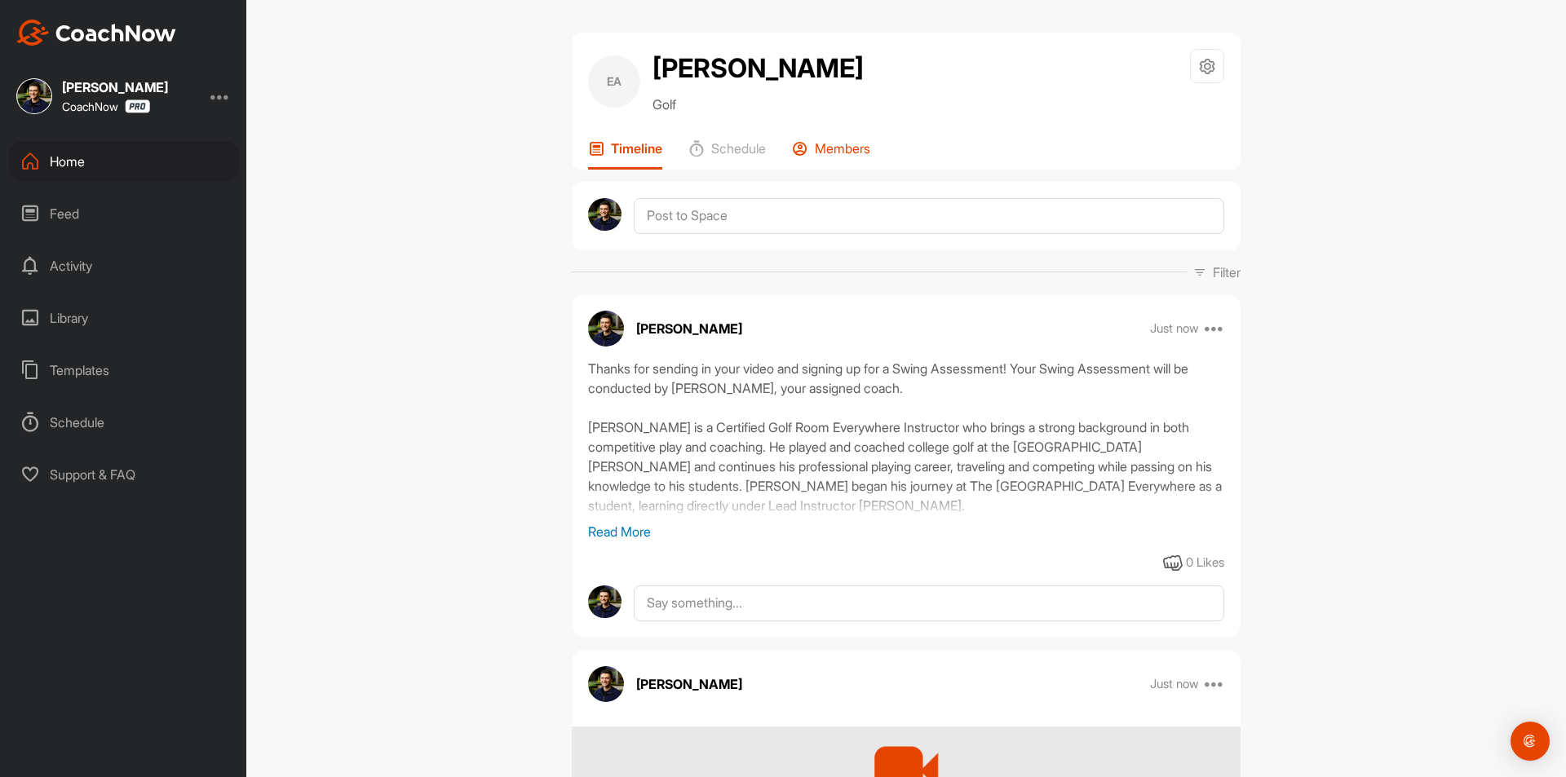
click at [861, 157] on div "Members" at bounding box center [831, 154] width 78 height 29
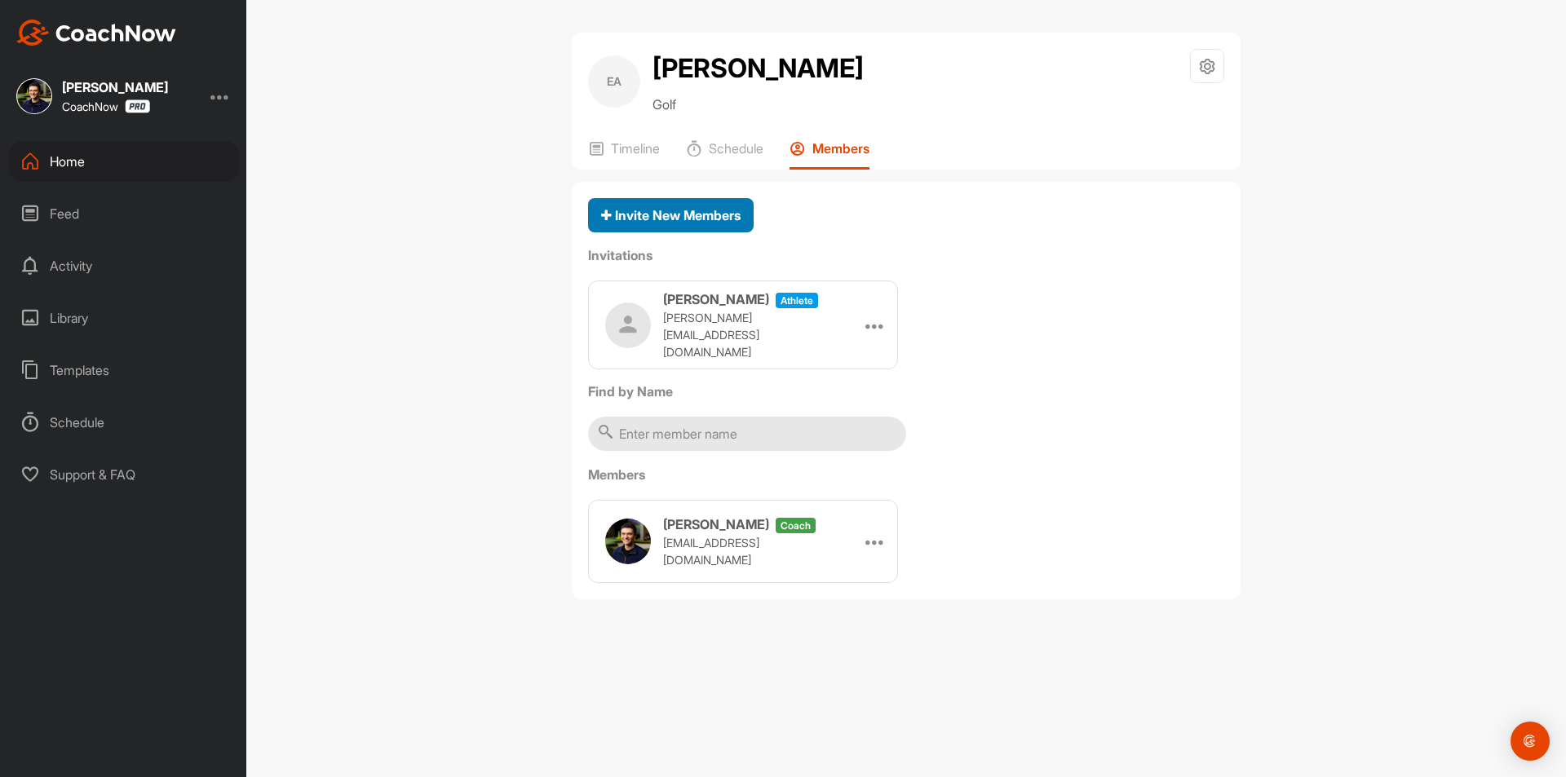
click at [695, 220] on span "Invite New Members" at bounding box center [670, 215] width 139 height 16
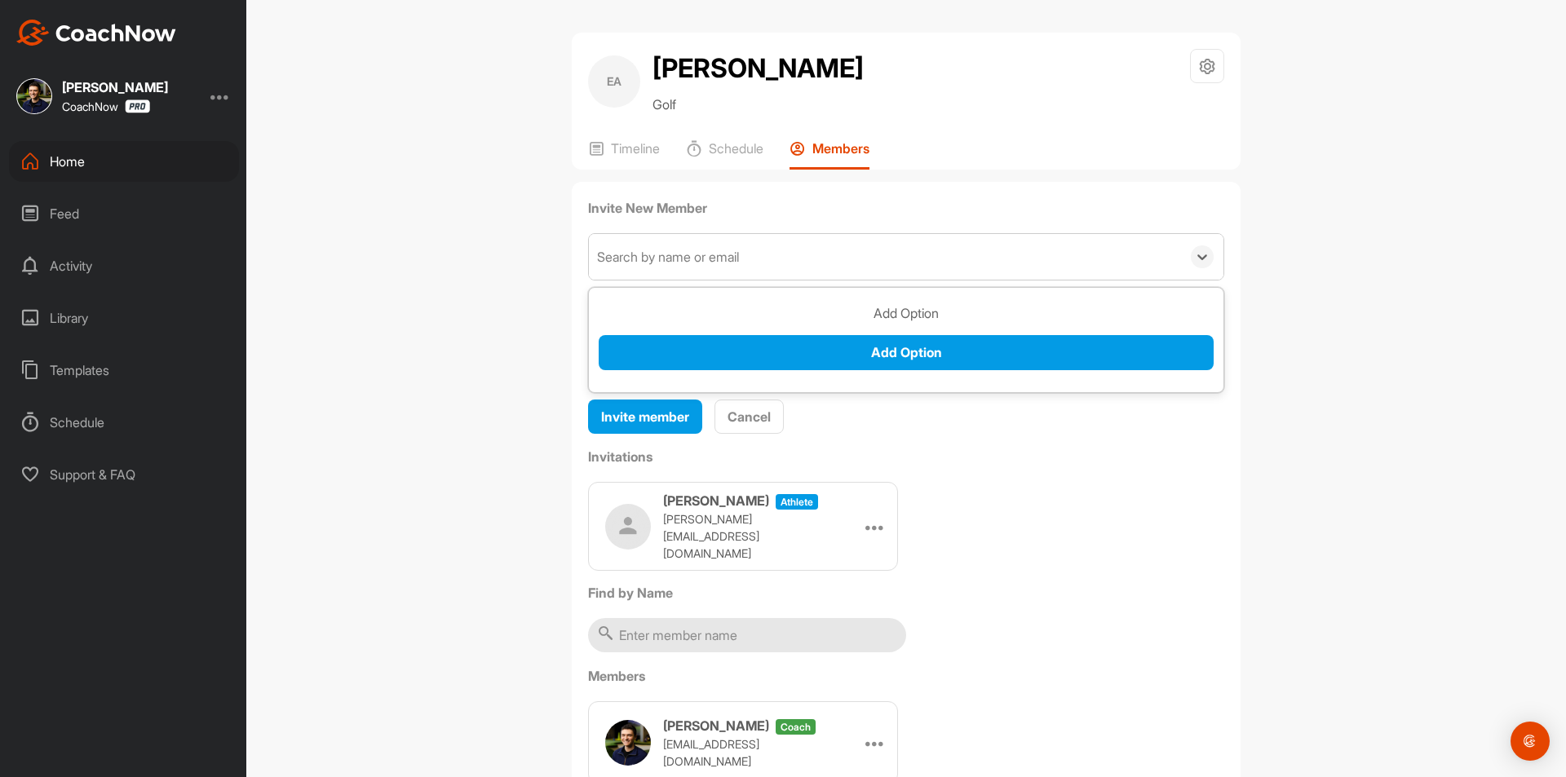
click at [699, 255] on div "Search by name or email" at bounding box center [668, 257] width 142 height 20
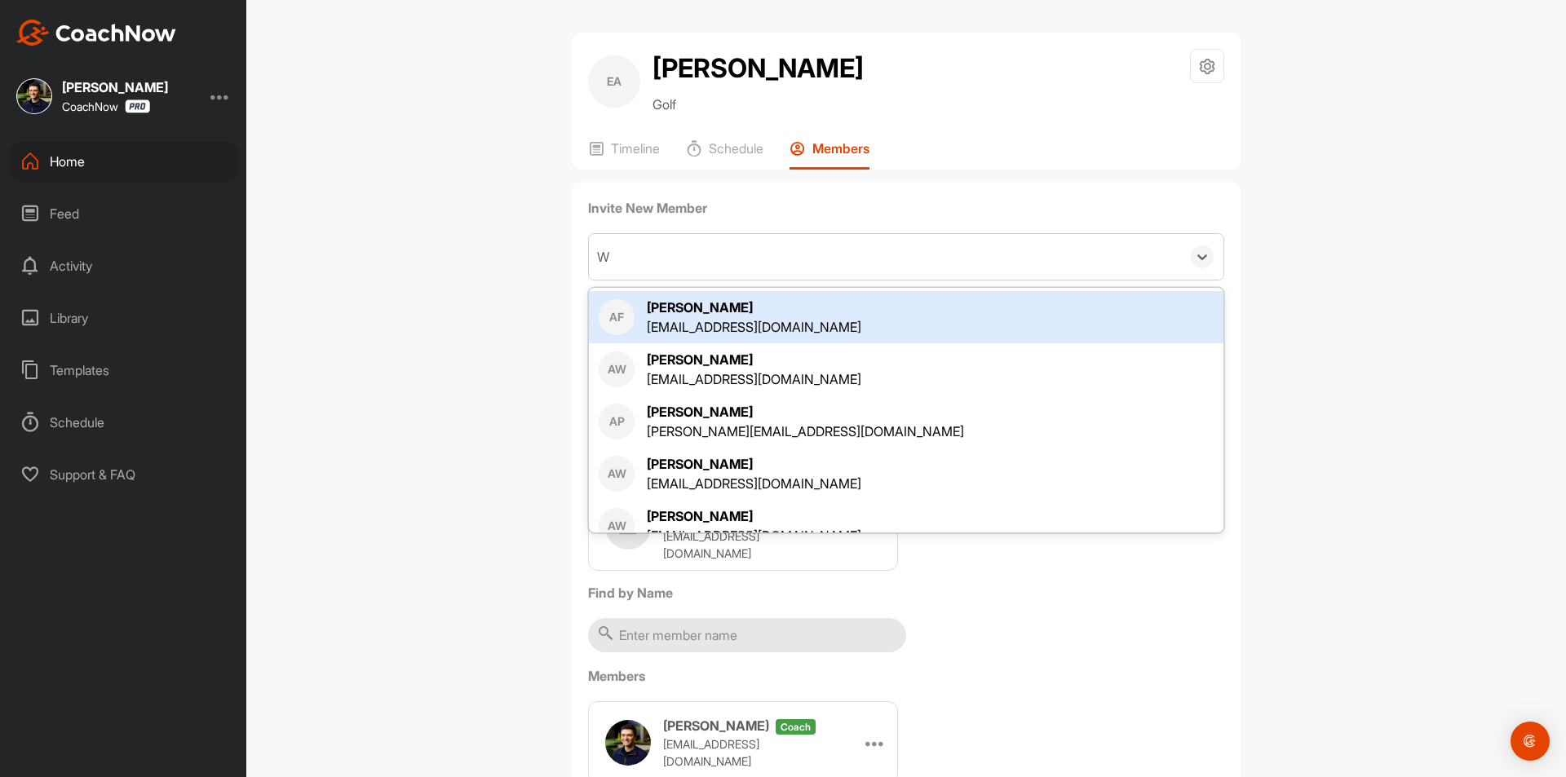
type input "Wy"
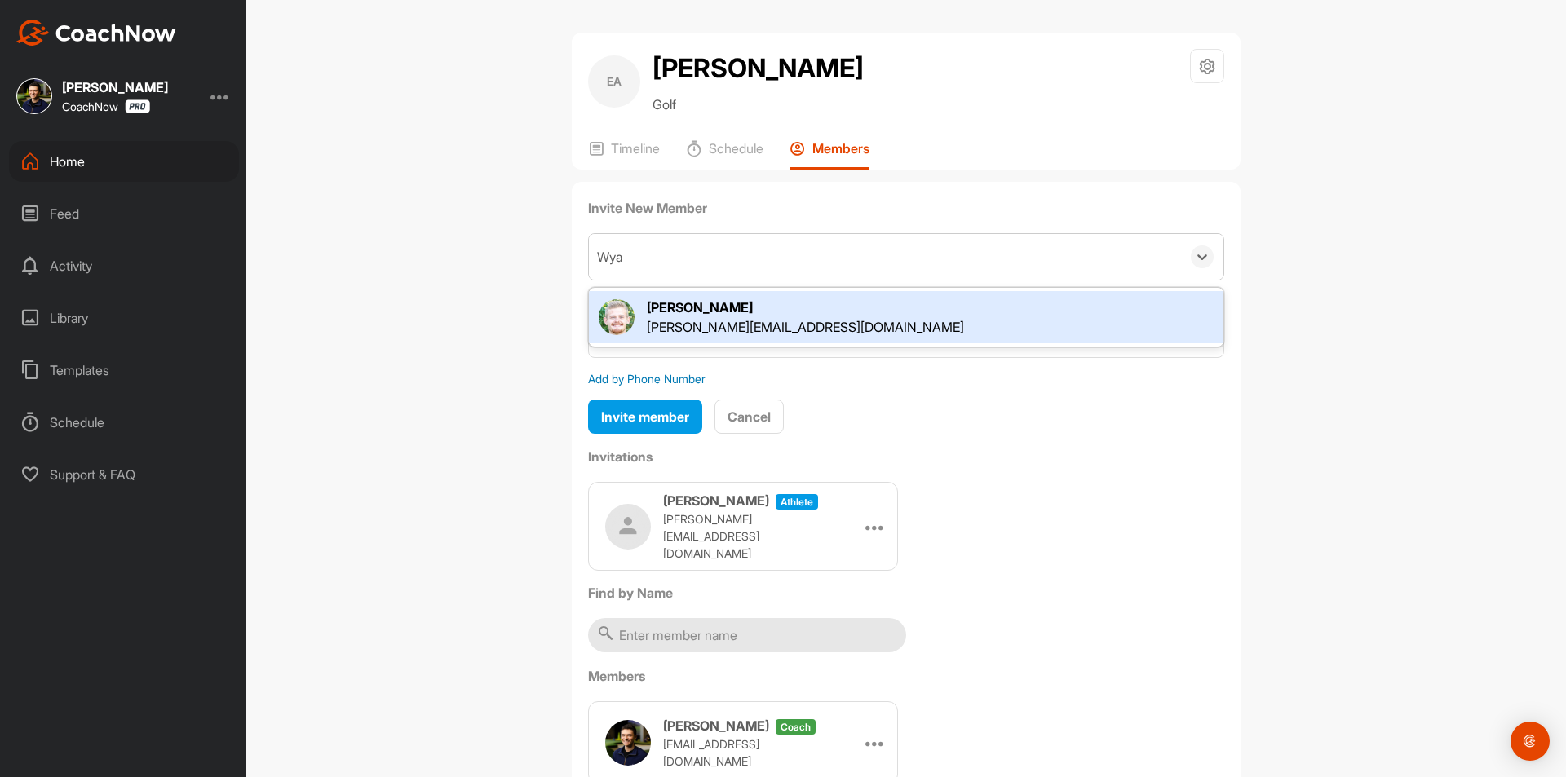
click at [761, 316] on div "[PERSON_NAME]" at bounding box center [805, 308] width 317 height 20
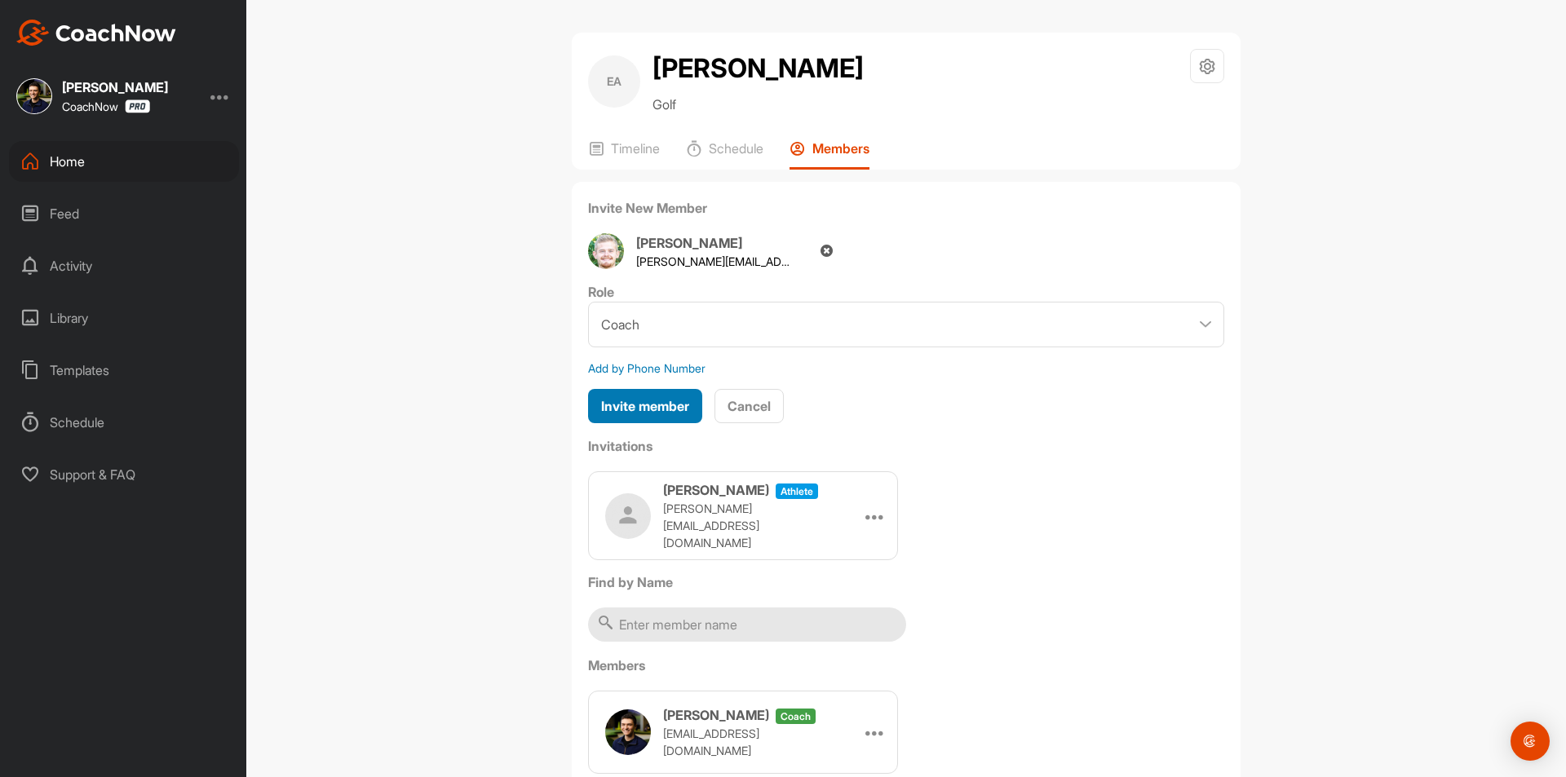
click at [682, 409] on span "Invite member" at bounding box center [645, 406] width 88 height 16
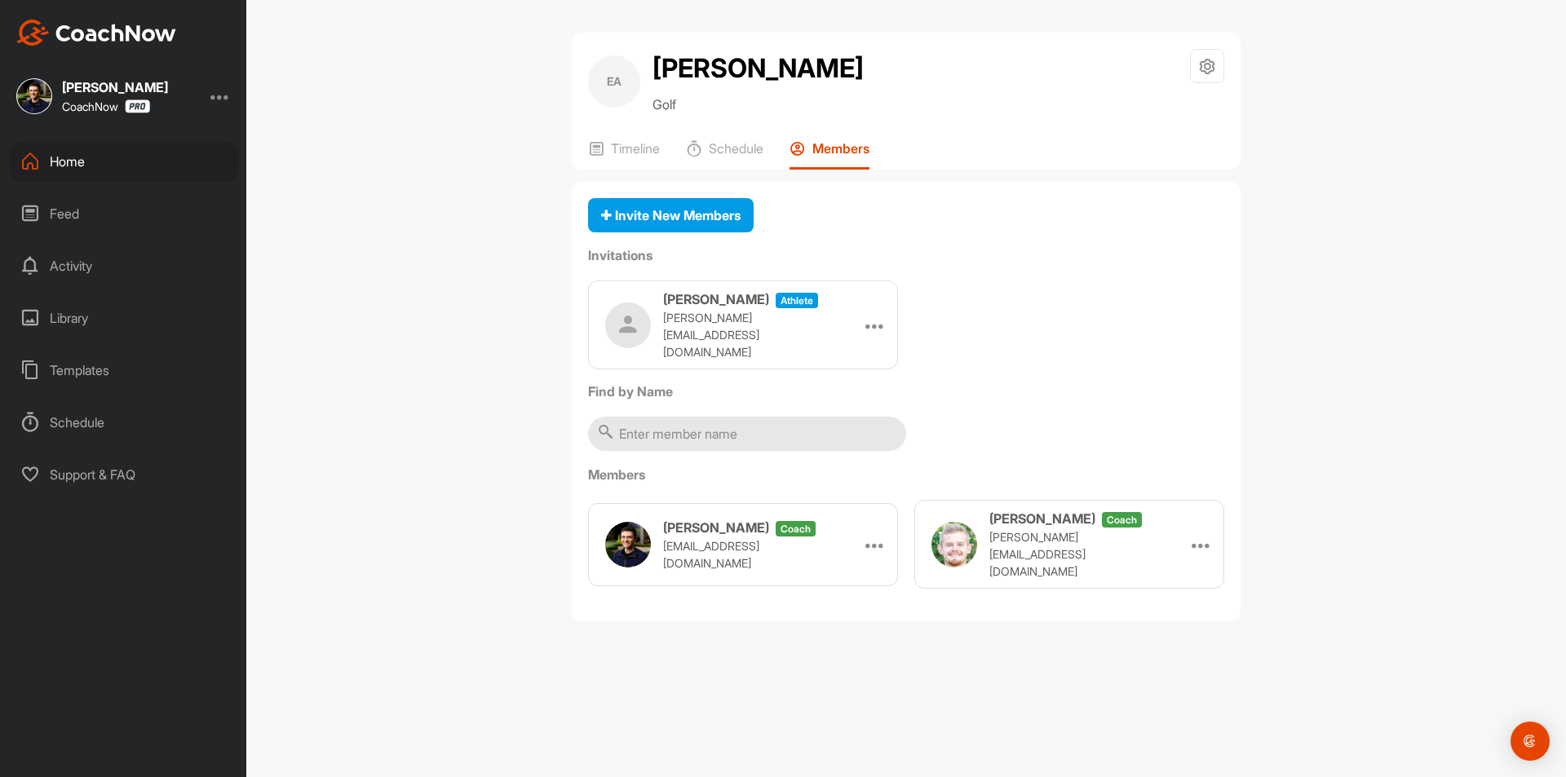
click at [112, 166] on div "Home" at bounding box center [124, 161] width 230 height 41
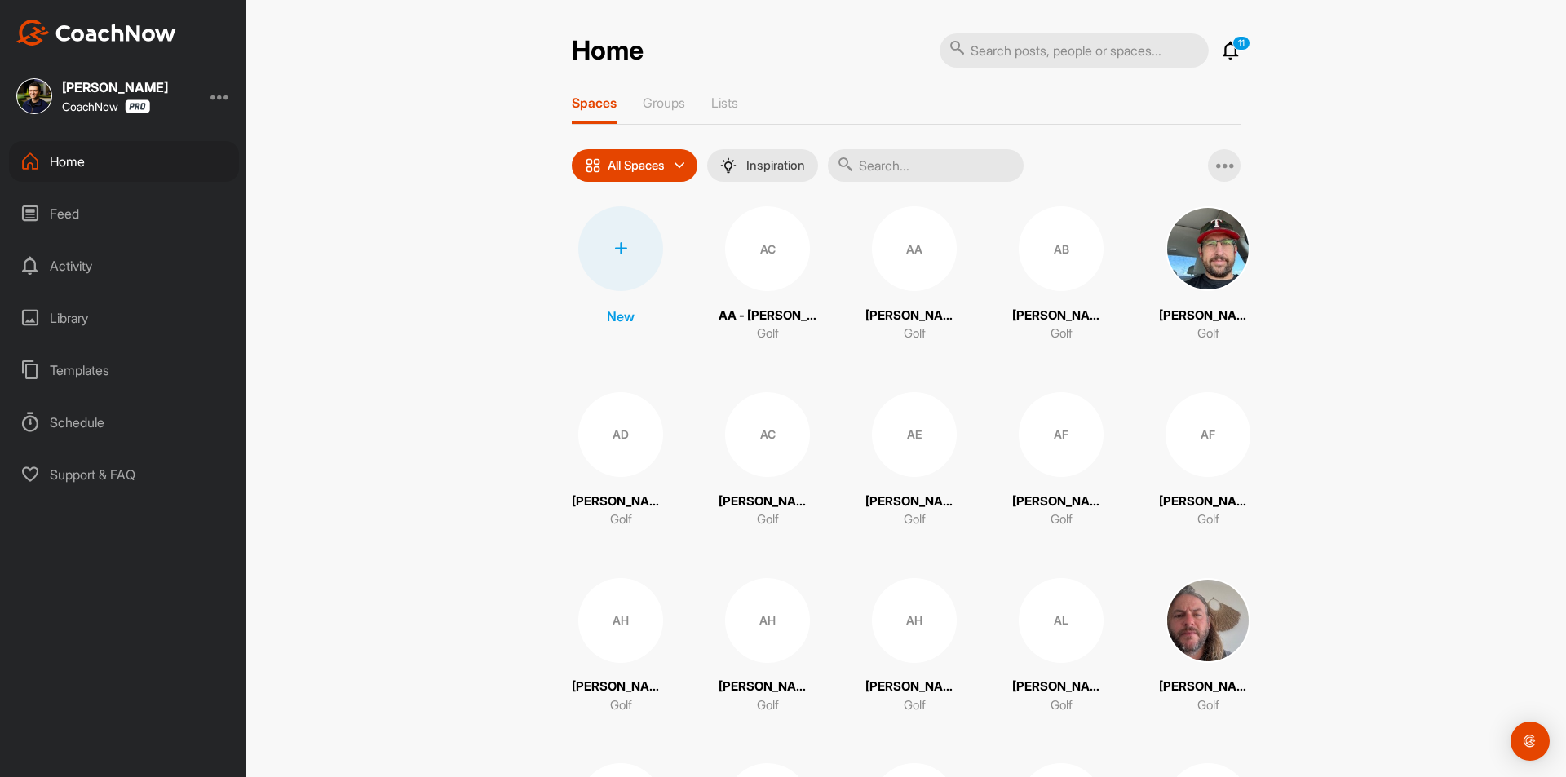
click at [887, 173] on input "text" at bounding box center [926, 165] width 196 height 33
paste input "[PERSON_NAME]"
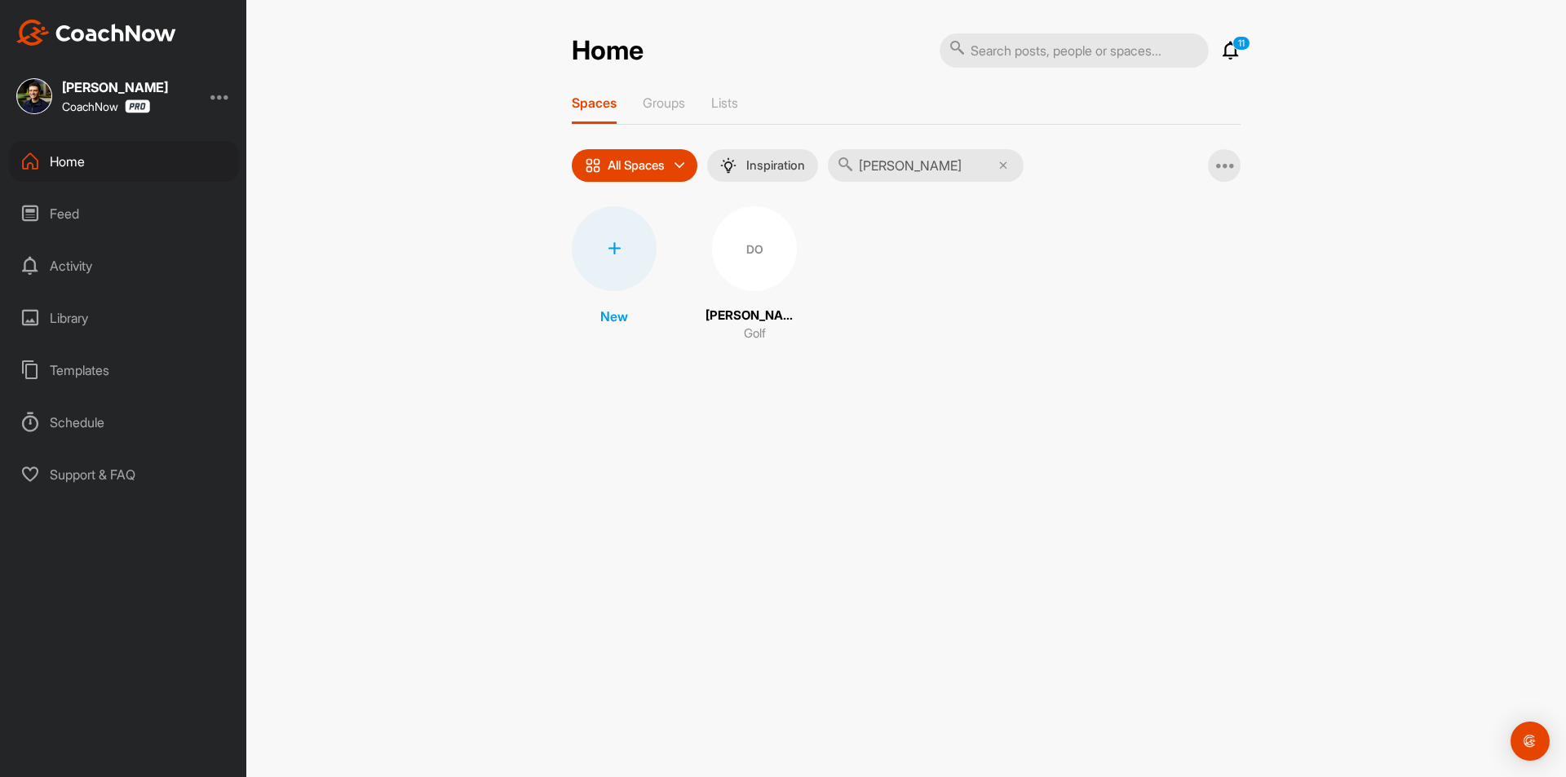
type input "[PERSON_NAME]"
click at [754, 255] on div "DO" at bounding box center [754, 248] width 85 height 85
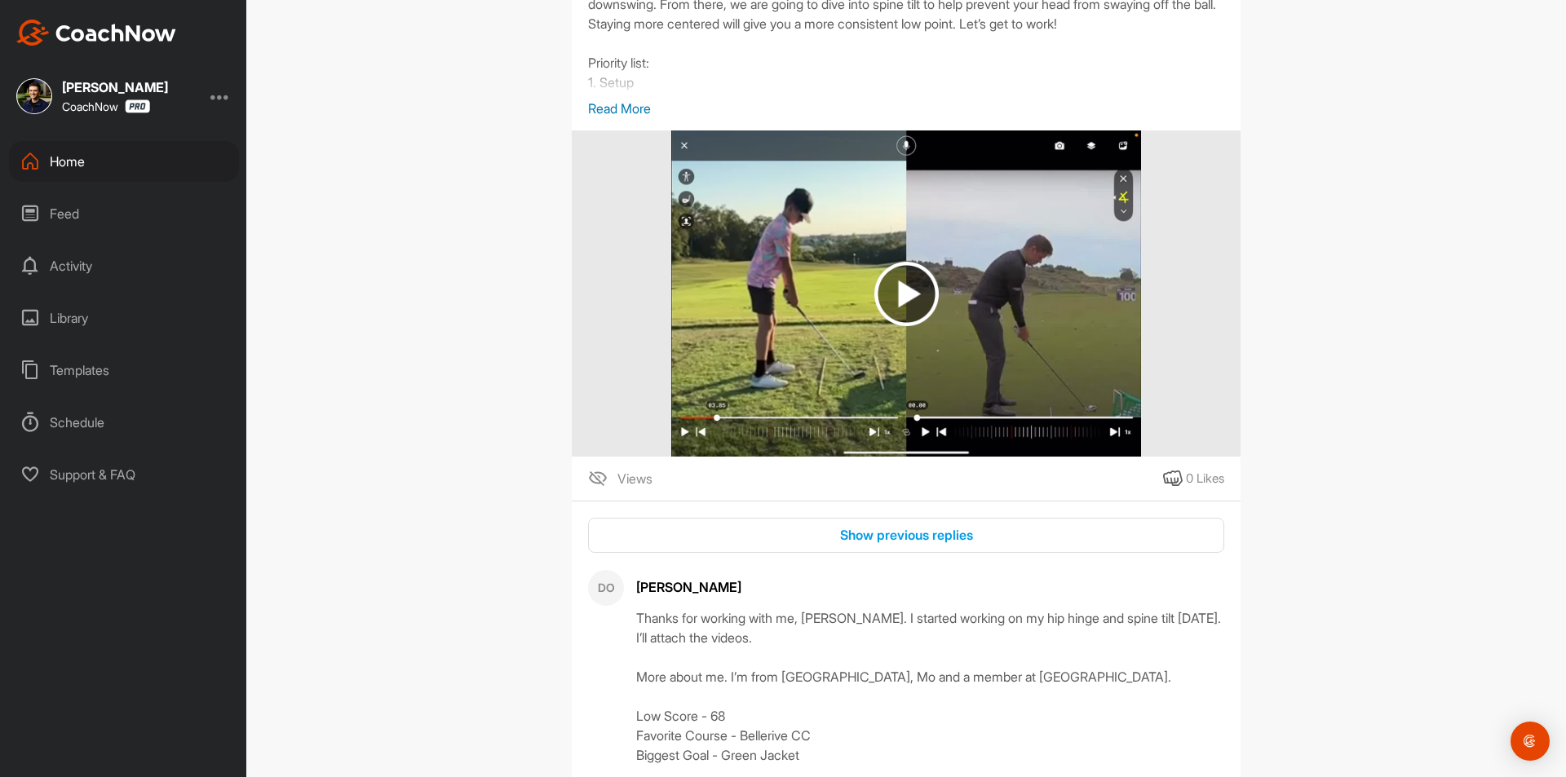
scroll to position [2447, 0]
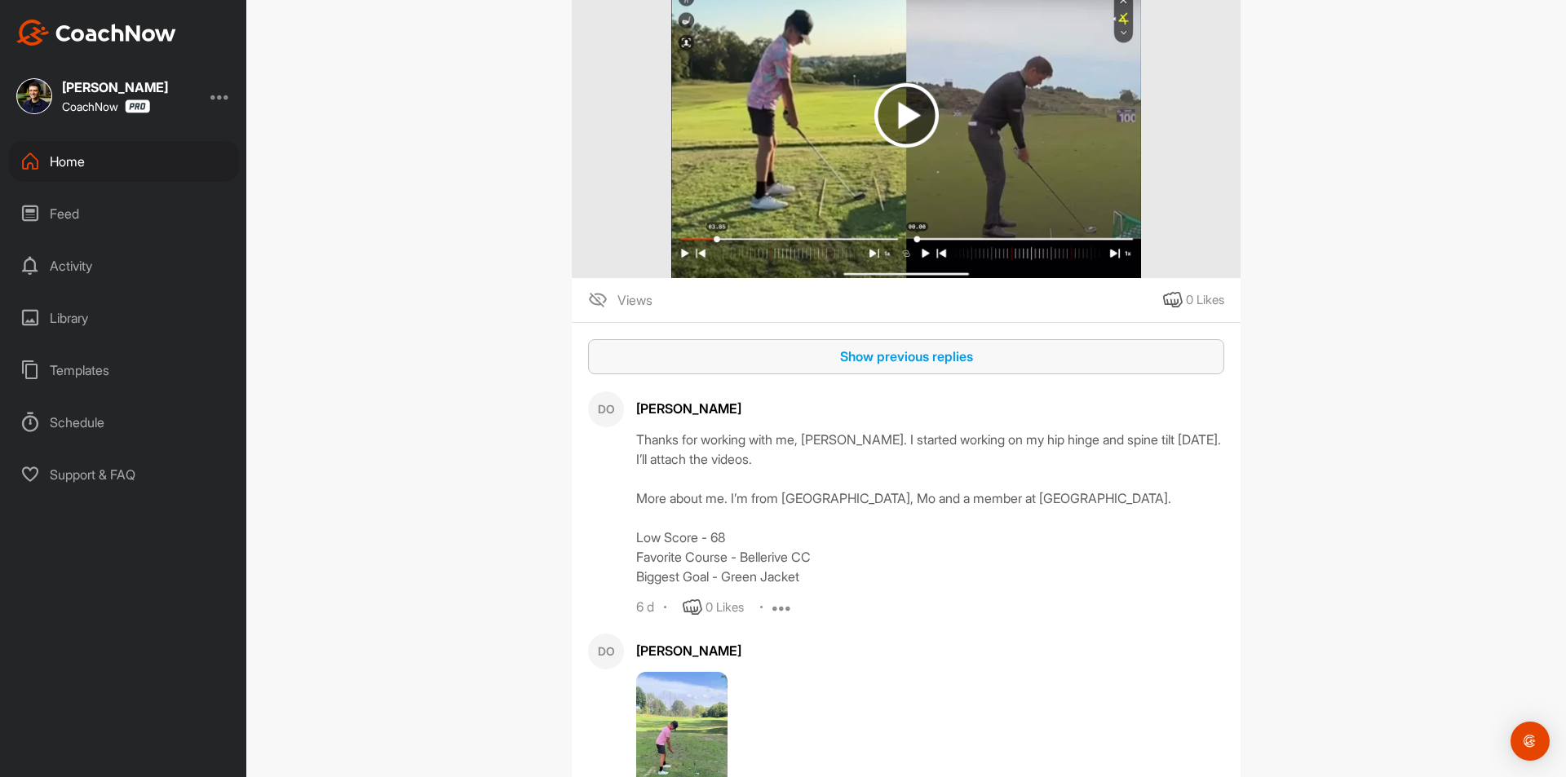
click at [967, 366] on div "Show previous replies" at bounding box center [906, 357] width 610 height 20
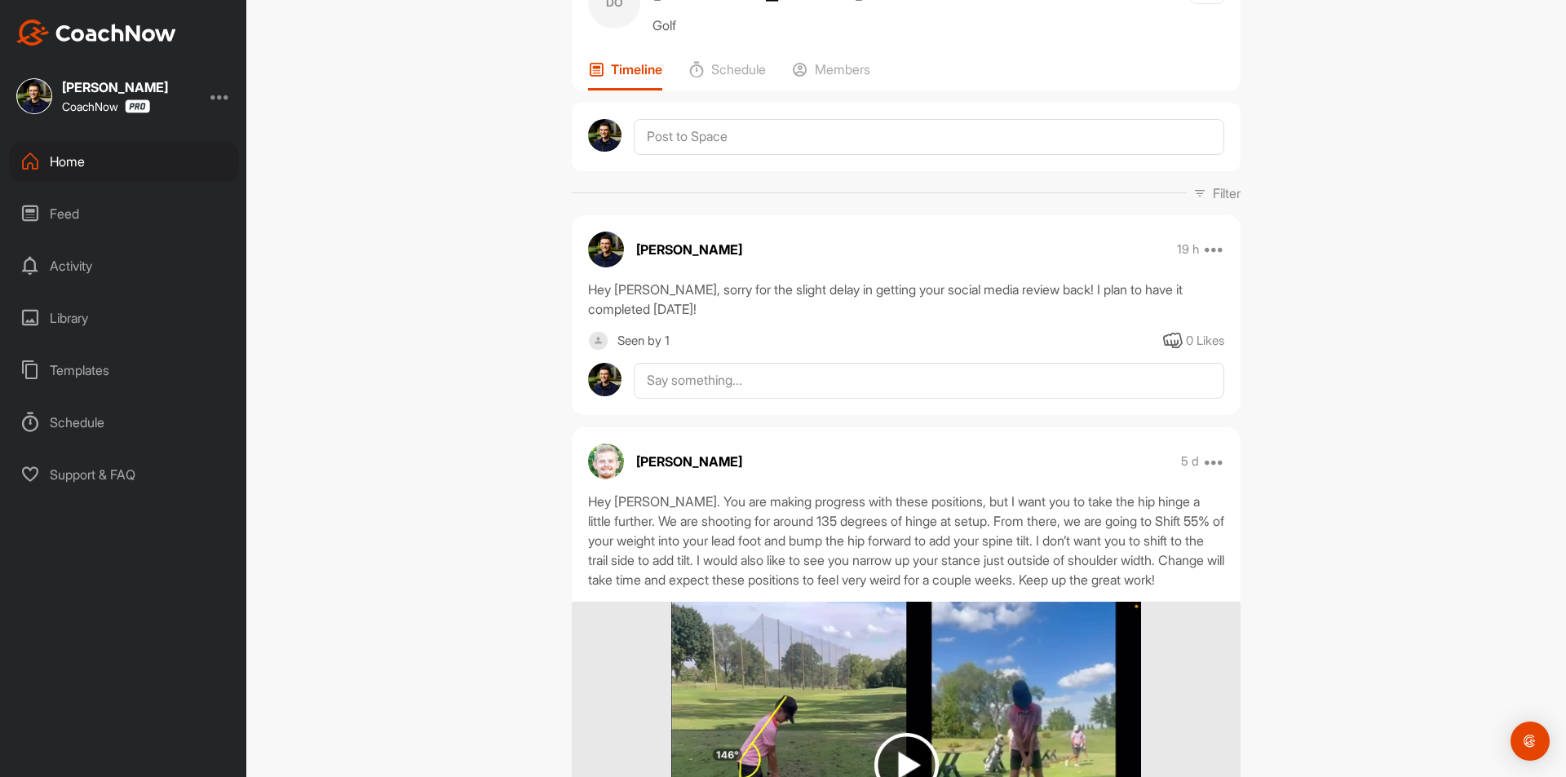
scroll to position [0, 0]
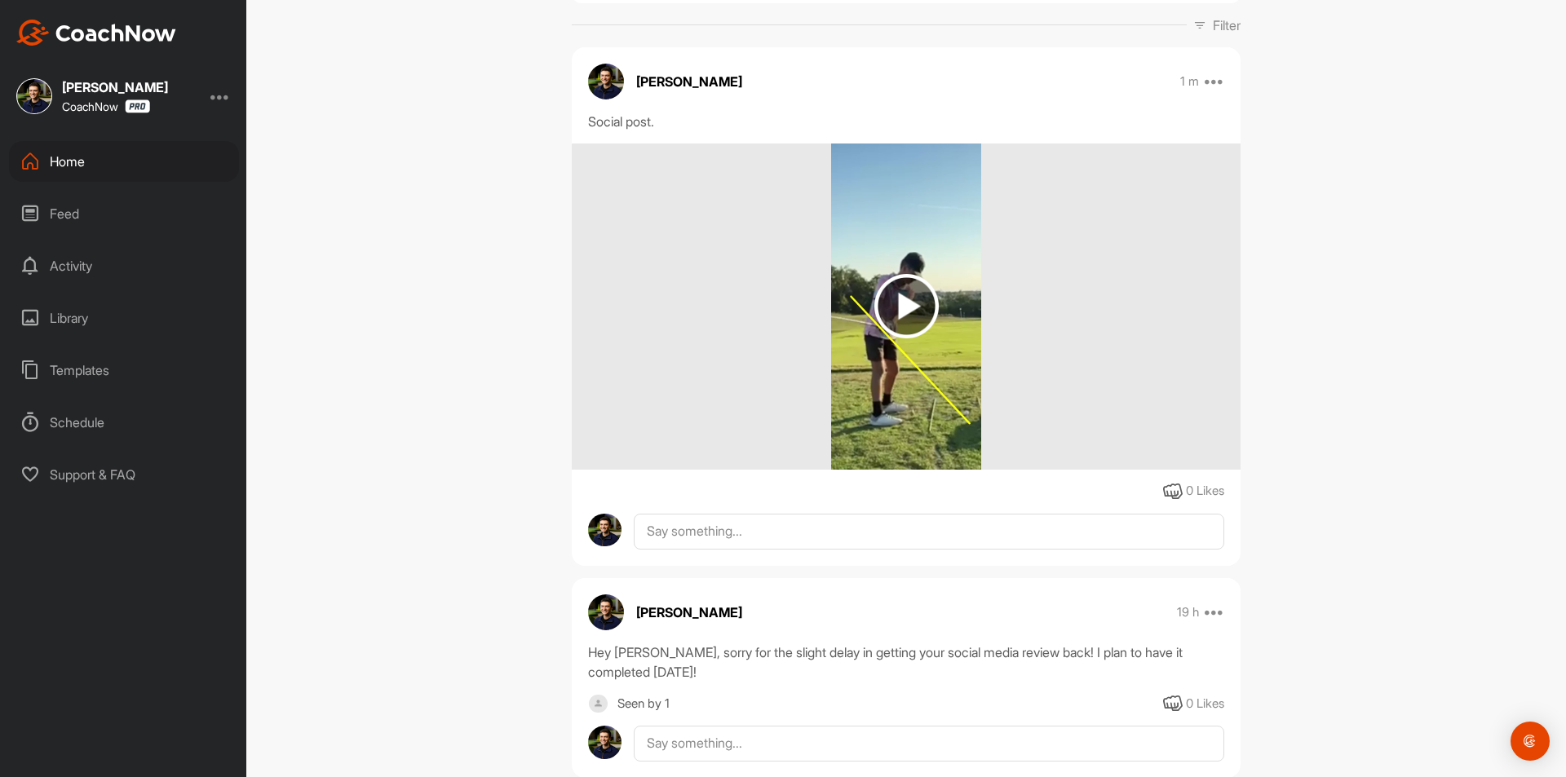
scroll to position [326, 0]
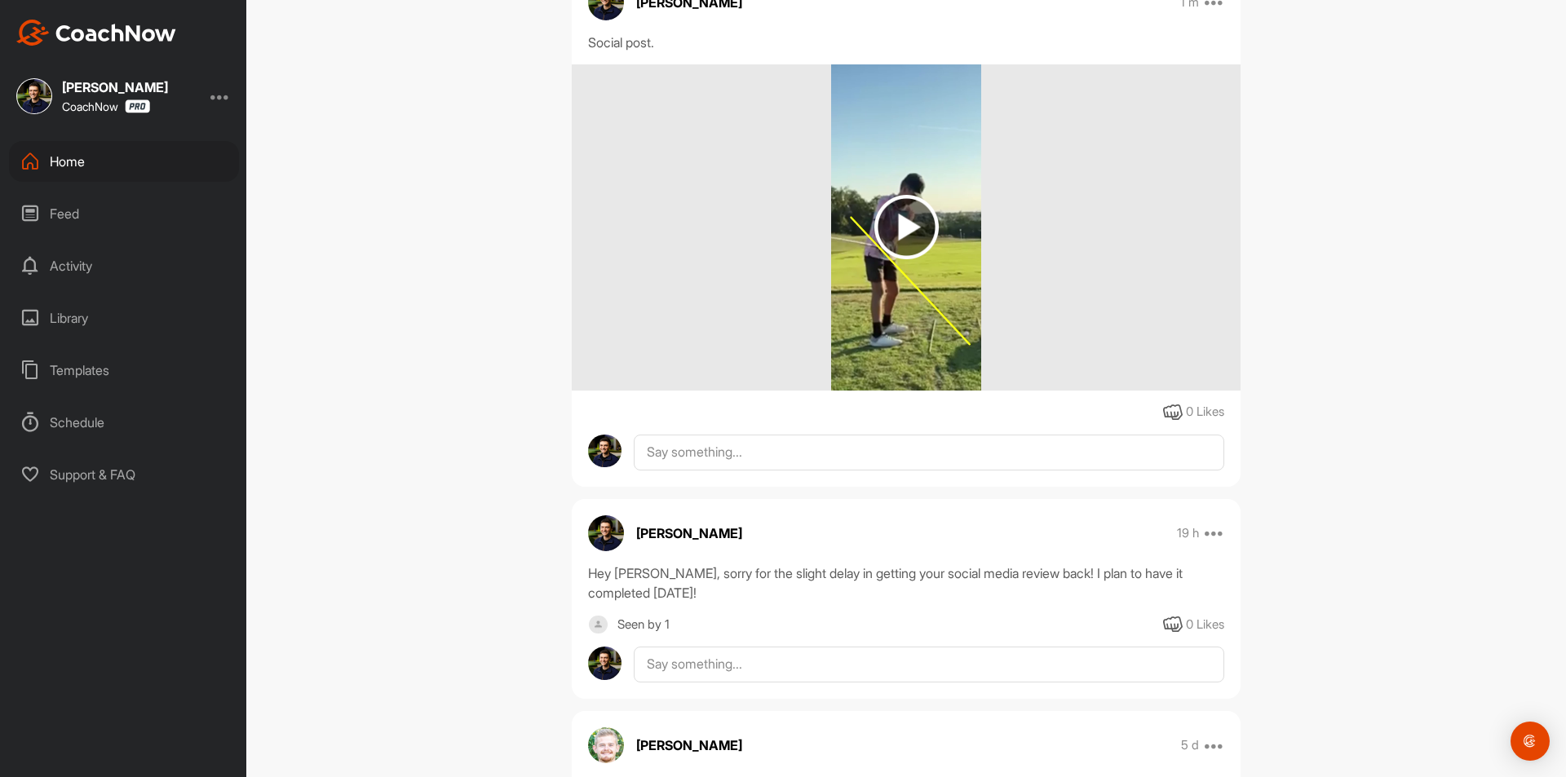
click at [906, 224] on img at bounding box center [906, 227] width 64 height 64
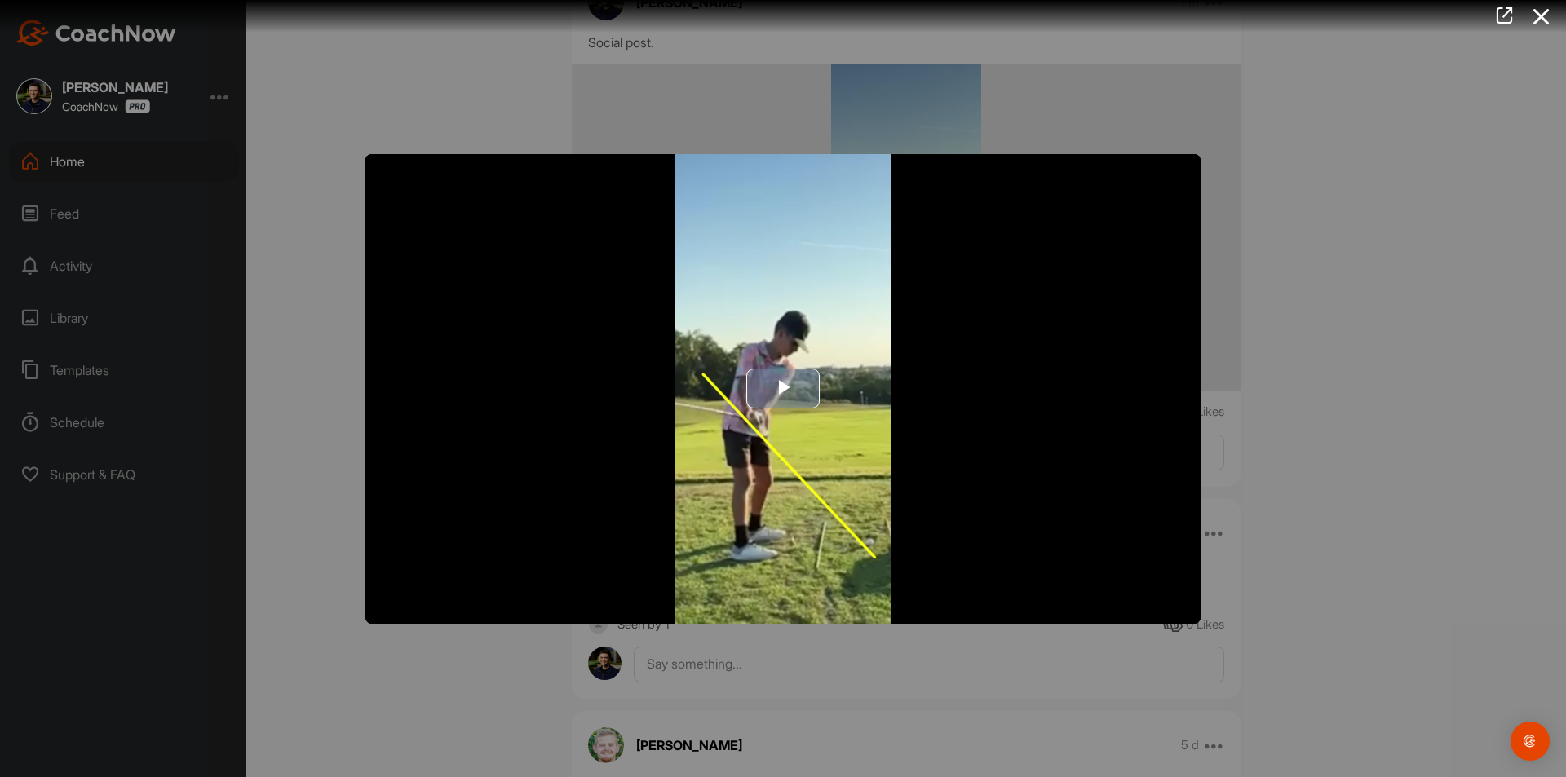
click at [783, 389] on span "Video Player" at bounding box center [783, 389] width 0 height 0
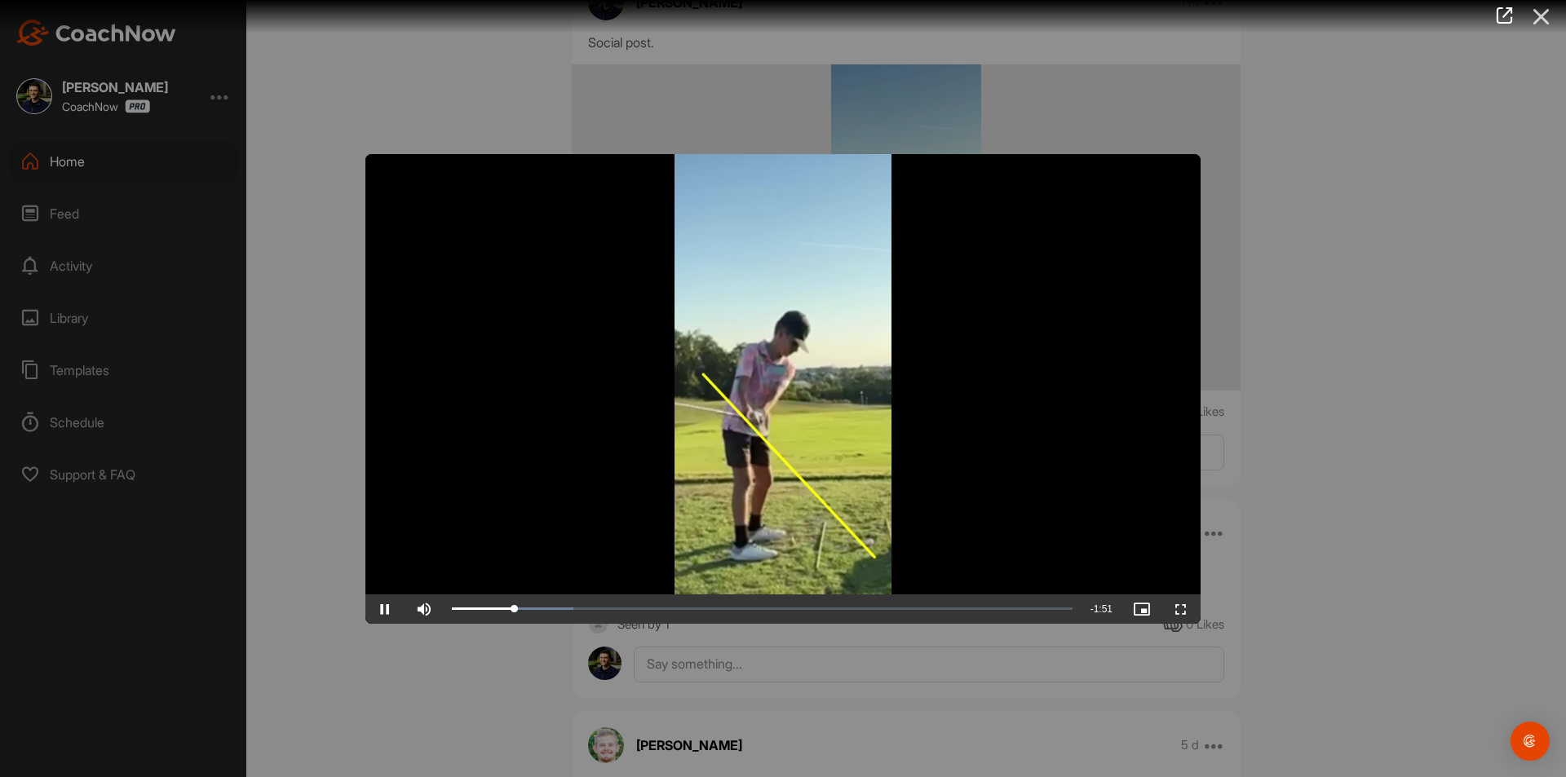
click at [1545, 18] on icon at bounding box center [1542, 17] width 38 height 30
